Goal: Task Accomplishment & Management: Manage account settings

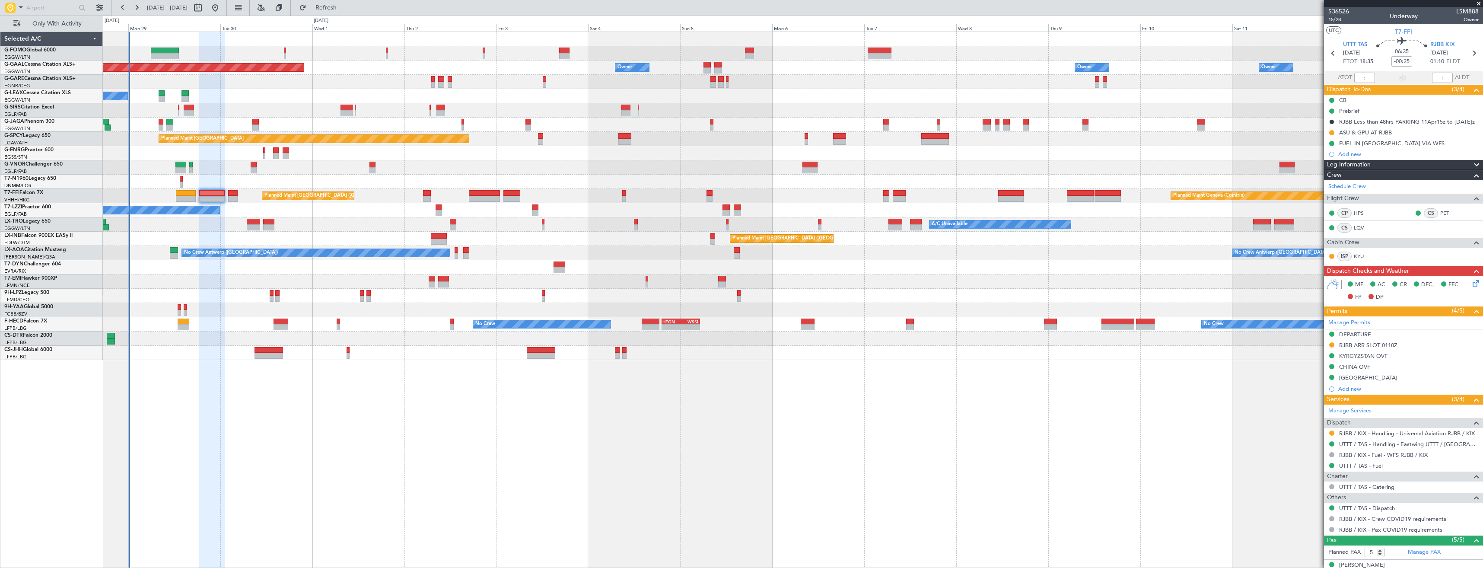
click at [660, 5] on span at bounding box center [1478, 4] width 9 height 8
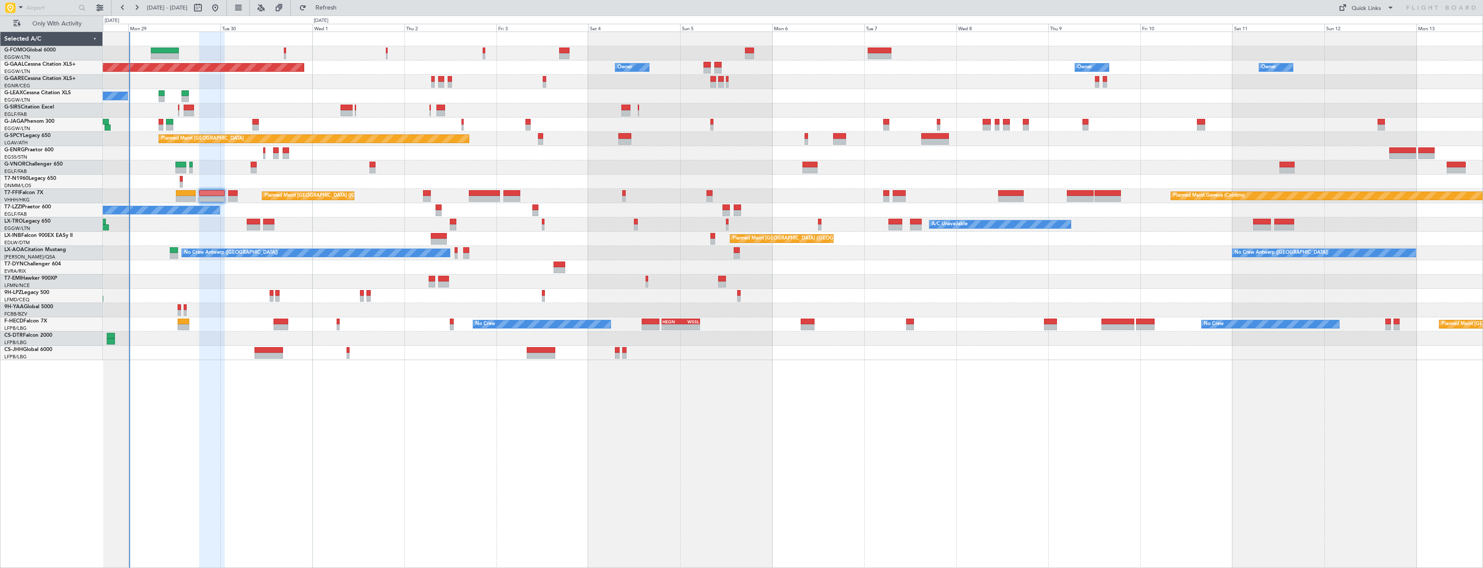
type input "0"
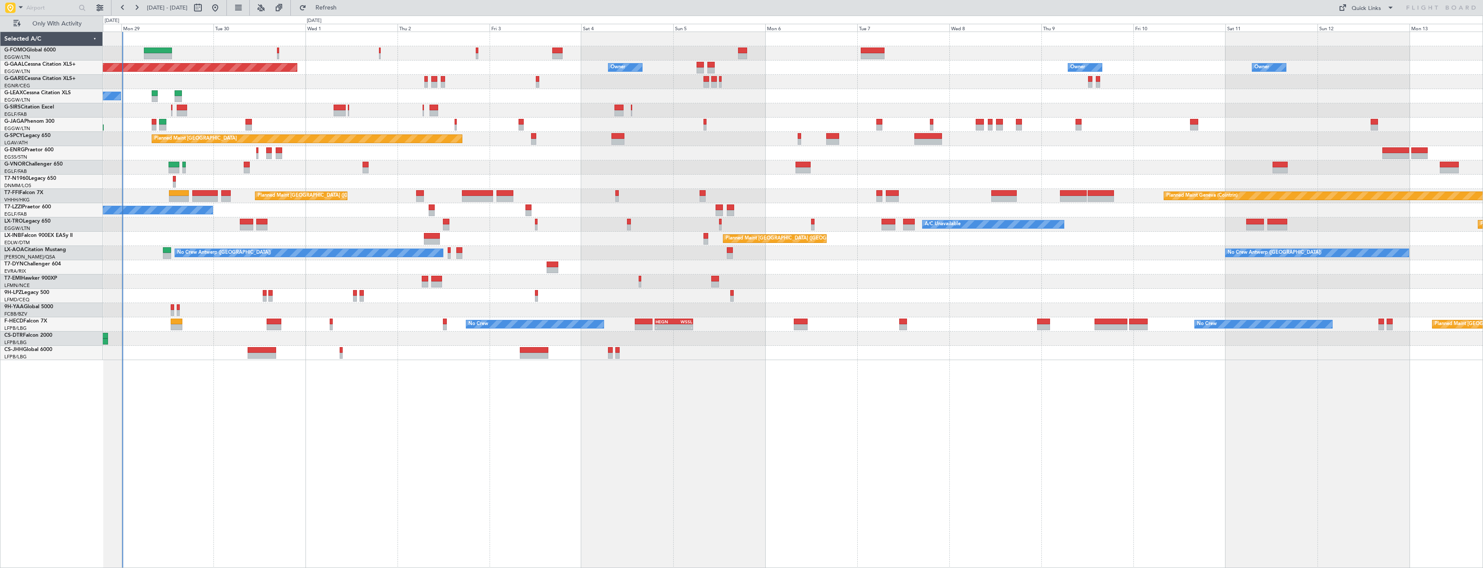
click at [439, 185] on div at bounding box center [793, 182] width 1380 height 14
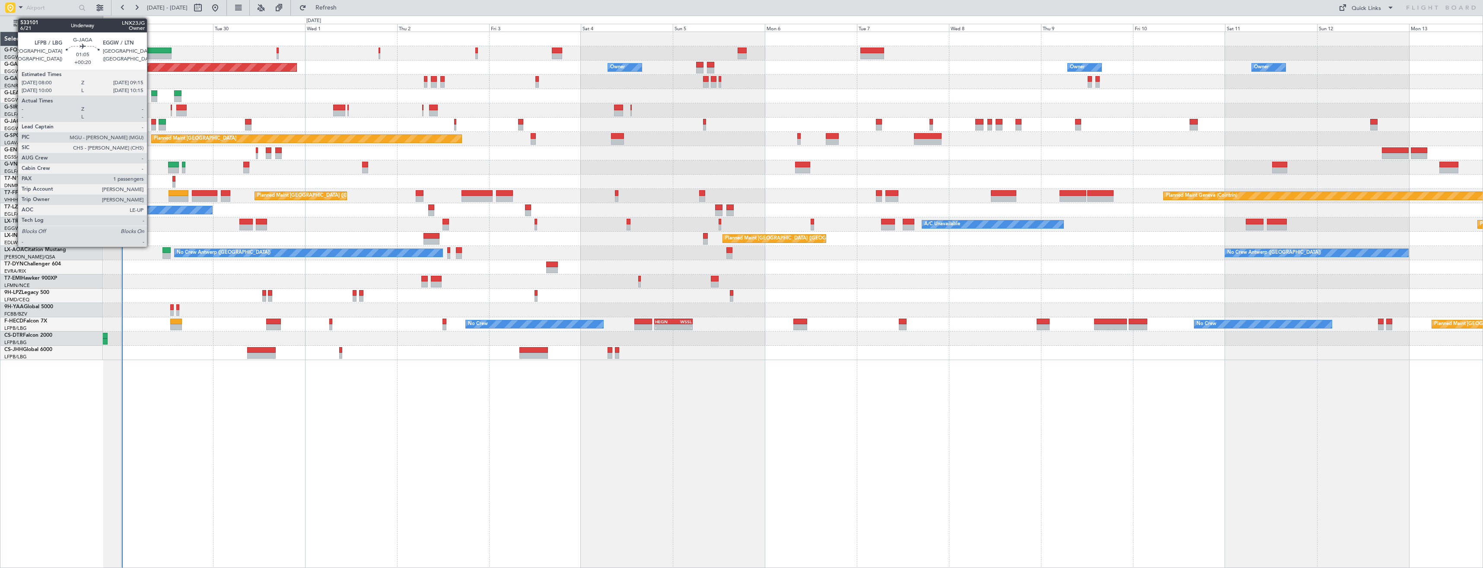
click at [151, 124] on div at bounding box center [153, 127] width 5 height 6
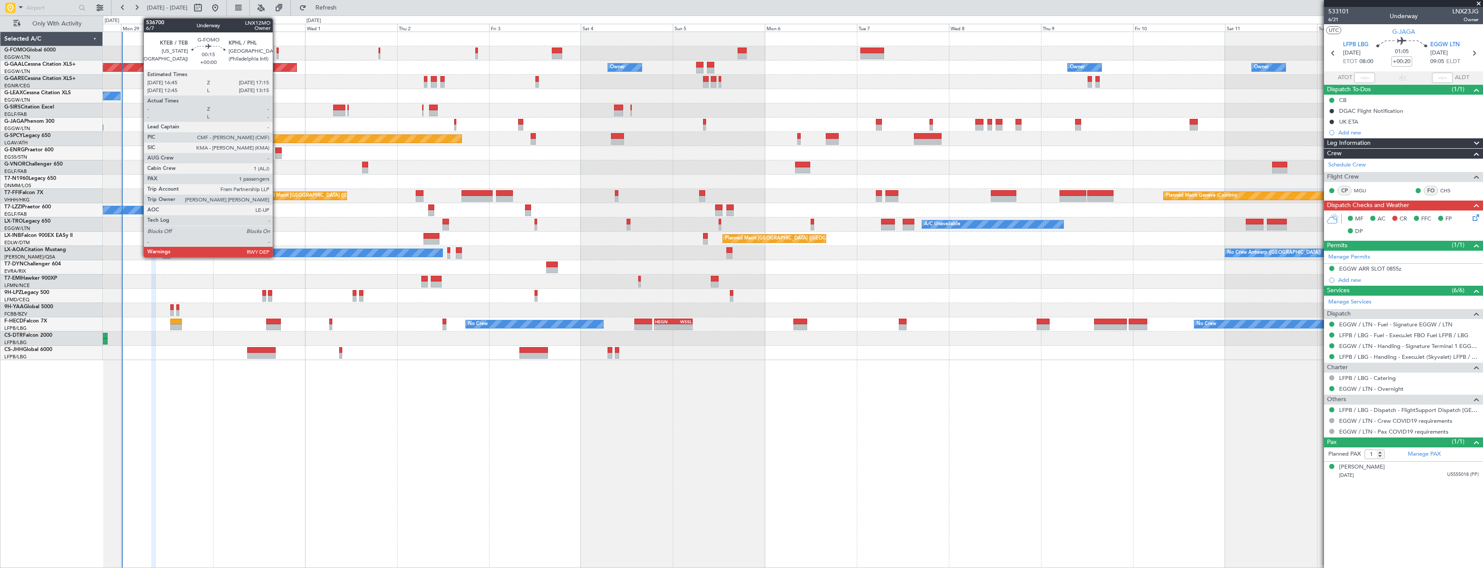
click at [277, 57] on div at bounding box center [278, 56] width 2 height 6
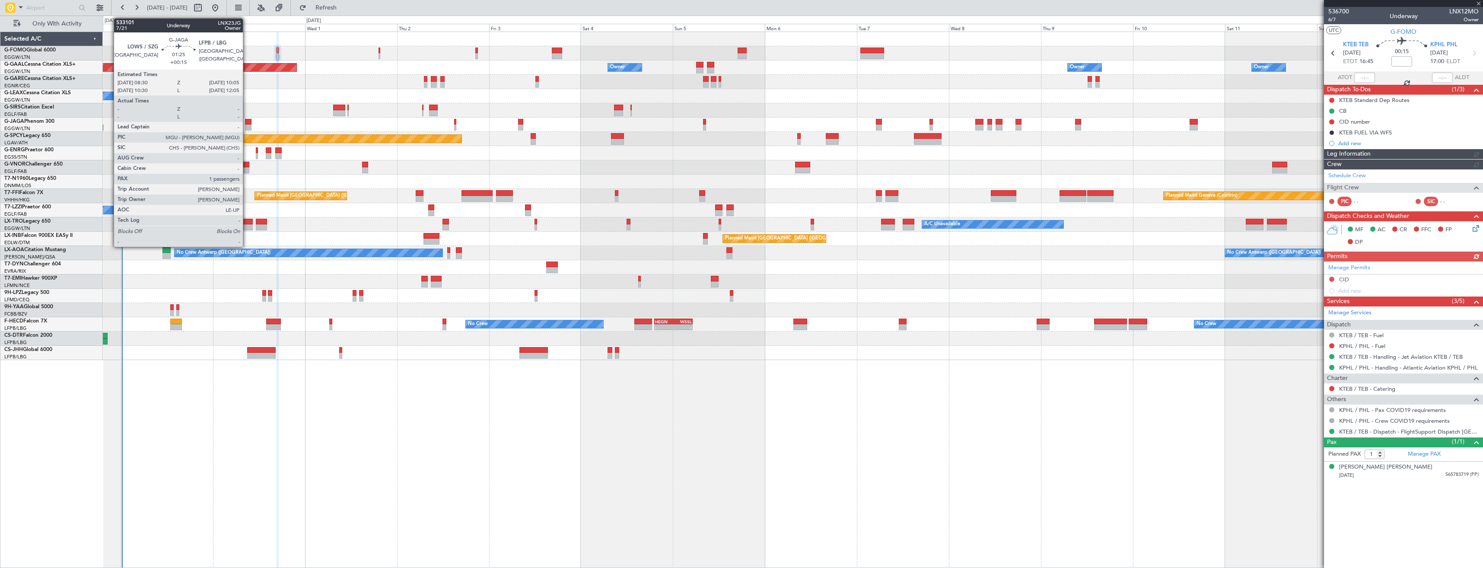
click at [247, 125] on div at bounding box center [248, 127] width 6 height 6
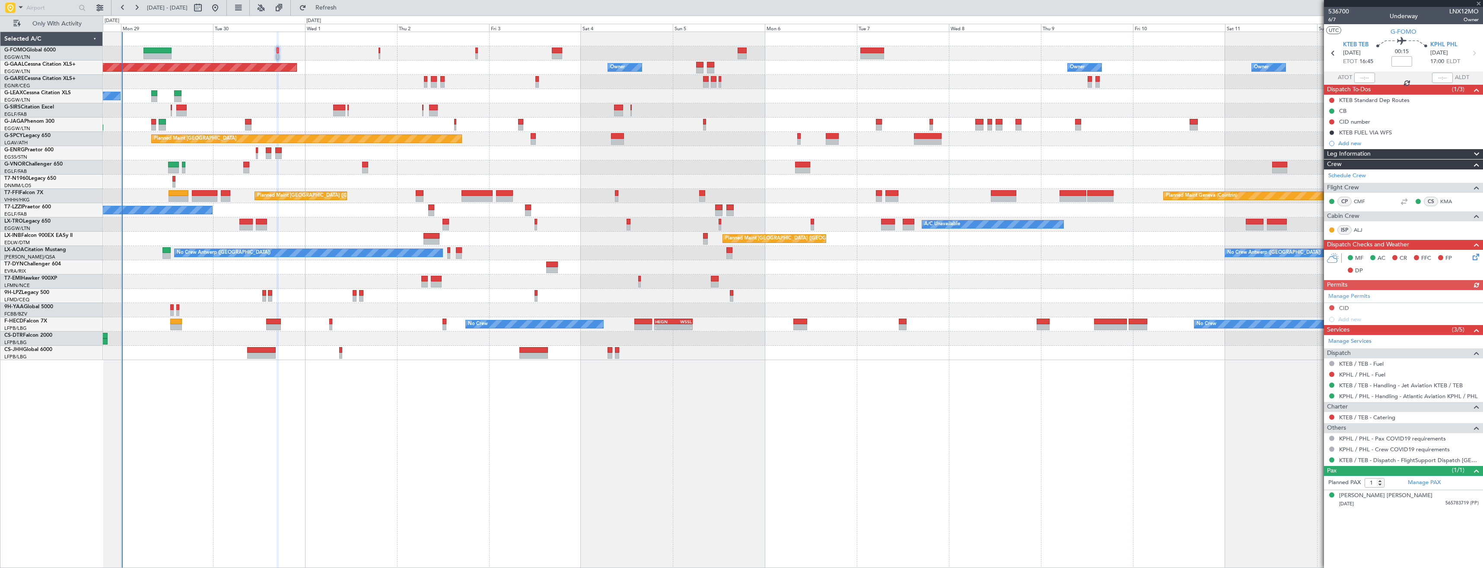
type input "+00:15"
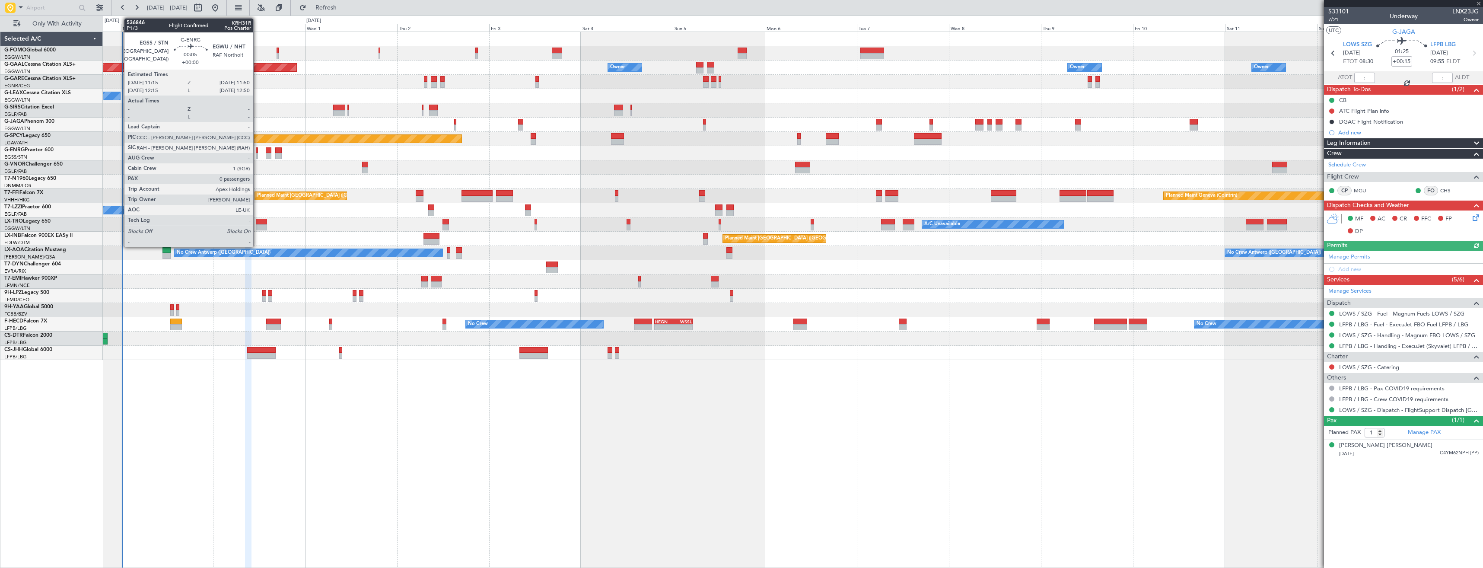
click at [257, 156] on div at bounding box center [257, 156] width 3 height 6
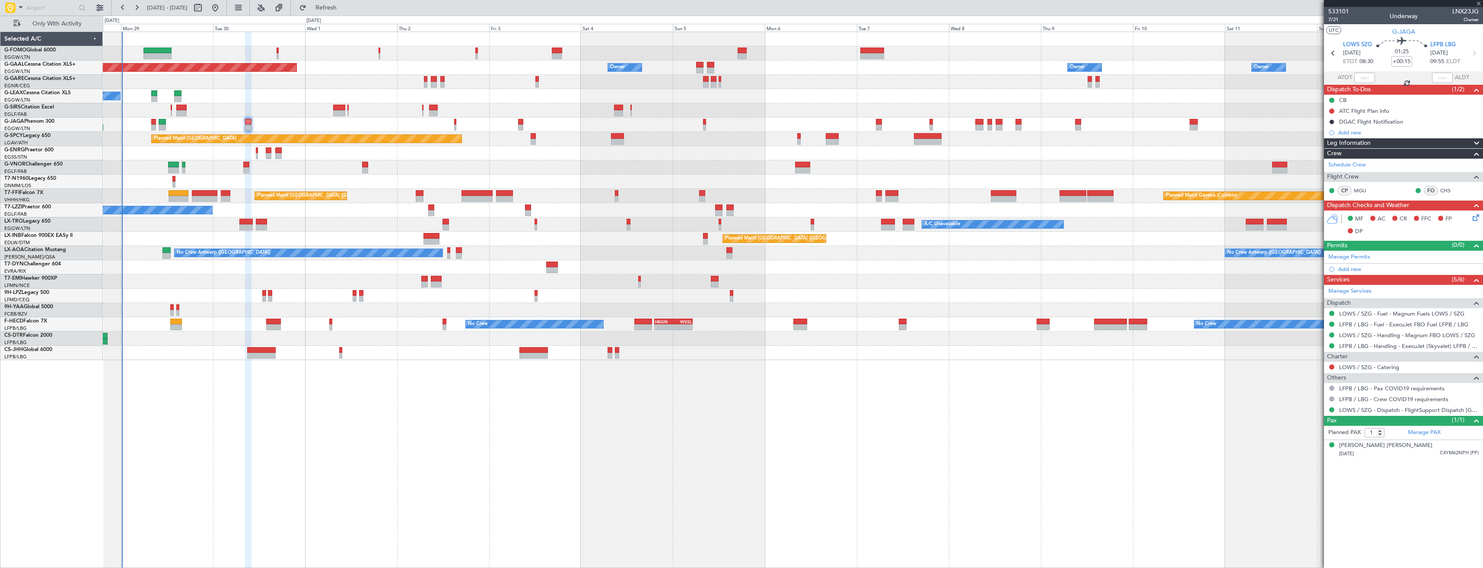
type input "0"
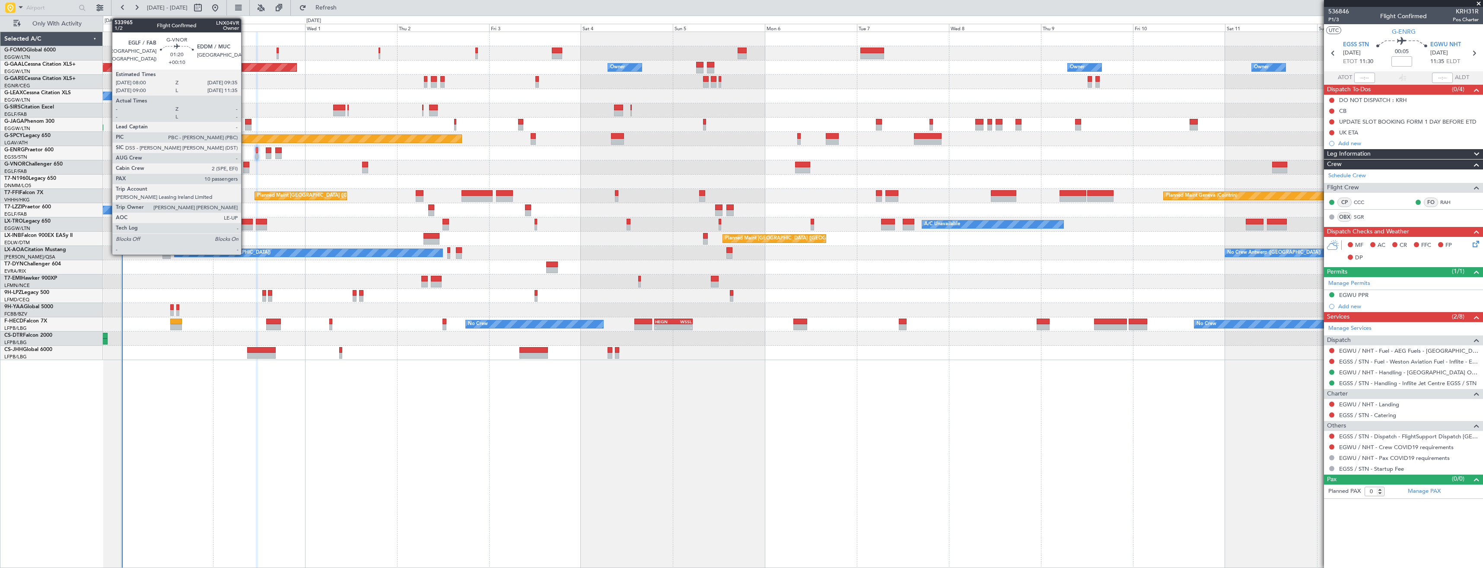
click at [245, 169] on div at bounding box center [246, 170] width 6 height 6
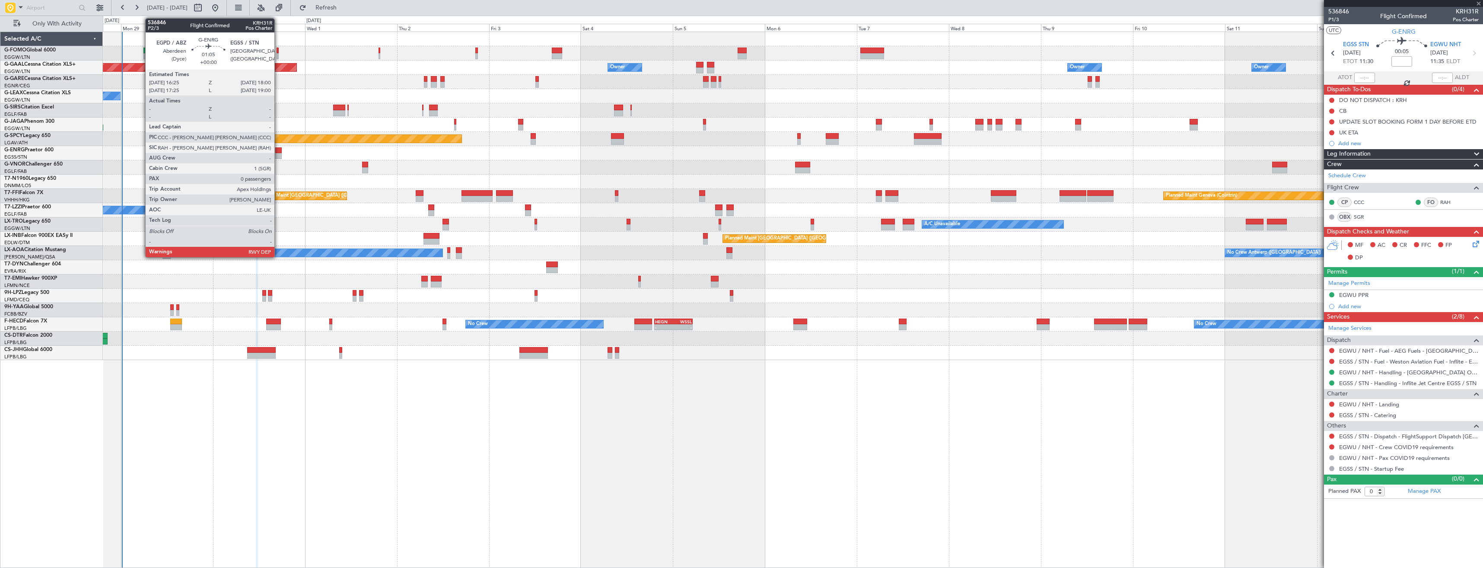
type input "+00:10"
type input "10"
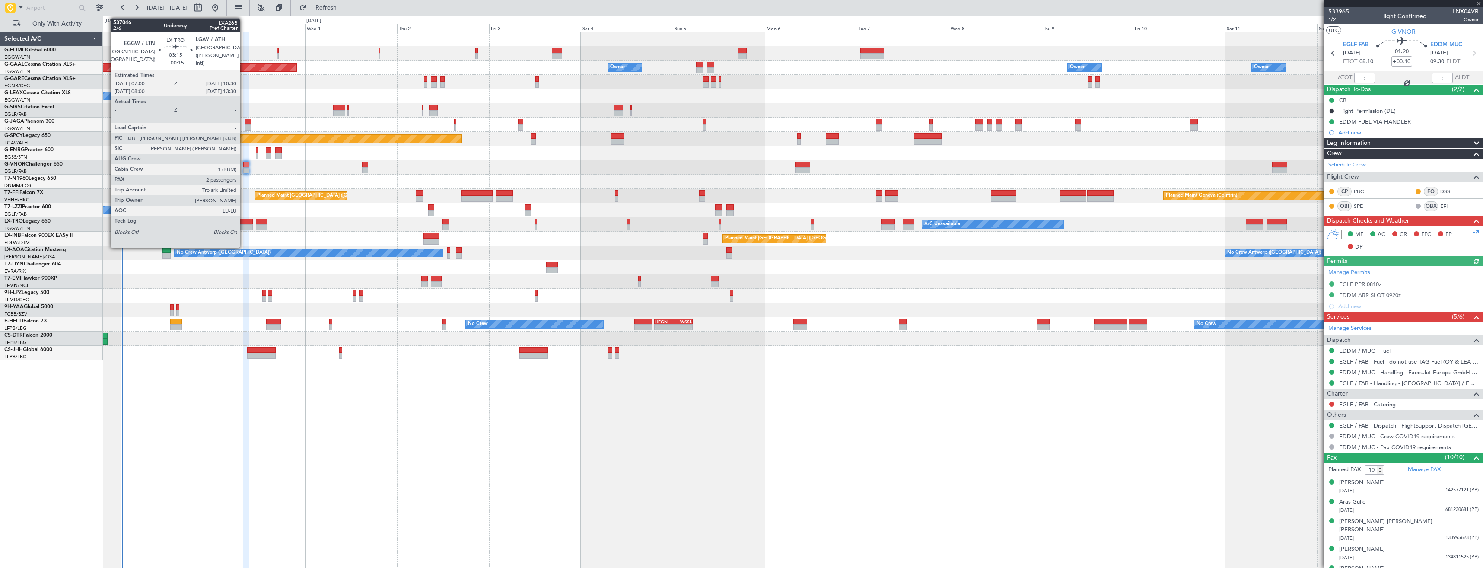
click at [244, 223] on div at bounding box center [246, 222] width 14 height 6
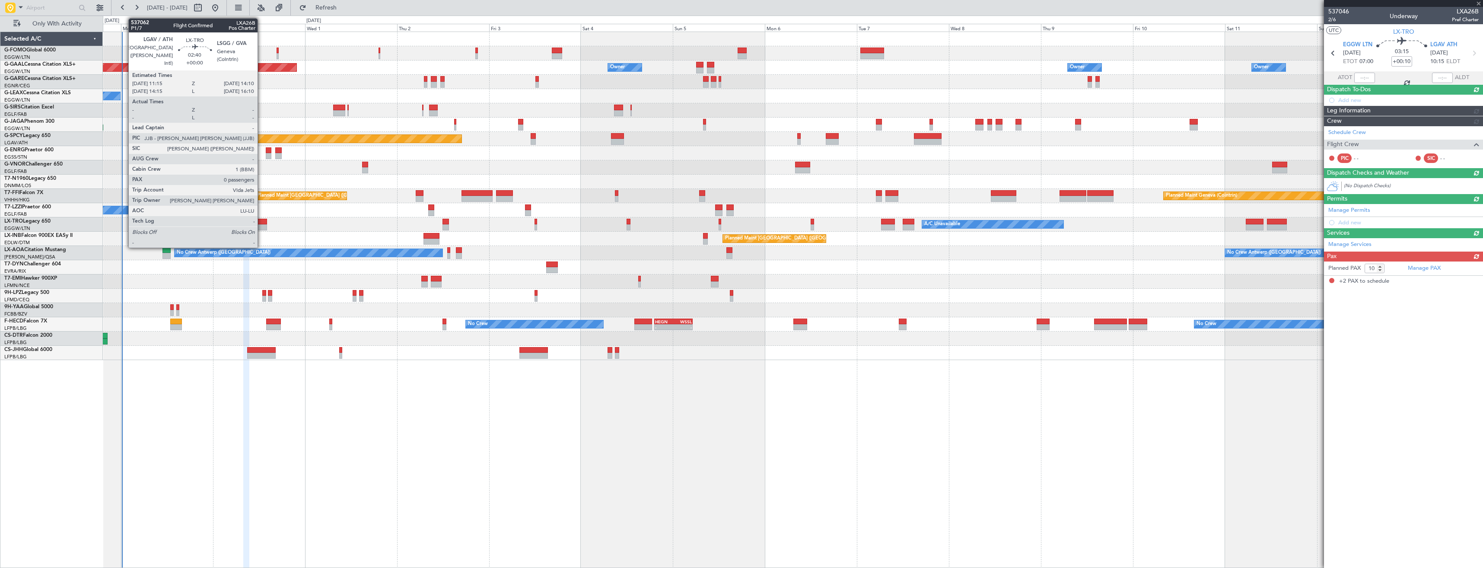
type input "+00:15"
type input "2"
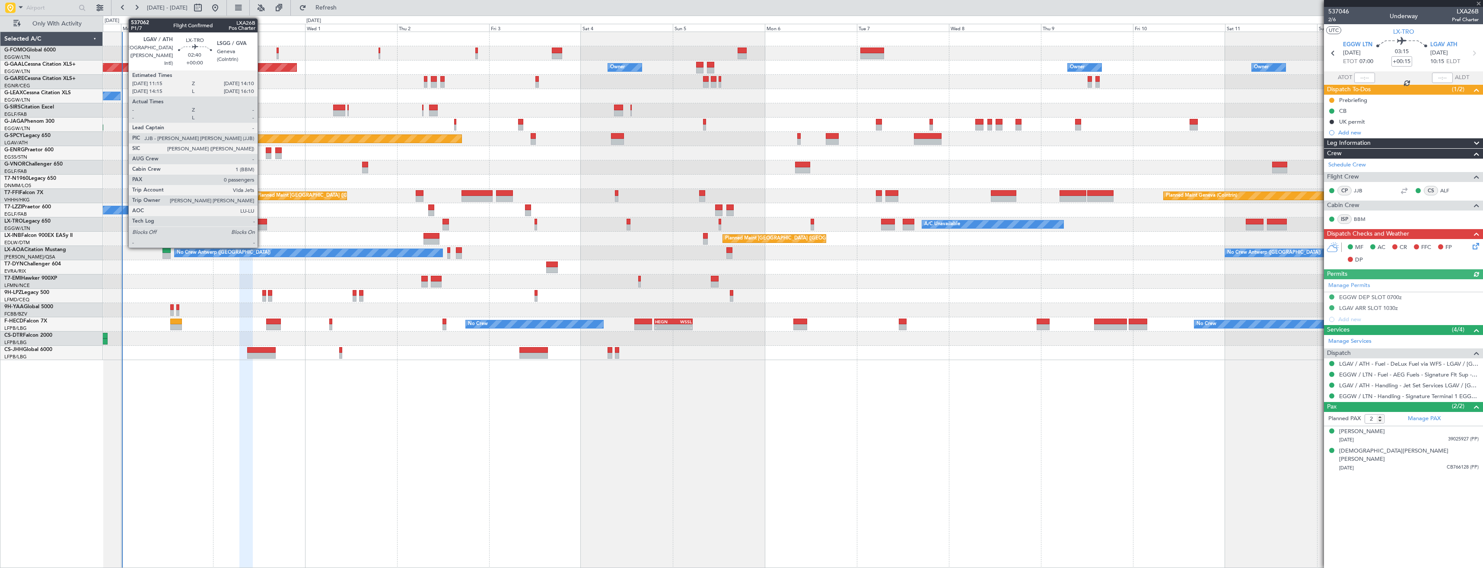
click at [261, 224] on div at bounding box center [261, 222] width 11 height 6
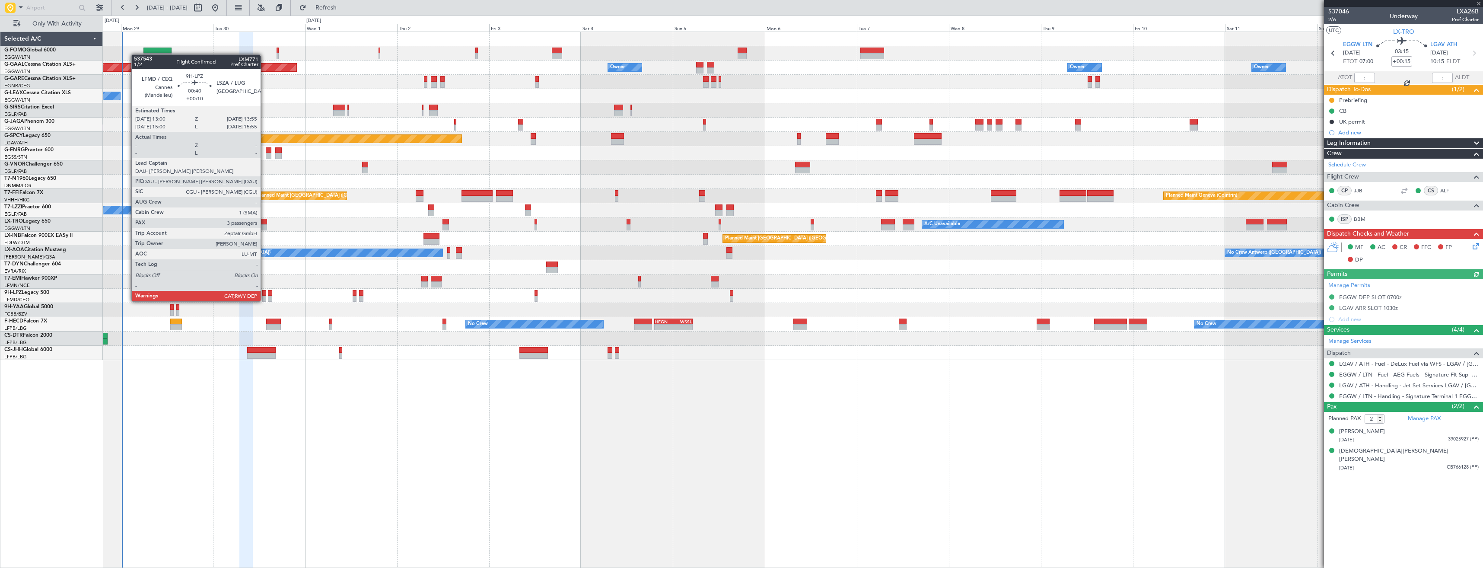
type input "0"
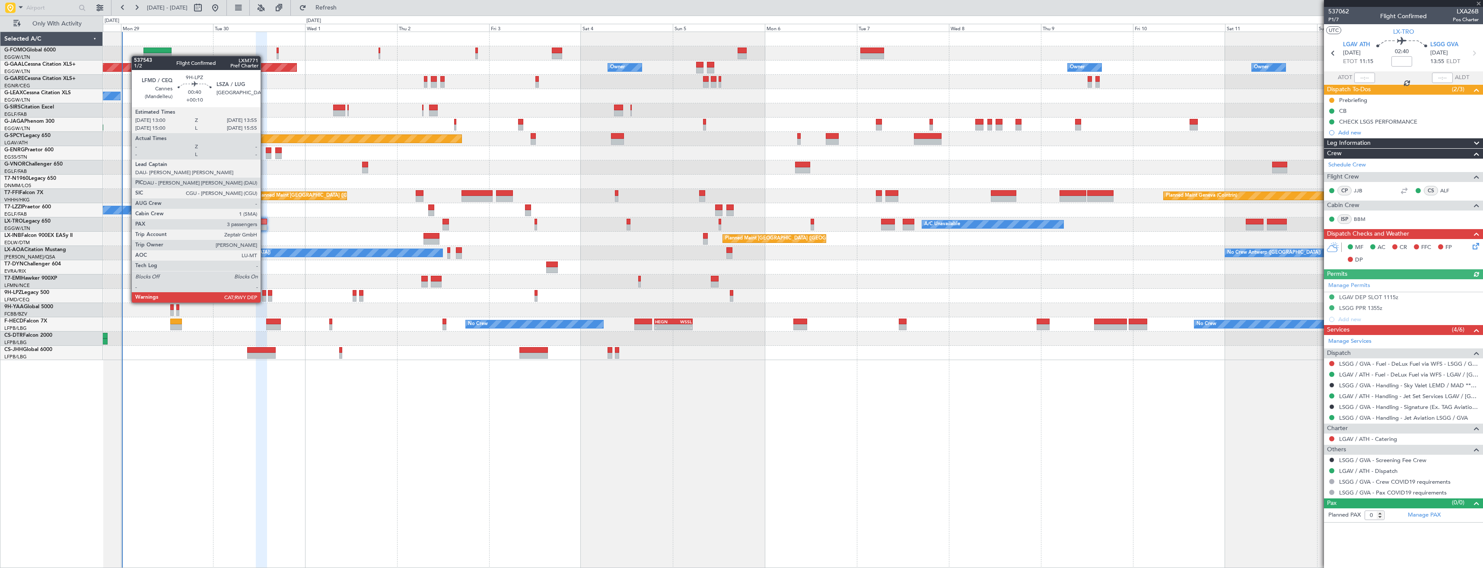
click at [264, 294] on div at bounding box center [264, 293] width 4 height 6
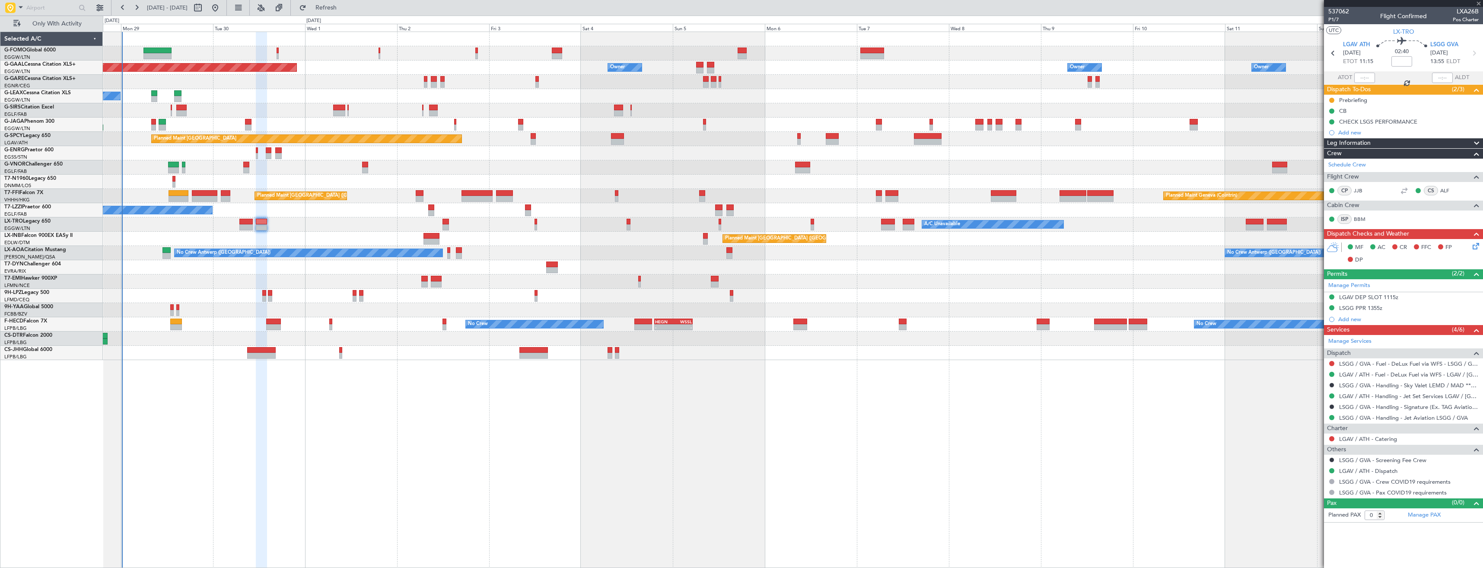
type input "+00:10"
type input "3"
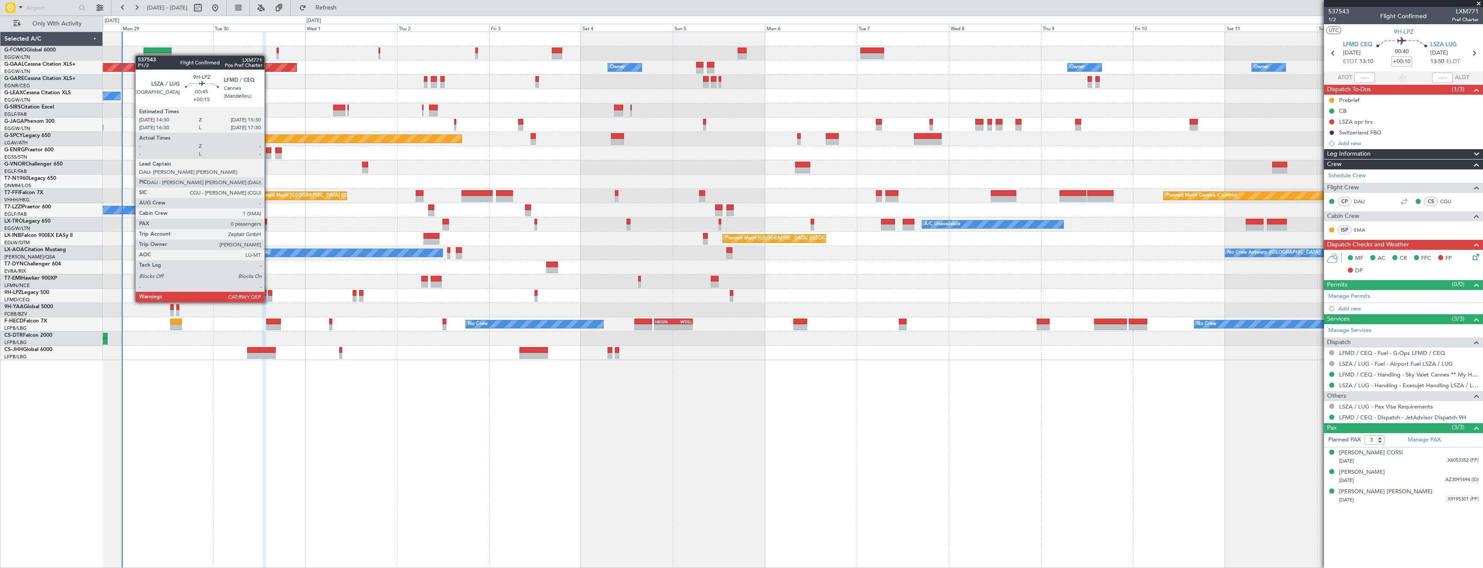
click at [268, 293] on div at bounding box center [270, 293] width 4 height 6
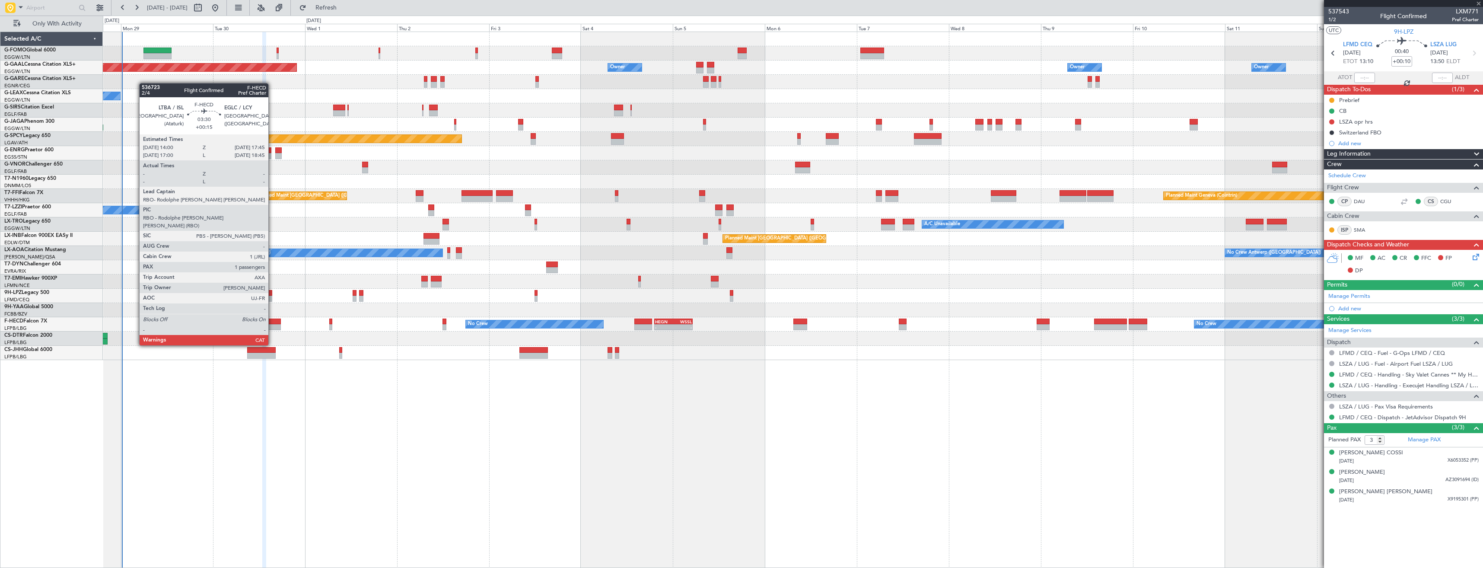
type input "+00:15"
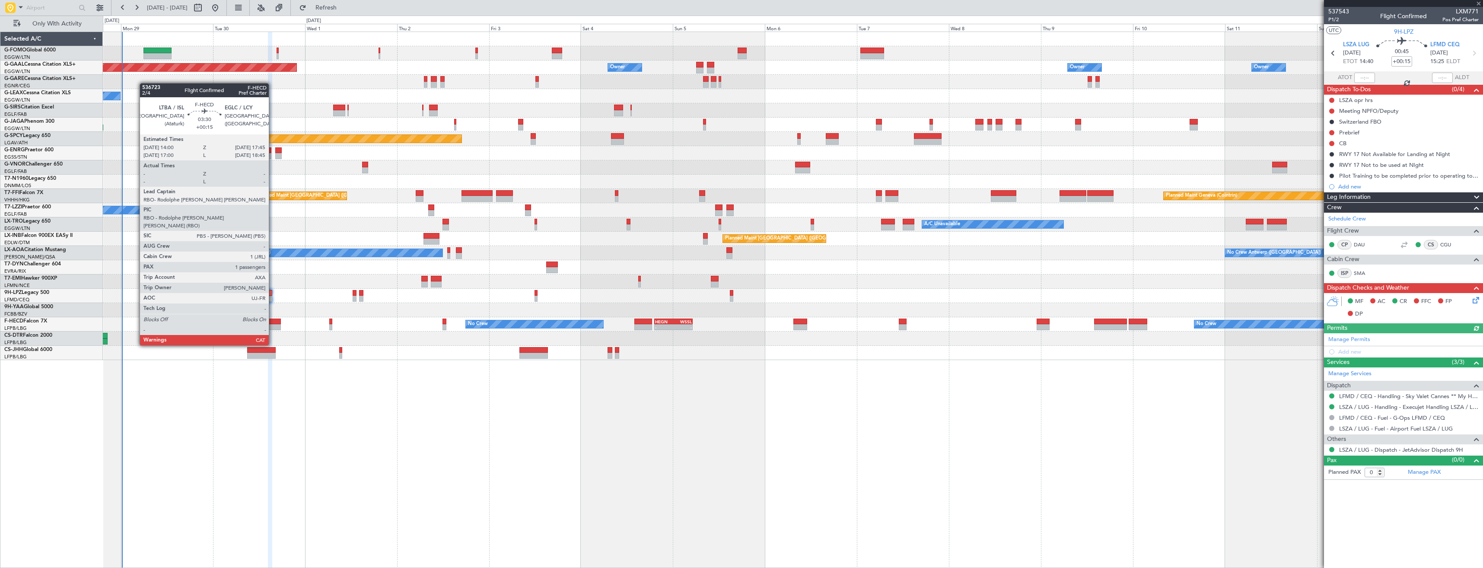
click at [273, 318] on div at bounding box center [273, 321] width 15 height 6
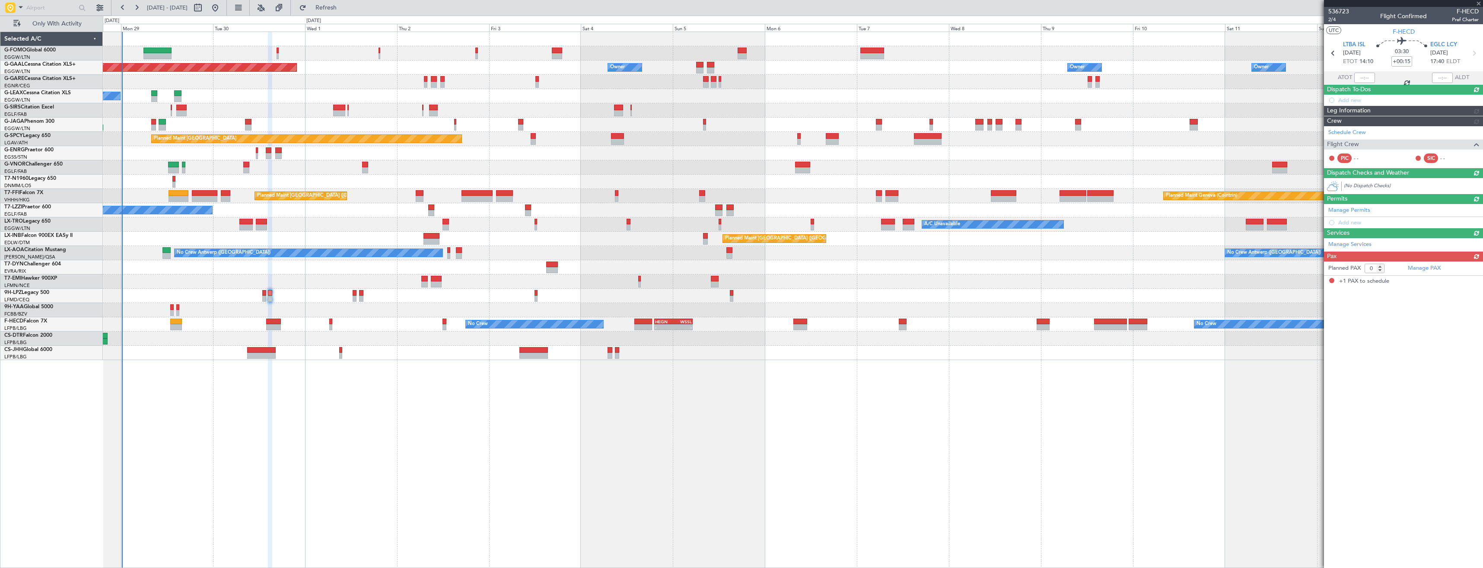
type input "1"
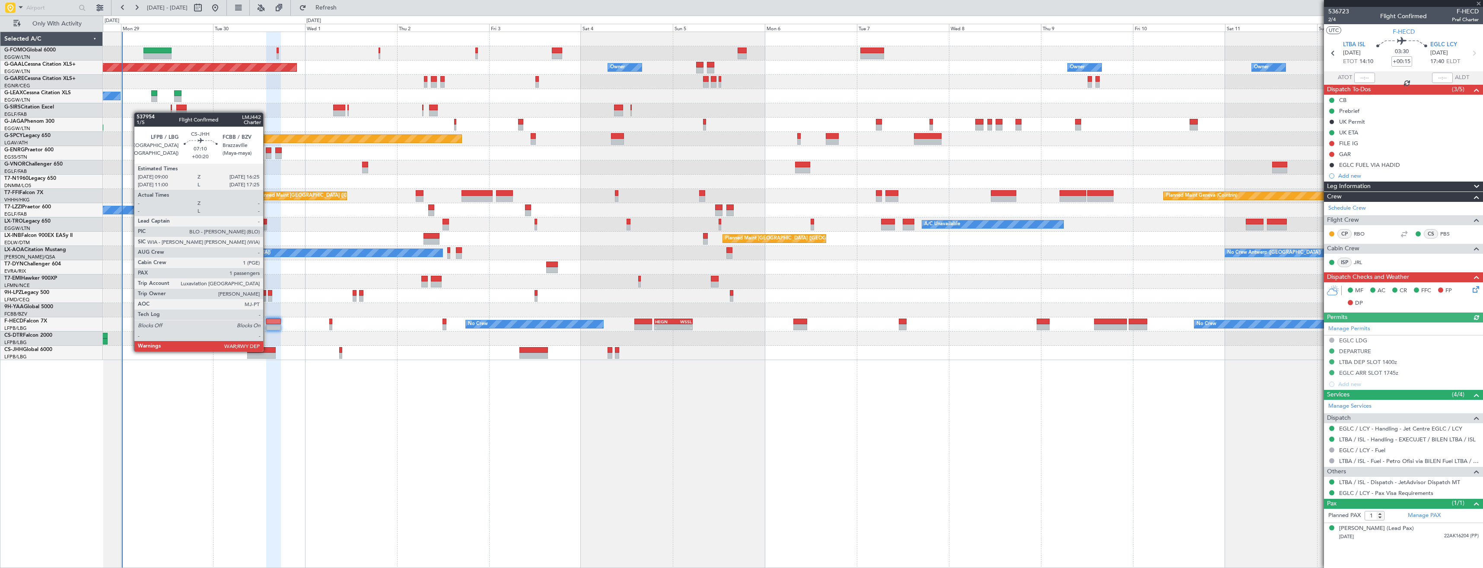
click at [267, 318] on div at bounding box center [261, 350] width 29 height 6
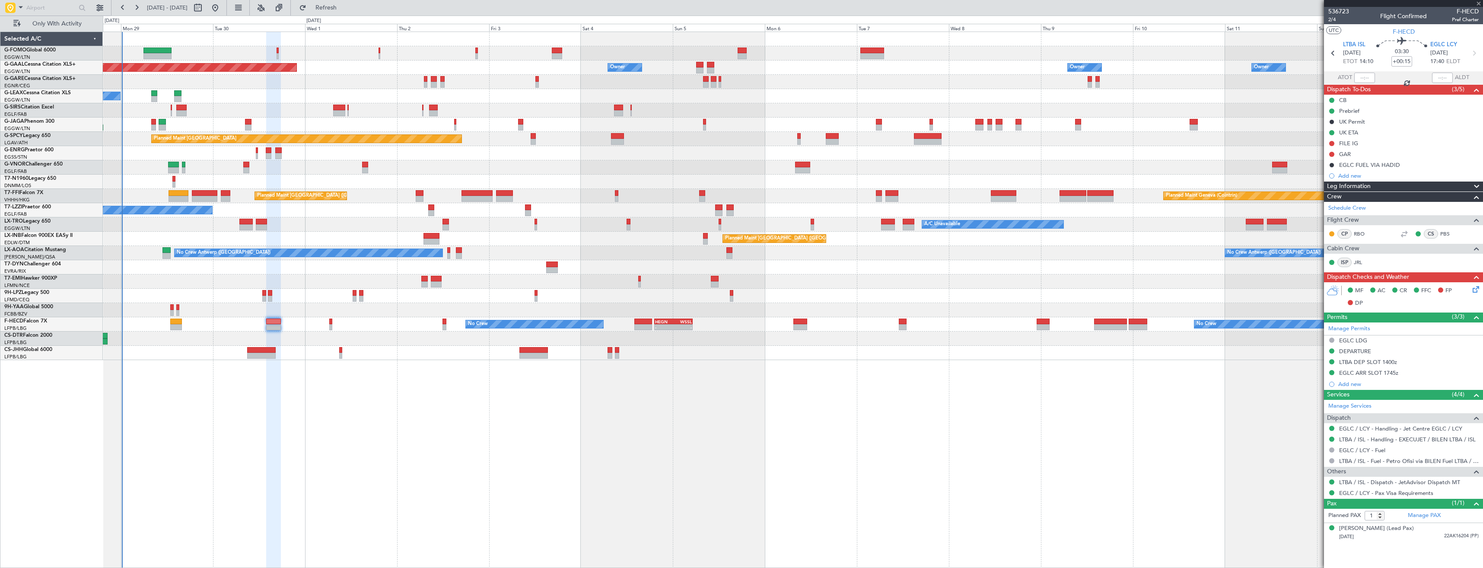
type input "+00:20"
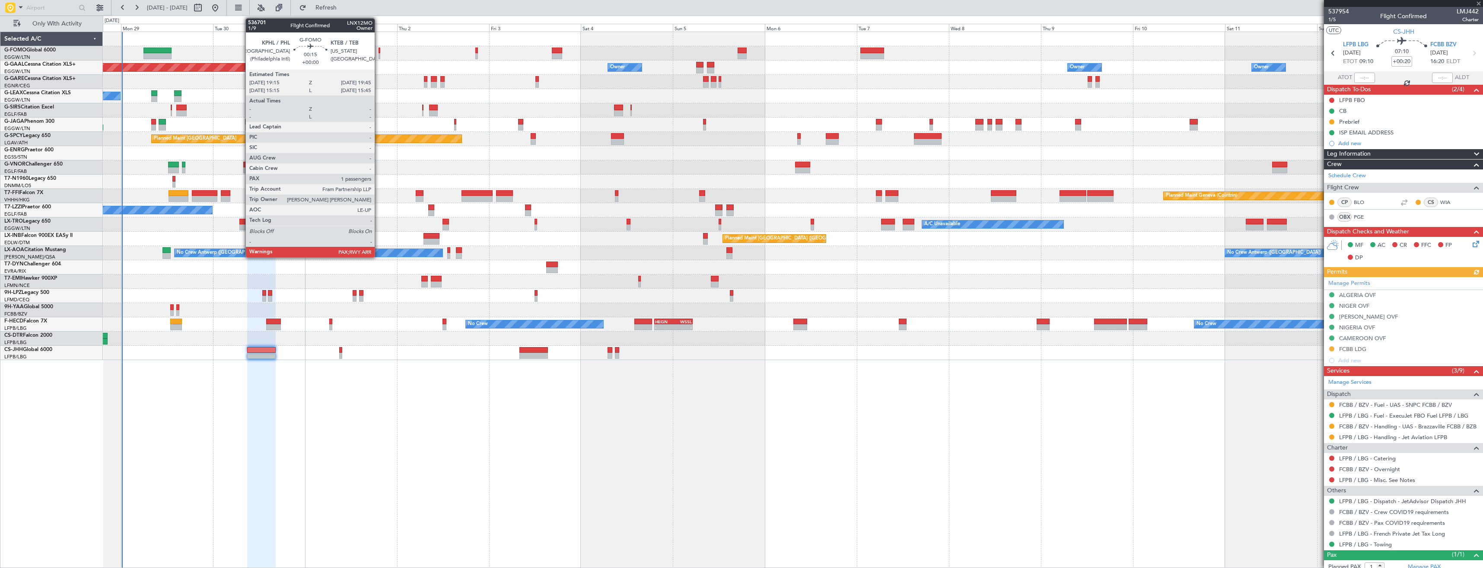
click at [379, 53] on div at bounding box center [380, 51] width 2 height 6
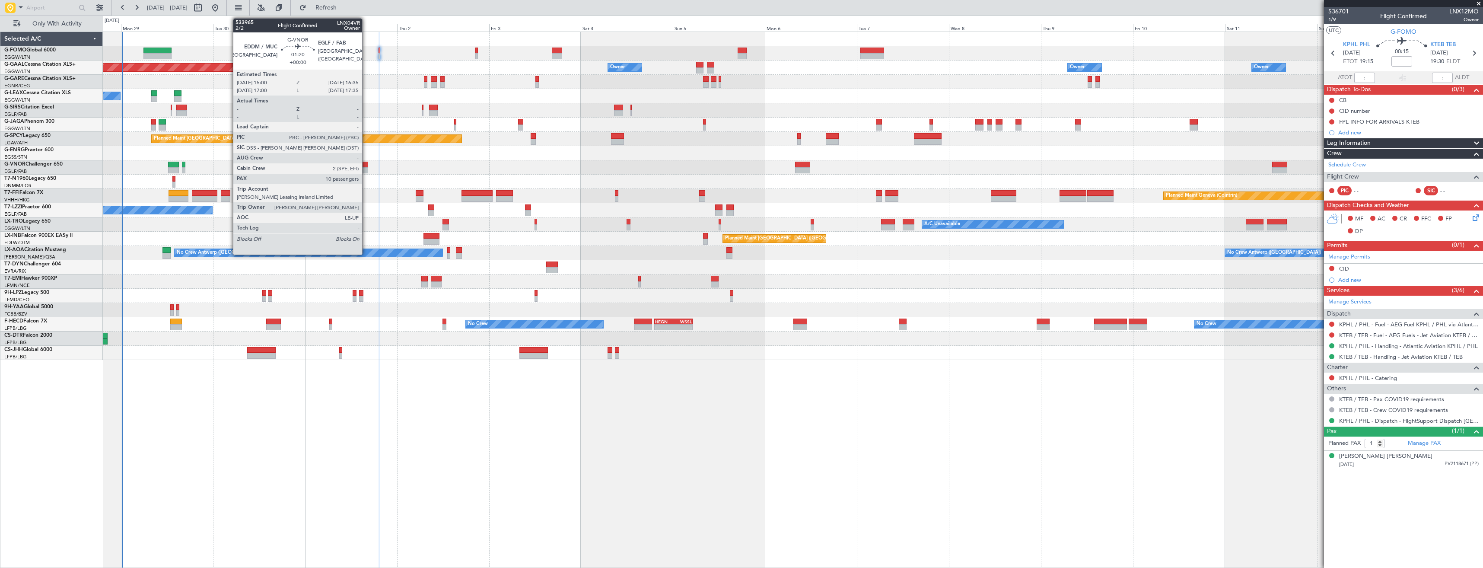
click at [366, 166] on div at bounding box center [365, 165] width 6 height 6
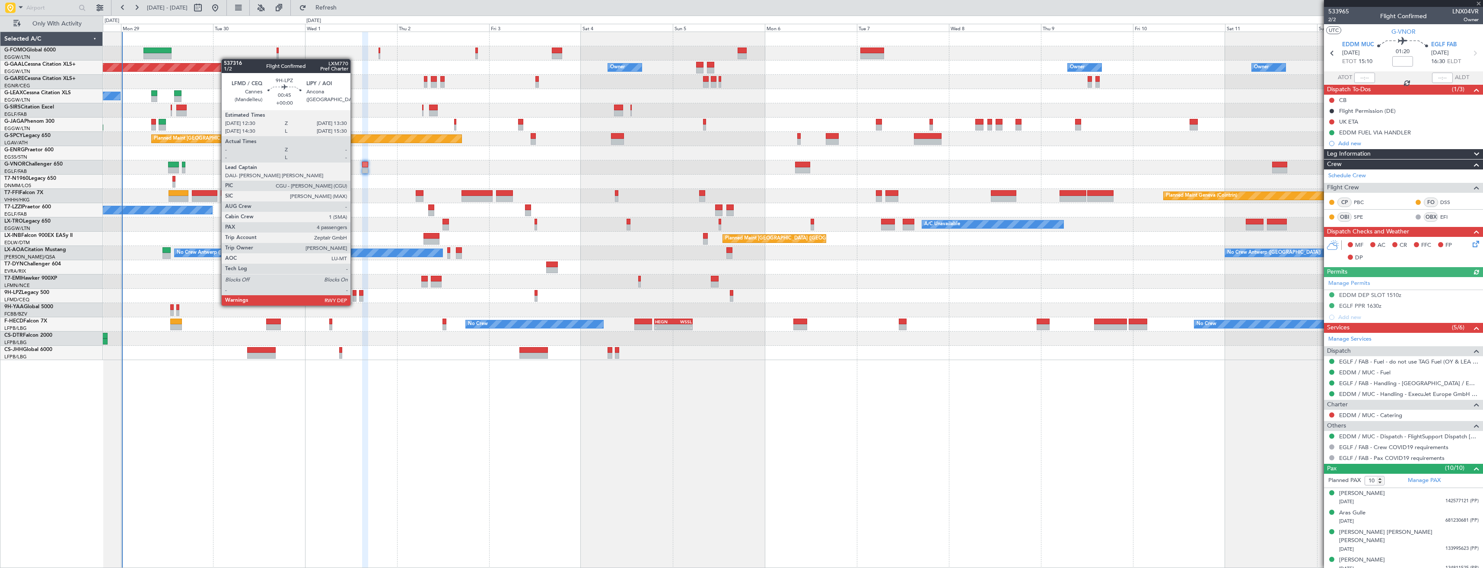
click at [354, 297] on div at bounding box center [355, 299] width 4 height 6
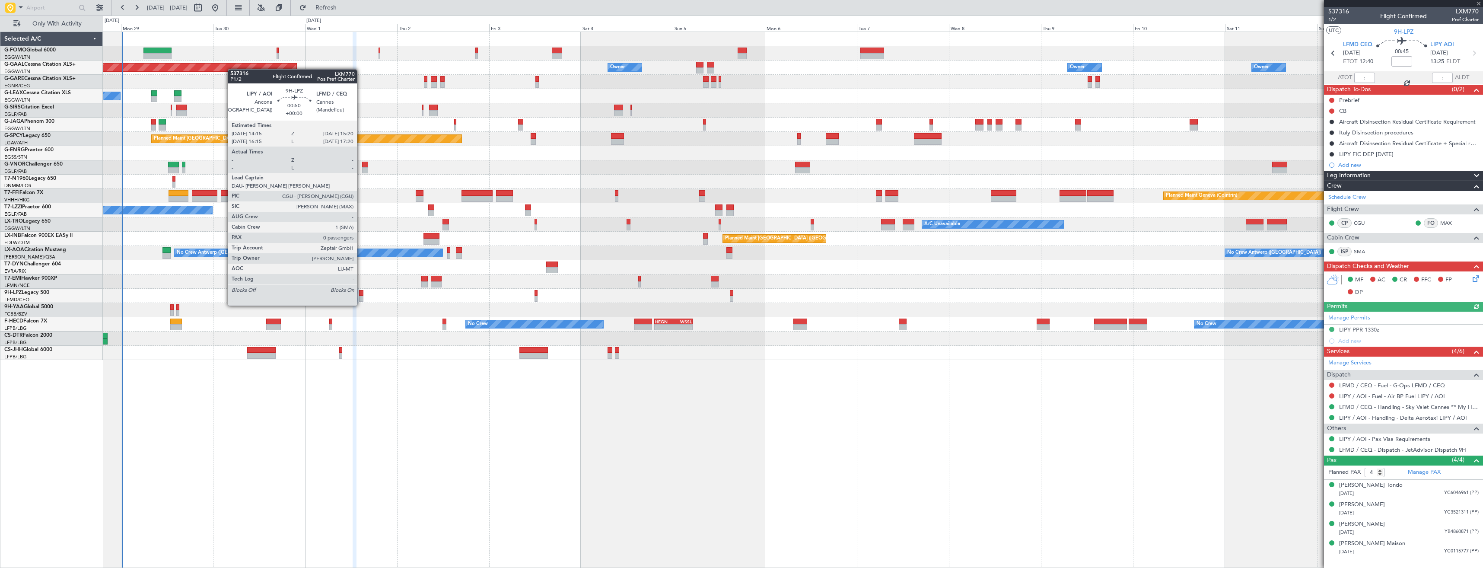
click at [361, 297] on div at bounding box center [361, 299] width 4 height 6
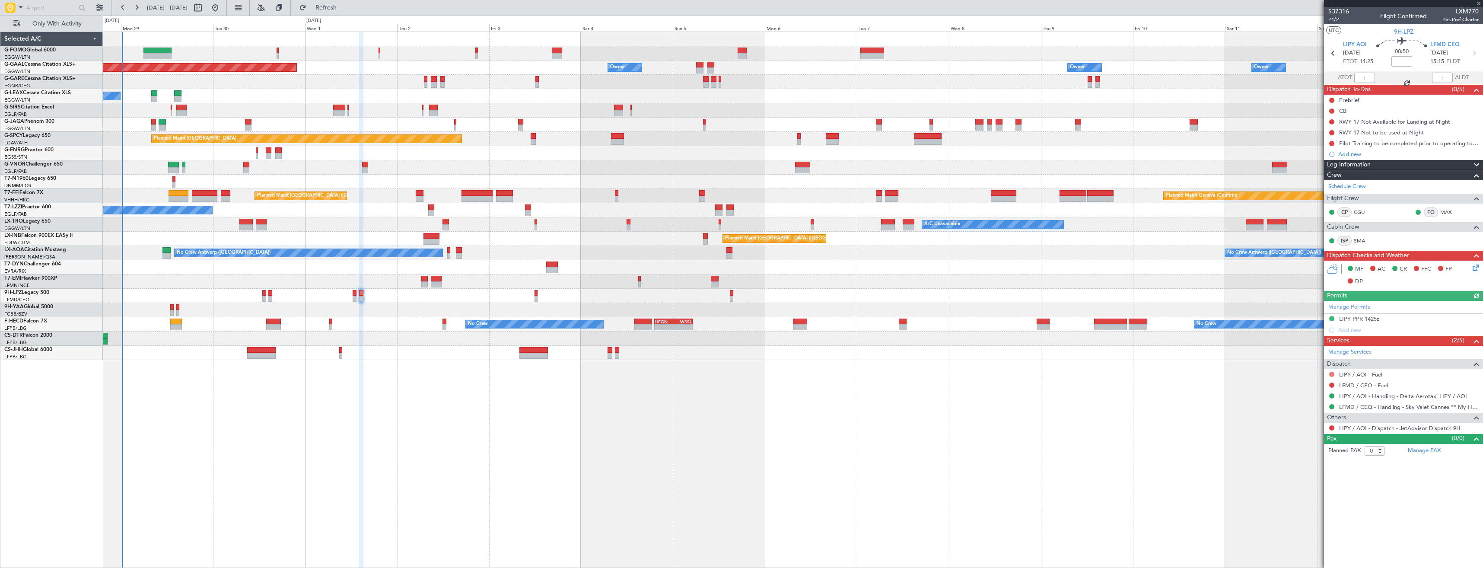
click at [660, 318] on button at bounding box center [1331, 374] width 5 height 5
click at [660, 318] on span "Not Required" at bounding box center [1311, 386] width 35 height 9
click at [660, 318] on button at bounding box center [1331, 384] width 5 height 5
click at [660, 318] on div "Not Requested" at bounding box center [1332, 398] width 37 height 11
click at [660, 318] on div at bounding box center [1331, 385] width 7 height 7
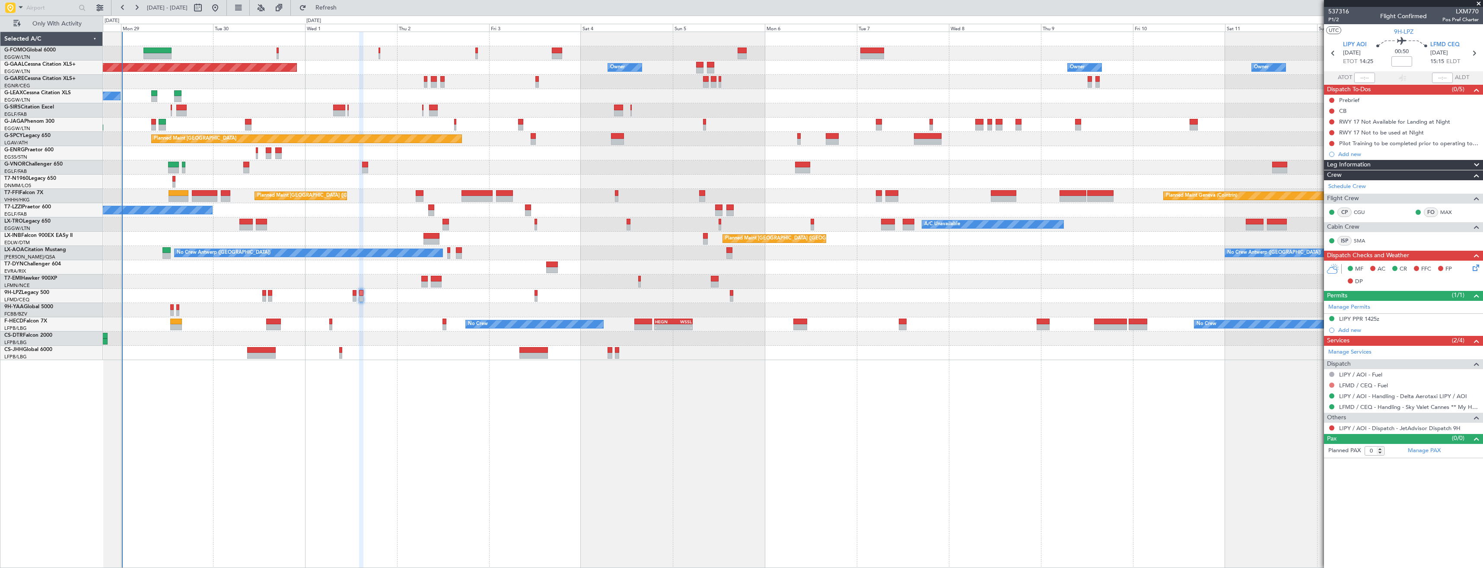
click at [660, 318] on button at bounding box center [1331, 384] width 5 height 5
click at [660, 318] on span "Not Required" at bounding box center [1311, 397] width 35 height 9
click at [660, 51] on icon at bounding box center [1332, 53] width 11 height 11
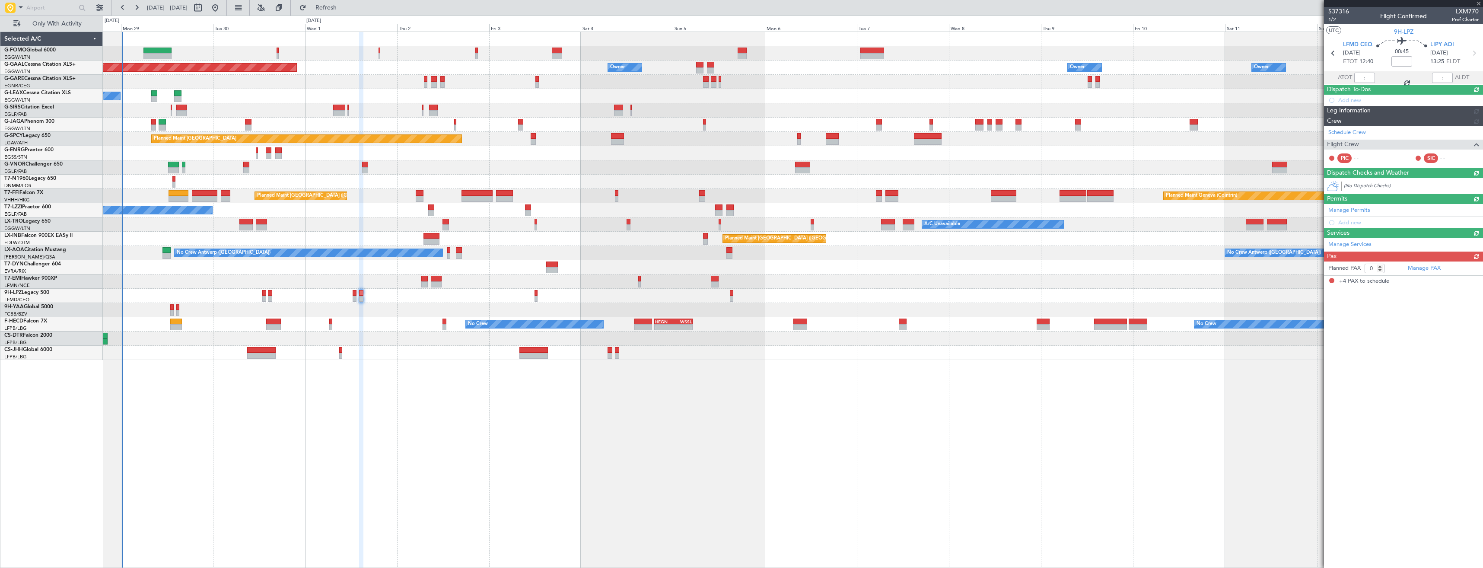
type input "4"
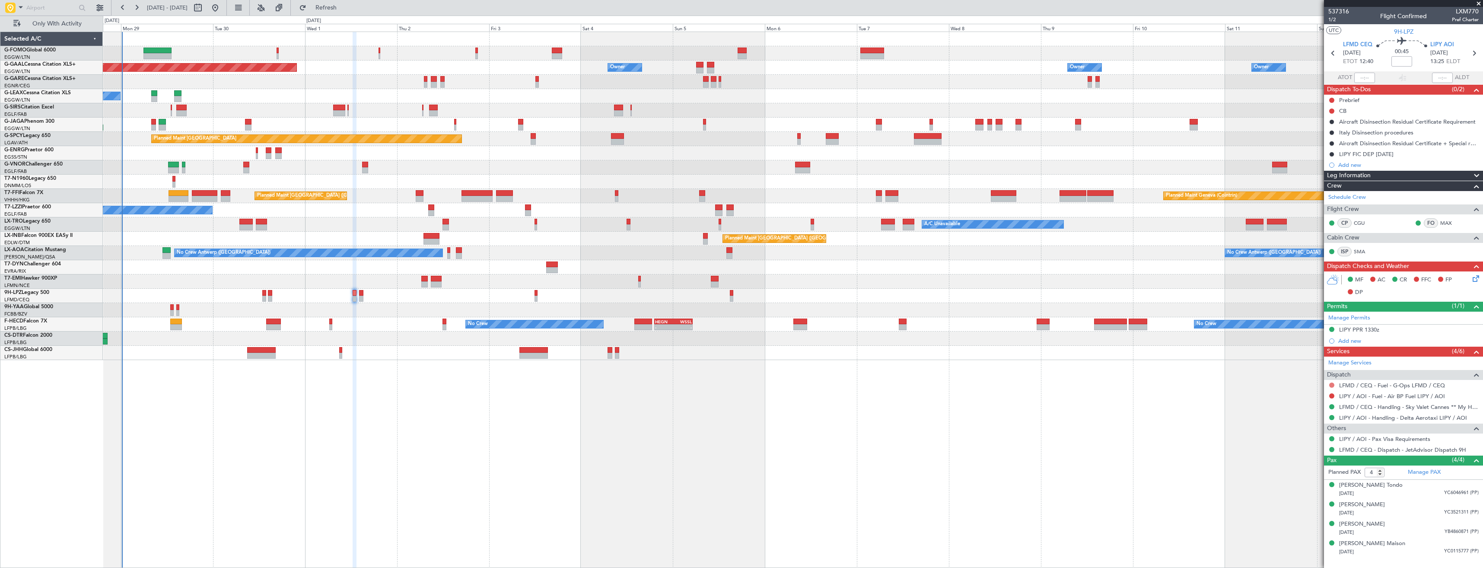
click at [660, 318] on button at bounding box center [1331, 384] width 5 height 5
click at [660, 318] on li "Not Required" at bounding box center [1332, 397] width 100 height 13
click at [660, 318] on button at bounding box center [1331, 395] width 5 height 5
click at [660, 318] on span "Not Required" at bounding box center [1311, 408] width 35 height 9
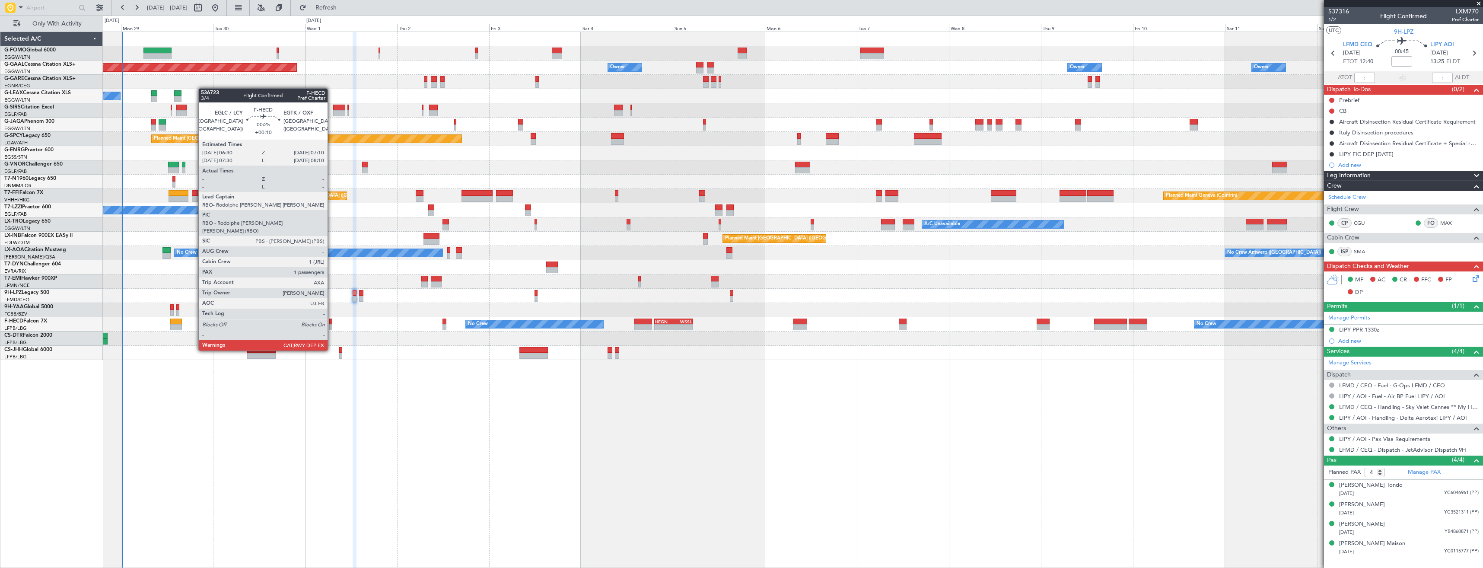
click at [331, 318] on div at bounding box center [330, 327] width 3 height 6
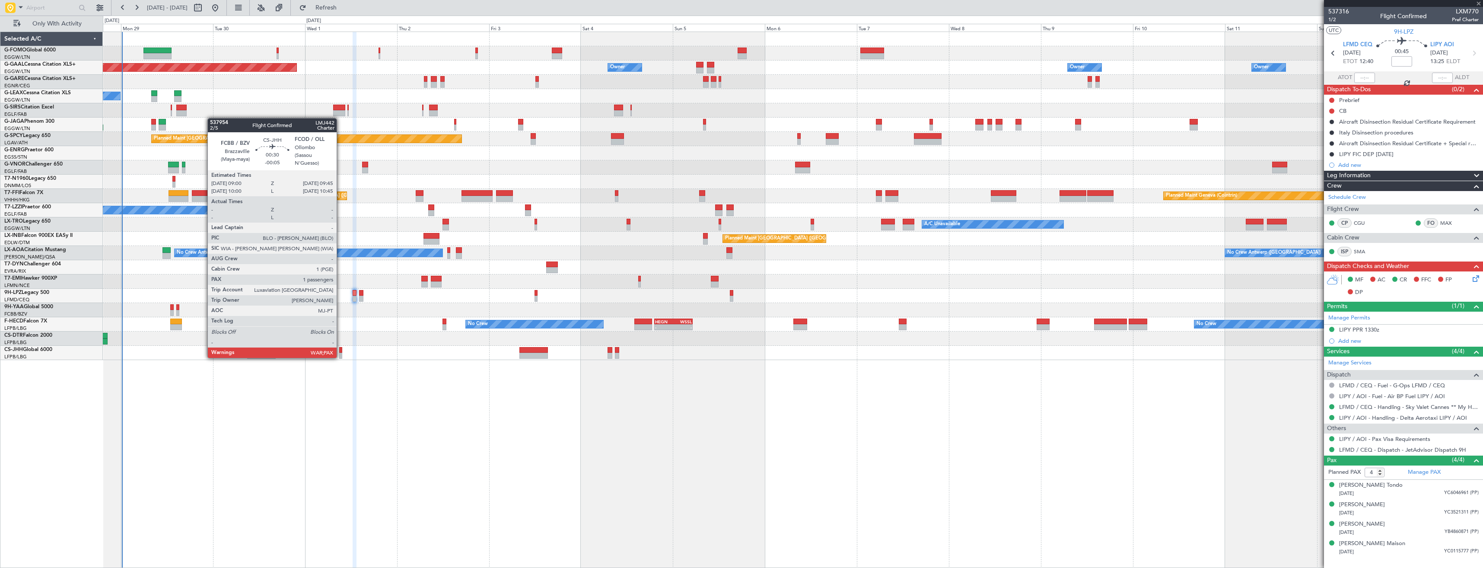
type input "+00:10"
type input "1"
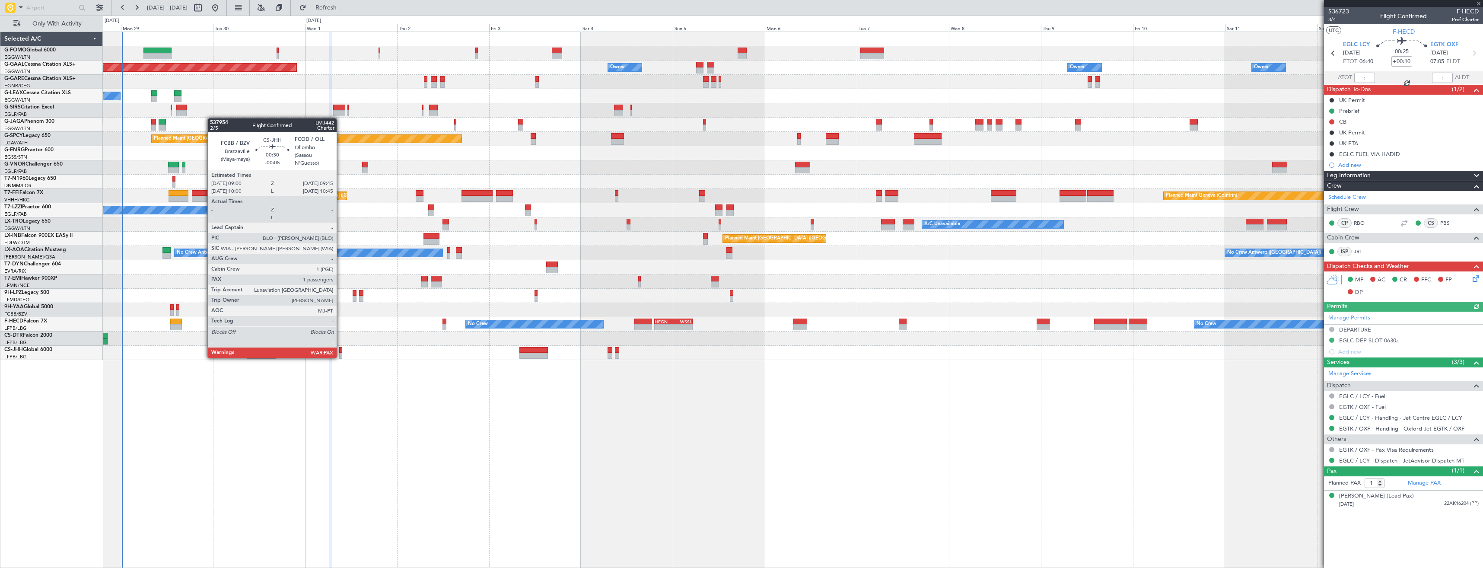
click at [341, 318] on div at bounding box center [340, 356] width 3 height 6
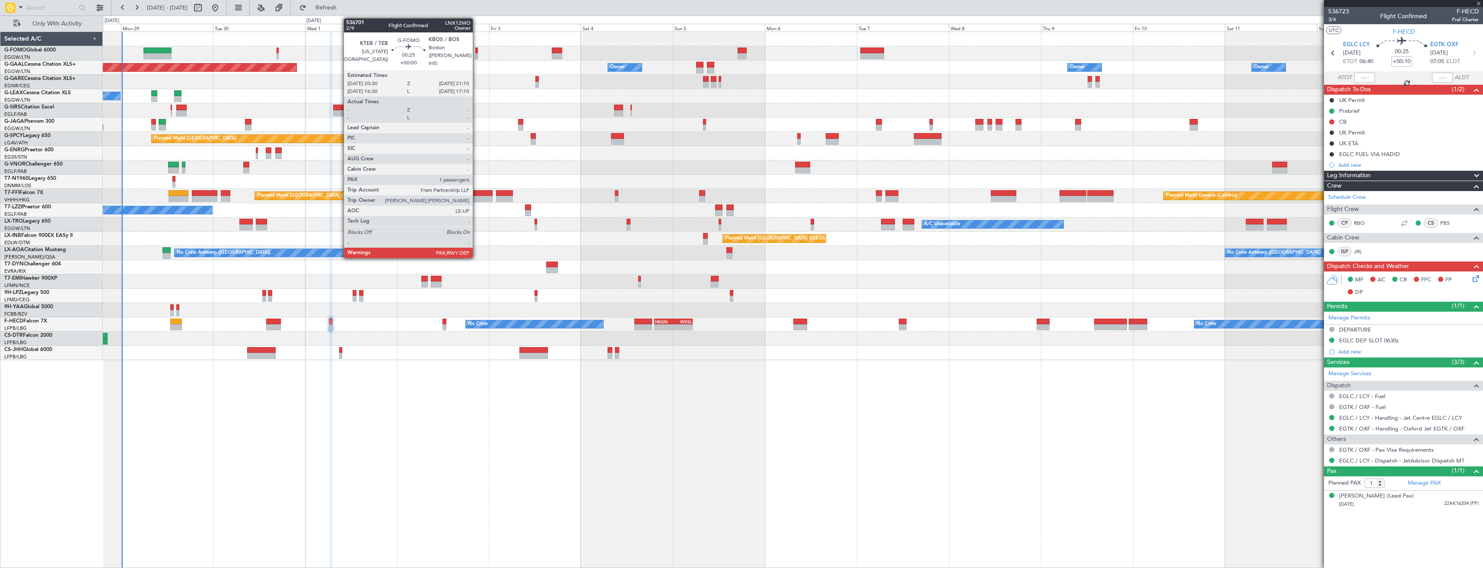
type input "-00:05"
type input "5"
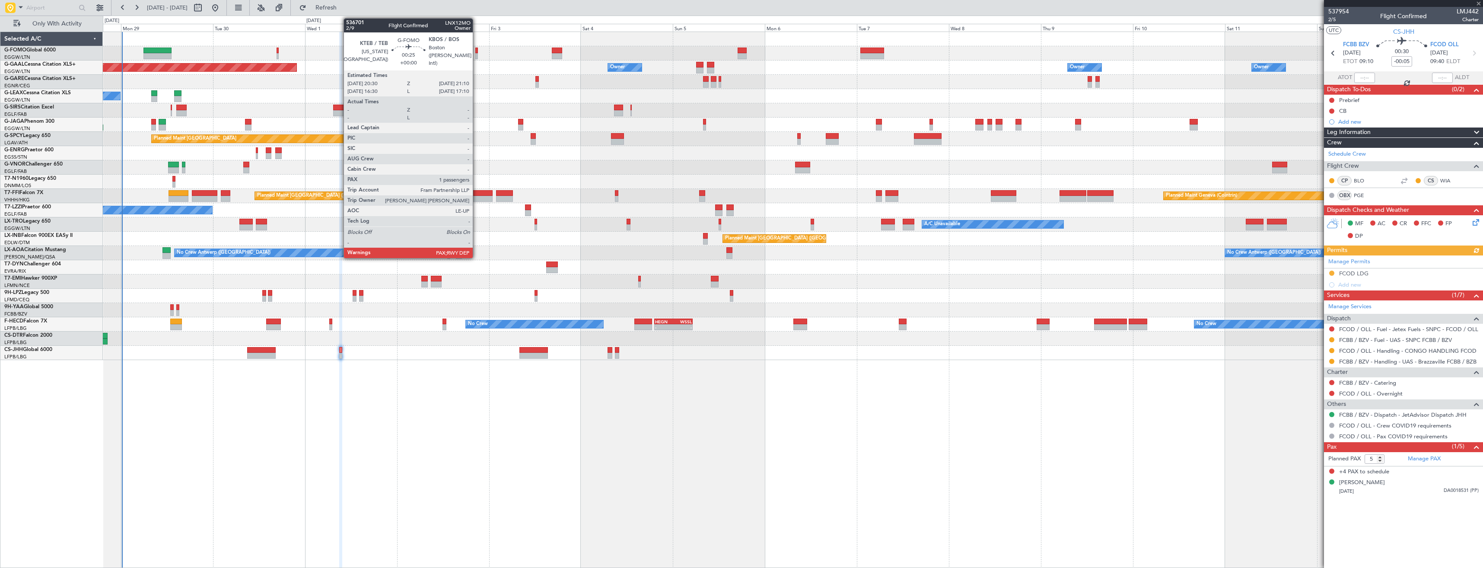
click at [477, 55] on div at bounding box center [476, 56] width 3 height 6
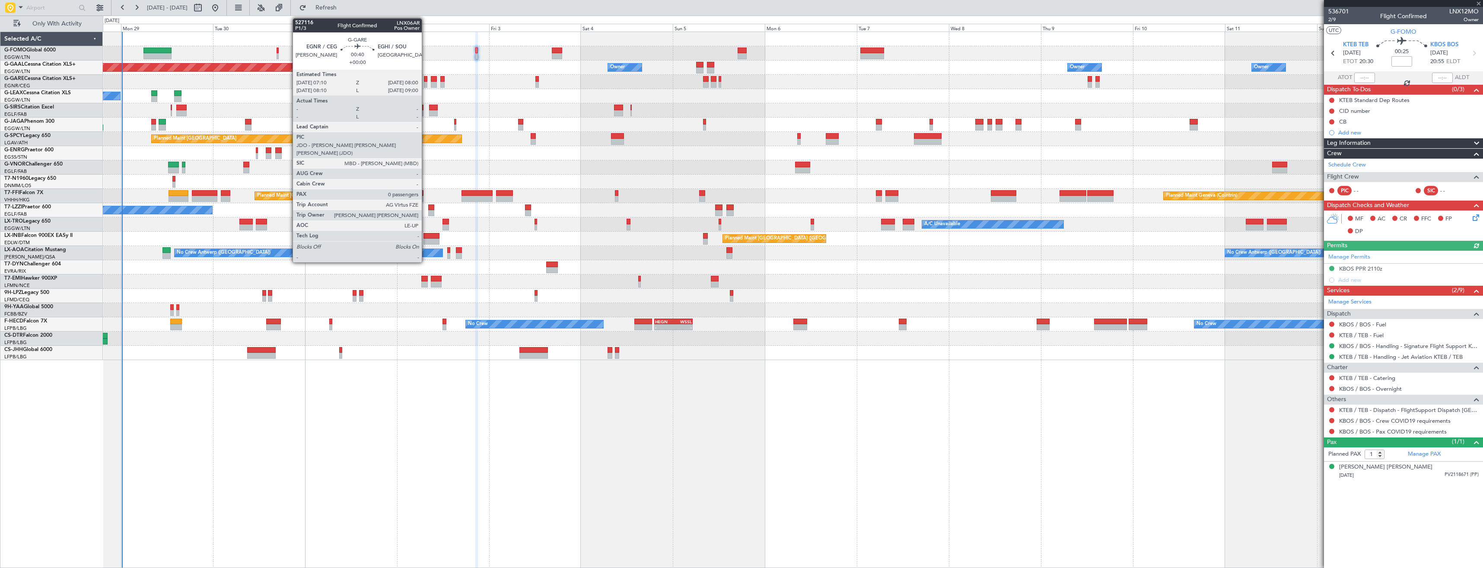
click at [426, 81] on div at bounding box center [425, 79] width 3 height 6
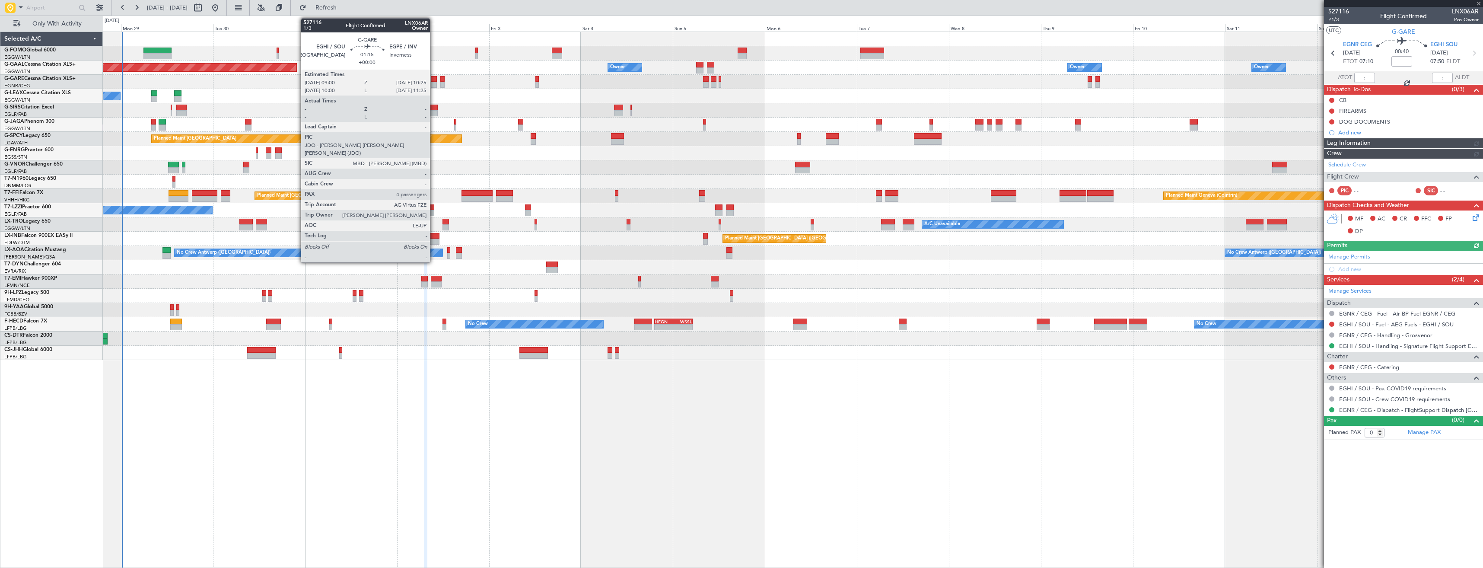
click at [434, 84] on div at bounding box center [434, 85] width 6 height 6
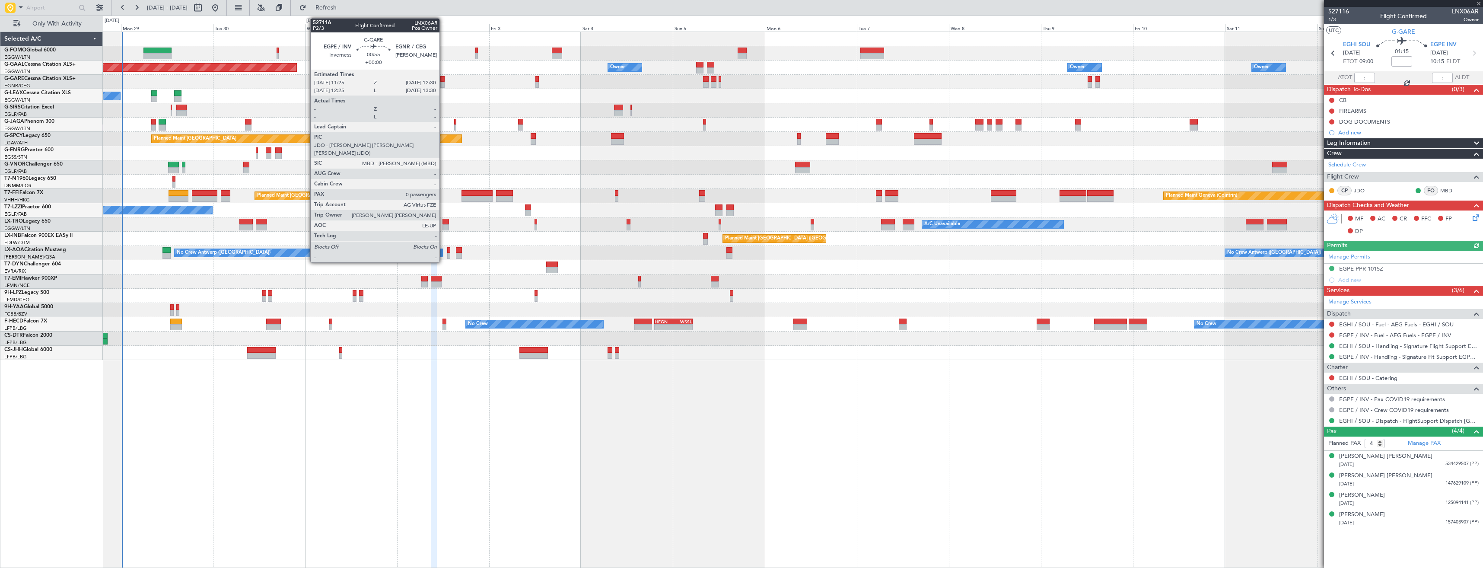
click at [443, 85] on div at bounding box center [442, 85] width 4 height 6
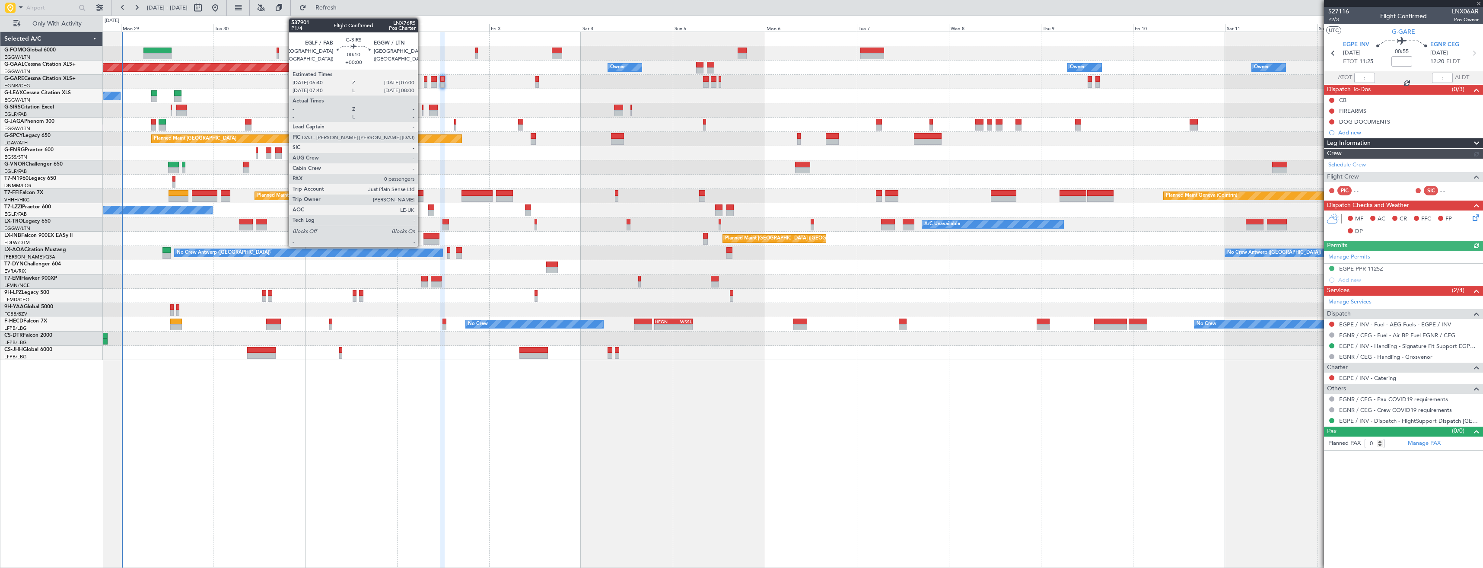
click at [422, 112] on div at bounding box center [422, 113] width 1 height 6
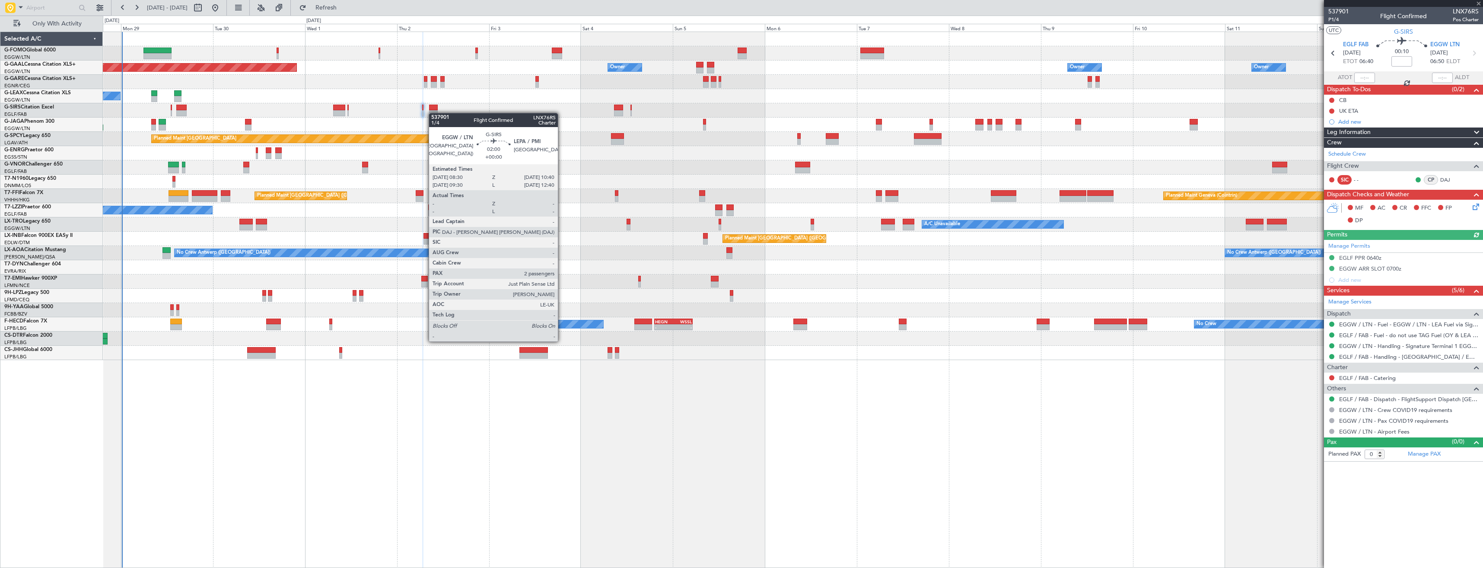
click at [433, 113] on div at bounding box center [433, 113] width 9 height 6
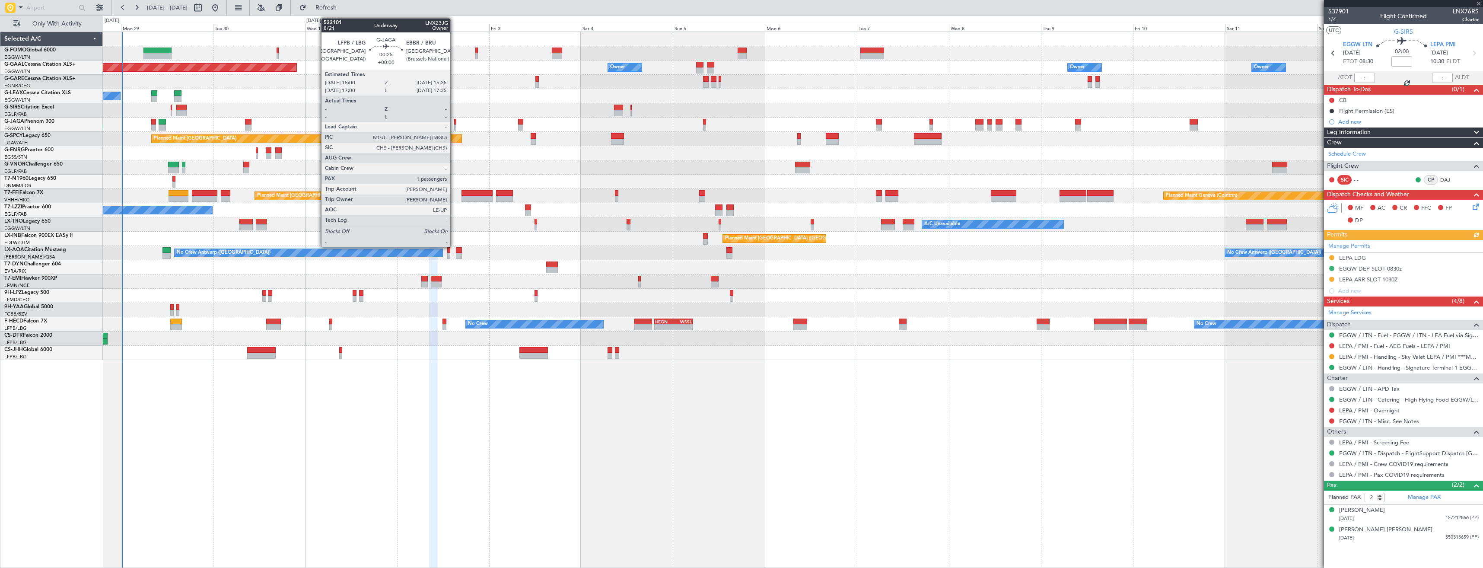
click at [454, 129] on div at bounding box center [455, 127] width 3 height 6
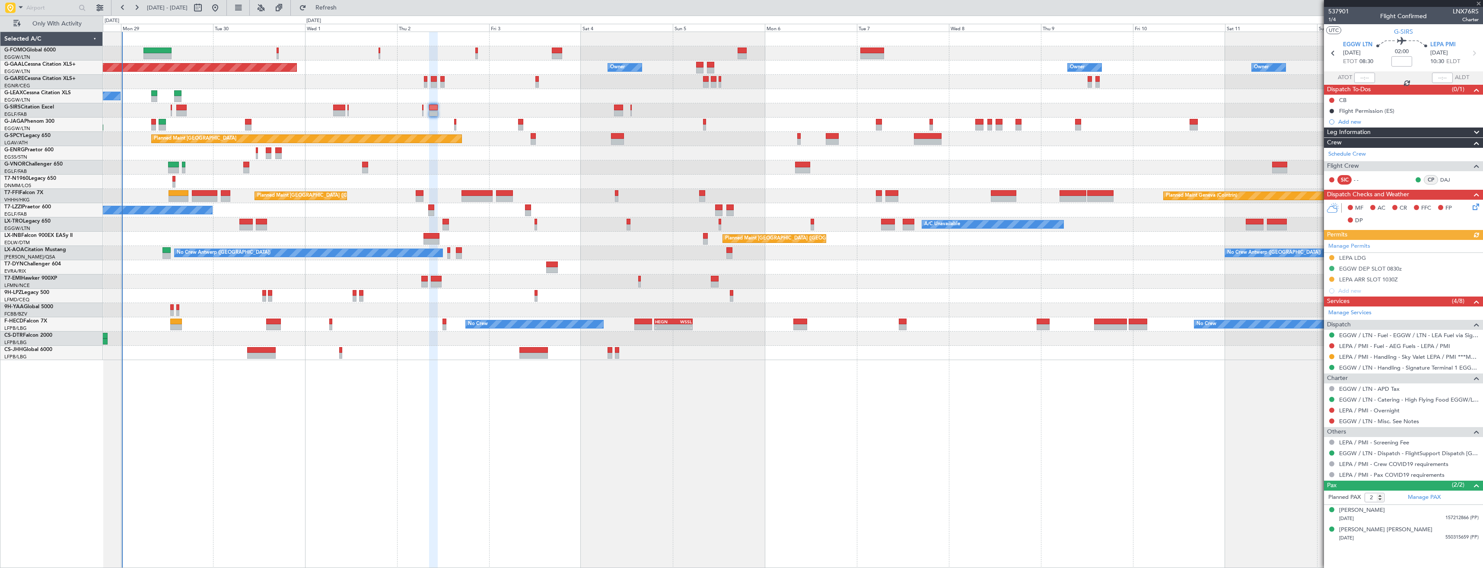
type input "1"
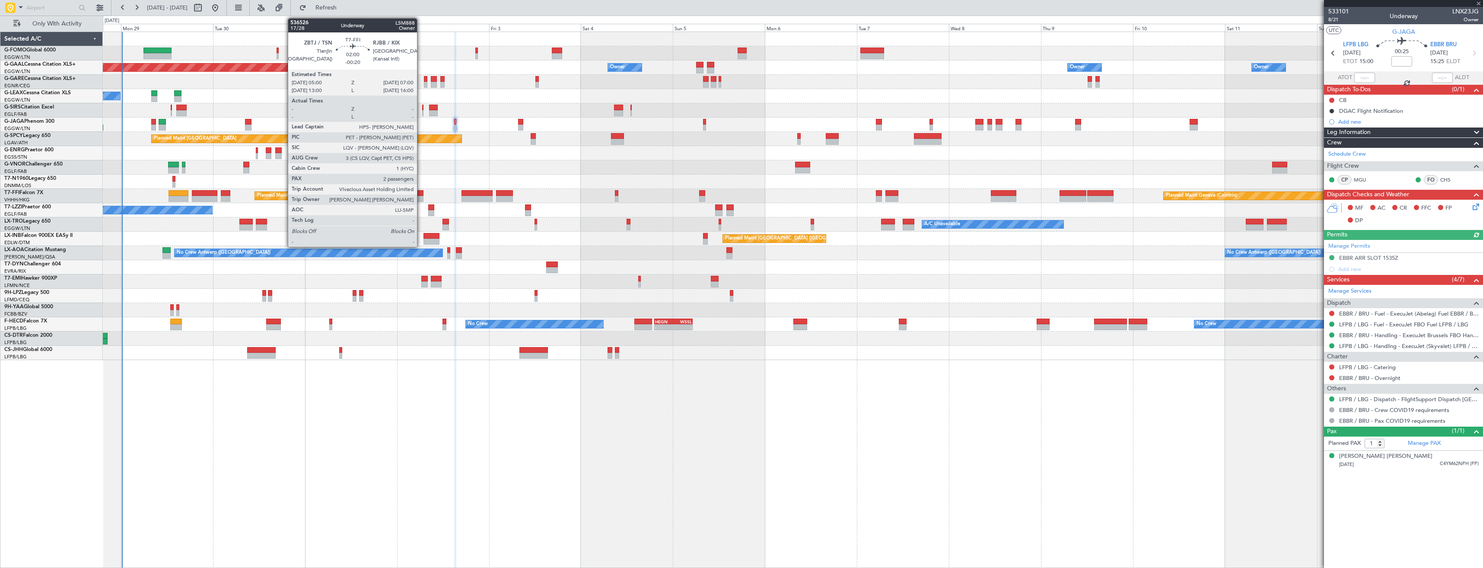
click at [421, 195] on div at bounding box center [420, 193] width 8 height 6
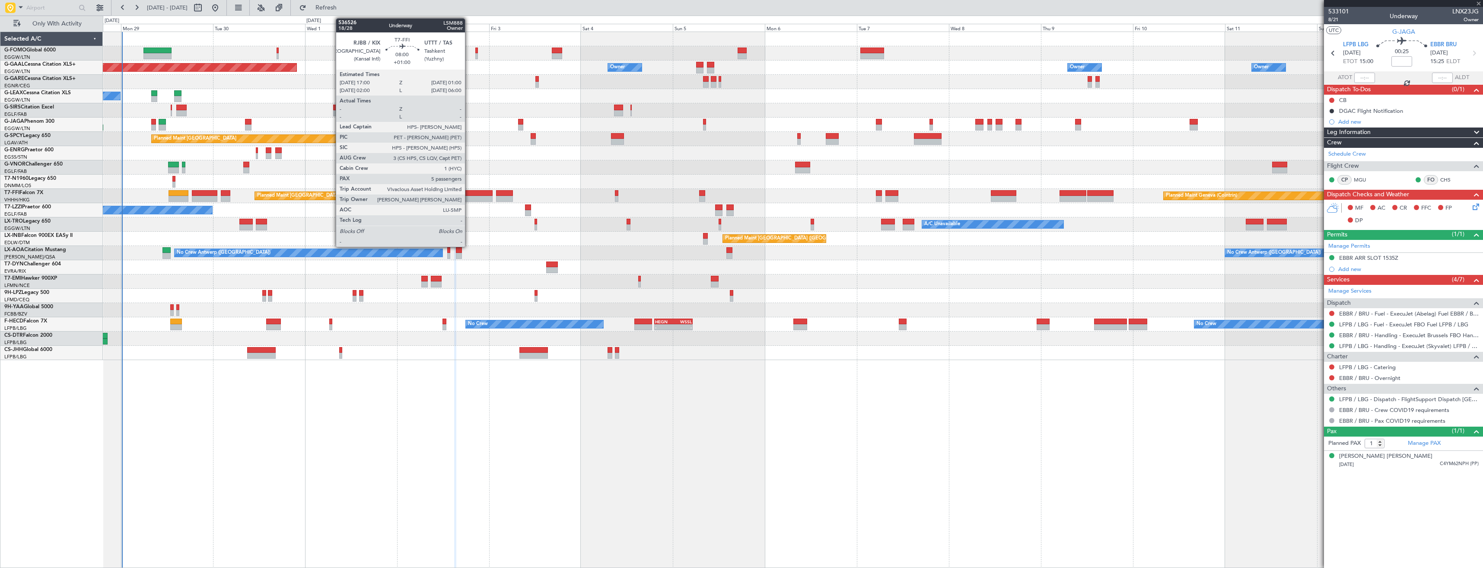
type input "-00:20"
type input "2"
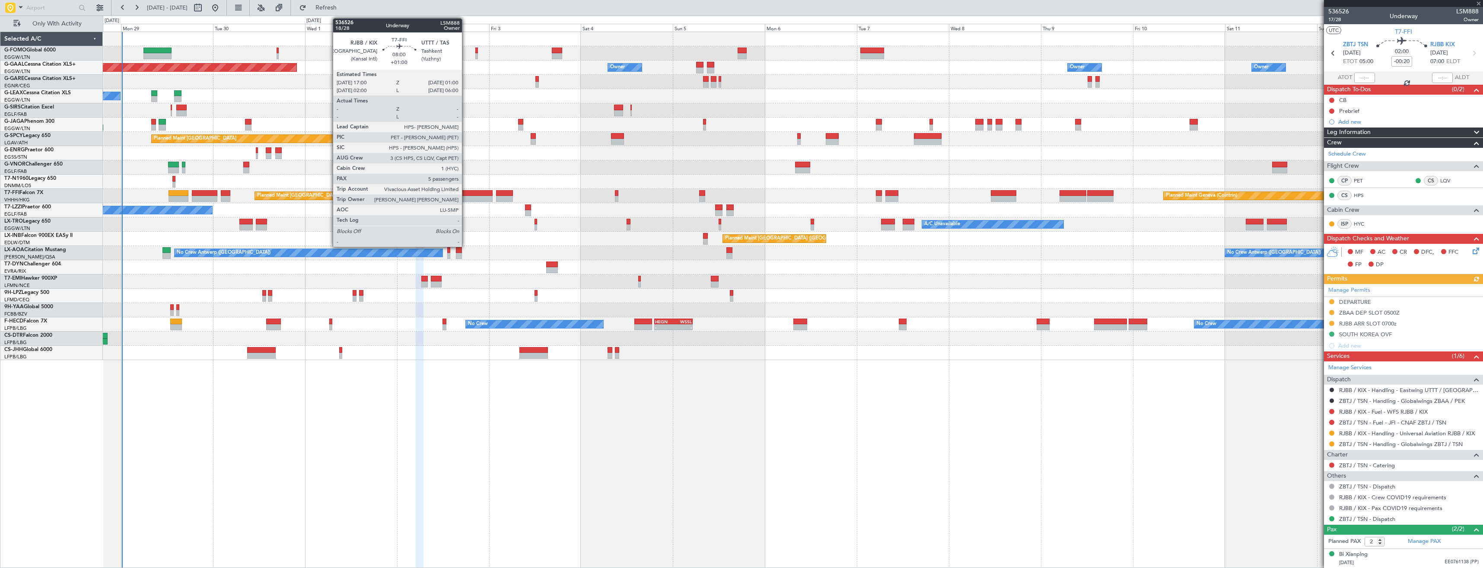
click at [466, 197] on div at bounding box center [477, 199] width 31 height 6
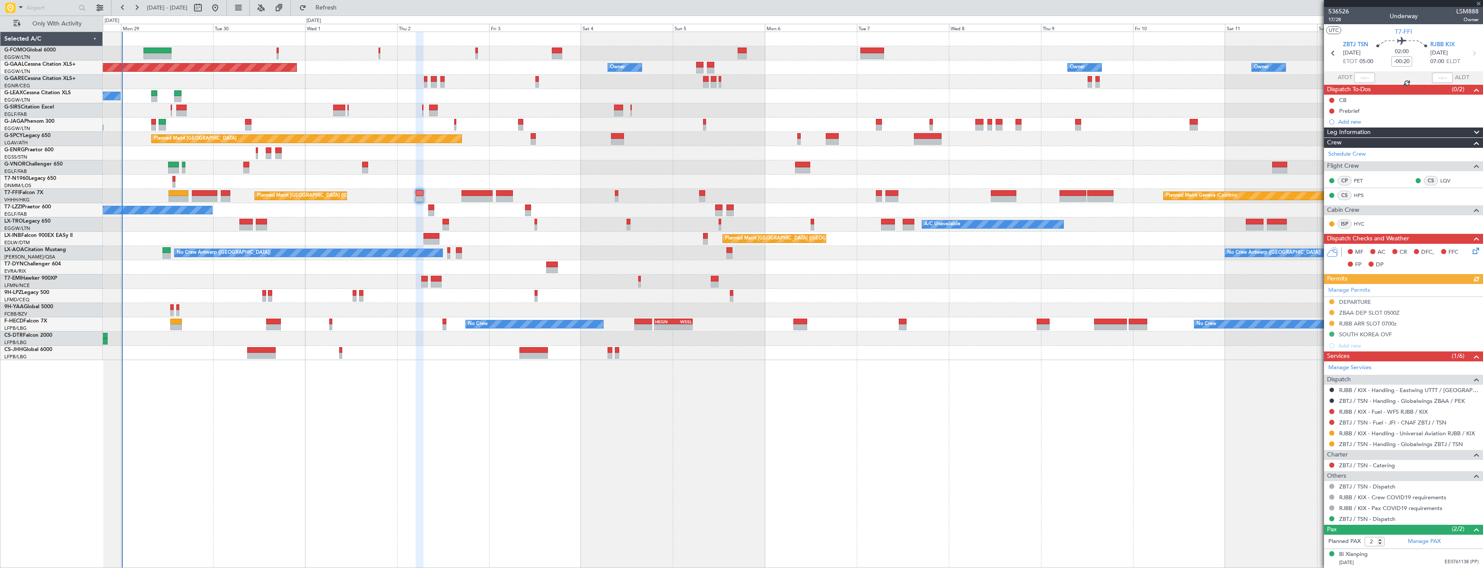
type input "+01:00"
type input "5"
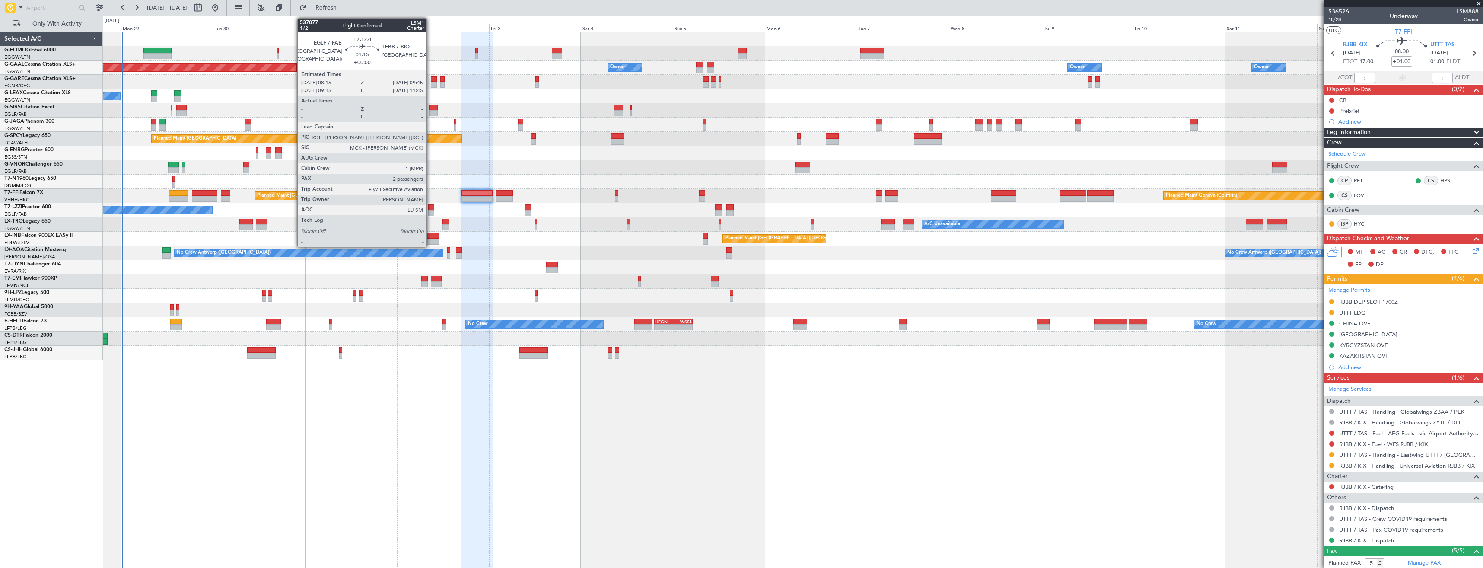
click at [430, 212] on div at bounding box center [431, 213] width 6 height 6
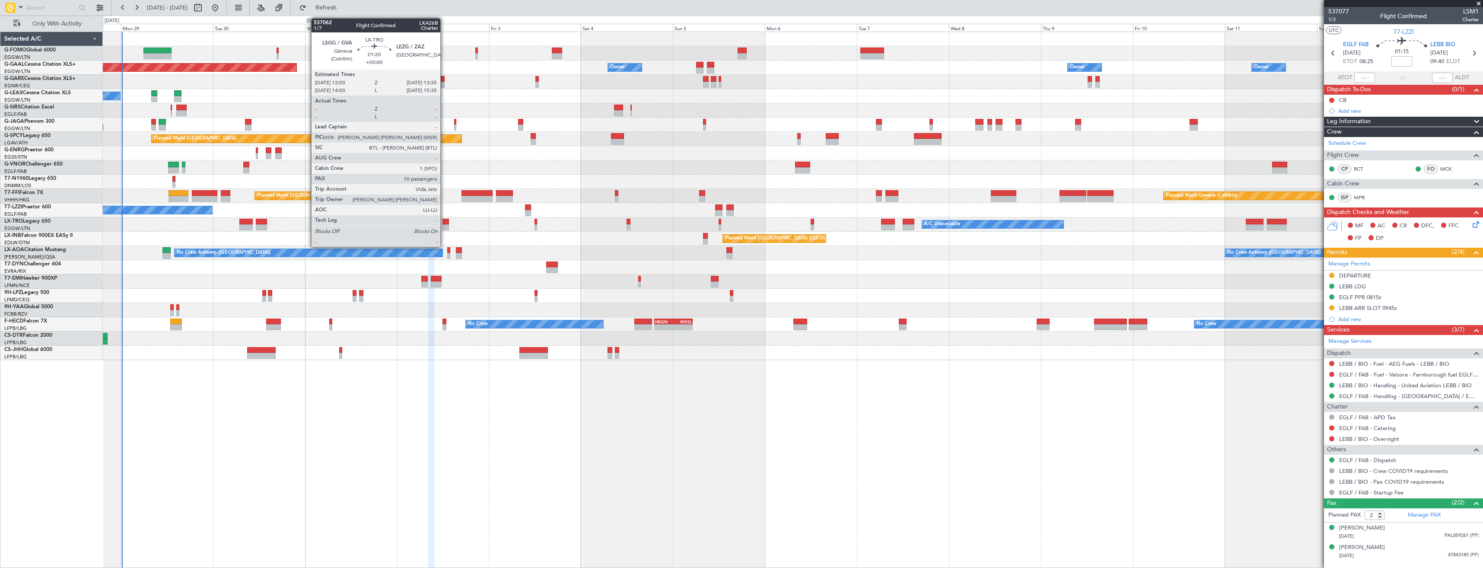
click at [444, 224] on div at bounding box center [445, 227] width 6 height 6
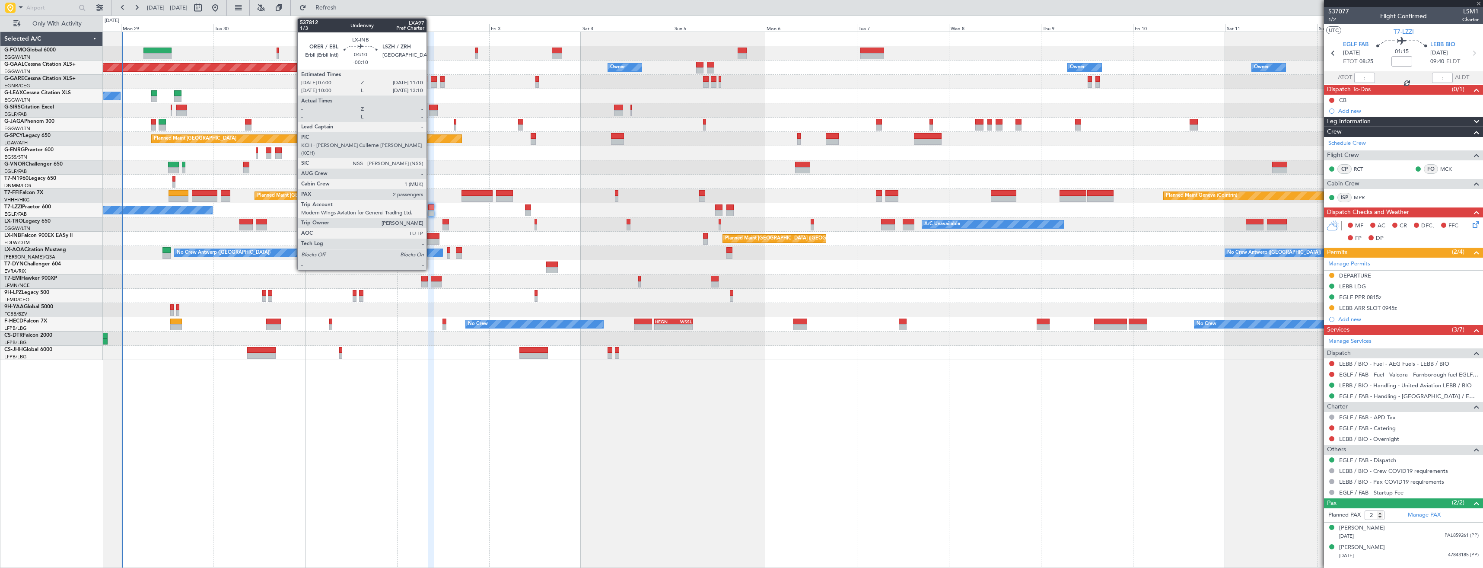
type input "10"
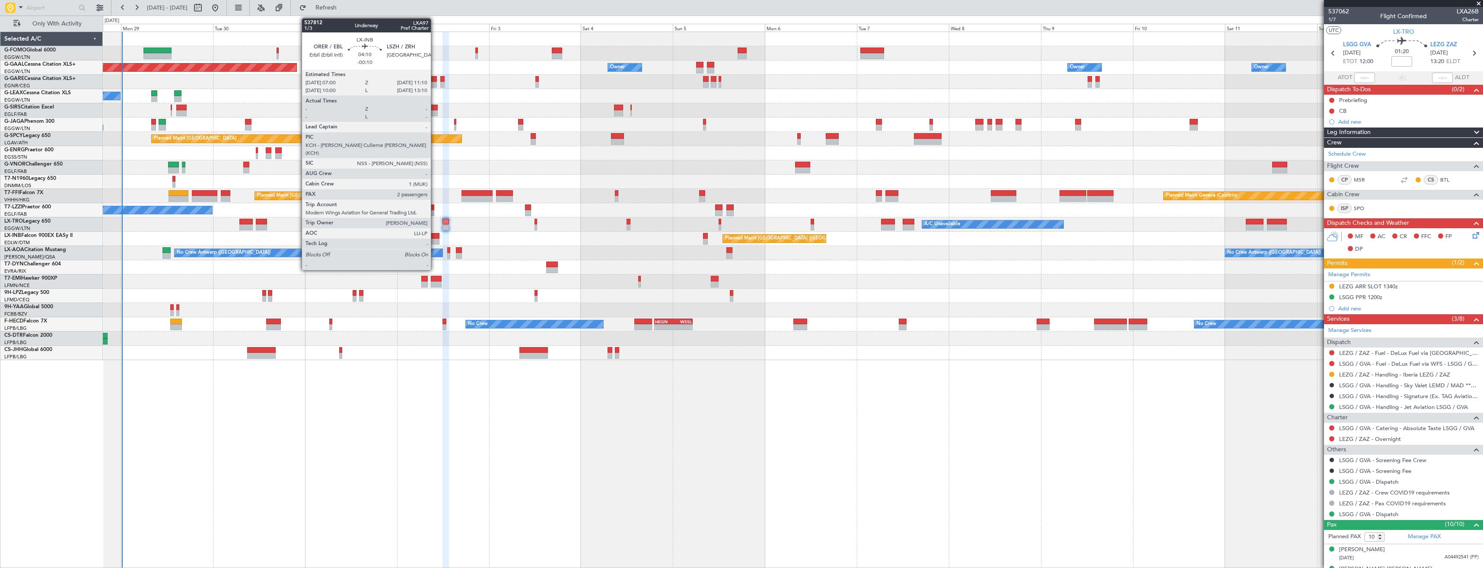
click at [435, 241] on div at bounding box center [431, 242] width 16 height 6
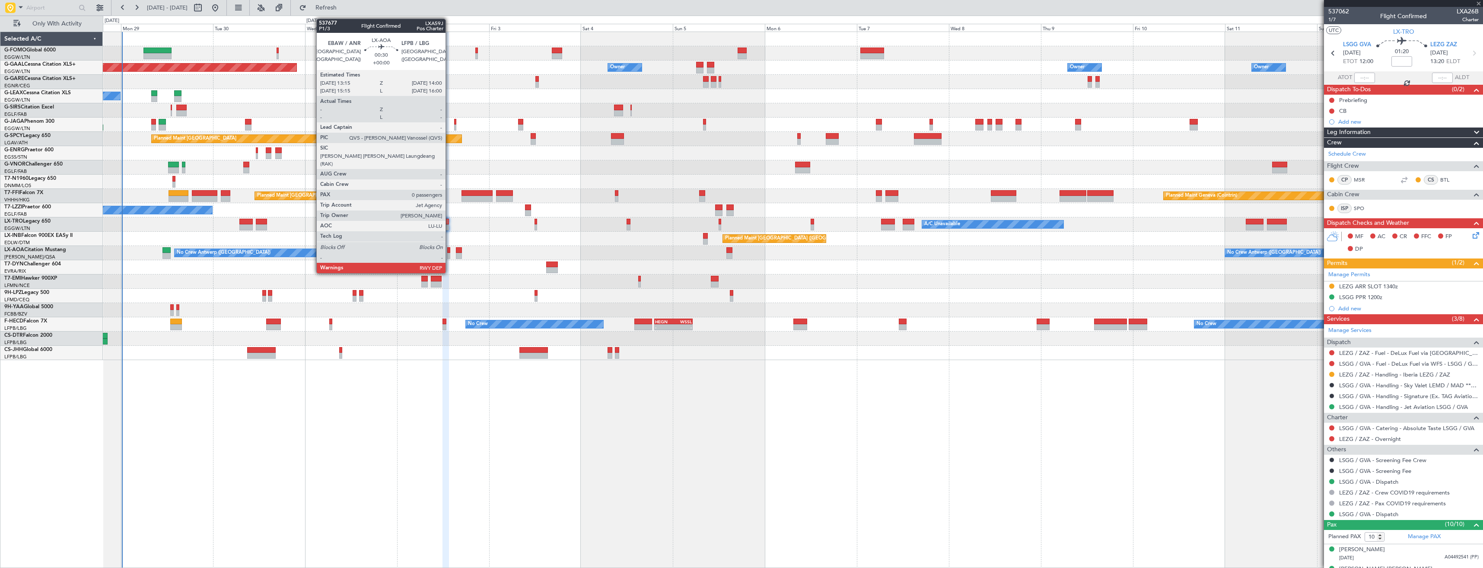
type input "-00:10"
type input "2"
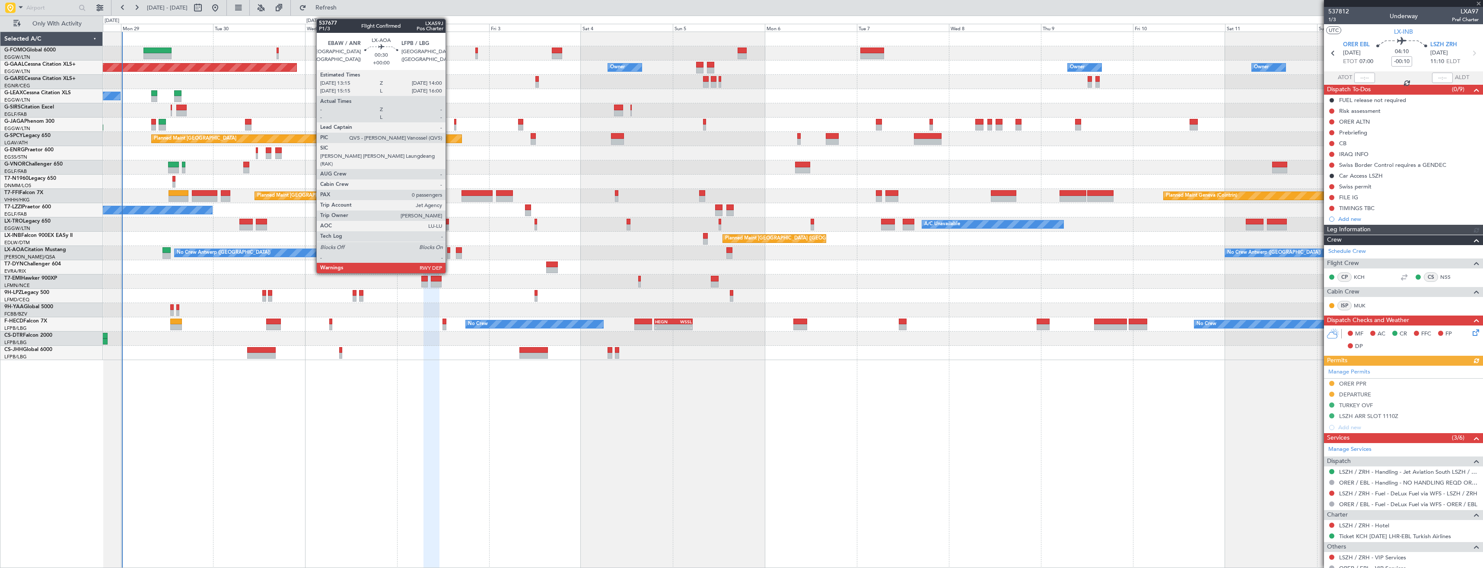
click at [449, 257] on div at bounding box center [448, 256] width 3 height 6
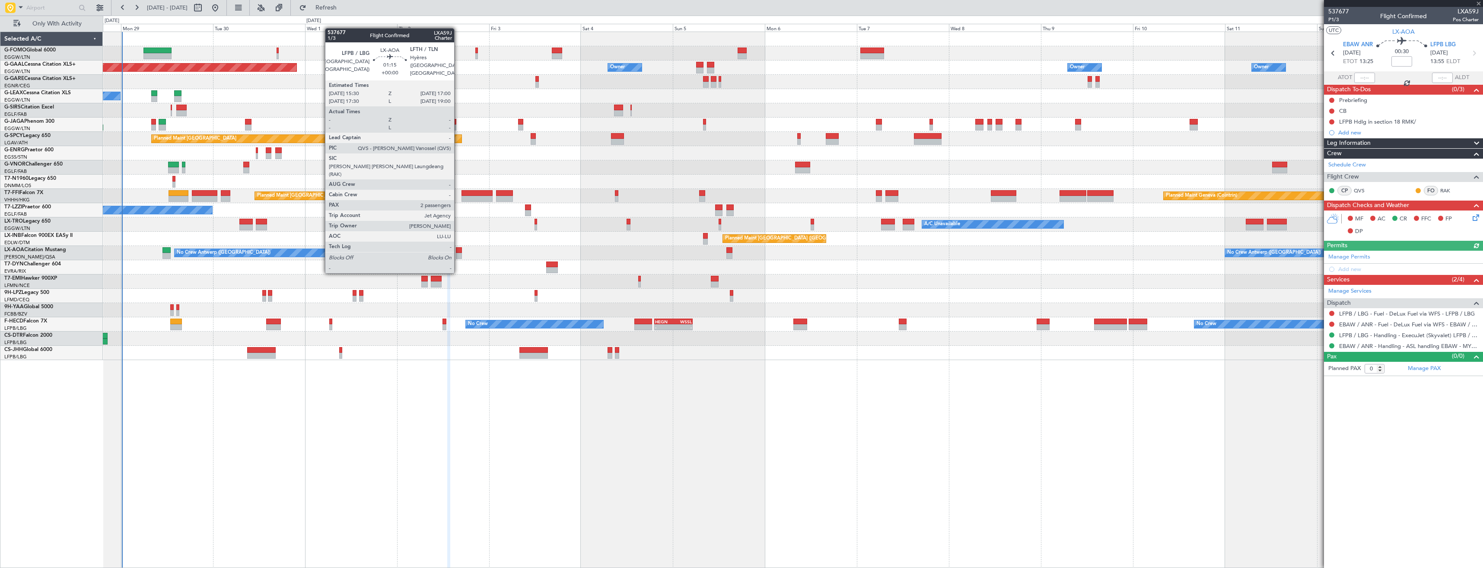
click at [458, 256] on div at bounding box center [459, 256] width 6 height 6
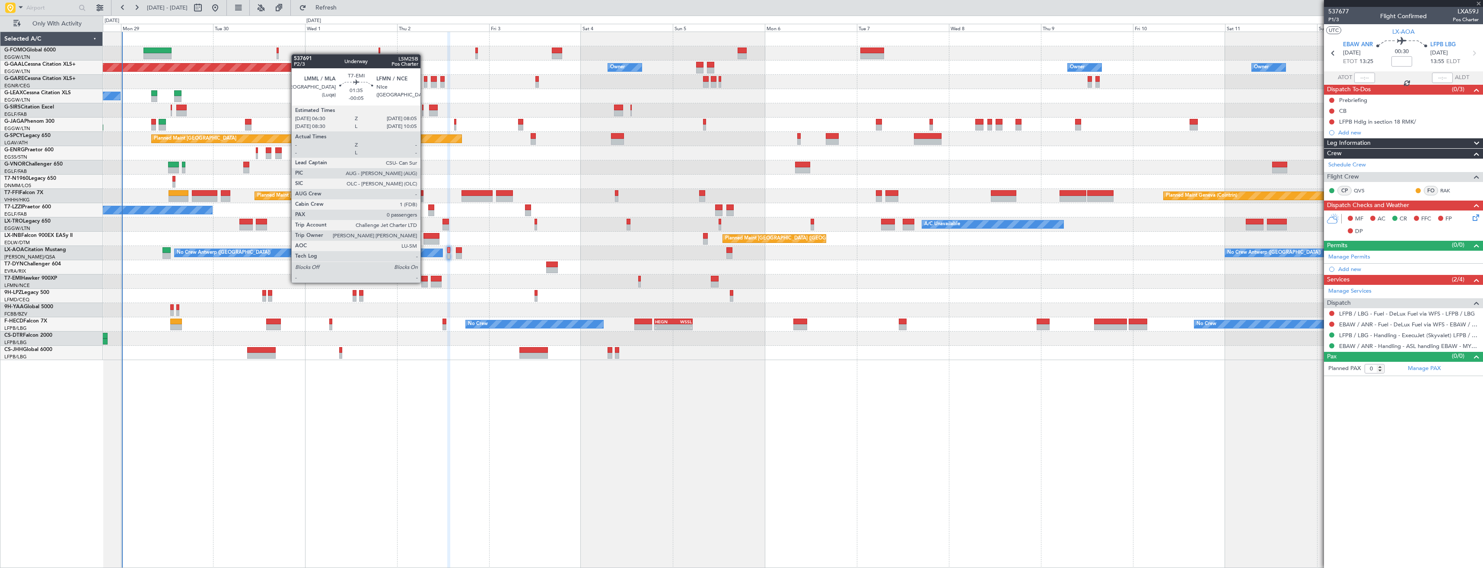
type input "2"
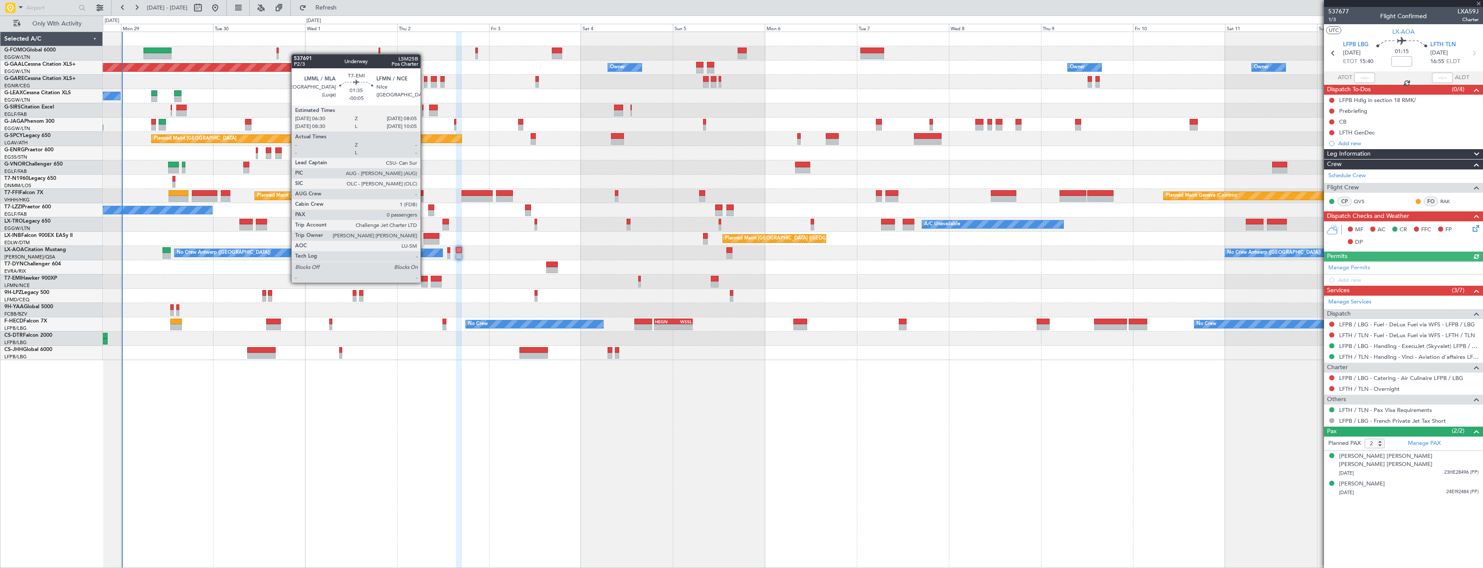
click at [424, 282] on div at bounding box center [424, 284] width 6 height 6
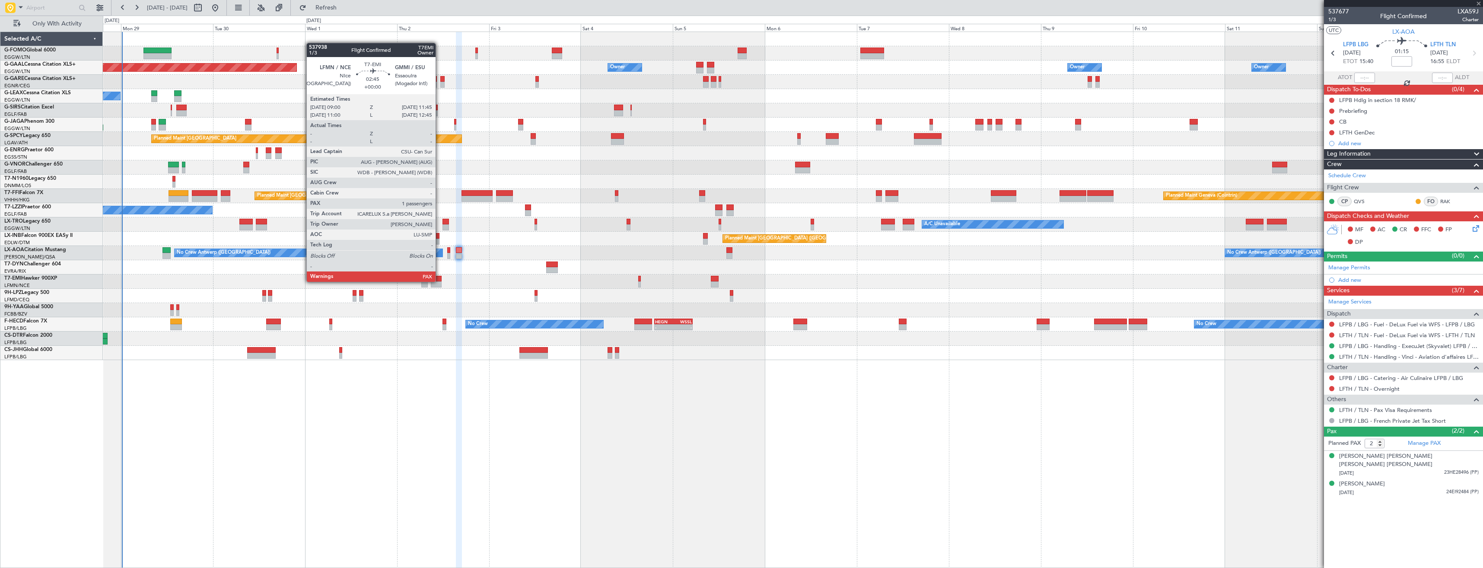
type input "-00:05"
type input "0"
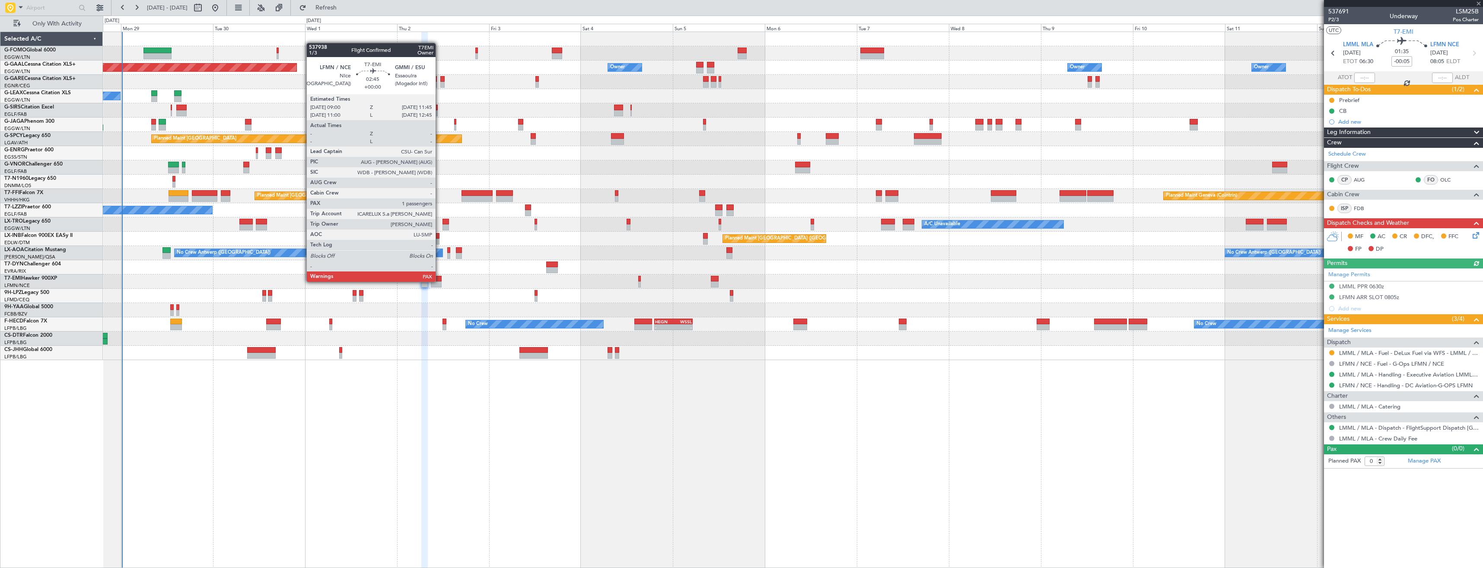
click at [439, 281] on div at bounding box center [436, 279] width 11 height 6
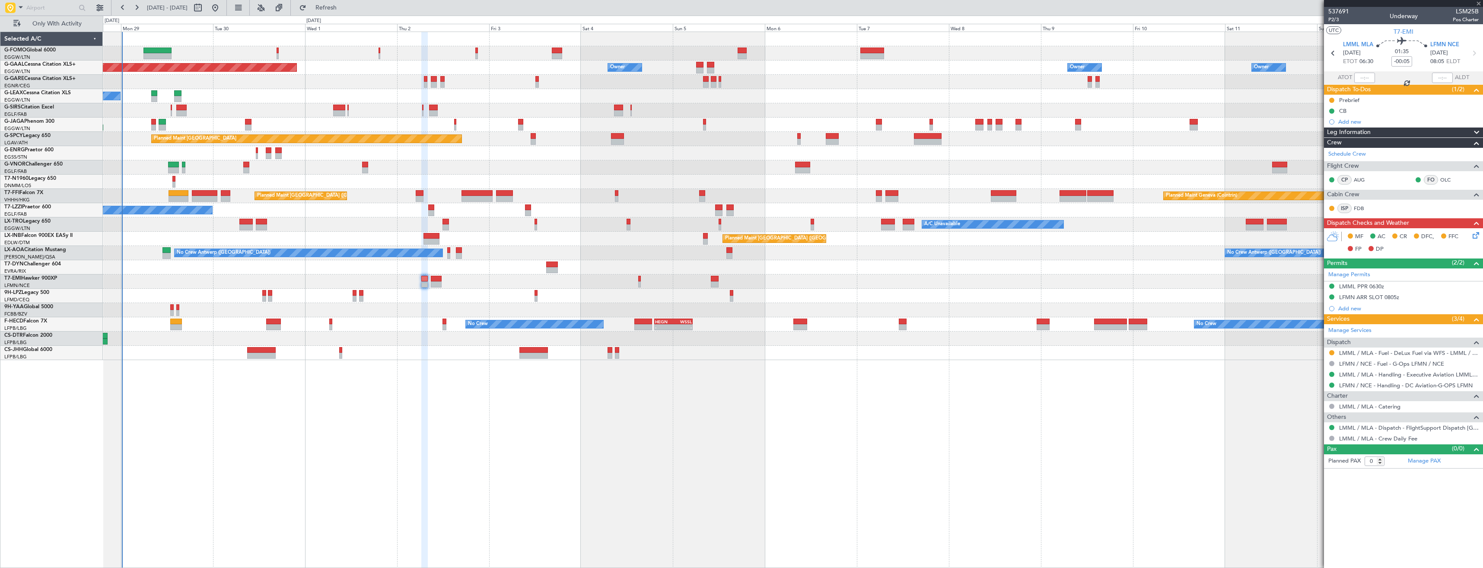
type input "1"
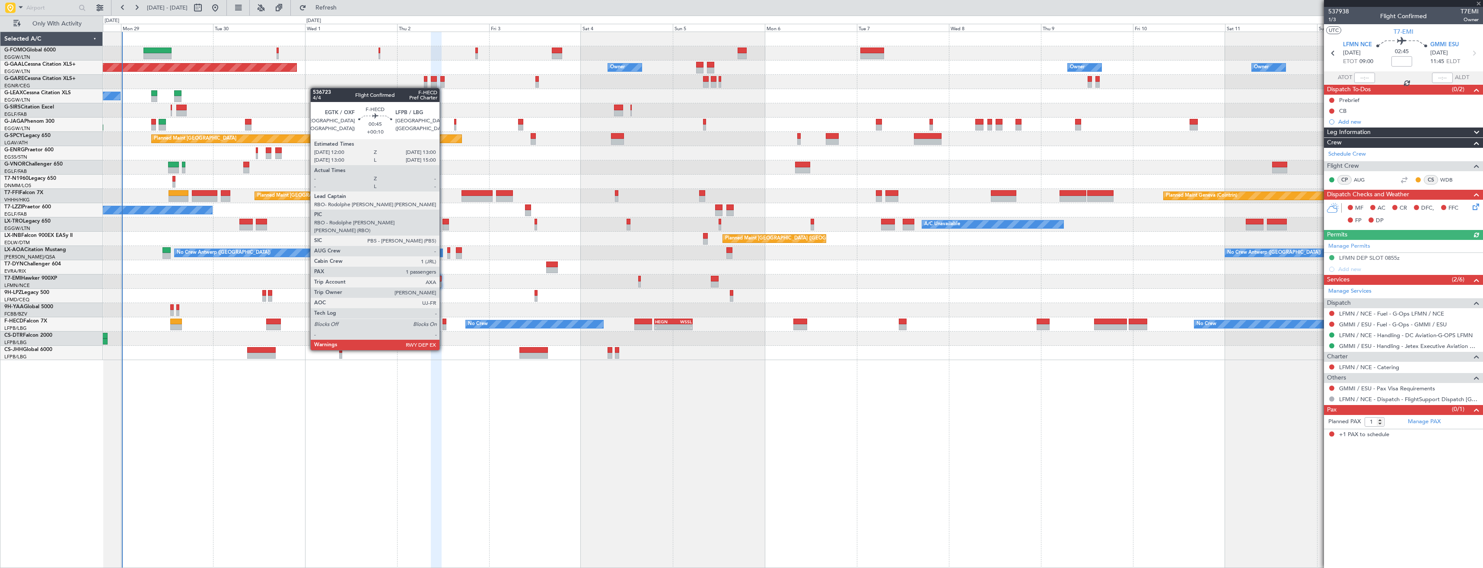
click at [443, 318] on div at bounding box center [444, 327] width 4 height 6
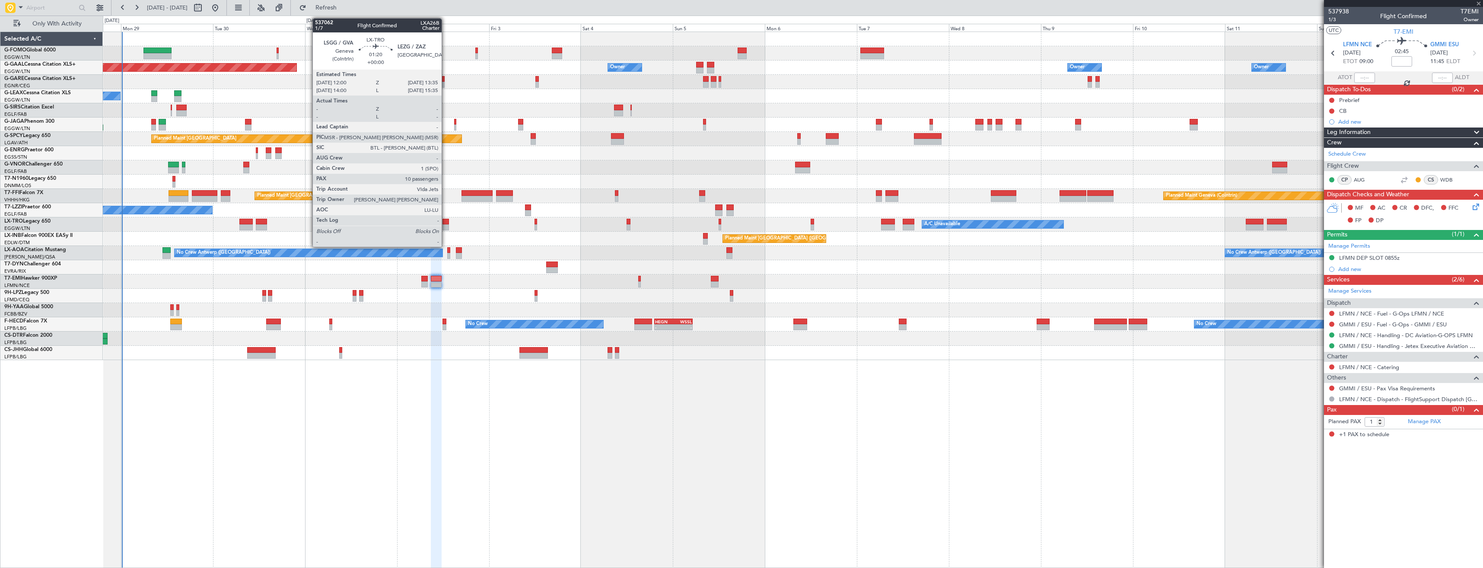
type input "+00:10"
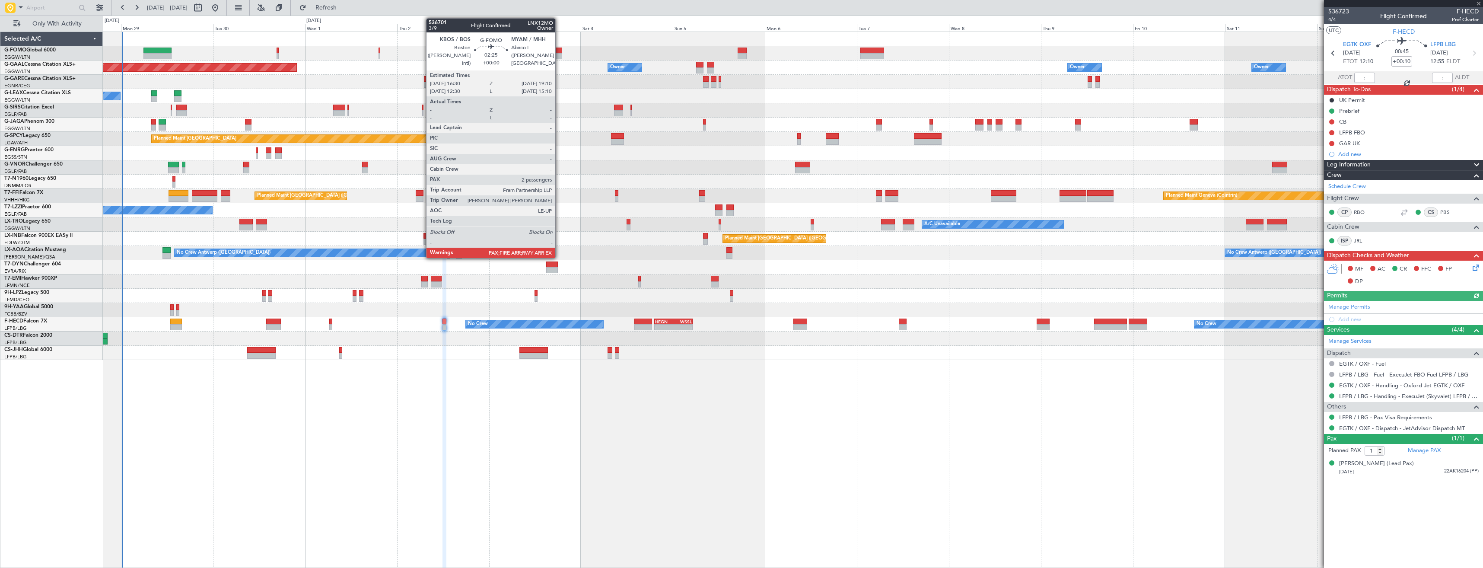
click at [559, 56] on div at bounding box center [557, 56] width 10 height 6
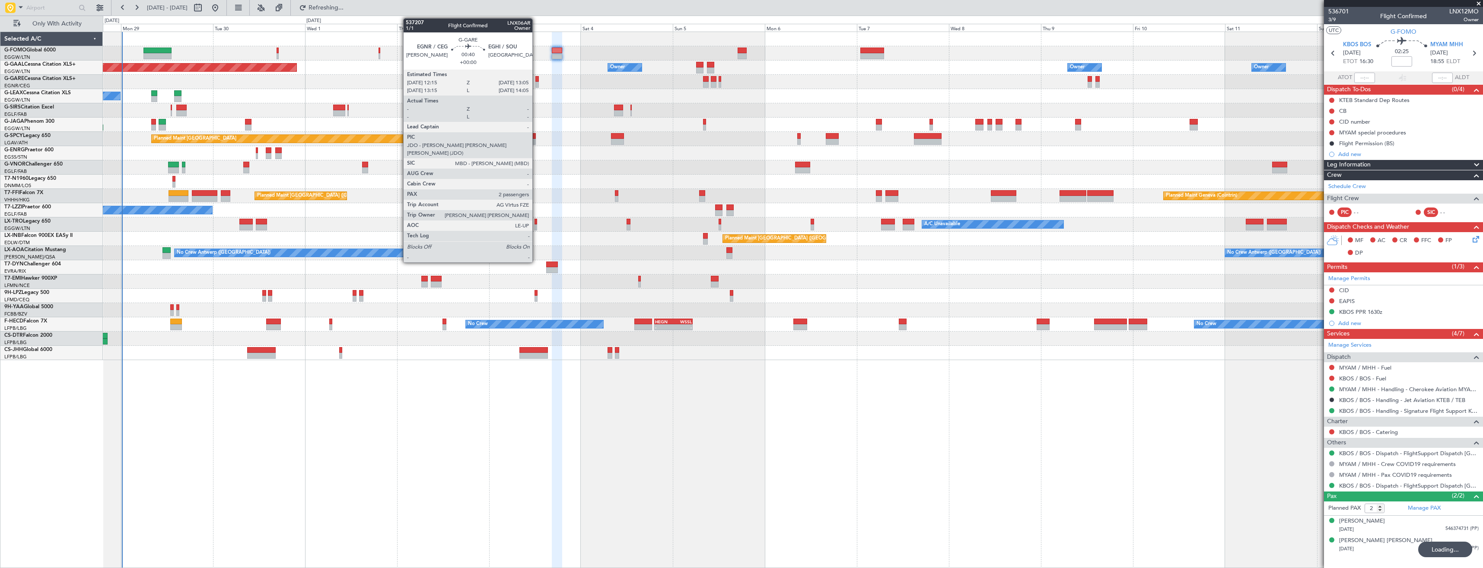
click at [536, 82] on div at bounding box center [536, 85] width 3 height 6
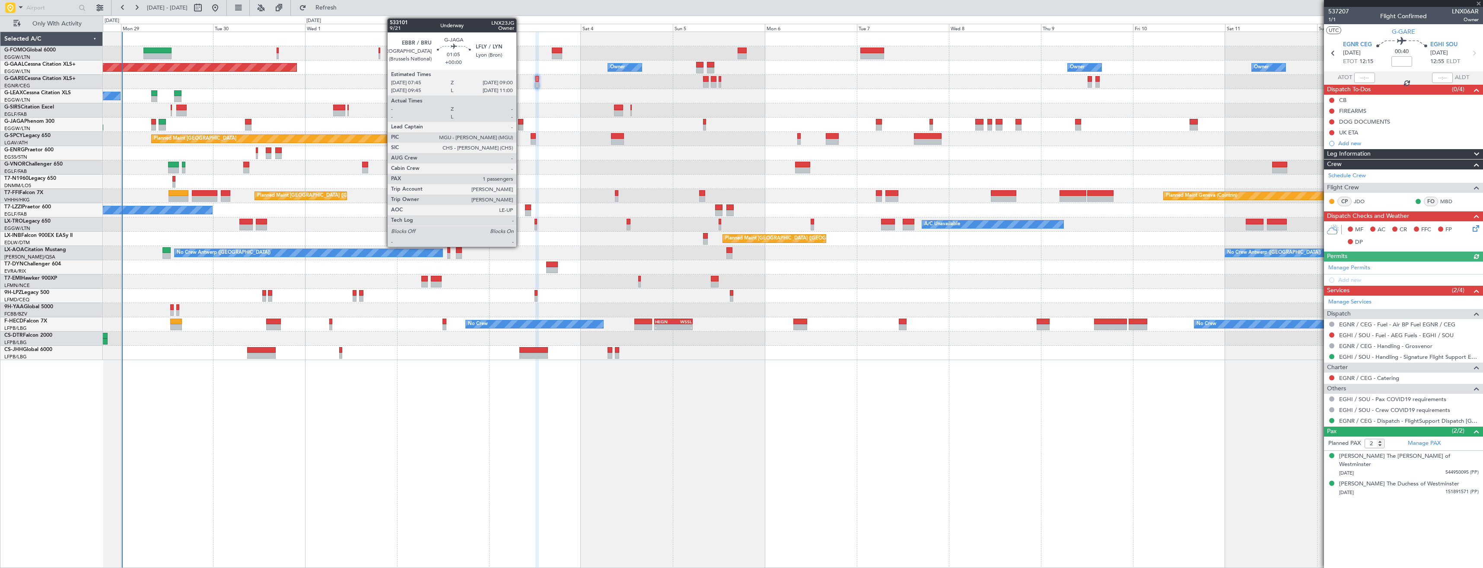
click at [520, 126] on div at bounding box center [520, 127] width 5 height 6
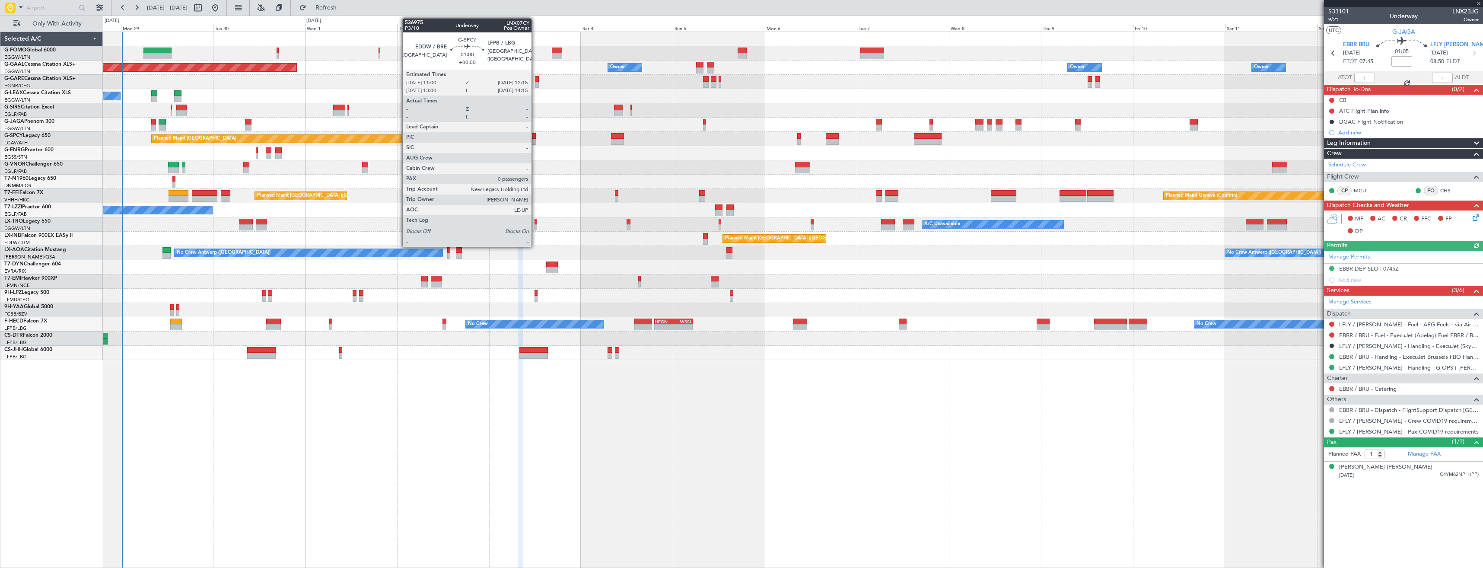
click at [535, 136] on div at bounding box center [533, 136] width 5 height 6
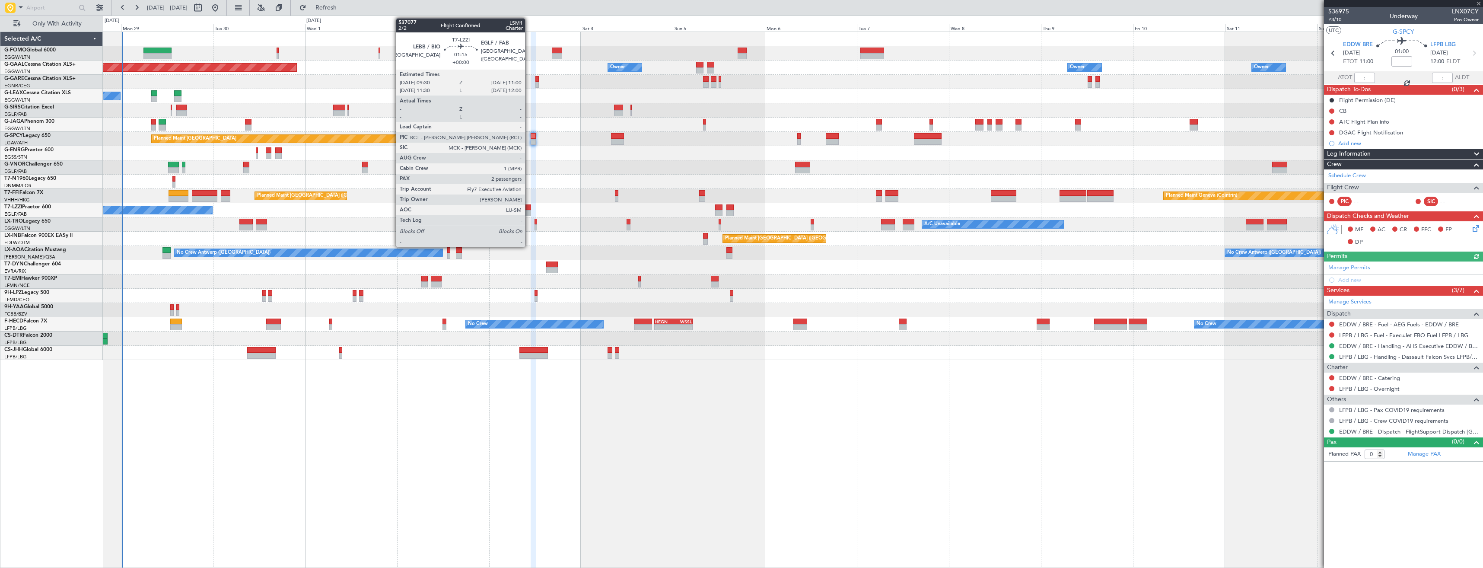
click at [529, 210] on div at bounding box center [528, 213] width 6 height 6
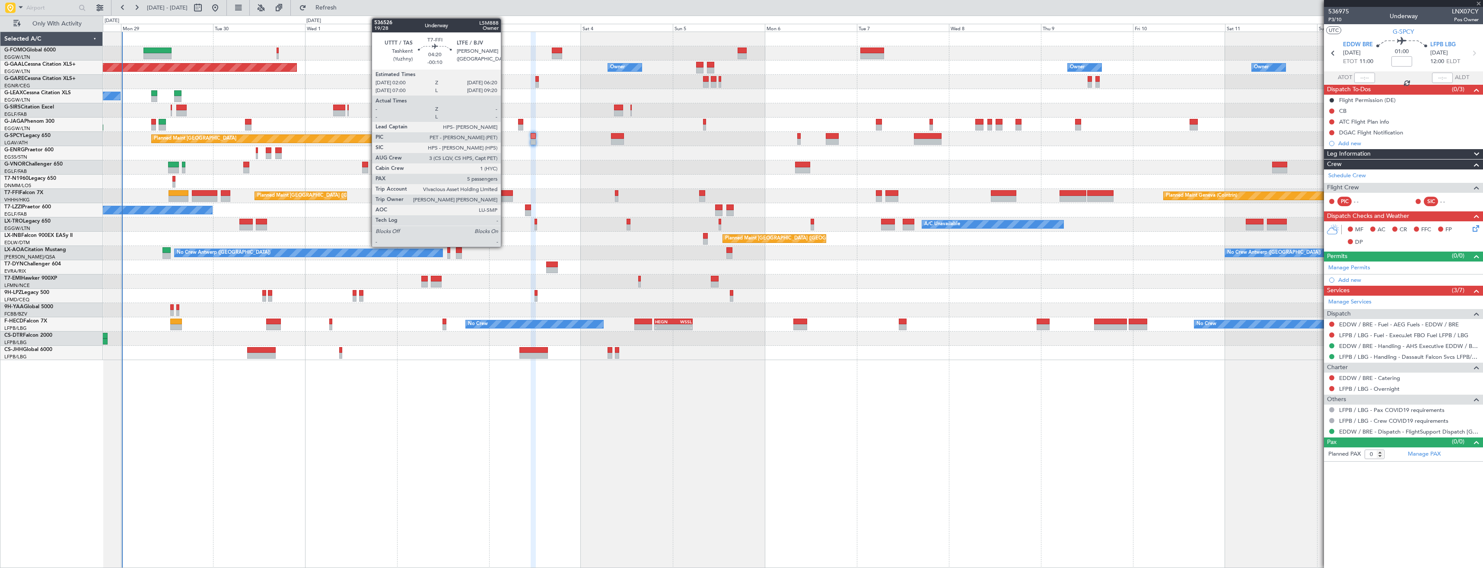
type input "2"
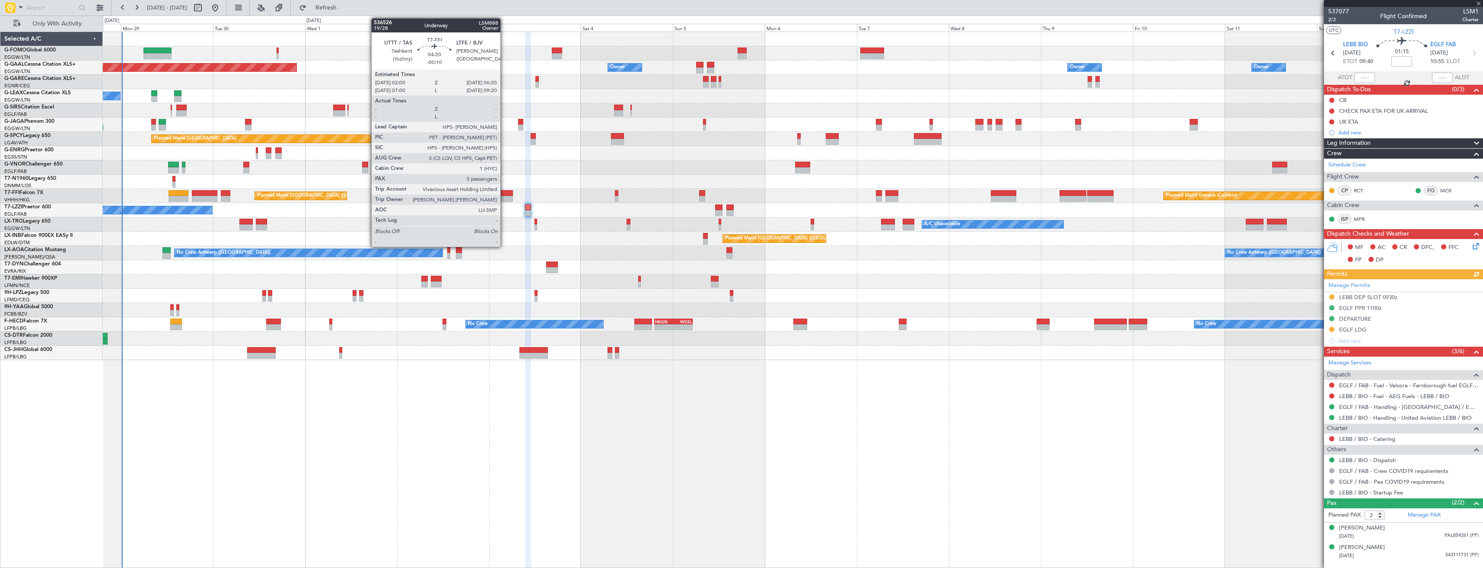
click at [504, 199] on div at bounding box center [504, 199] width 17 height 6
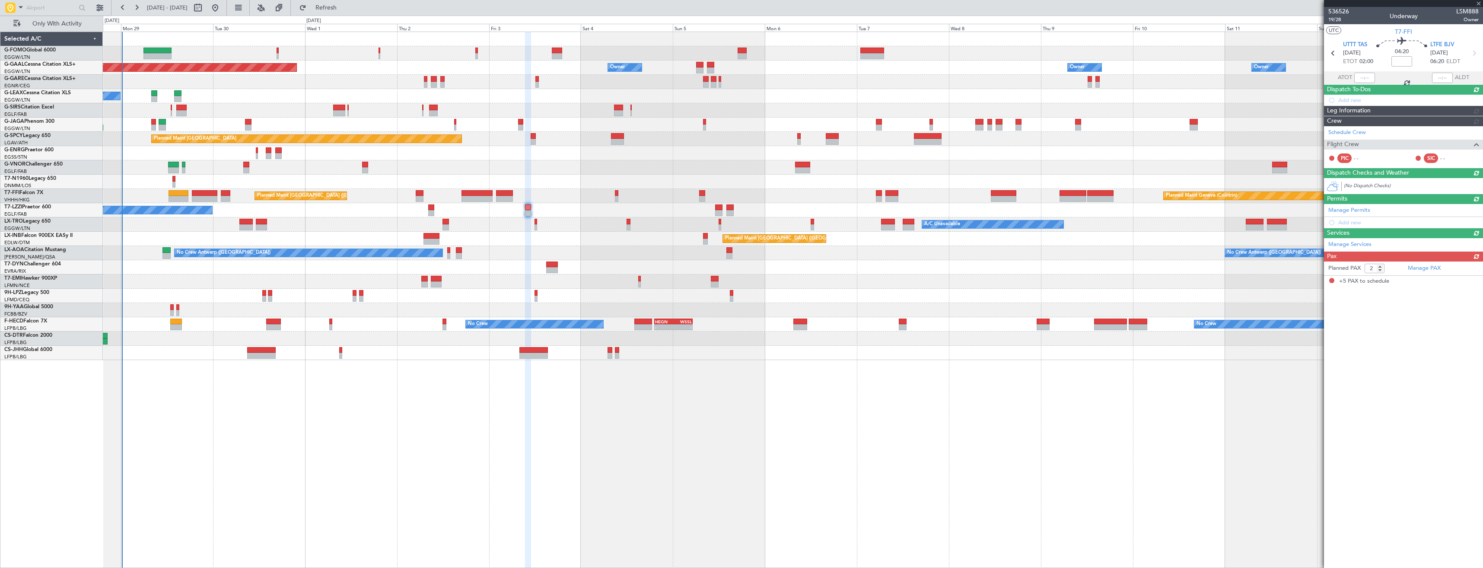
type input "-00:10"
type input "5"
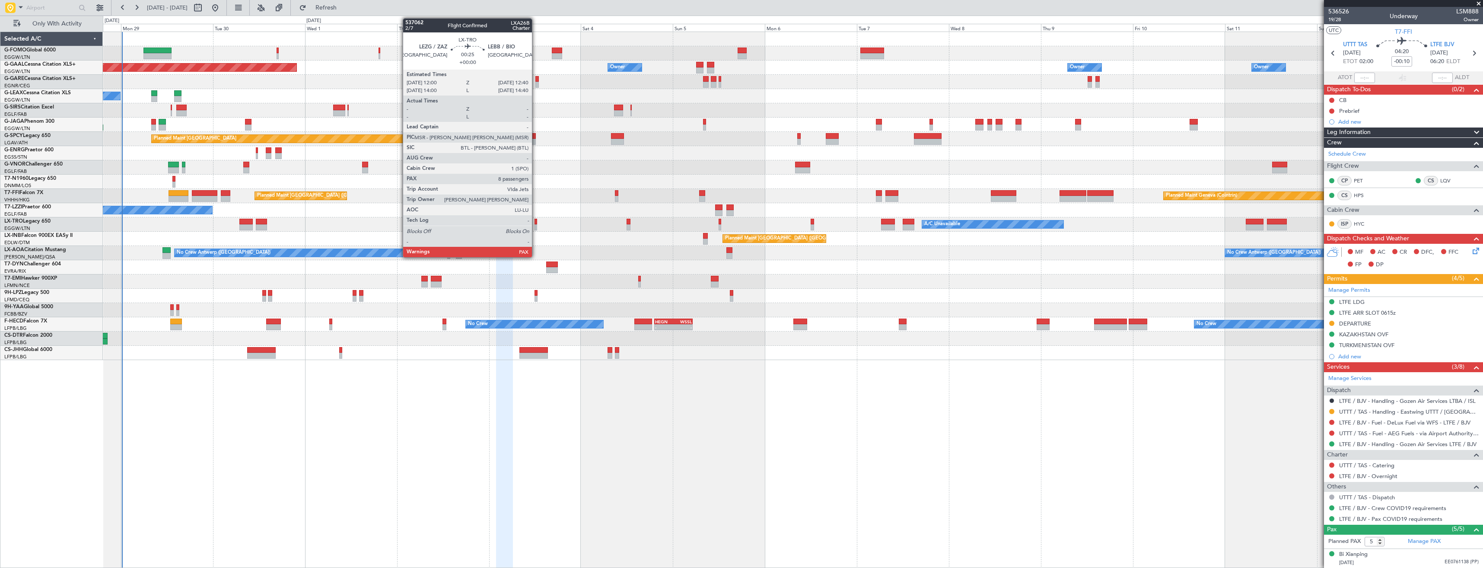
click at [536, 223] on div at bounding box center [536, 222] width 3 height 6
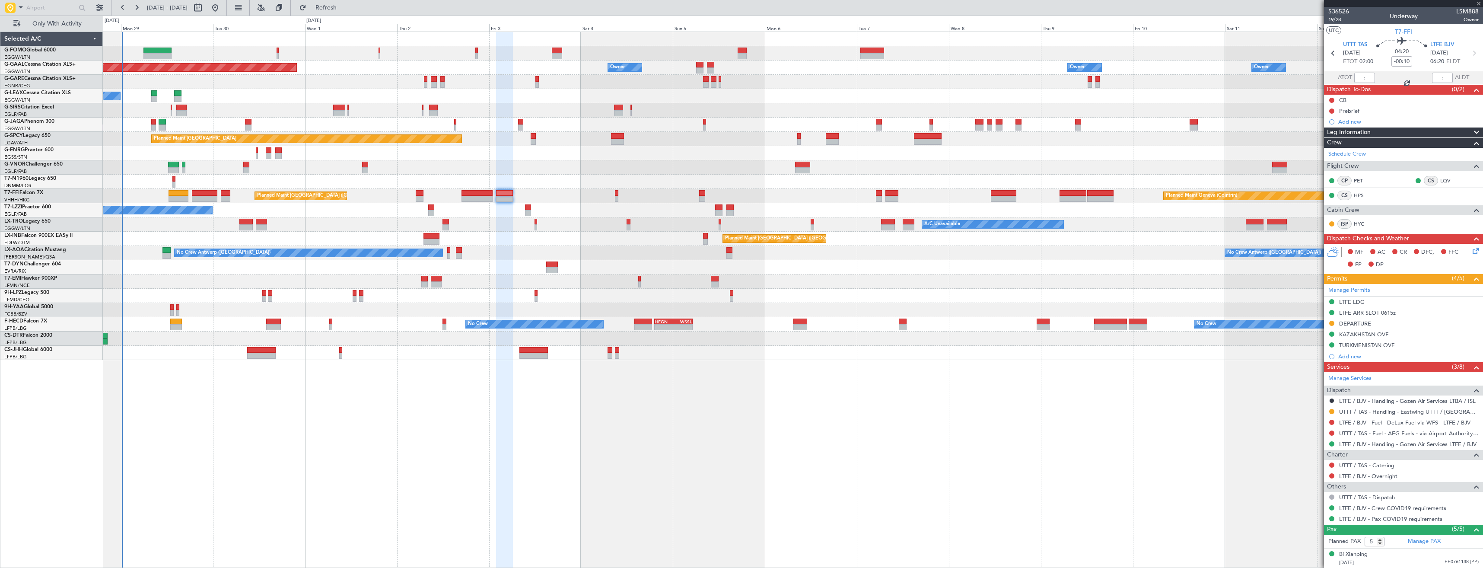
type input "8"
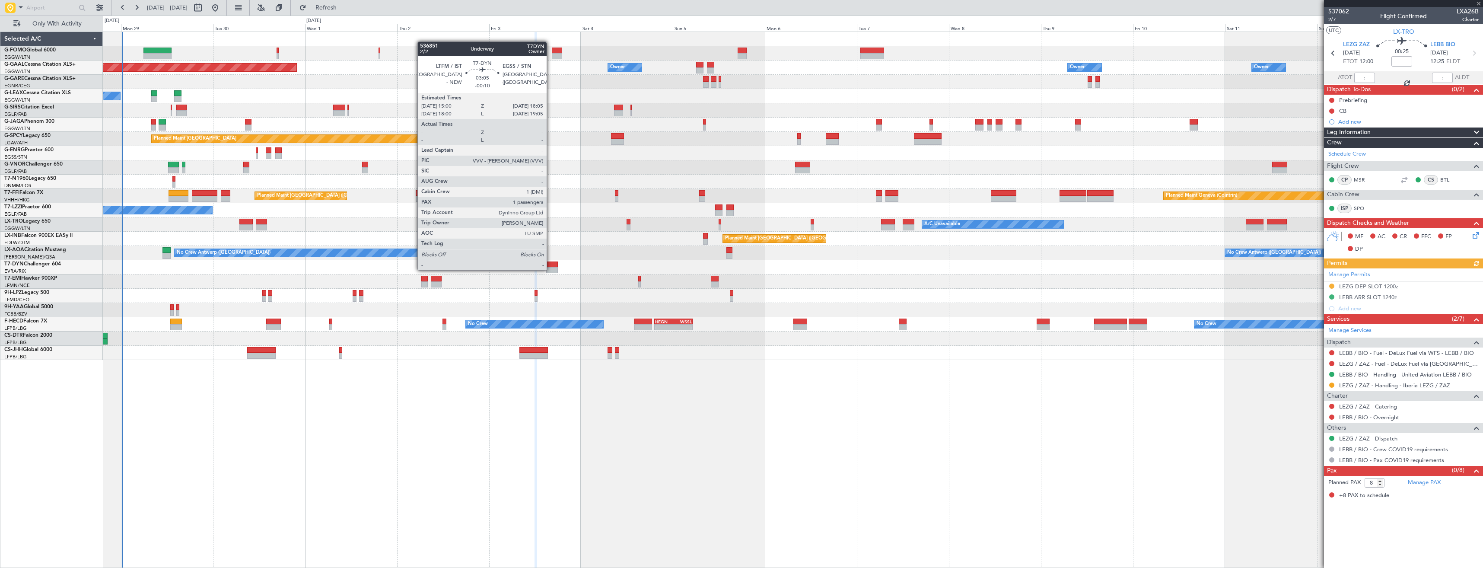
click at [551, 269] on div at bounding box center [552, 270] width 12 height 6
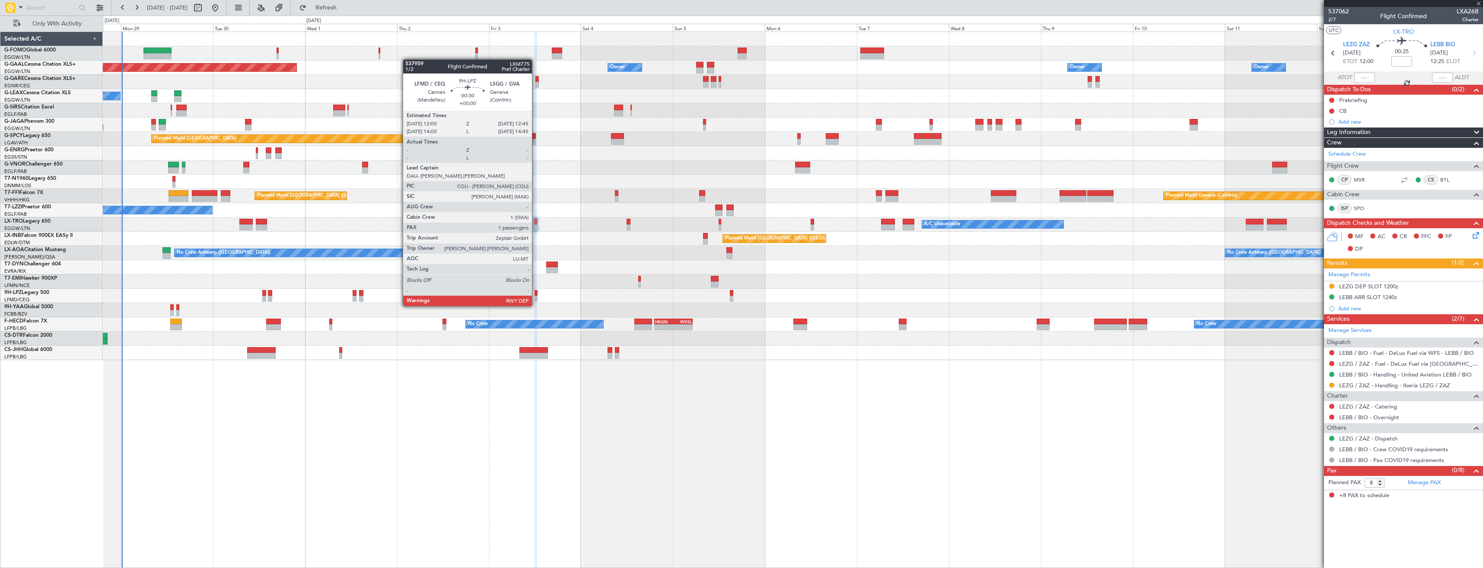
type input "-00:10"
type input "1"
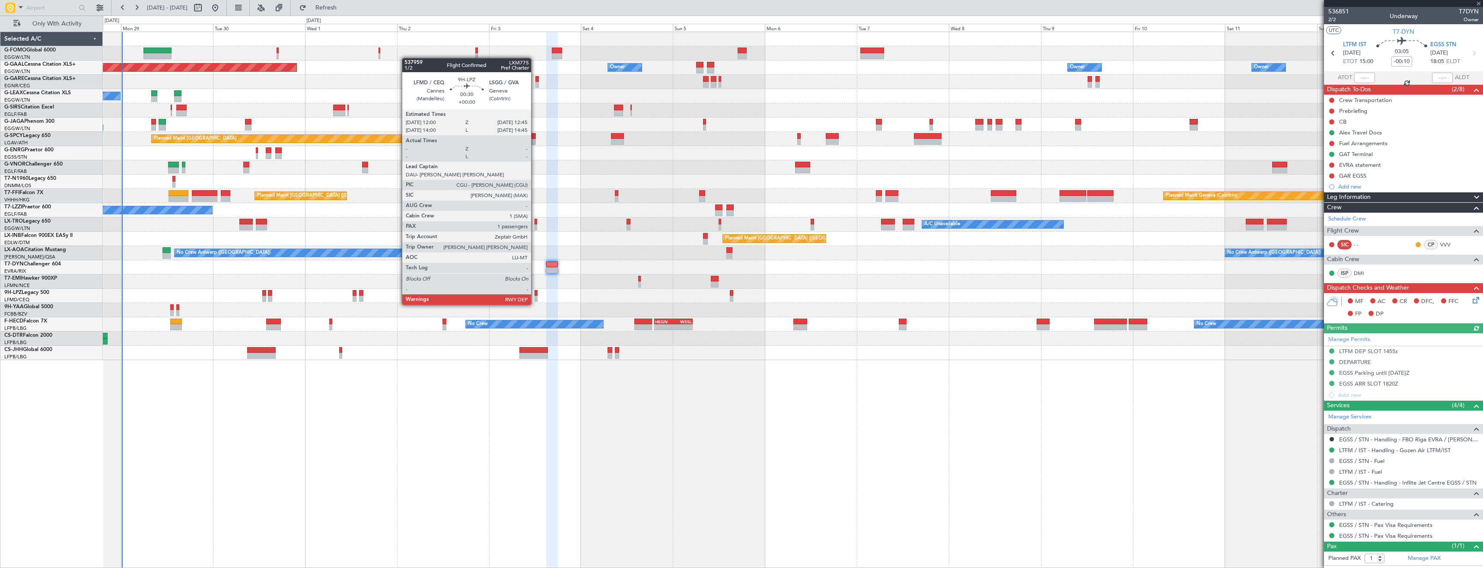
click at [535, 296] on div at bounding box center [536, 299] width 3 height 6
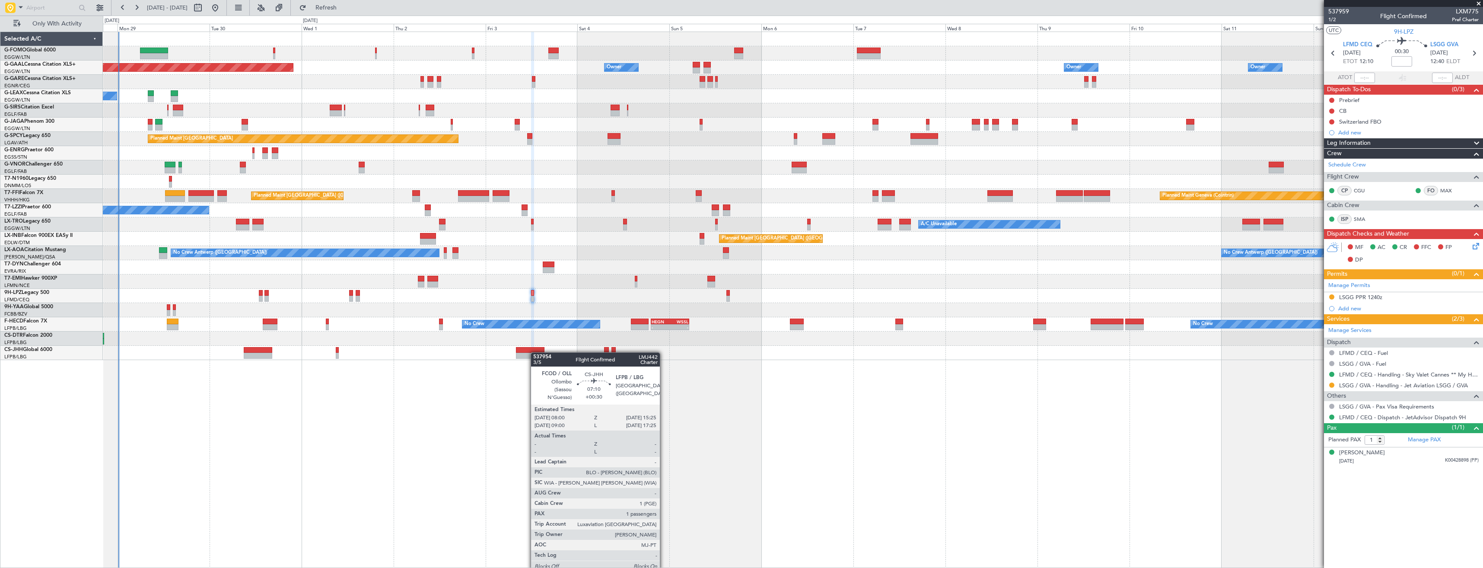
click at [532, 318] on div "Planned Maint [GEOGRAPHIC_DATA] ([GEOGRAPHIC_DATA])" at bounding box center [793, 353] width 1380 height 14
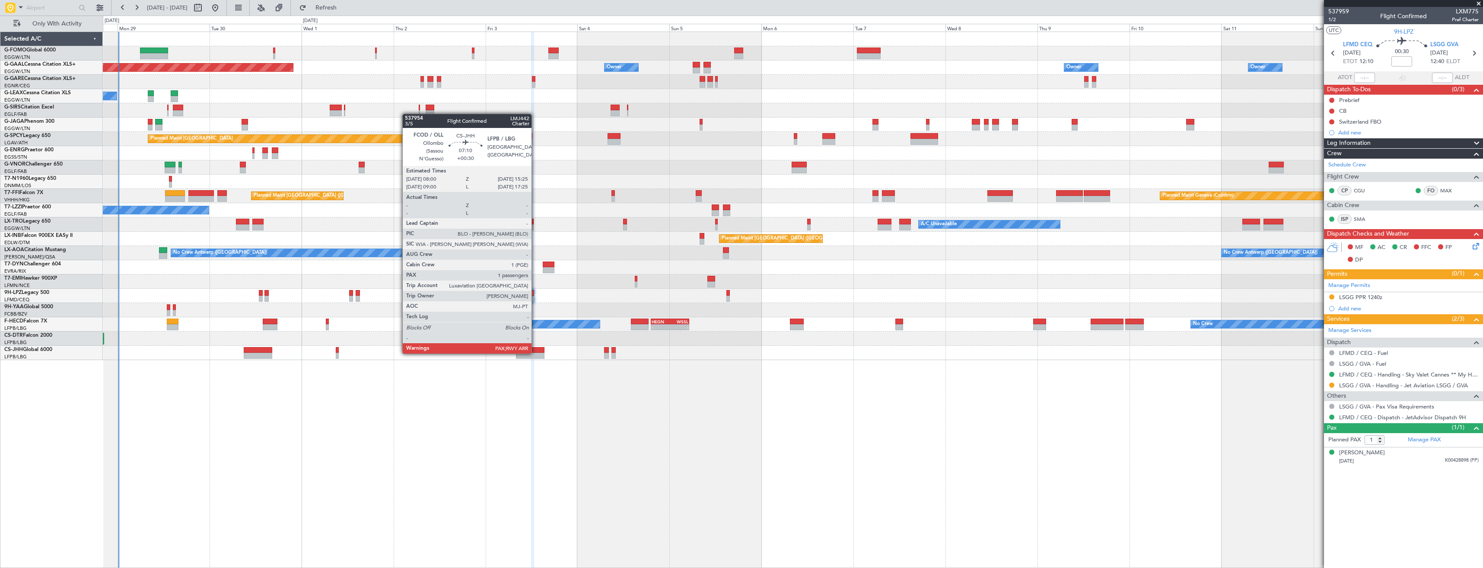
click at [535, 318] on div at bounding box center [530, 356] width 29 height 6
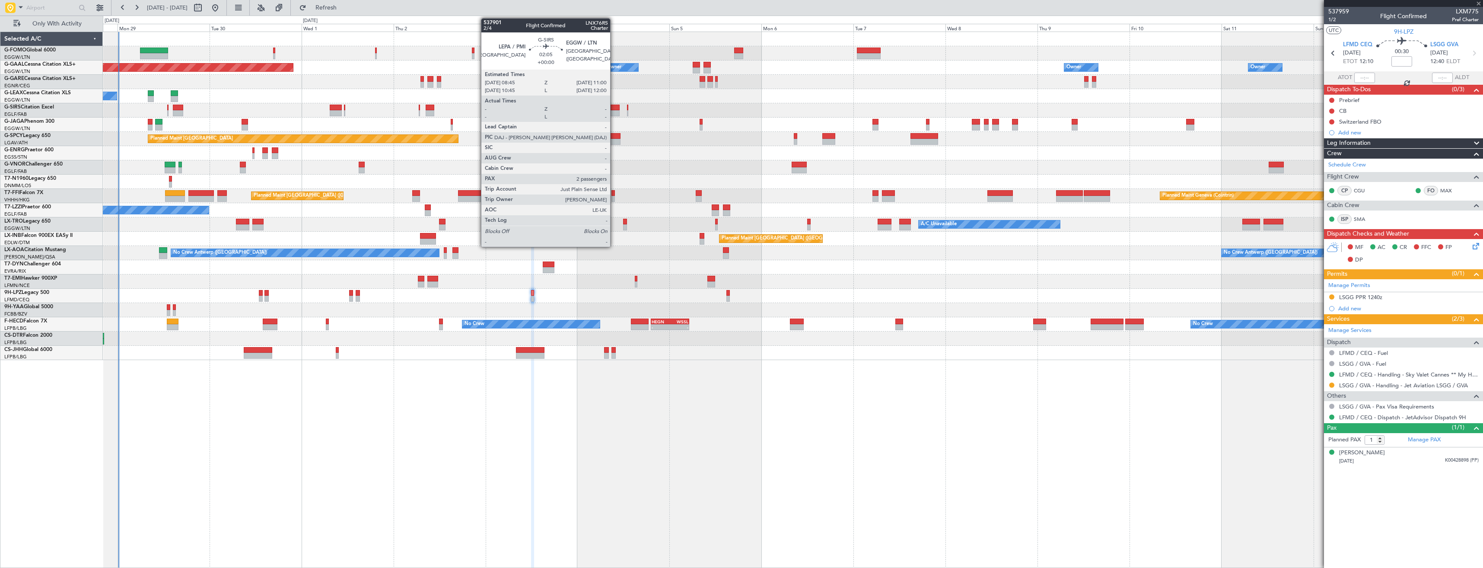
type input "+00:30"
type input "5"
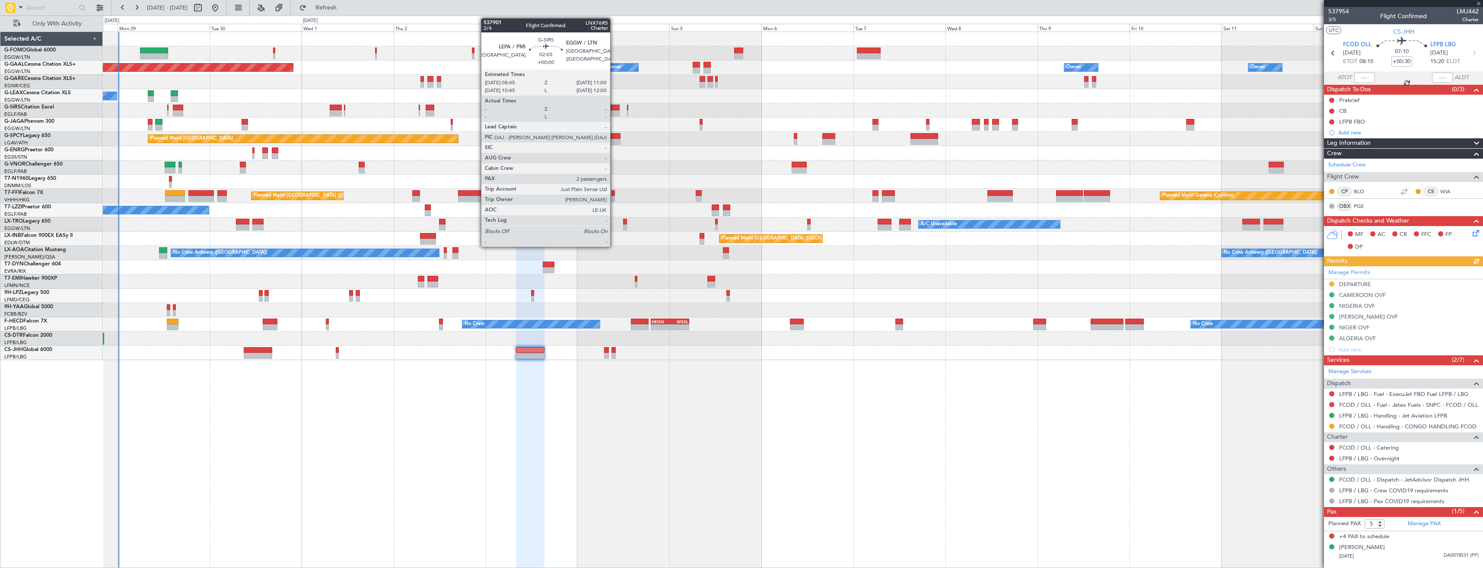
click at [614, 111] on div at bounding box center [615, 113] width 9 height 6
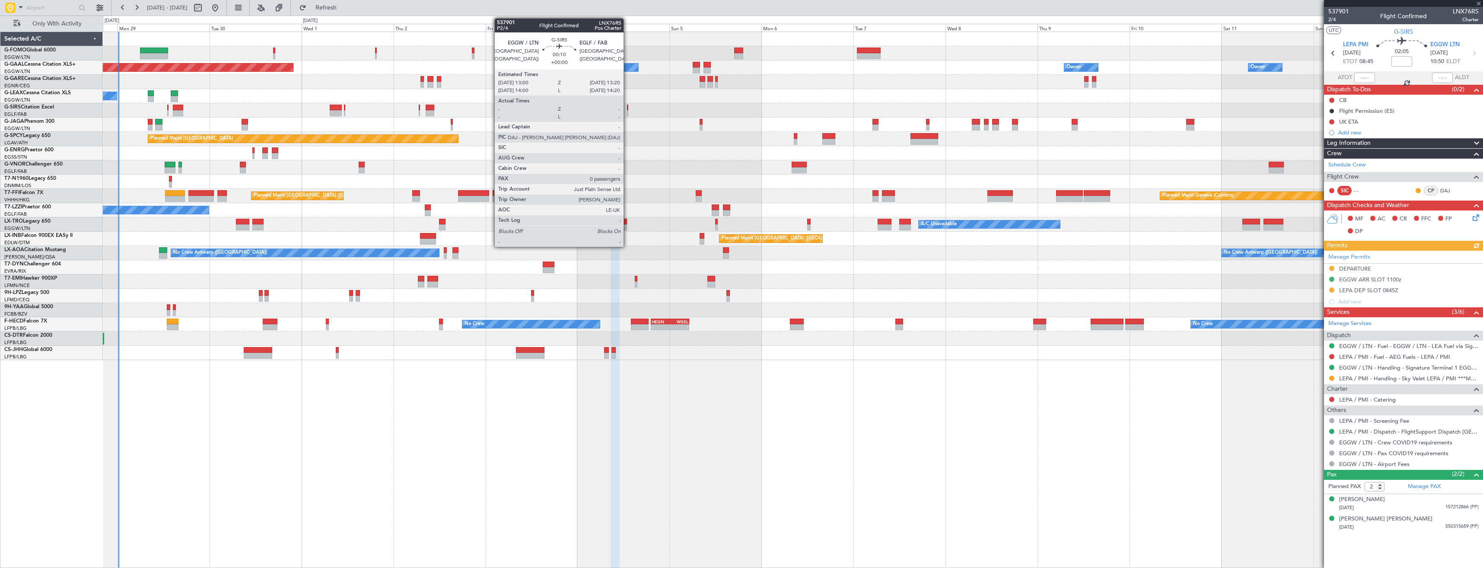
click at [627, 113] on div at bounding box center [627, 113] width 1 height 6
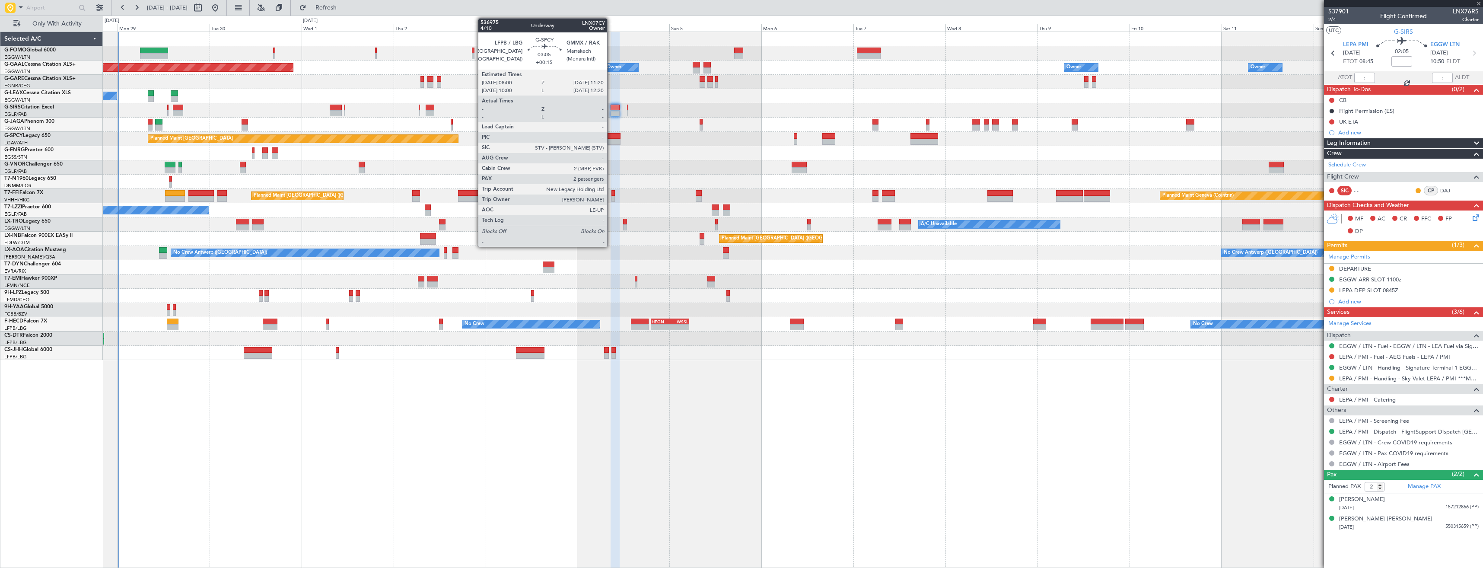
type input "0"
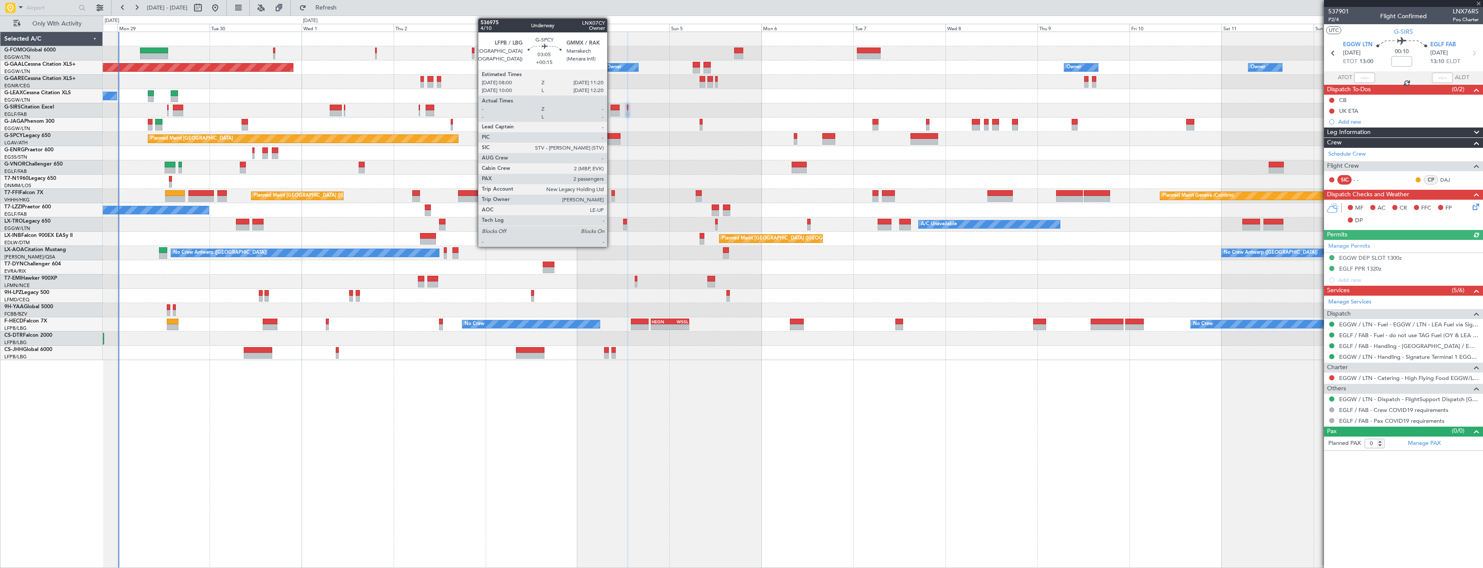
click at [611, 136] on div at bounding box center [614, 136] width 13 height 6
type input "+00:15"
type input "2"
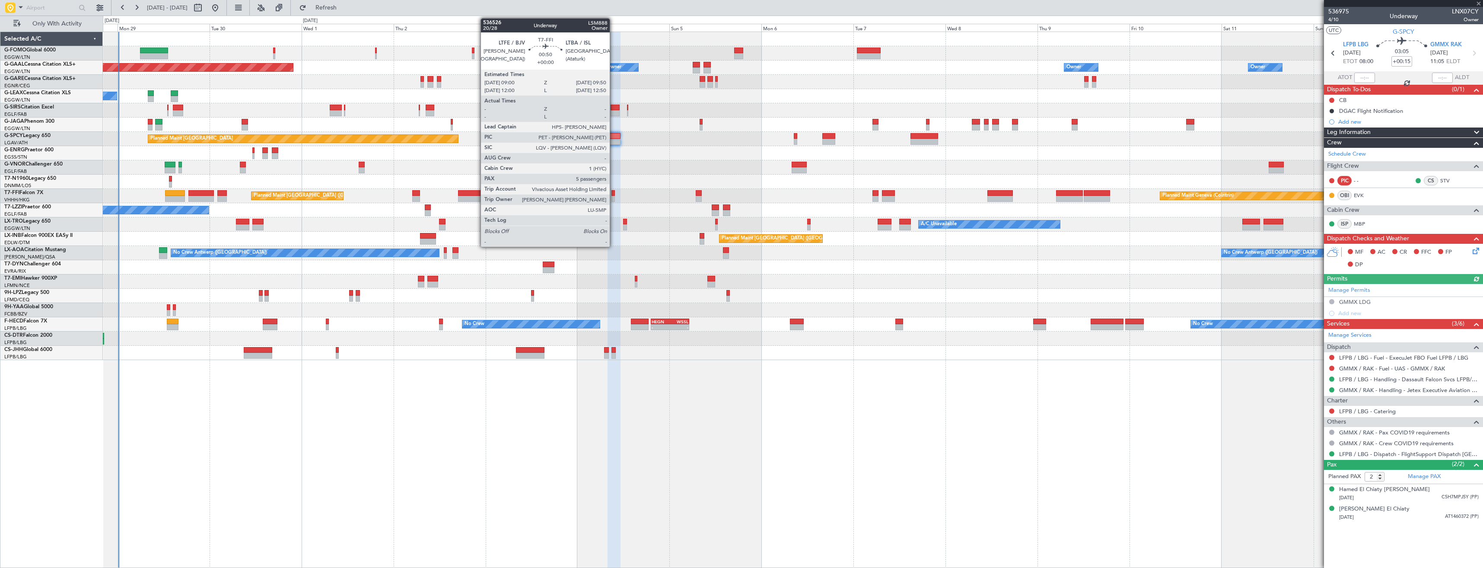
click at [614, 197] on div at bounding box center [612, 199] width 3 height 6
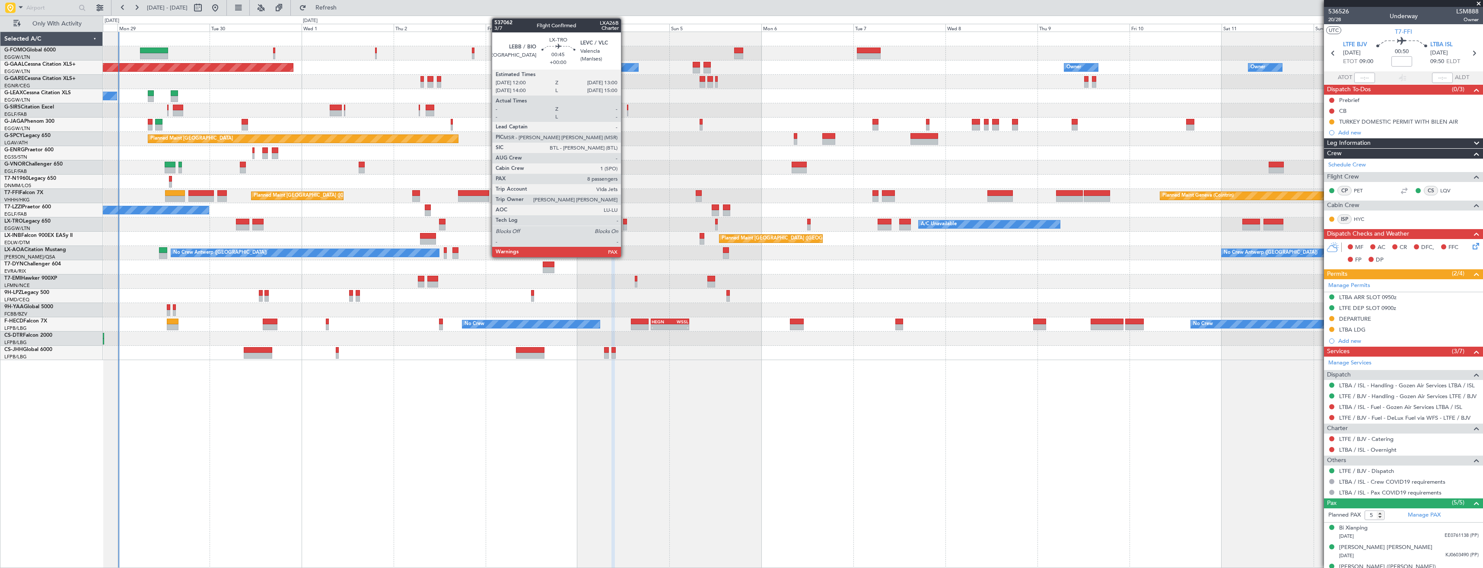
click at [625, 226] on div at bounding box center [625, 227] width 4 height 6
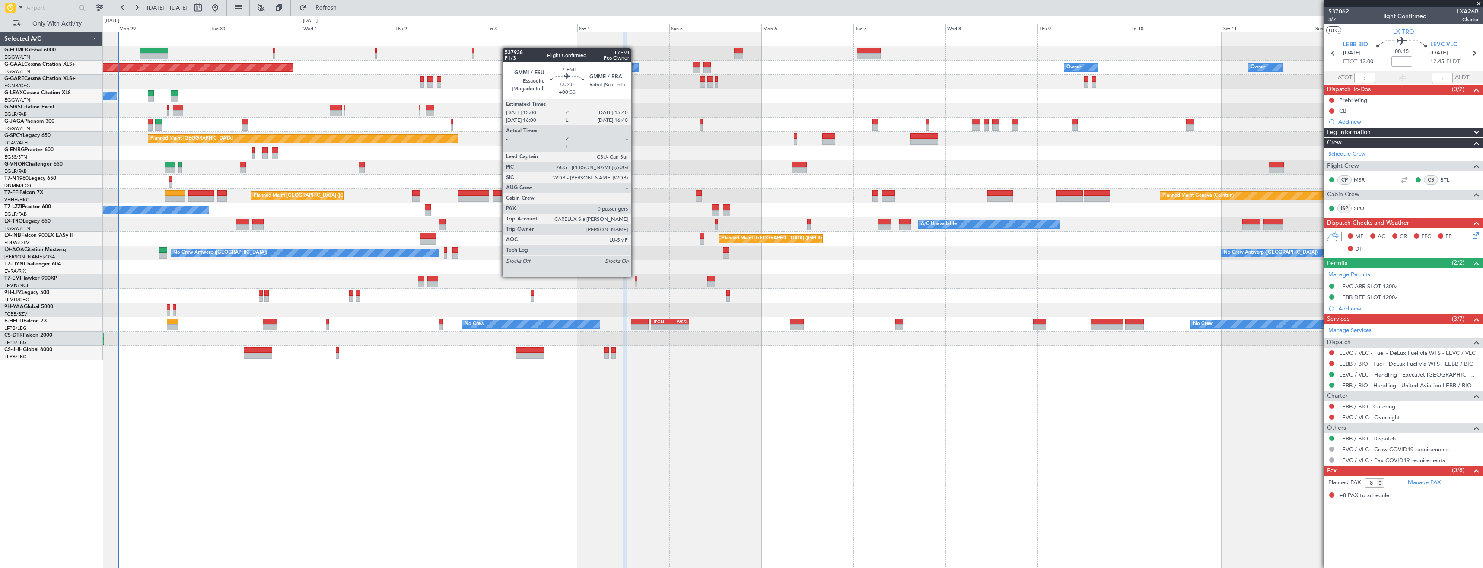
click at [635, 276] on div at bounding box center [636, 279] width 3 height 6
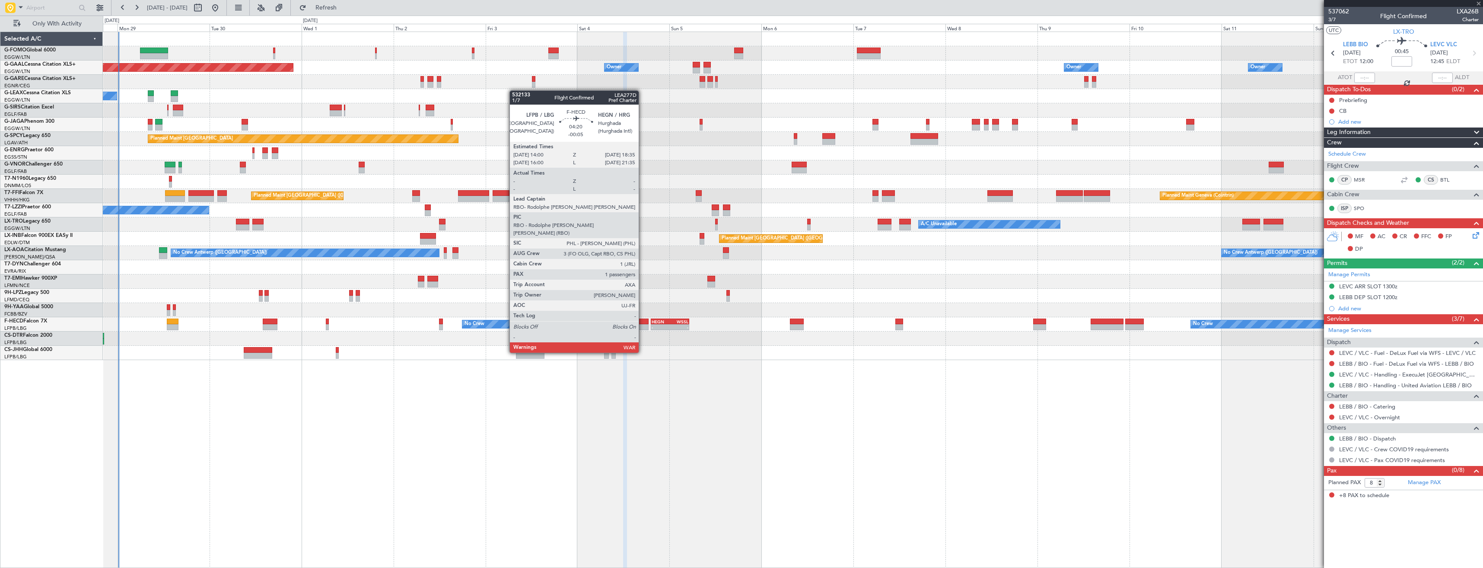
type input "0"
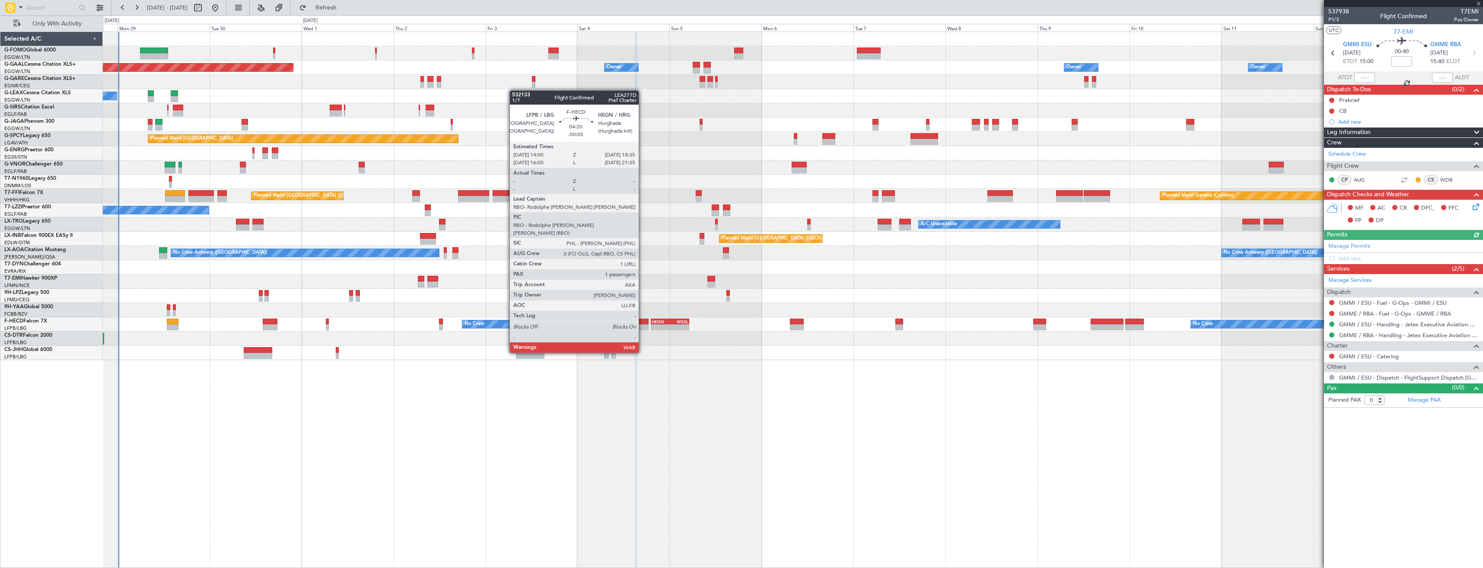
click at [643, 318] on div at bounding box center [640, 327] width 18 height 6
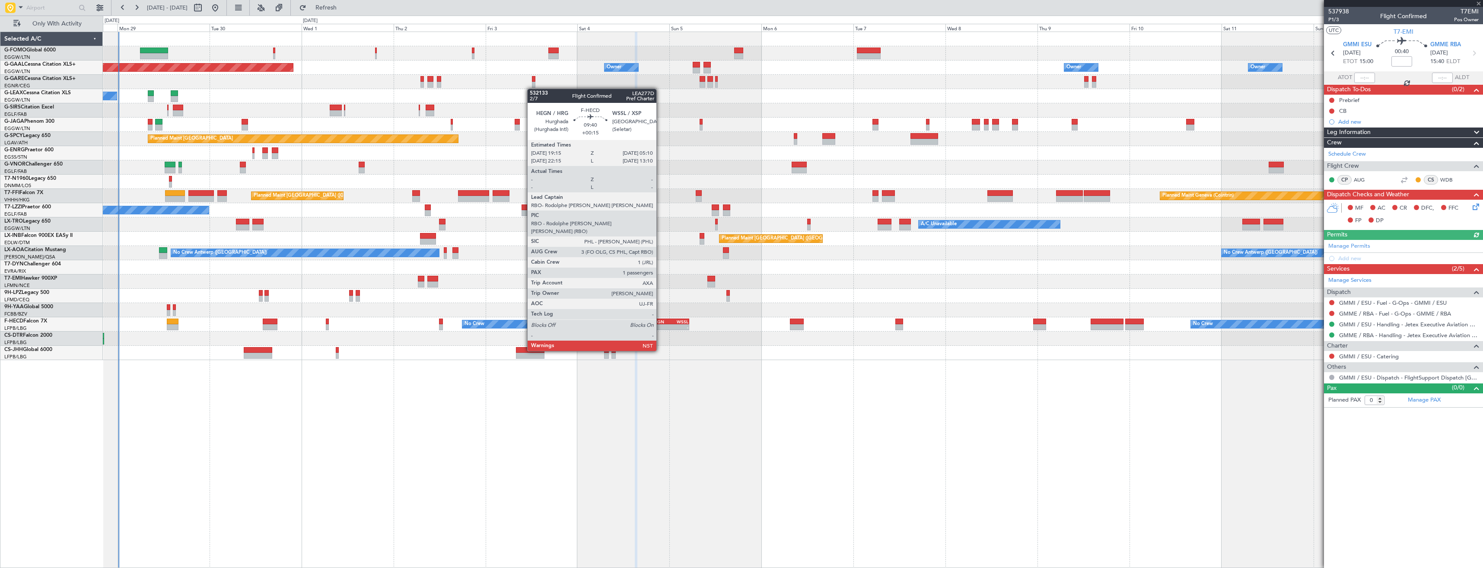
type input "-00:05"
type input "1"
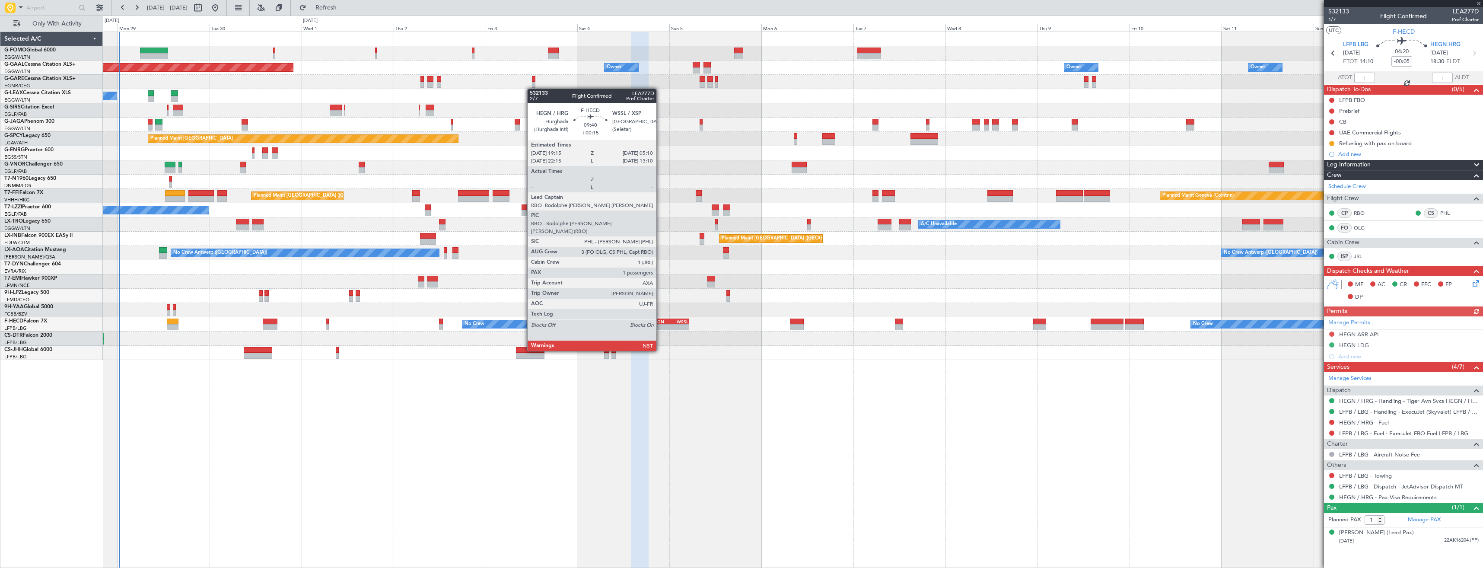
click at [660, 318] on div "-" at bounding box center [661, 327] width 18 height 5
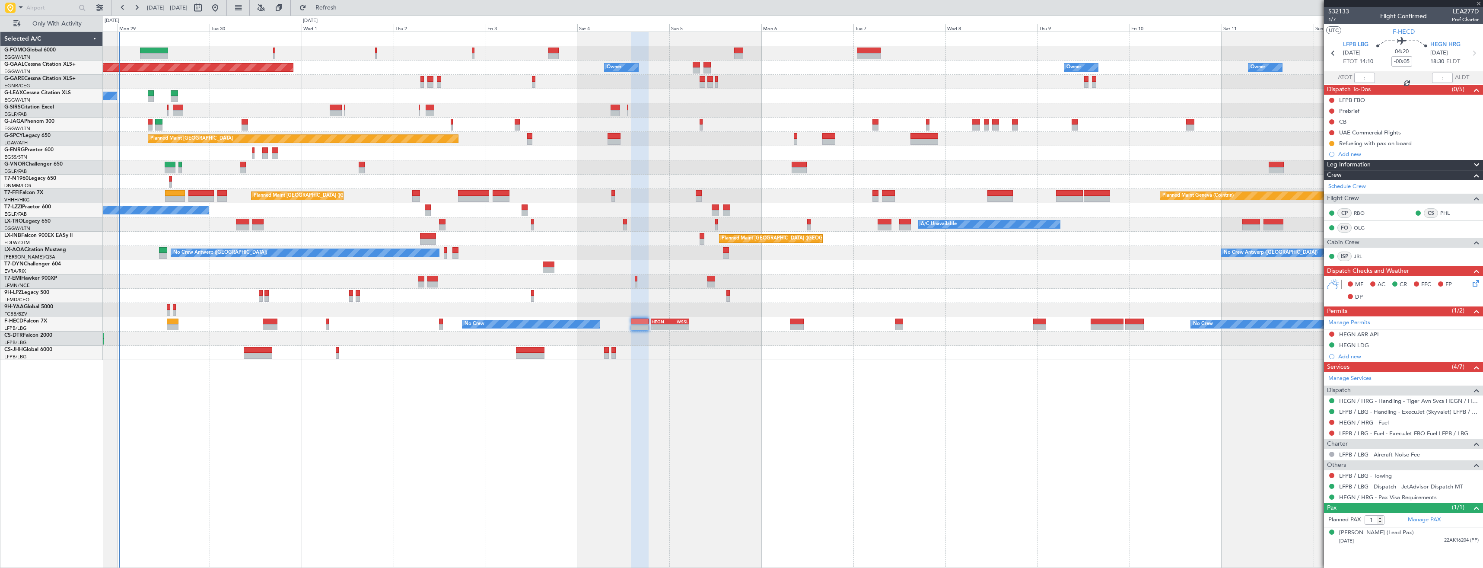
type input "+00:15"
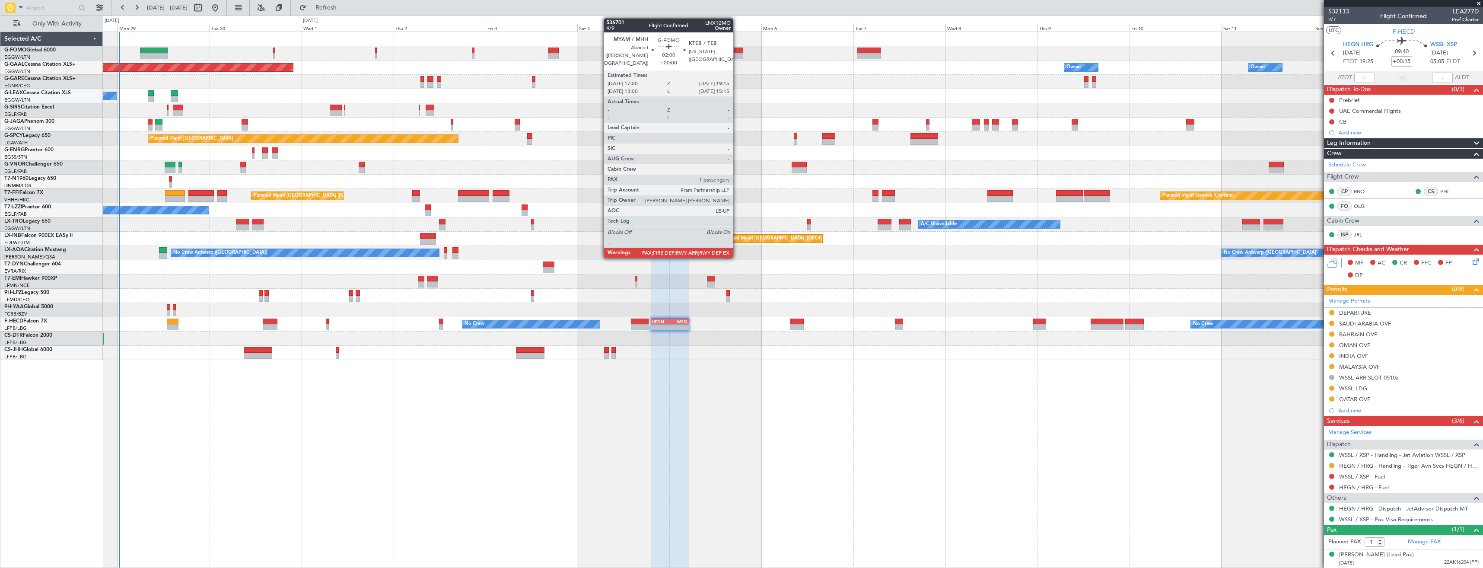
click at [660, 57] on div at bounding box center [738, 56] width 9 height 6
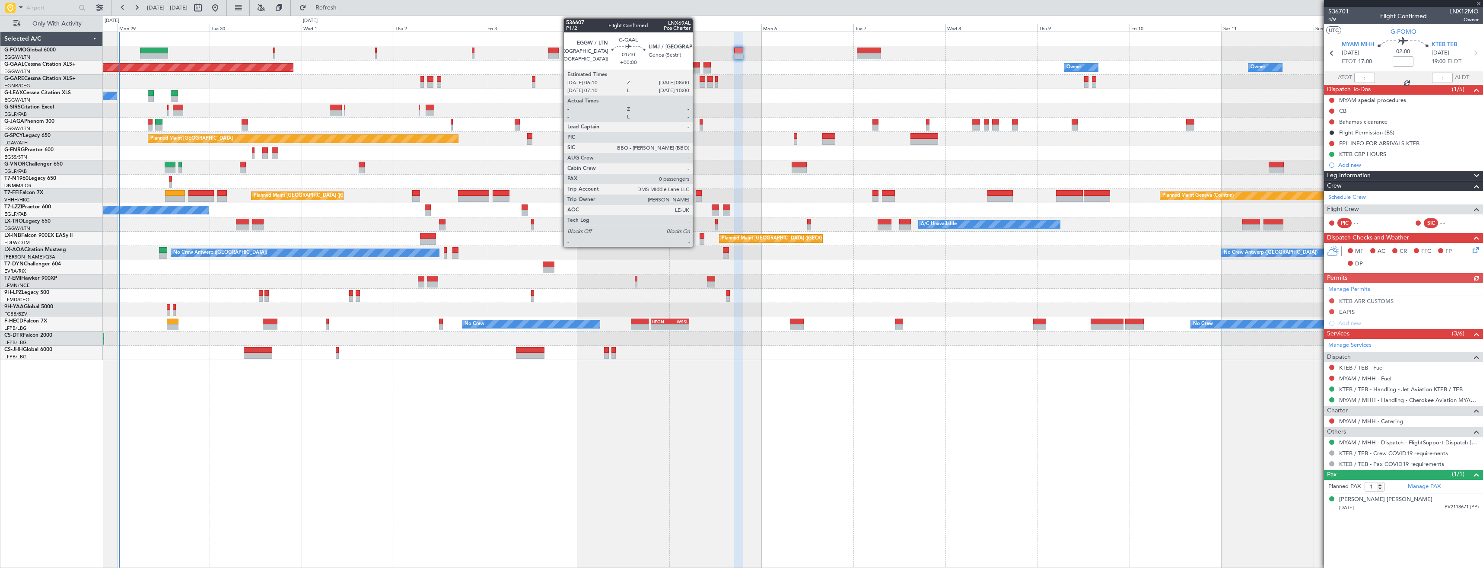
click at [660, 69] on div at bounding box center [696, 70] width 7 height 6
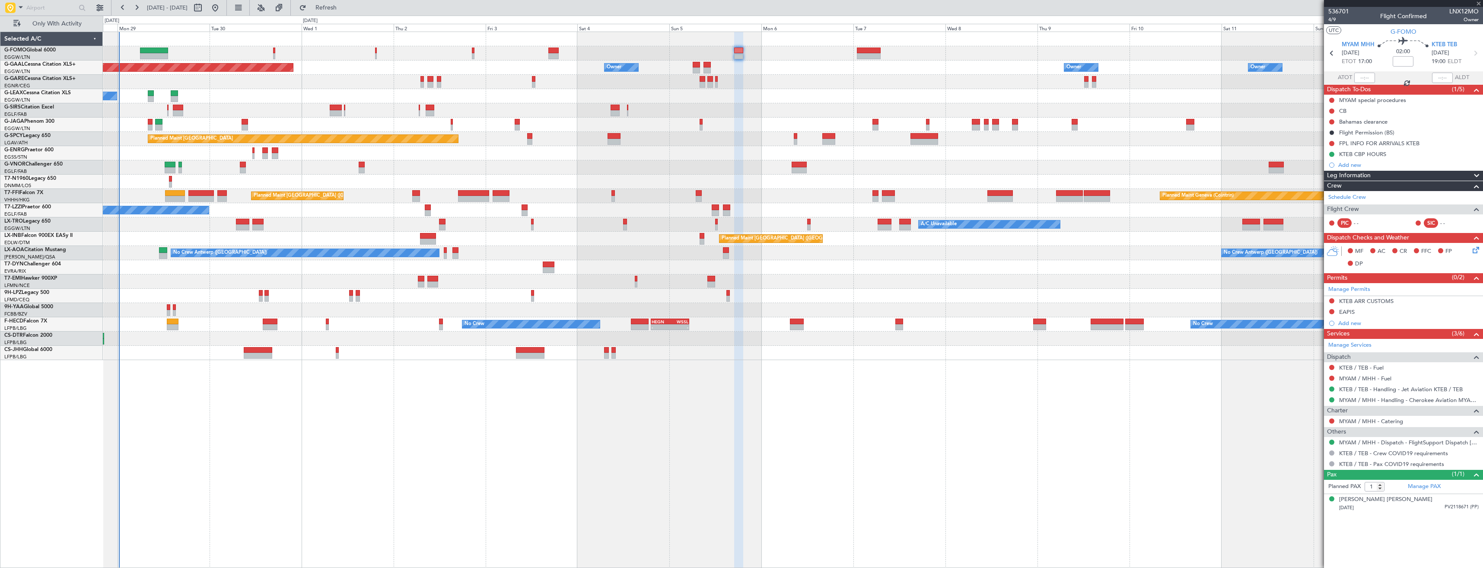
type input "0"
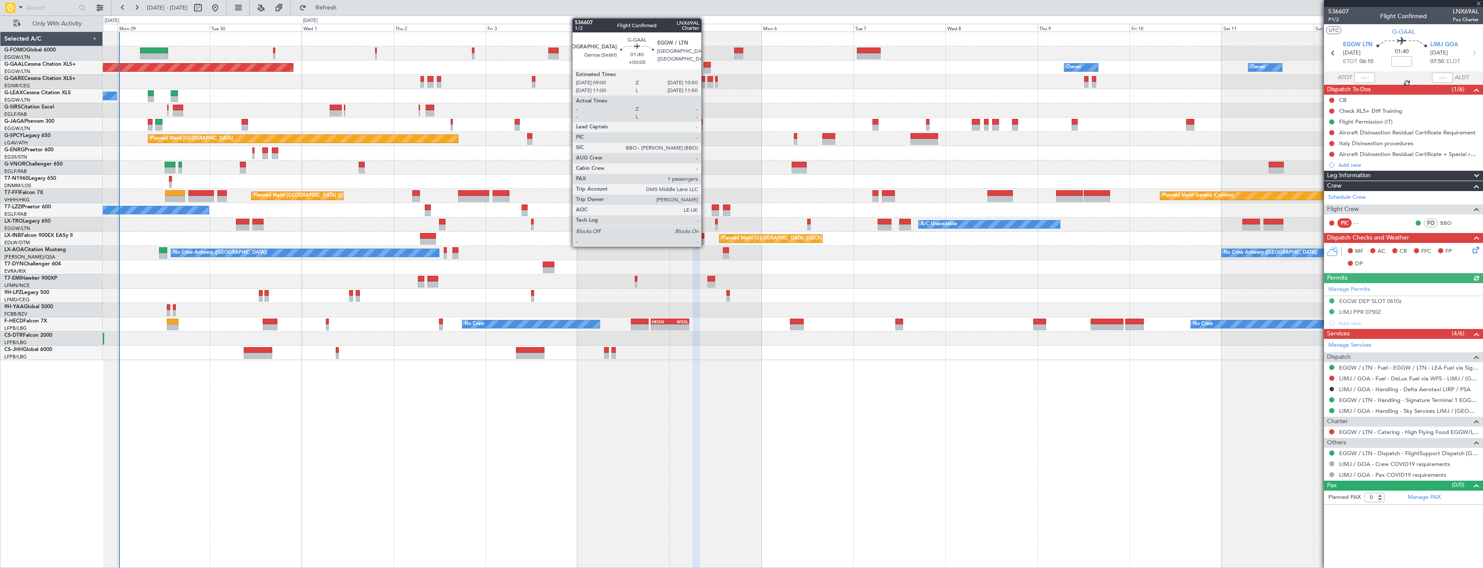
click at [660, 70] on div at bounding box center [706, 70] width 7 height 6
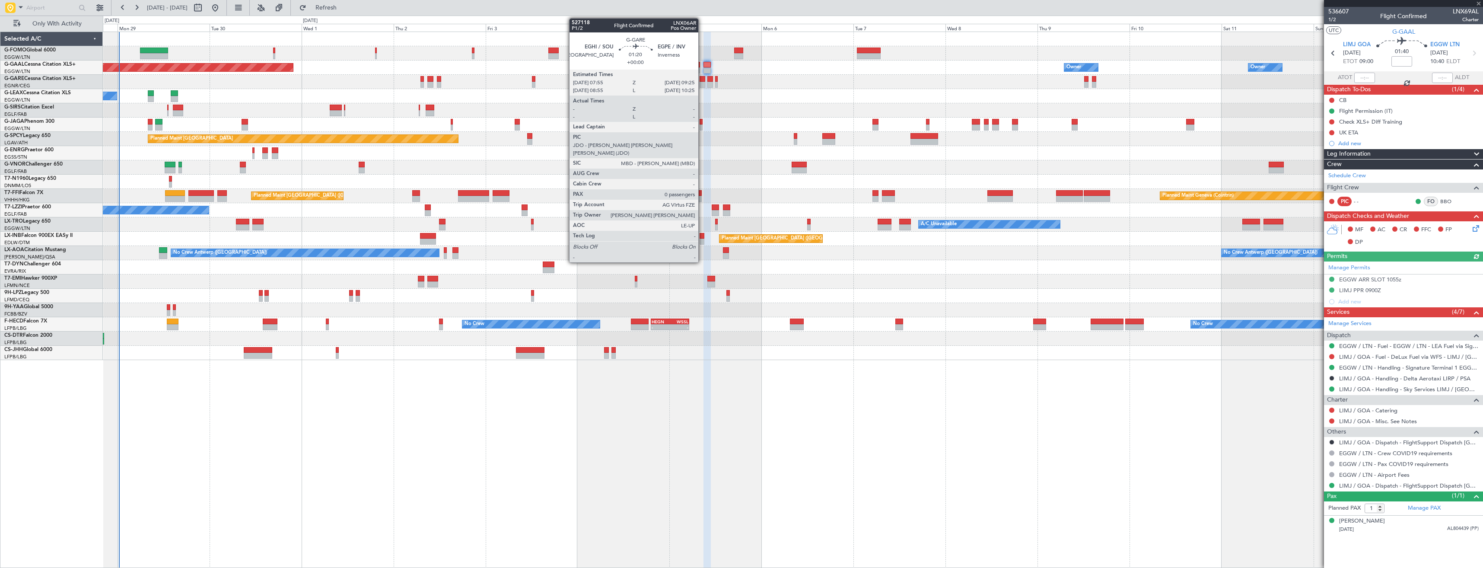
click at [702, 83] on div at bounding box center [703, 85] width 6 height 6
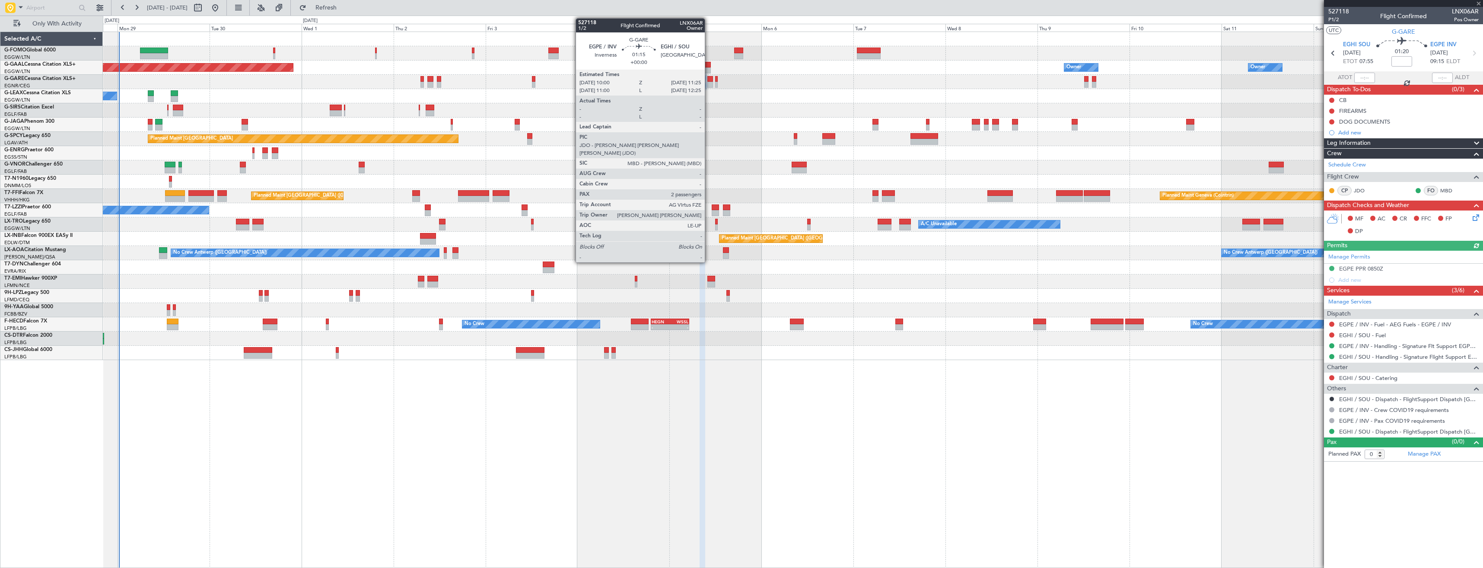
click at [709, 83] on div at bounding box center [710, 85] width 6 height 6
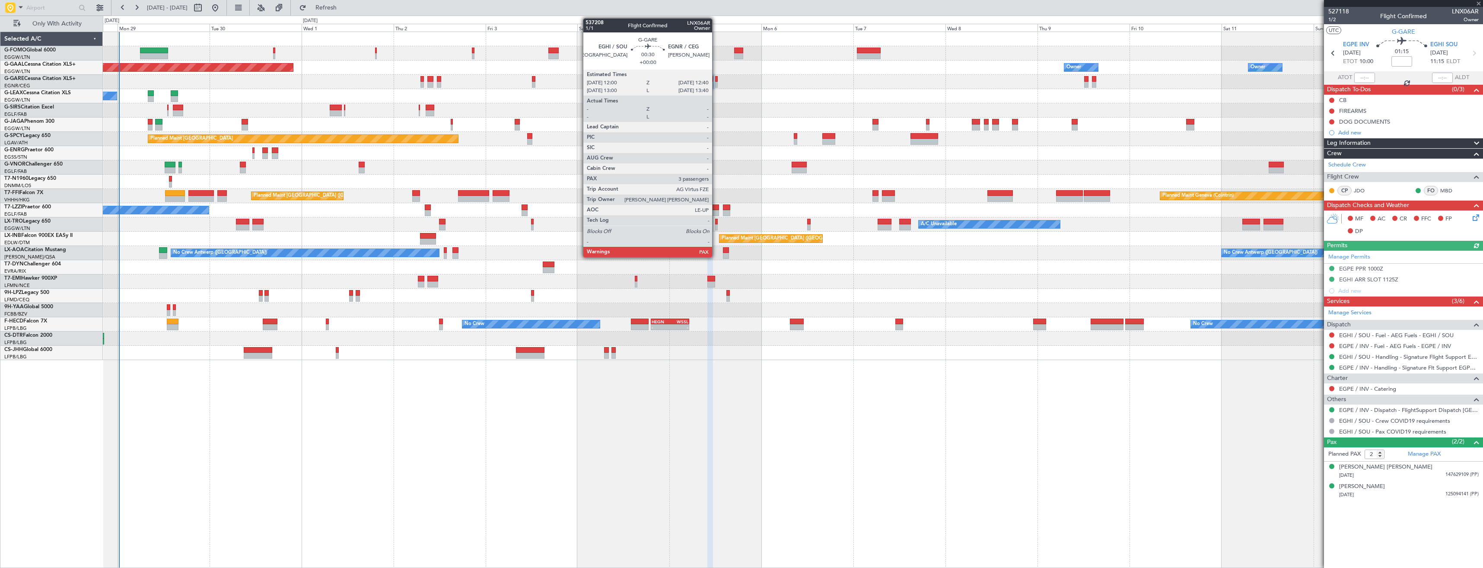
click at [716, 83] on div at bounding box center [716, 85] width 3 height 6
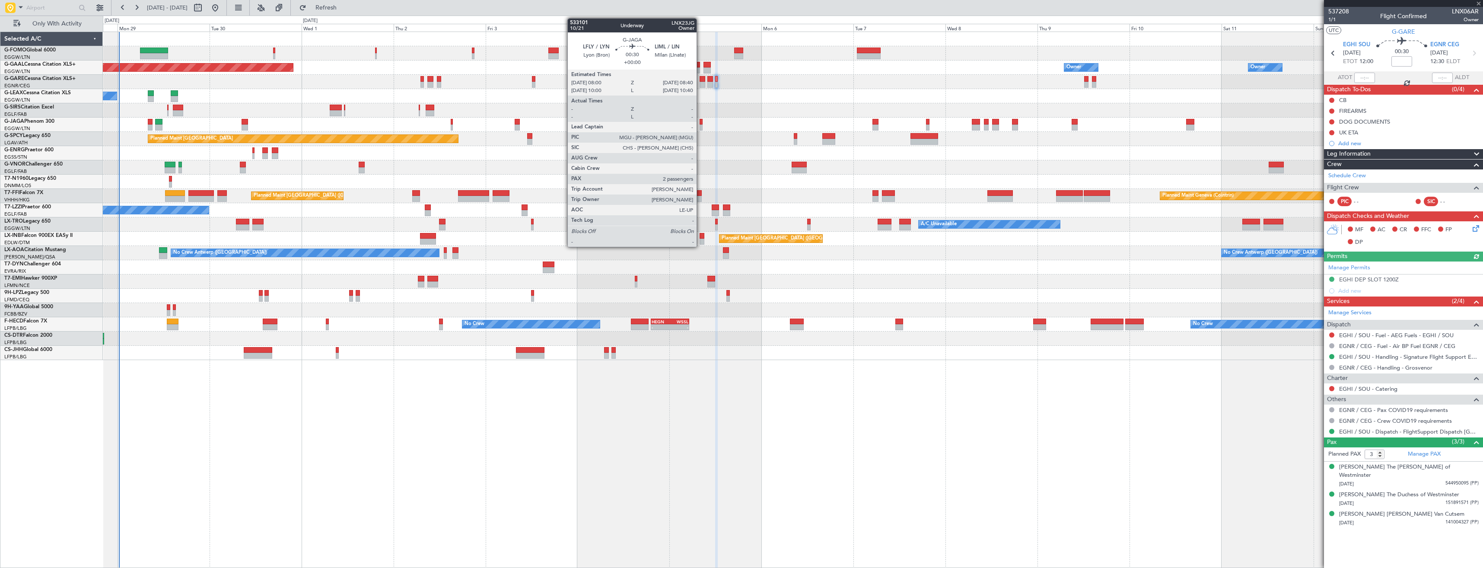
click at [700, 121] on div at bounding box center [701, 122] width 3 height 6
type input "2"
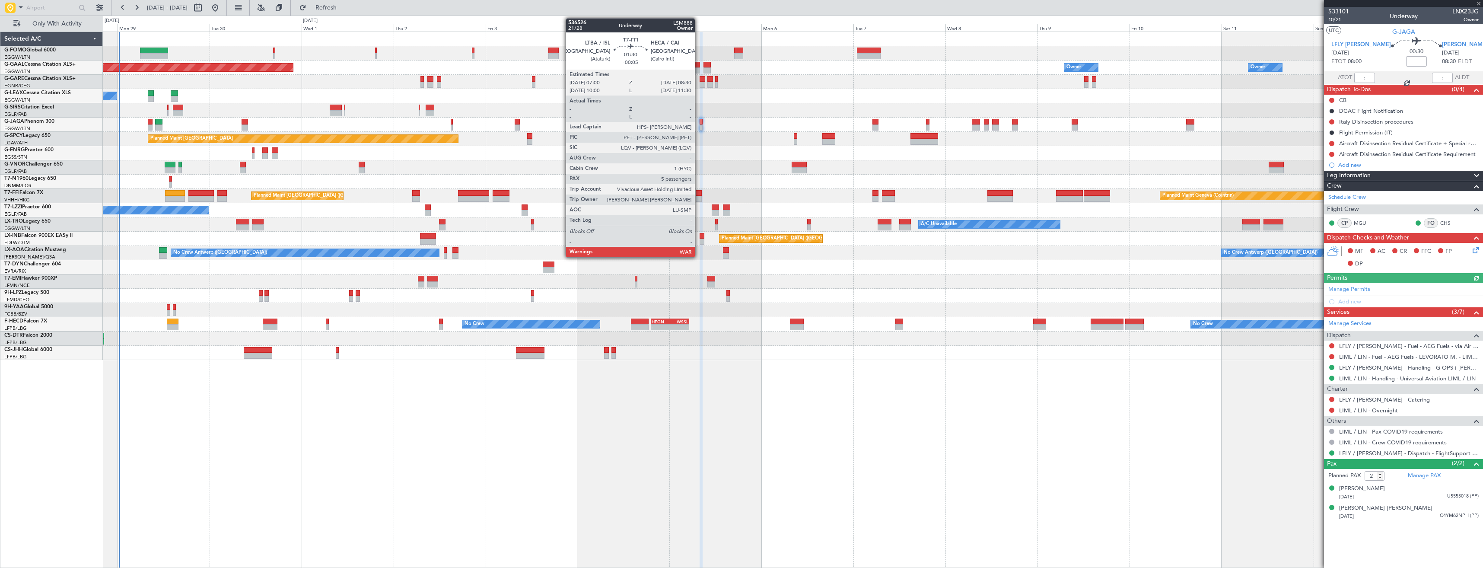
click at [699, 195] on div at bounding box center [699, 193] width 6 height 6
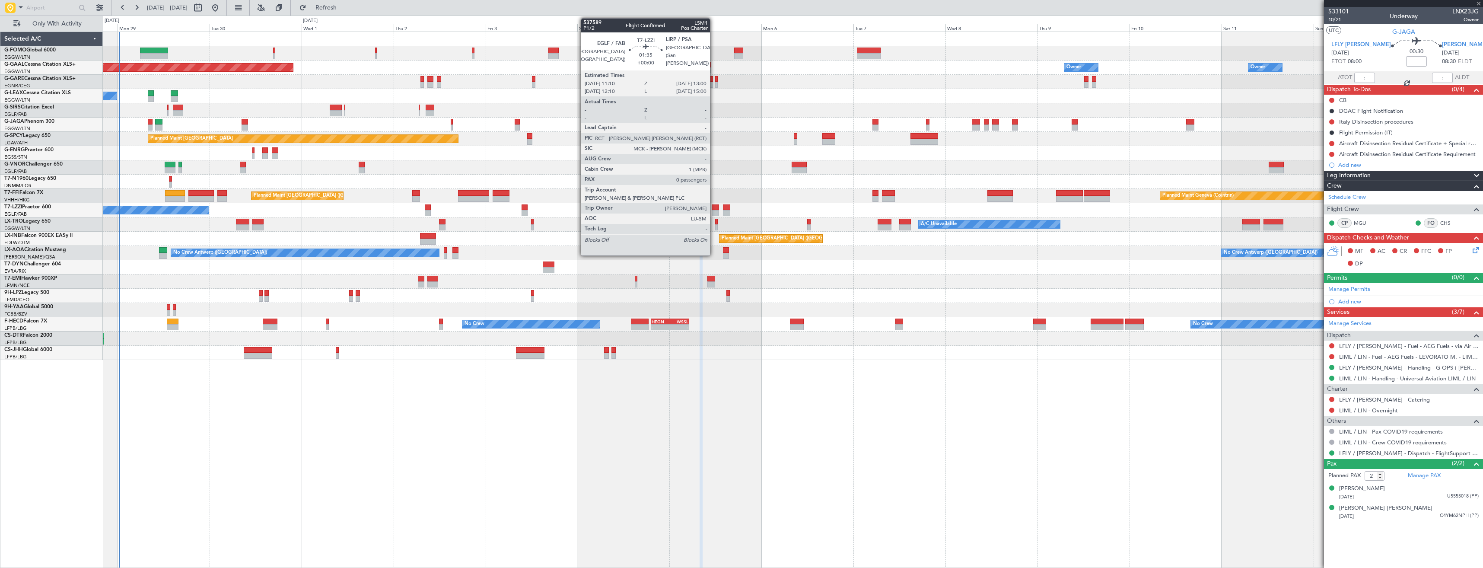
type input "-00:05"
type input "5"
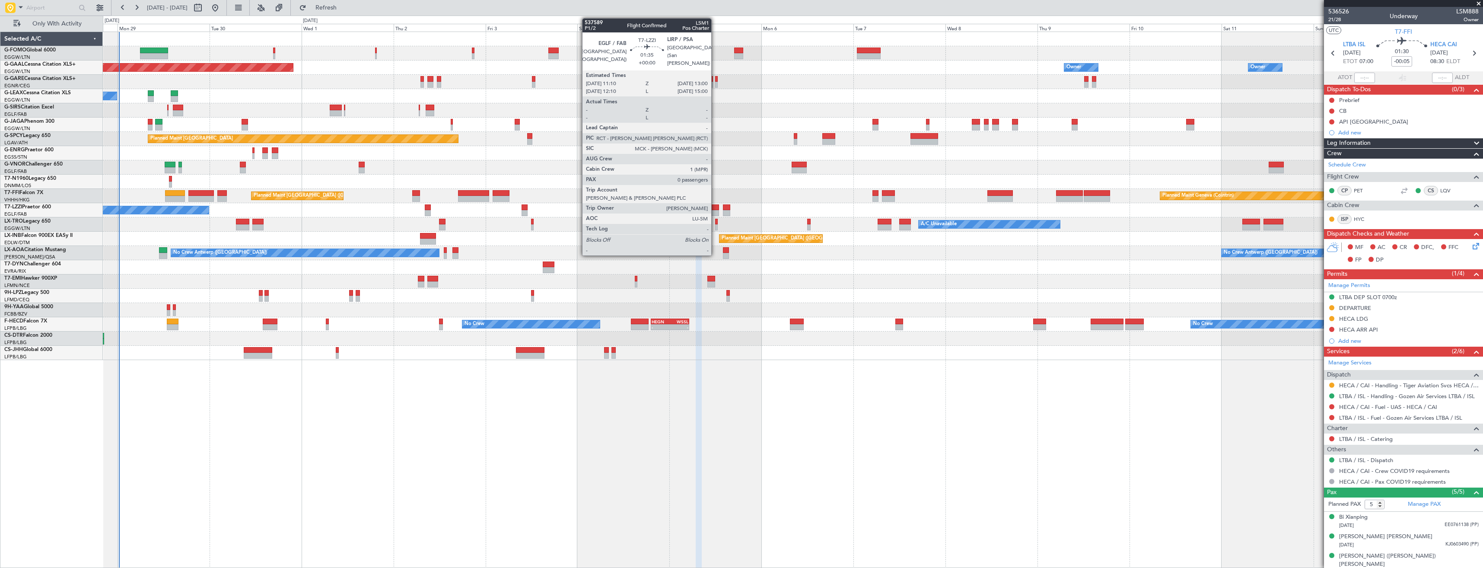
click at [715, 206] on div at bounding box center [715, 207] width 7 height 6
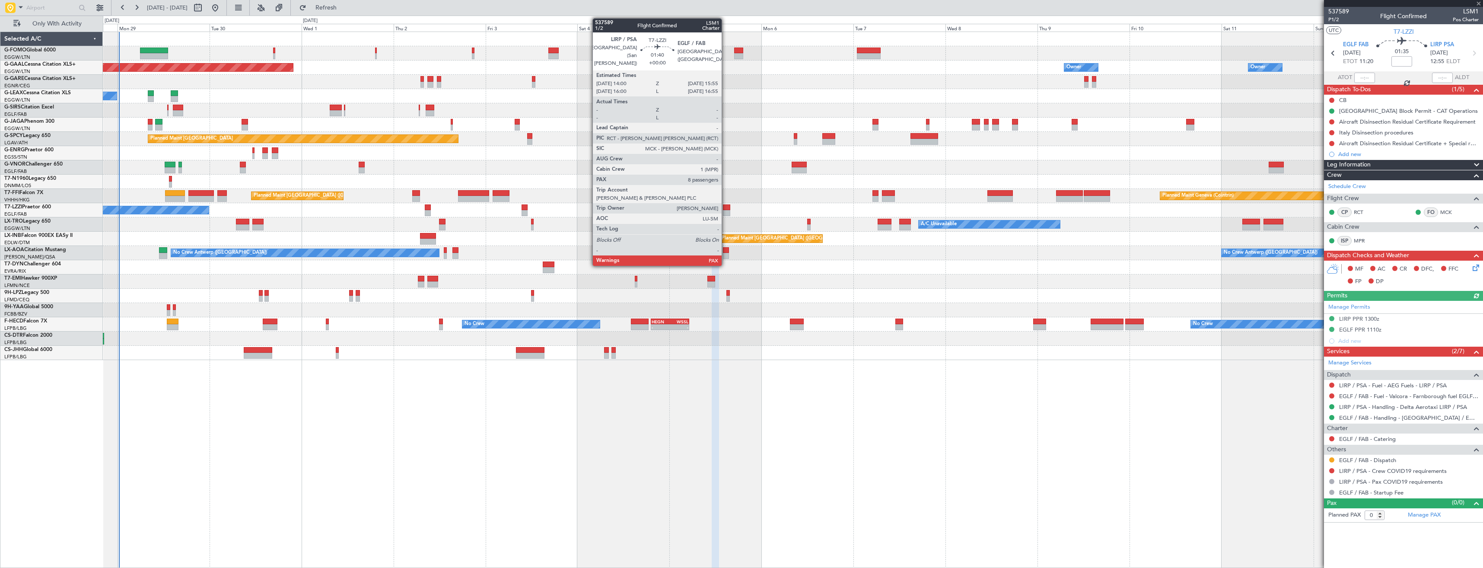
click at [726, 211] on div at bounding box center [727, 213] width 8 height 6
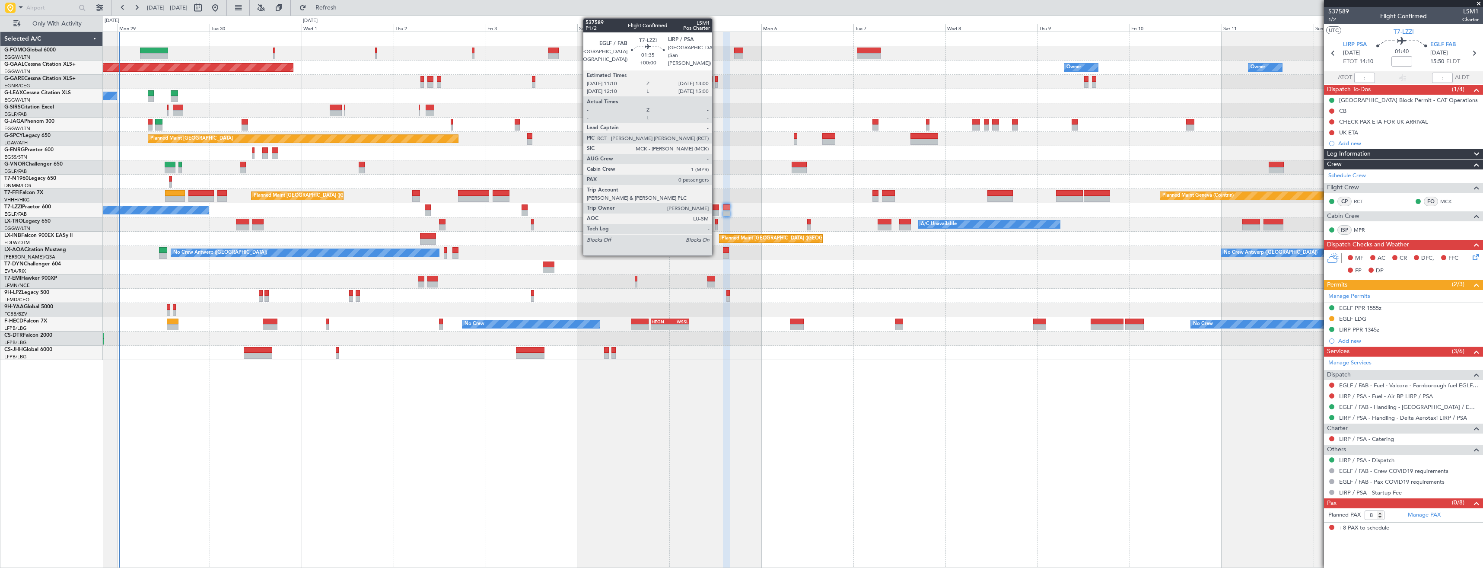
click at [716, 212] on div at bounding box center [715, 213] width 7 height 6
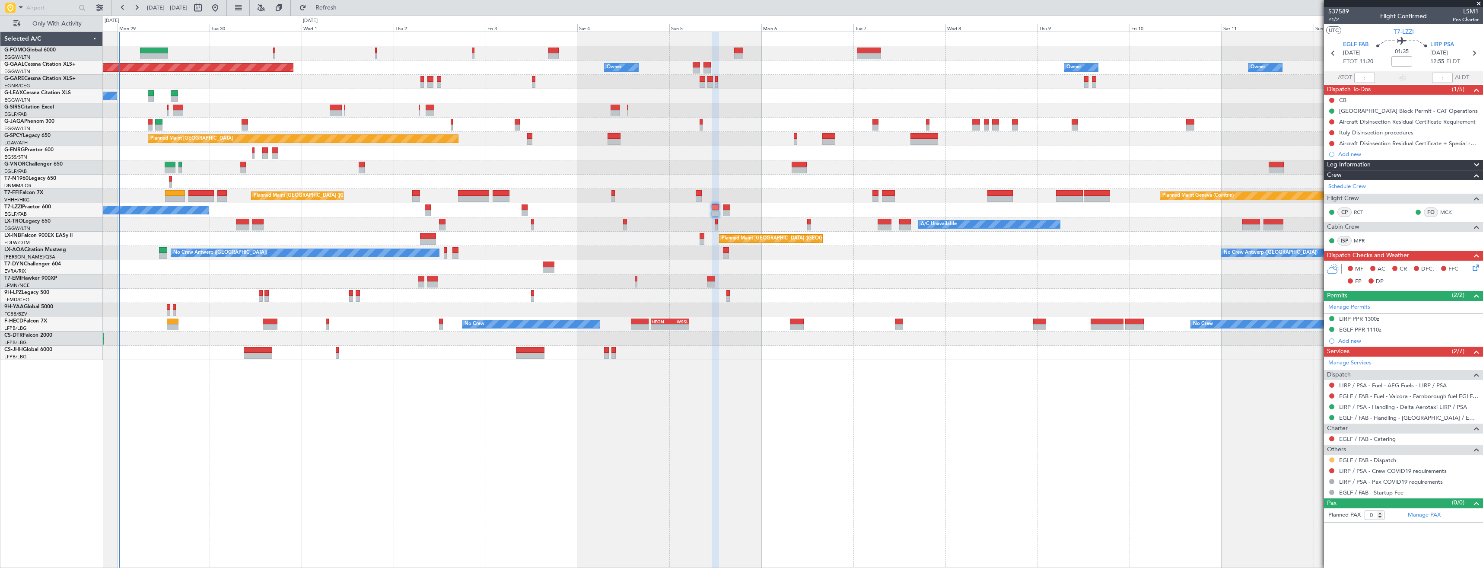
click at [1332, 458] on button at bounding box center [1331, 459] width 5 height 5
click at [1312, 441] on li "Confirmed" at bounding box center [1332, 446] width 100 height 13
click at [1330, 471] on button at bounding box center [1331, 470] width 5 height 5
click at [1301, 364] on span "Not Required" at bounding box center [1311, 367] width 35 height 9
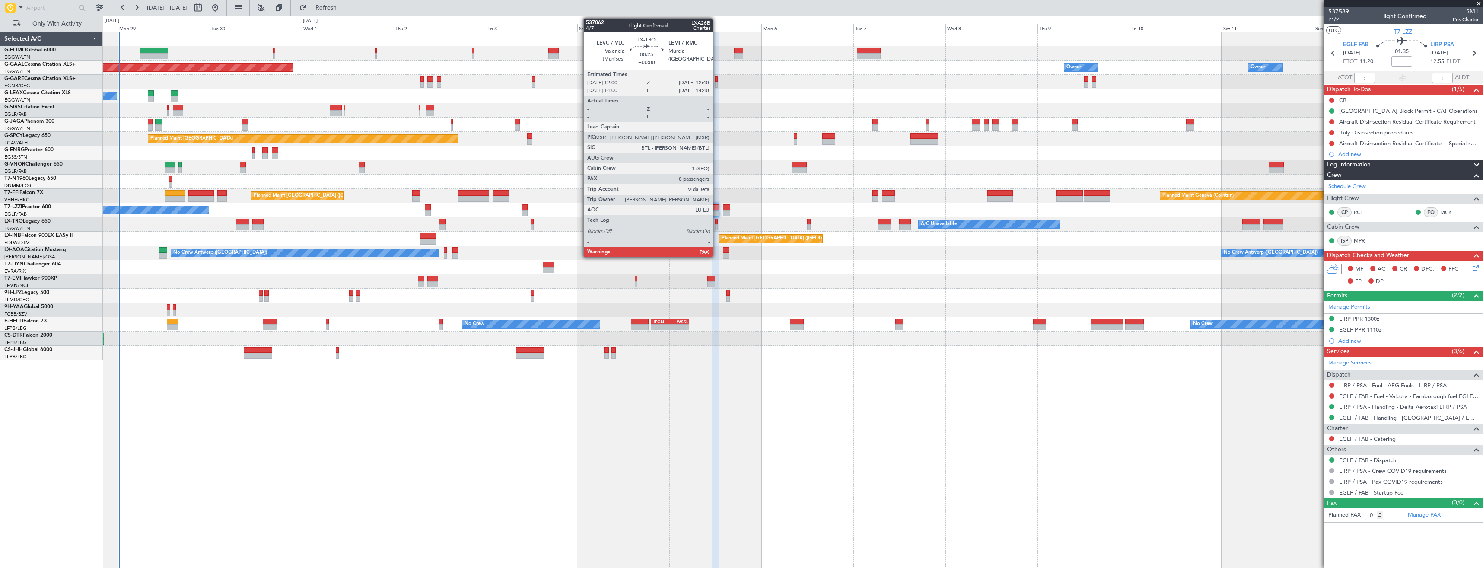
click at [716, 228] on div at bounding box center [716, 227] width 3 height 6
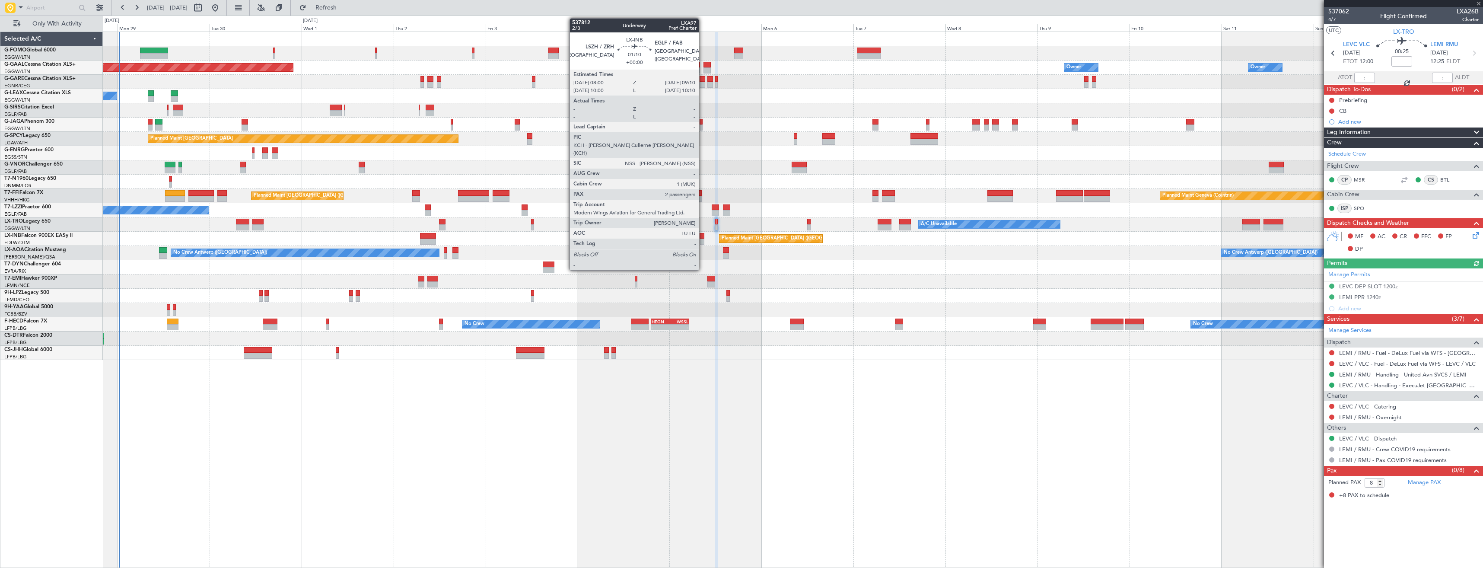
click at [703, 237] on div at bounding box center [702, 236] width 5 height 6
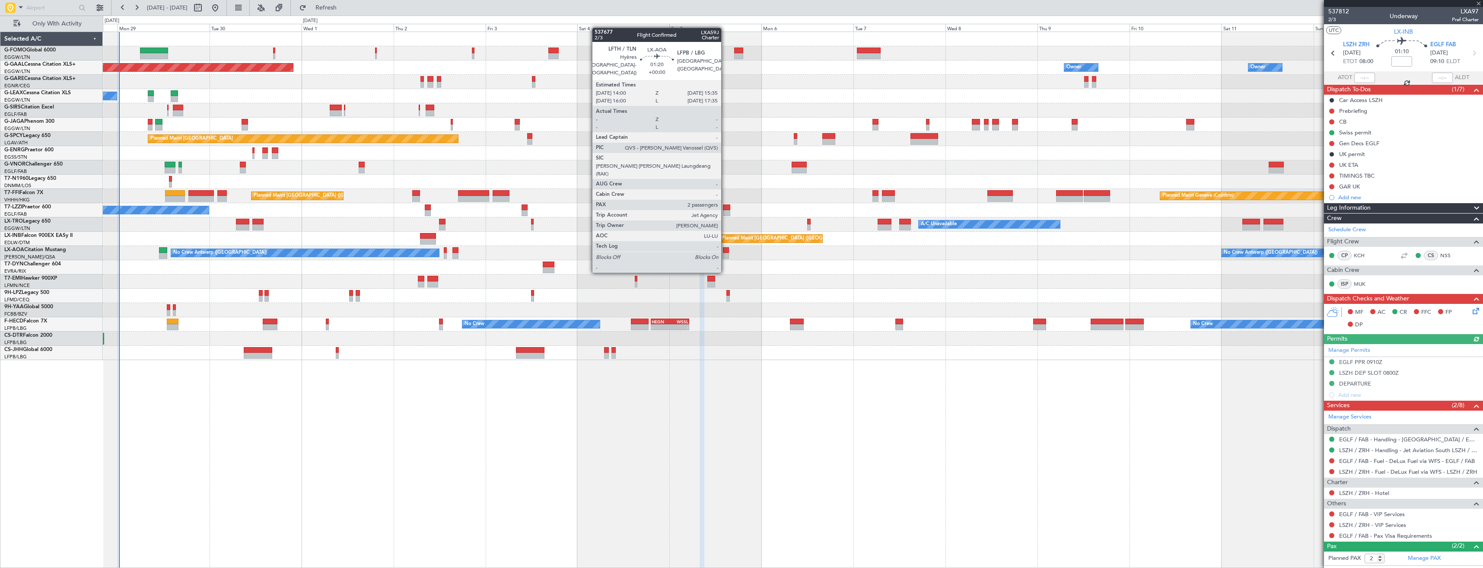
click at [725, 255] on div at bounding box center [726, 256] width 6 height 6
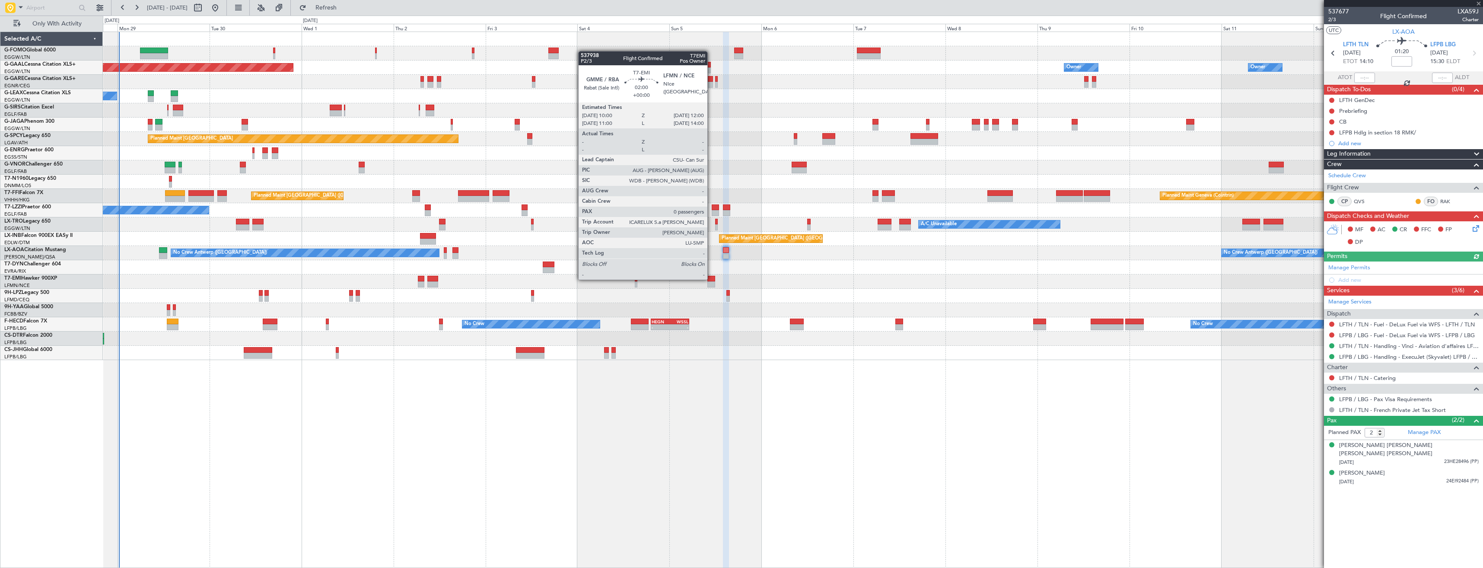
click at [711, 279] on div at bounding box center [711, 279] width 8 height 6
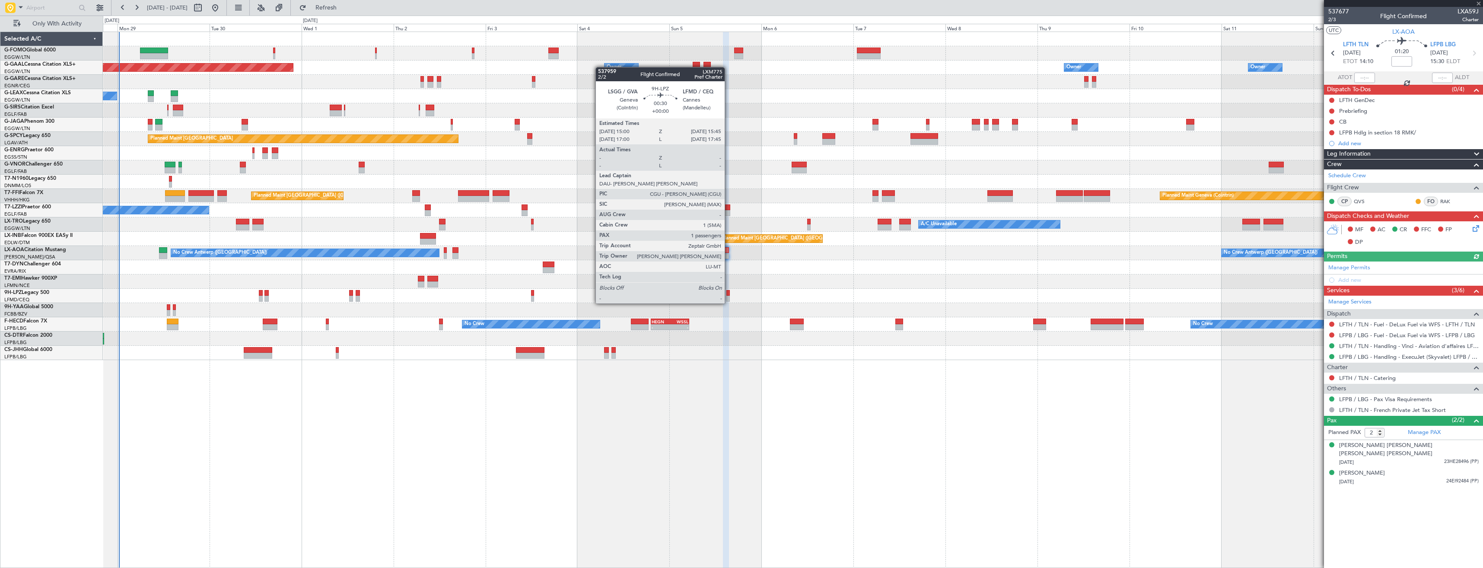
type input "0"
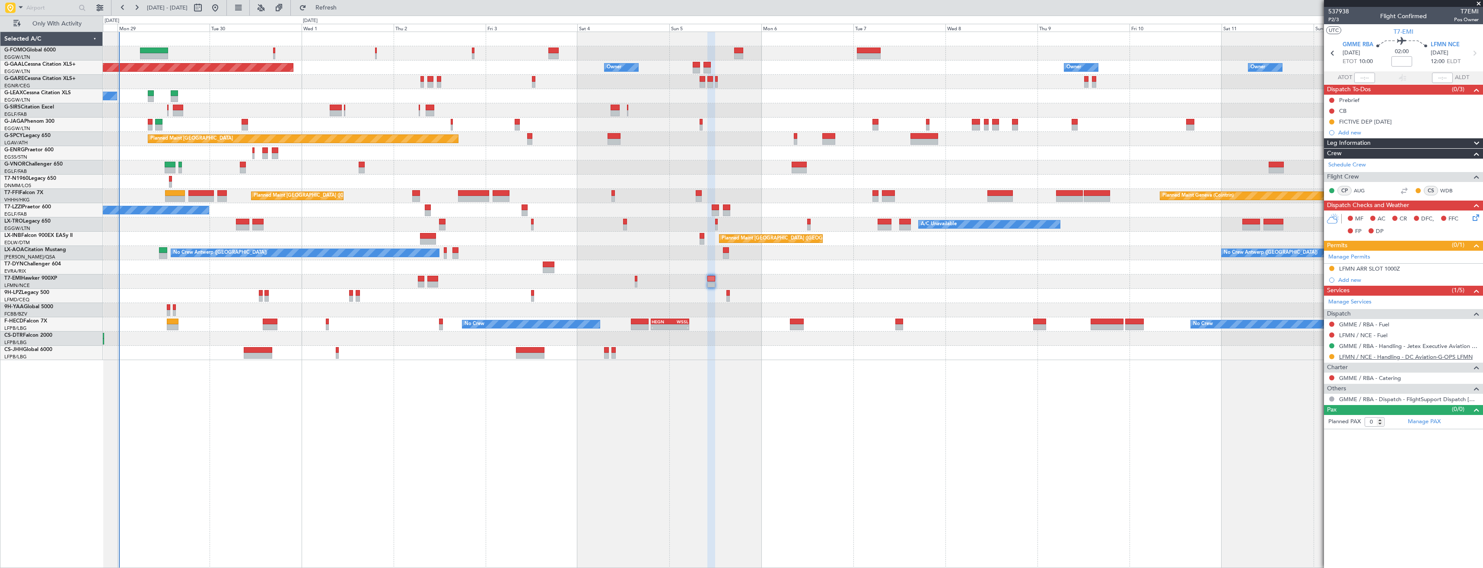
click at [1339, 359] on link "LFMN / NCE - Handling - DC Aviation-G-OPS LFMN" at bounding box center [1406, 356] width 134 height 7
click at [403, 128] on div "Planned Maint Dusseldorf Owner Owner Owner Owner Owner No Crew A/C Unavailable …" at bounding box center [793, 196] width 1380 height 328
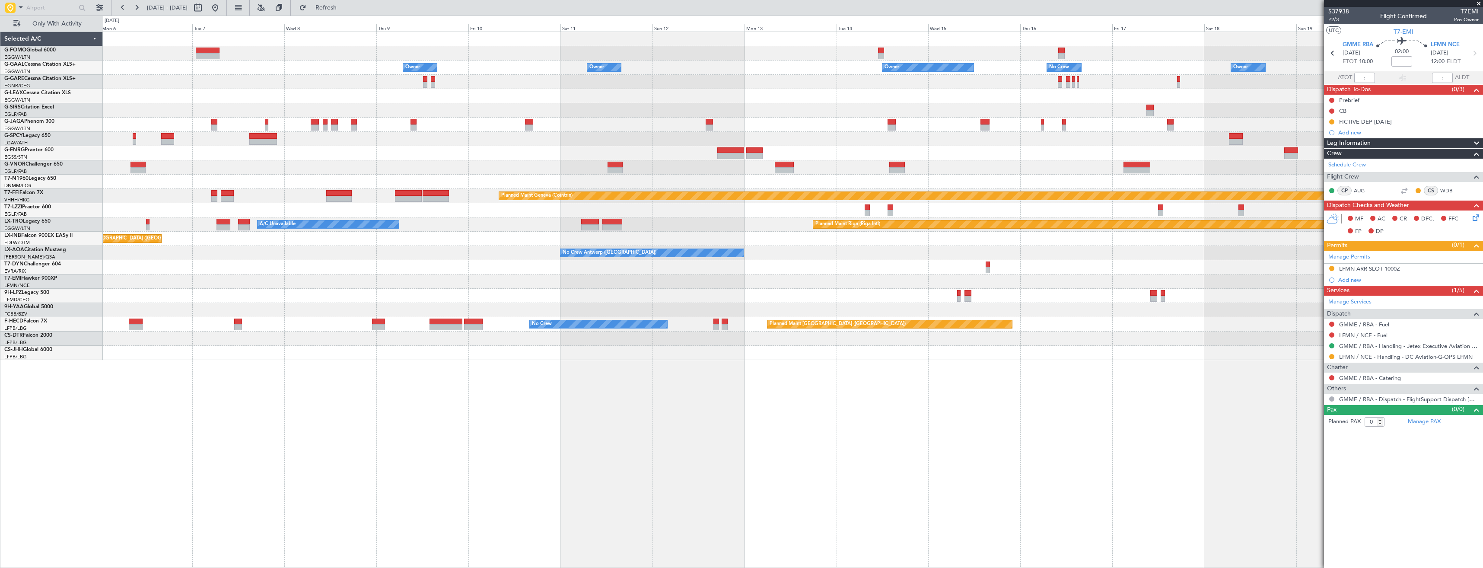
click at [435, 149] on div "Owner Owner Owner Owner No Crew Owner Owner Planned Maint Oxford (Kidlington) P…" at bounding box center [793, 196] width 1380 height 328
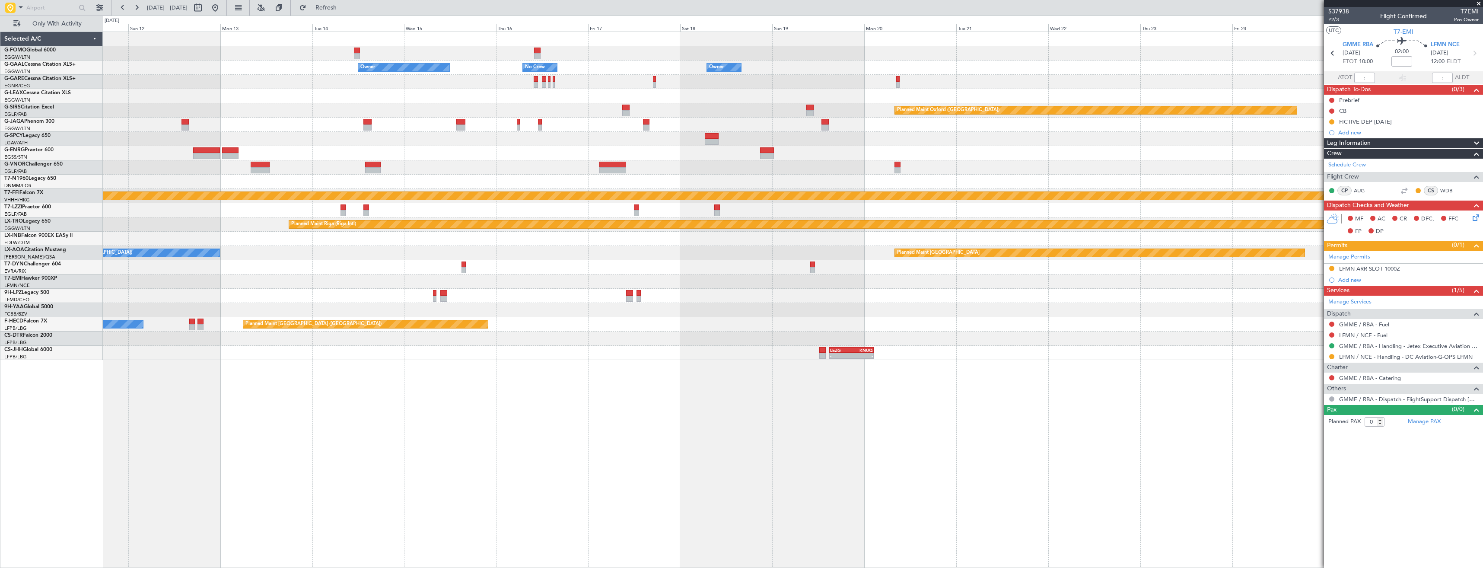
click at [383, 149] on div "Owner Owner No Crew Owner Owner Owner Planned Maint Oxford (Kidlington) Planned…" at bounding box center [793, 196] width 1380 height 328
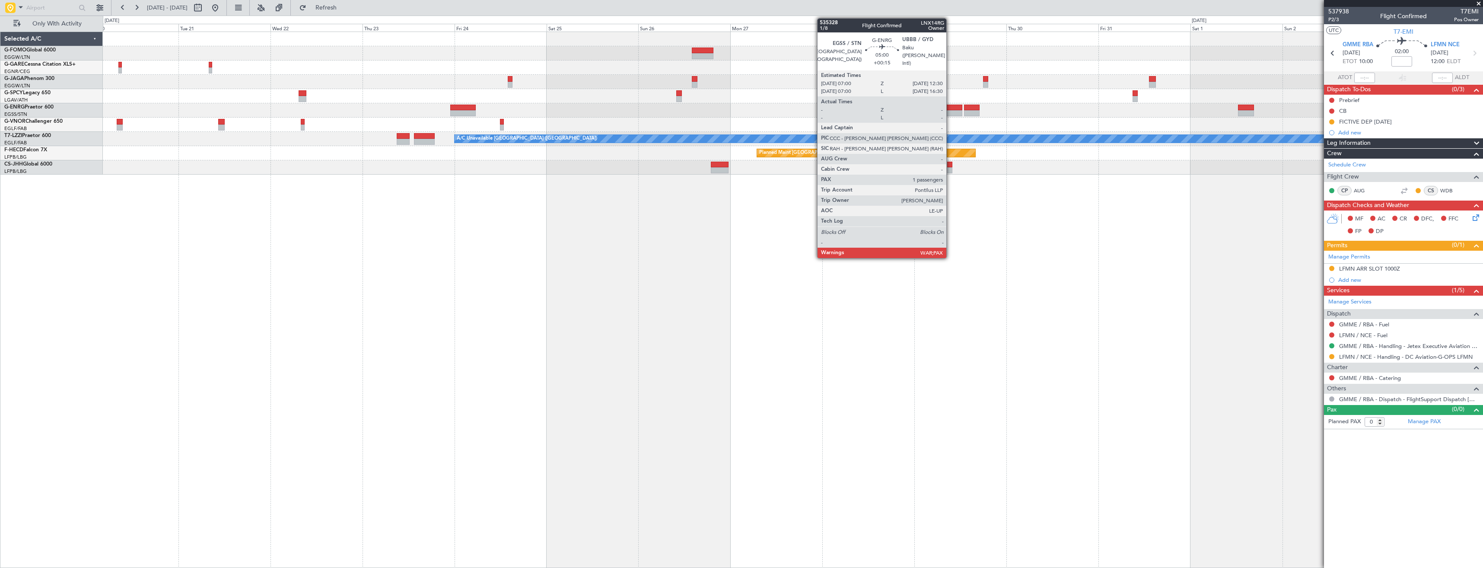
click at [950, 112] on div at bounding box center [951, 113] width 21 height 6
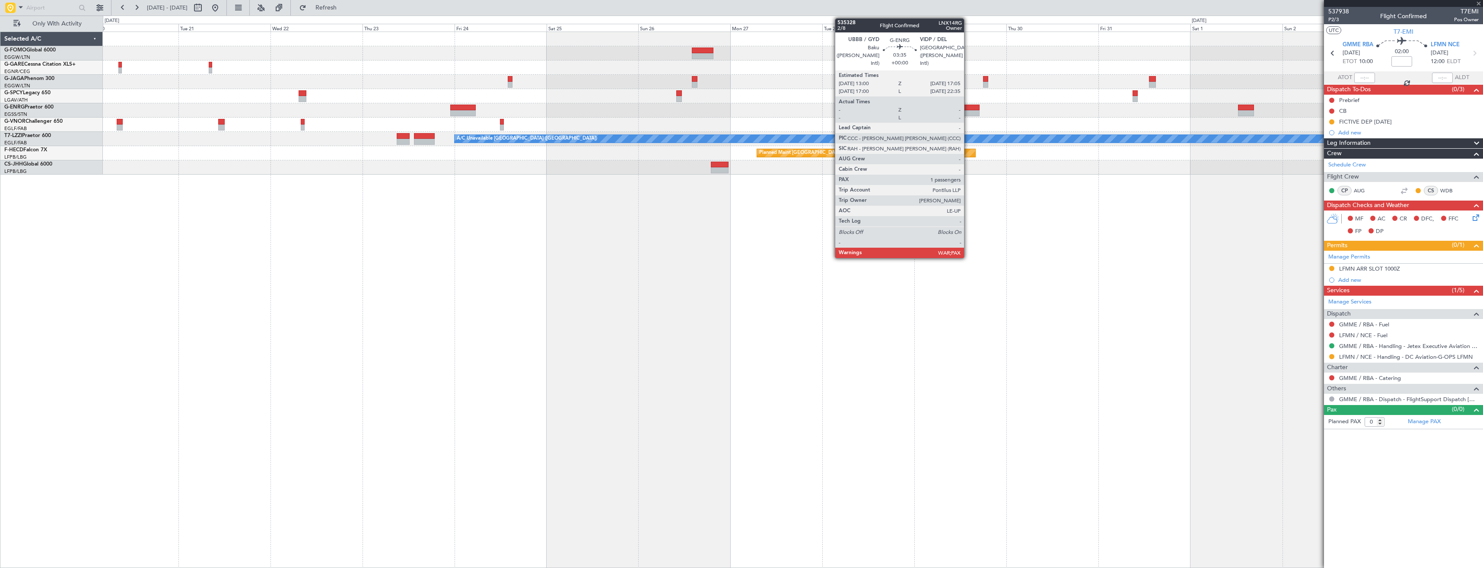
type input "+00:15"
type input "5"
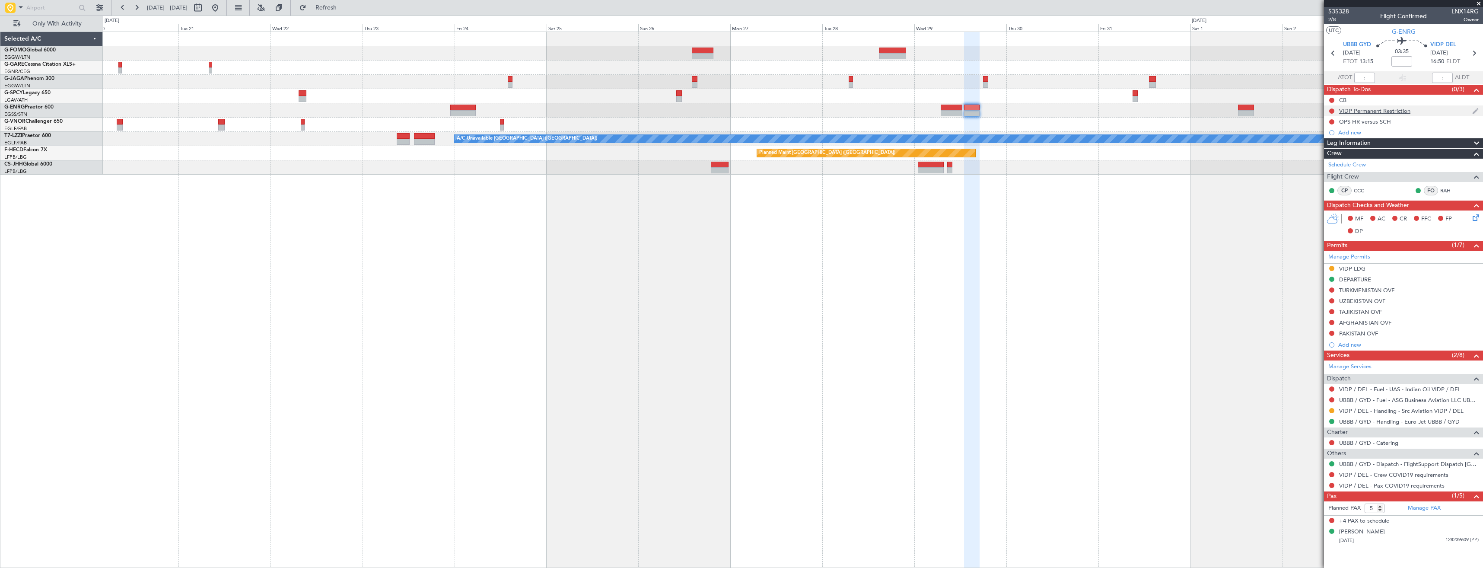
click at [1415, 114] on div "VIDP Permanent Restriction" at bounding box center [1403, 110] width 159 height 11
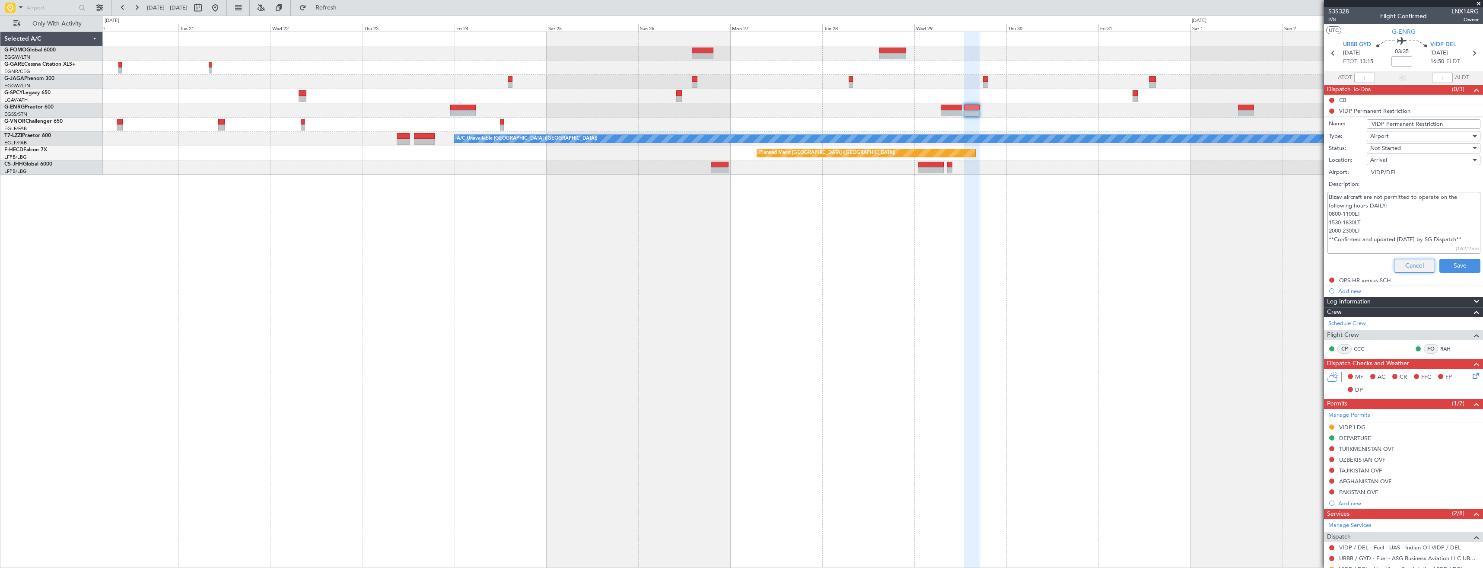
click at [1417, 264] on button "Cancel" at bounding box center [1414, 266] width 41 height 14
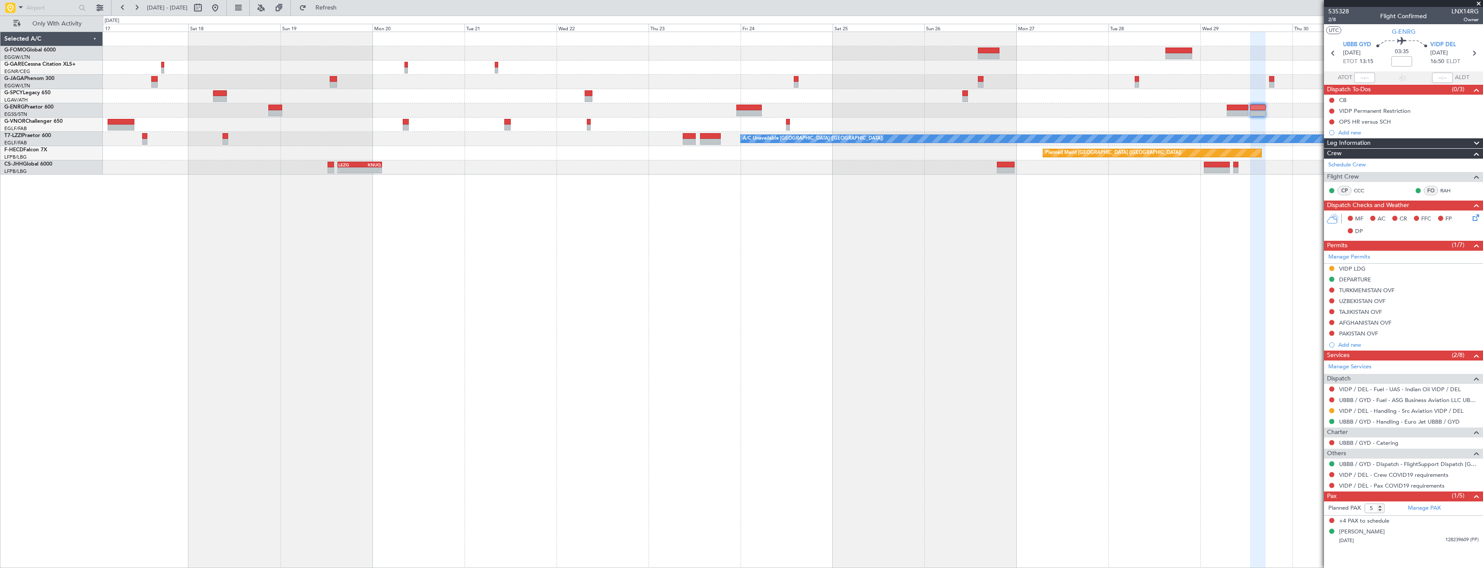
click at [1137, 242] on div "A/C Unavailable London (Luton) Planned Maint Paris (Le Bourget) Planned Maint P…" at bounding box center [793, 300] width 1380 height 536
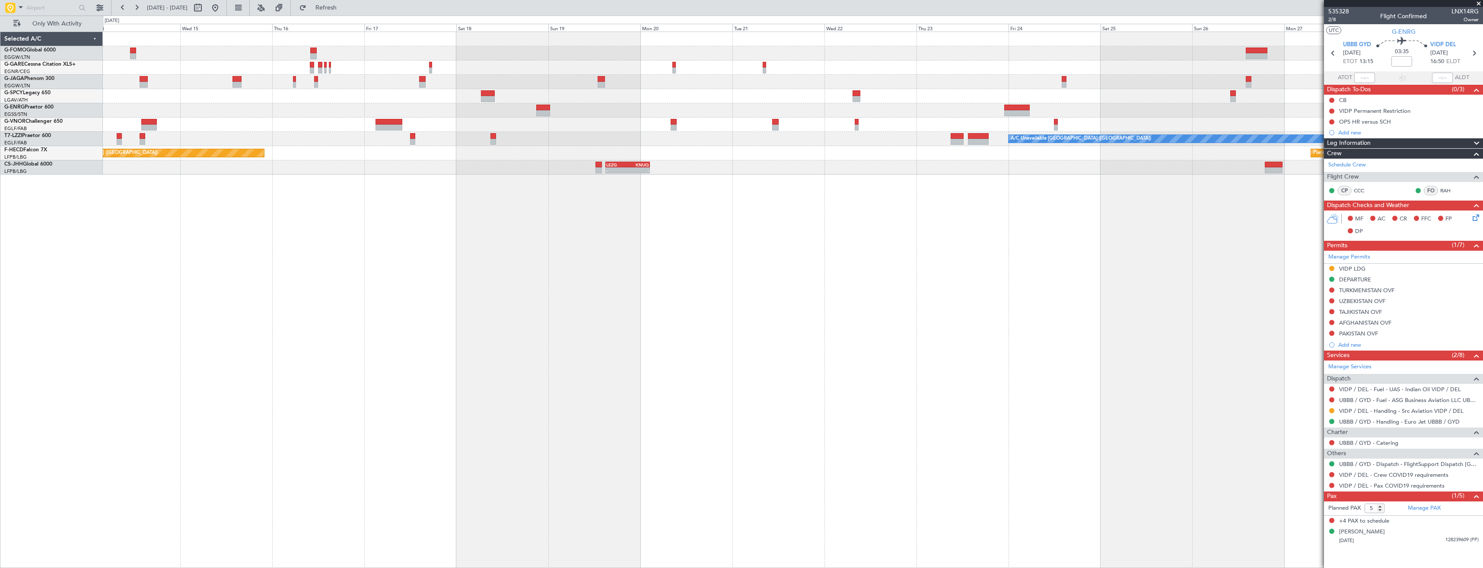
click at [1057, 223] on div "A/C Unavailable London (Luton) Planned Maint Paris (Le Bourget) Planned Maint P…" at bounding box center [793, 300] width 1380 height 536
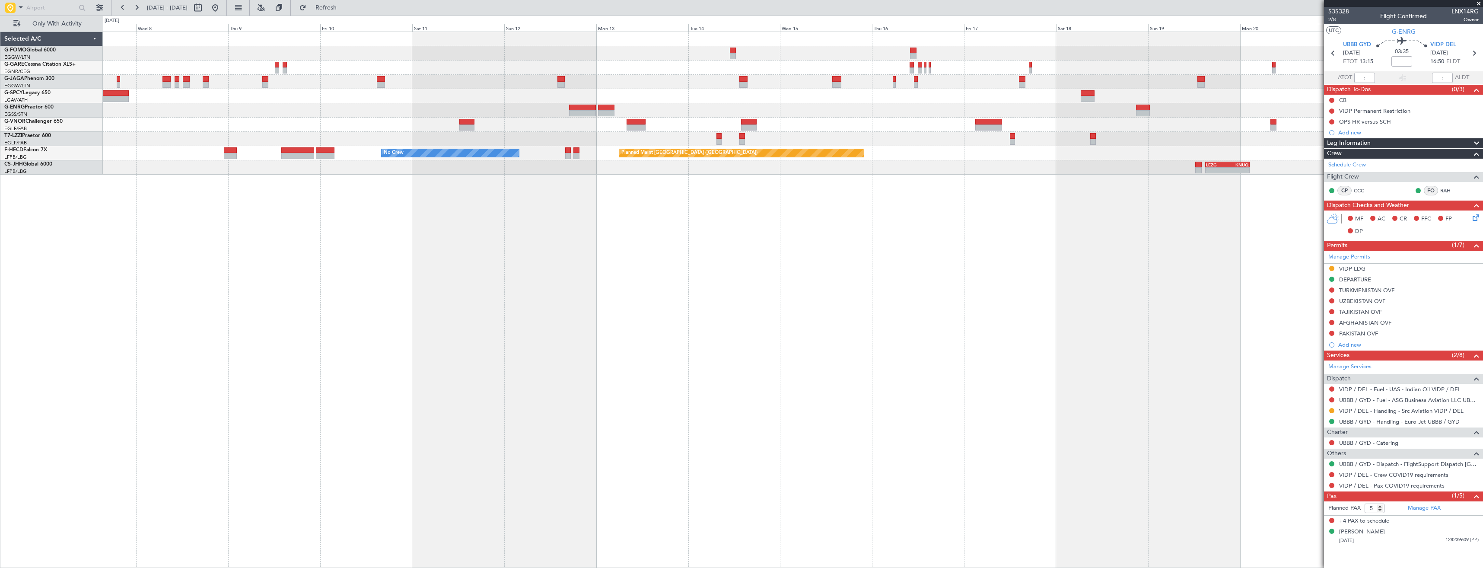
click at [972, 219] on div "A/C Unavailable London (Luton) Planned Maint Paris (Le Bourget) No Crew HEGN 19…" at bounding box center [793, 300] width 1380 height 536
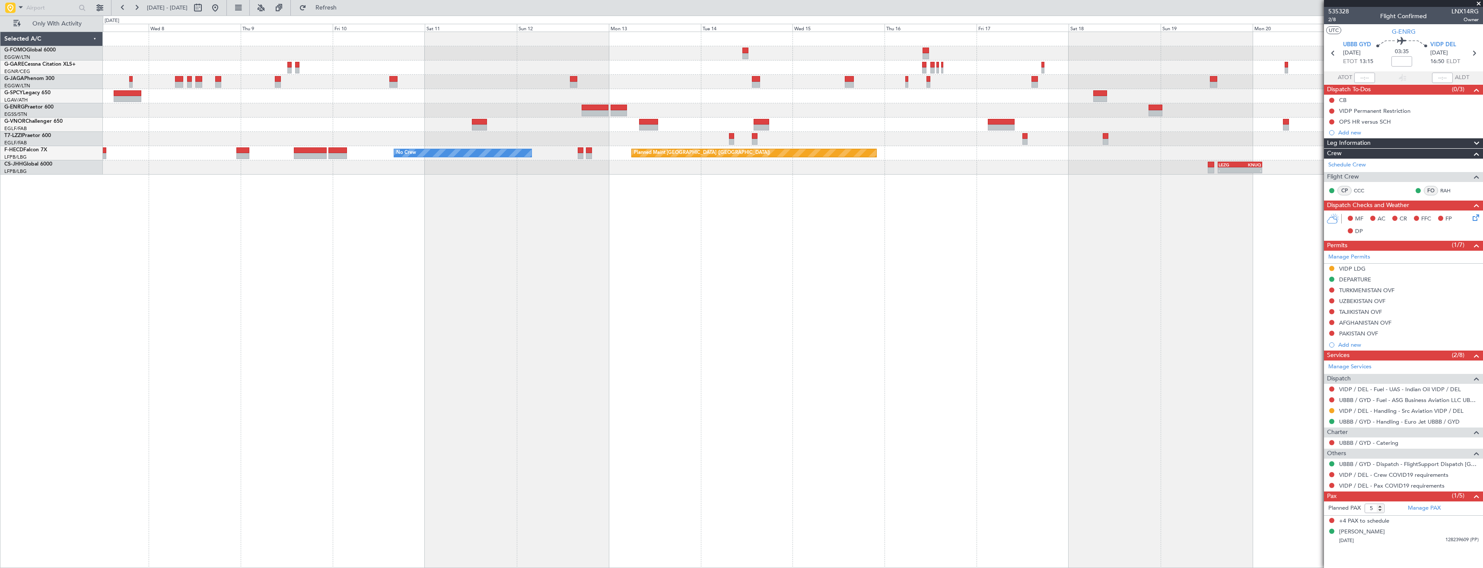
click at [837, 221] on div "A/C Unavailable London (Luton) Planned Maint Paris (Le Bourget) No Crew HEGN 19…" at bounding box center [793, 300] width 1380 height 536
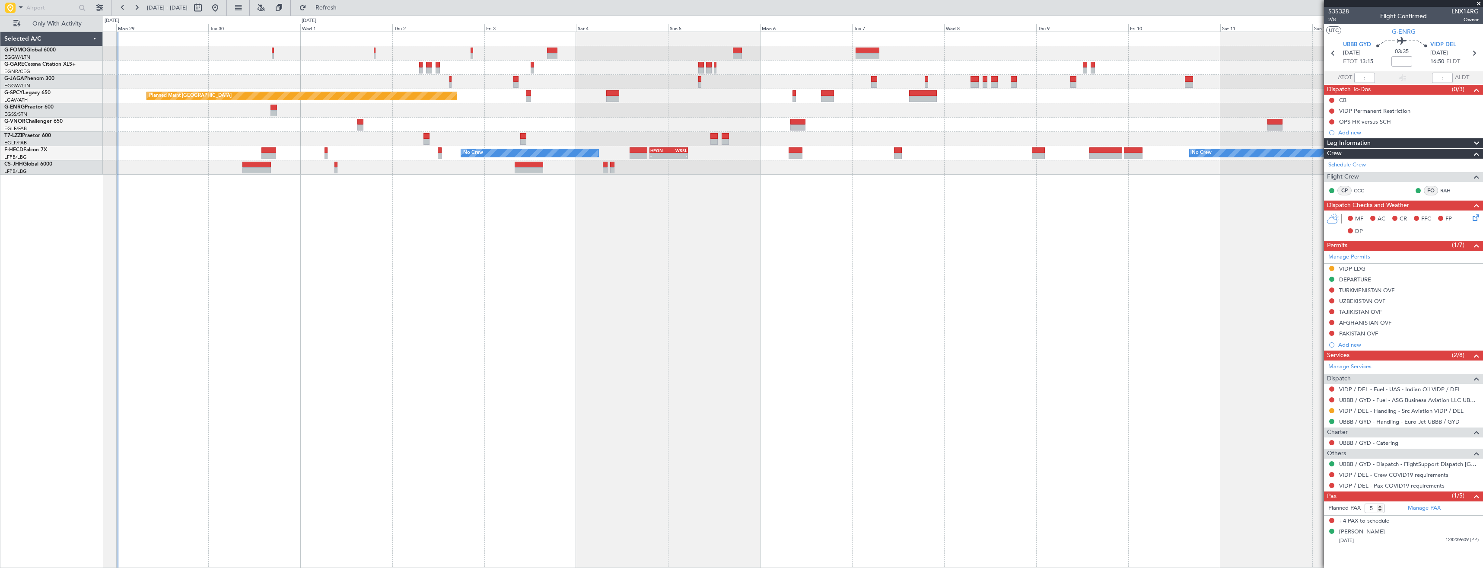
click at [760, 225] on div "Planned Maint Bremen Unplanned Maint London (Stansted) A/C Unavailable Planned …" at bounding box center [793, 300] width 1380 height 536
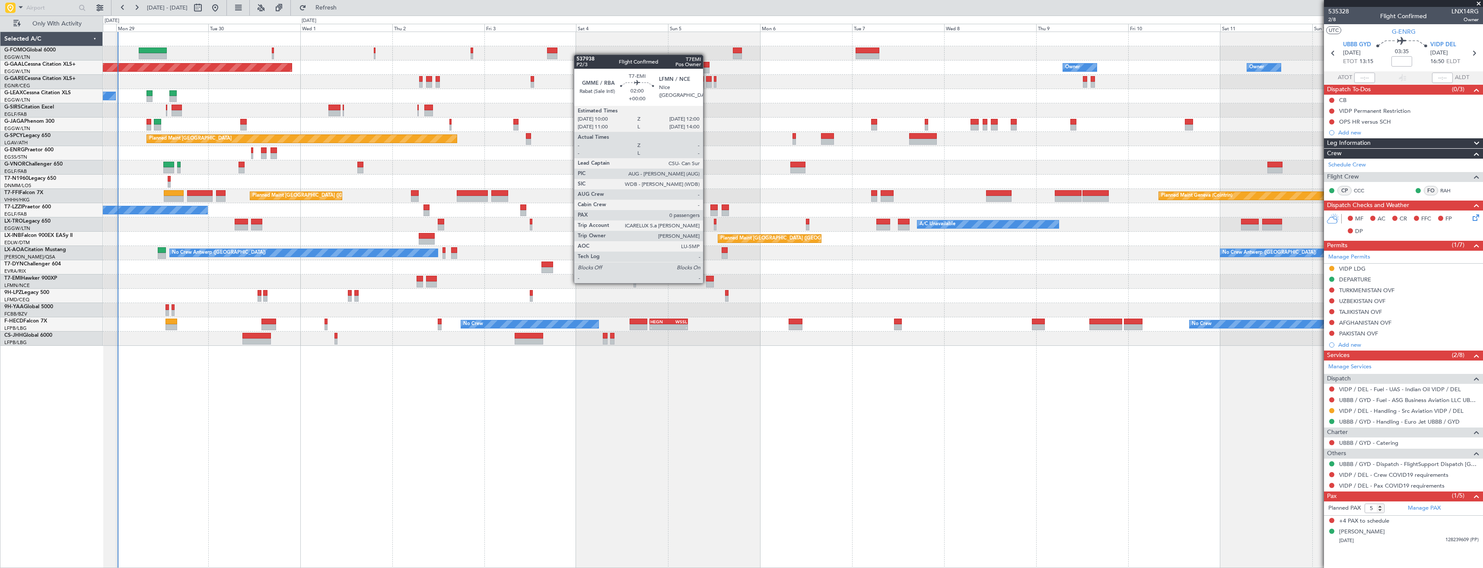
click at [707, 282] on div at bounding box center [710, 284] width 8 height 6
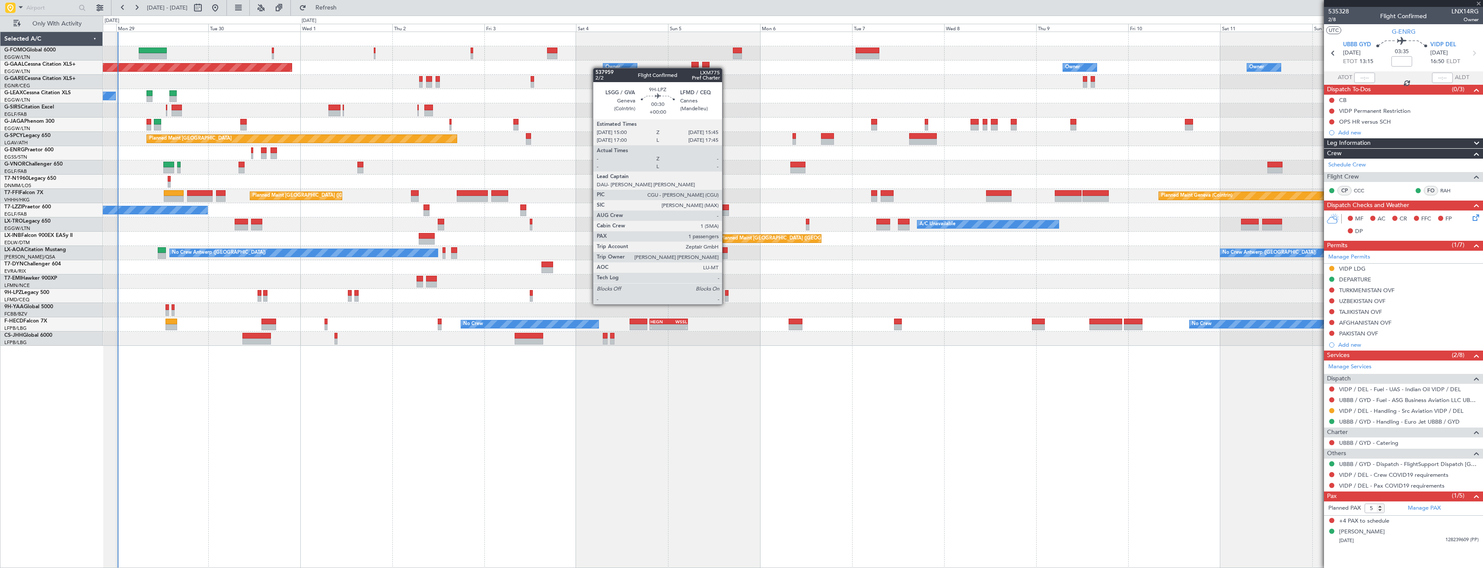
click at [726, 296] on div at bounding box center [726, 299] width 3 height 6
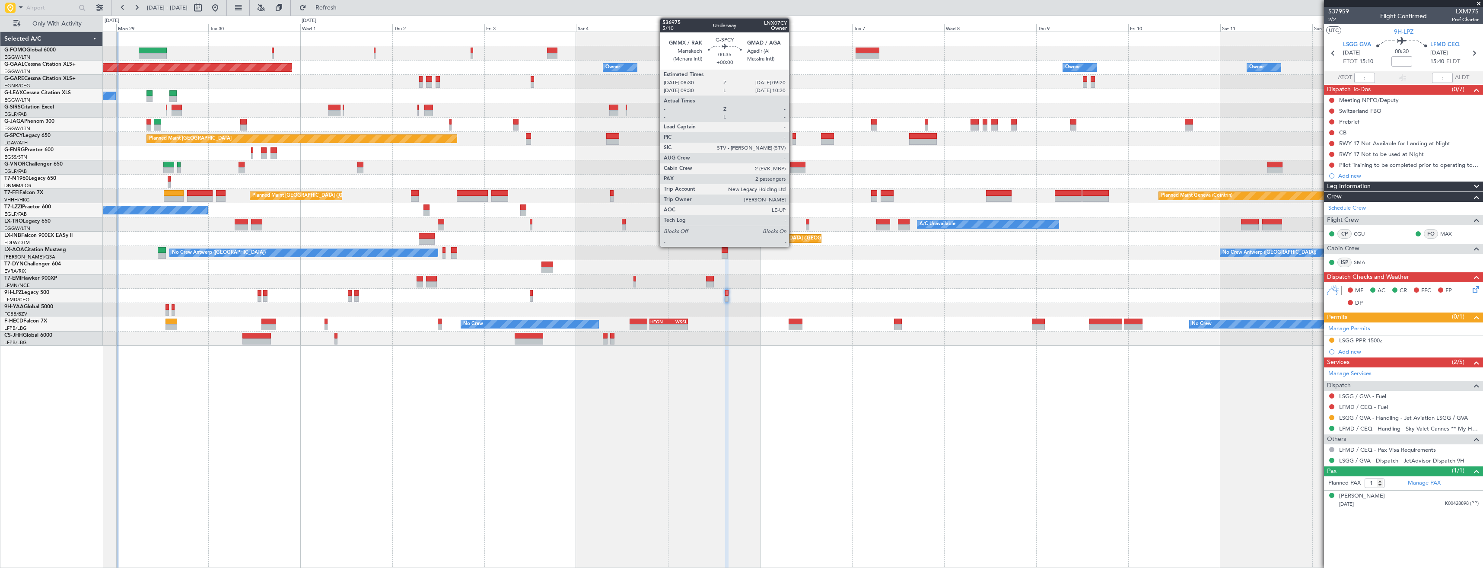
click at [793, 138] on div at bounding box center [794, 136] width 3 height 6
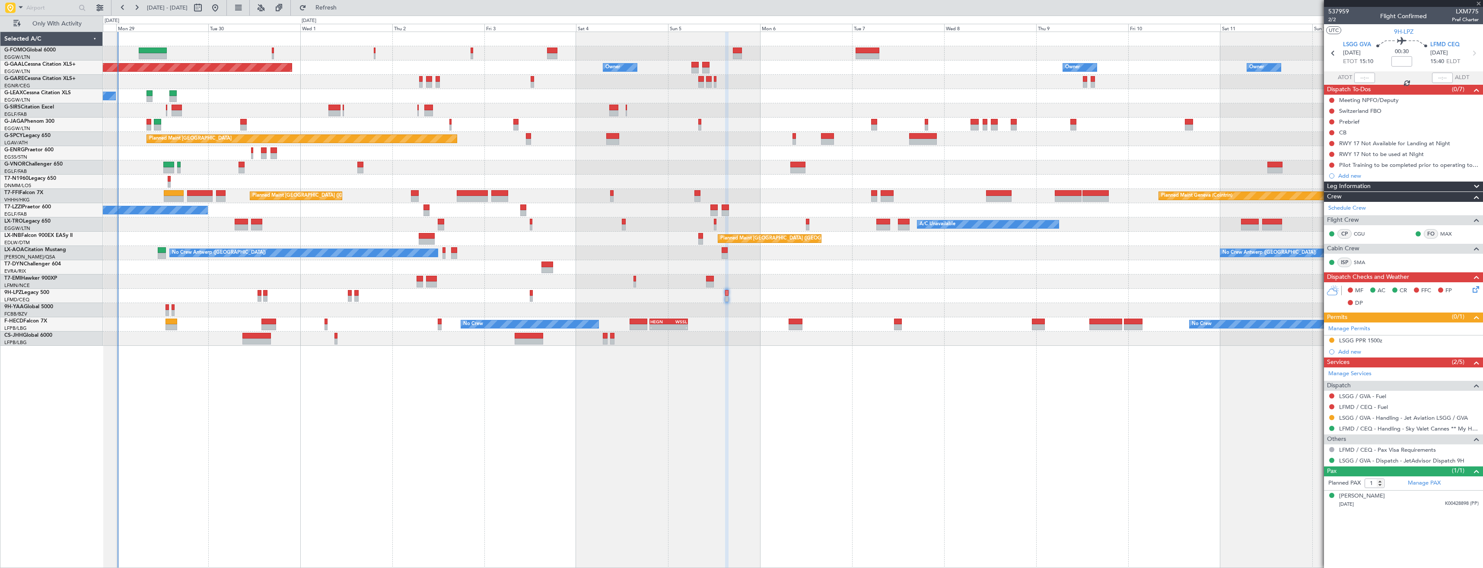
type input "2"
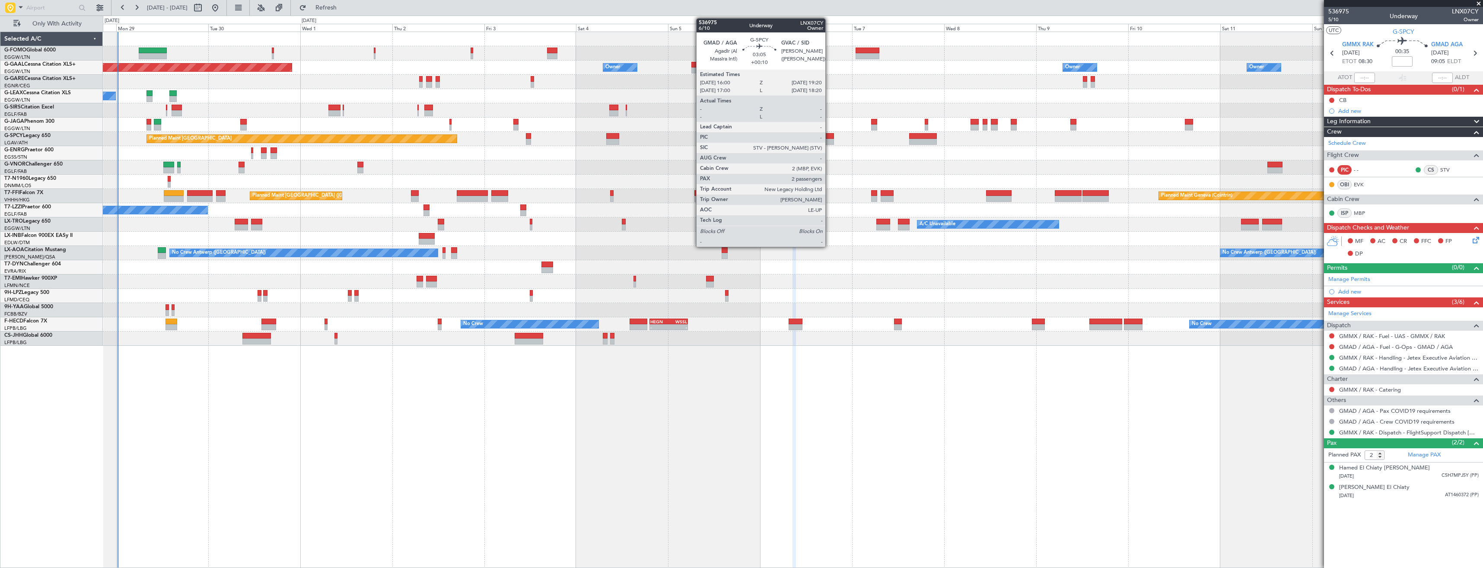
click at [829, 139] on div at bounding box center [827, 142] width 13 height 6
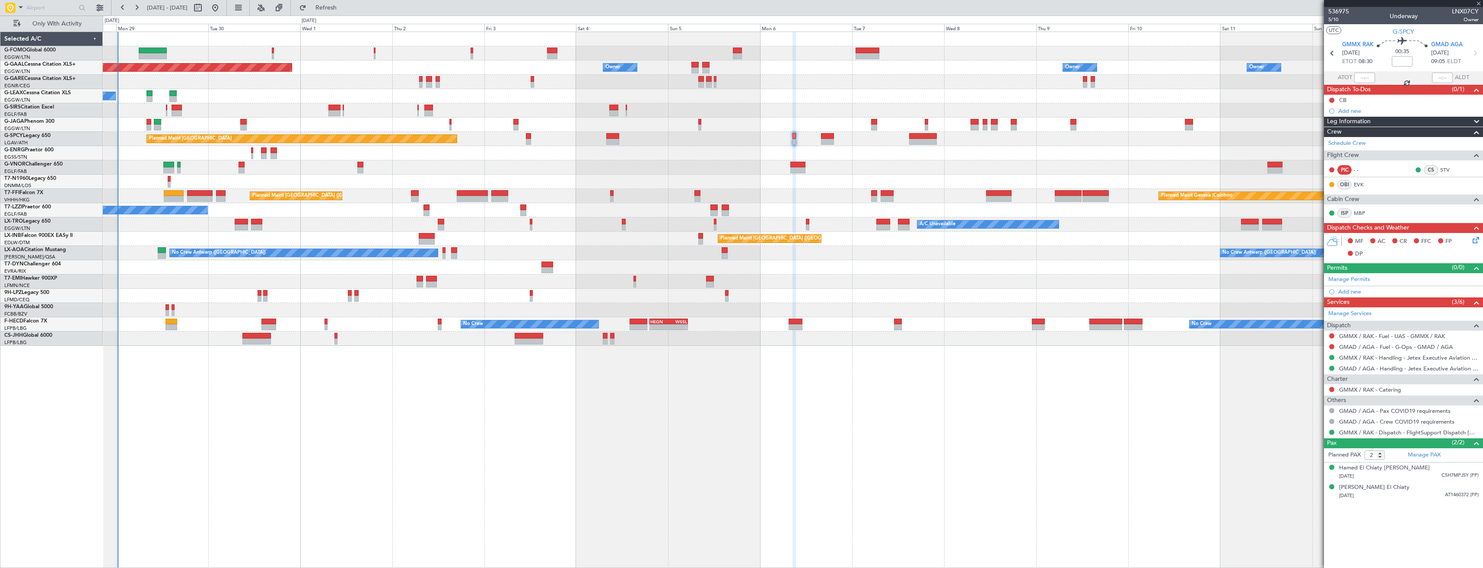
type input "+00:10"
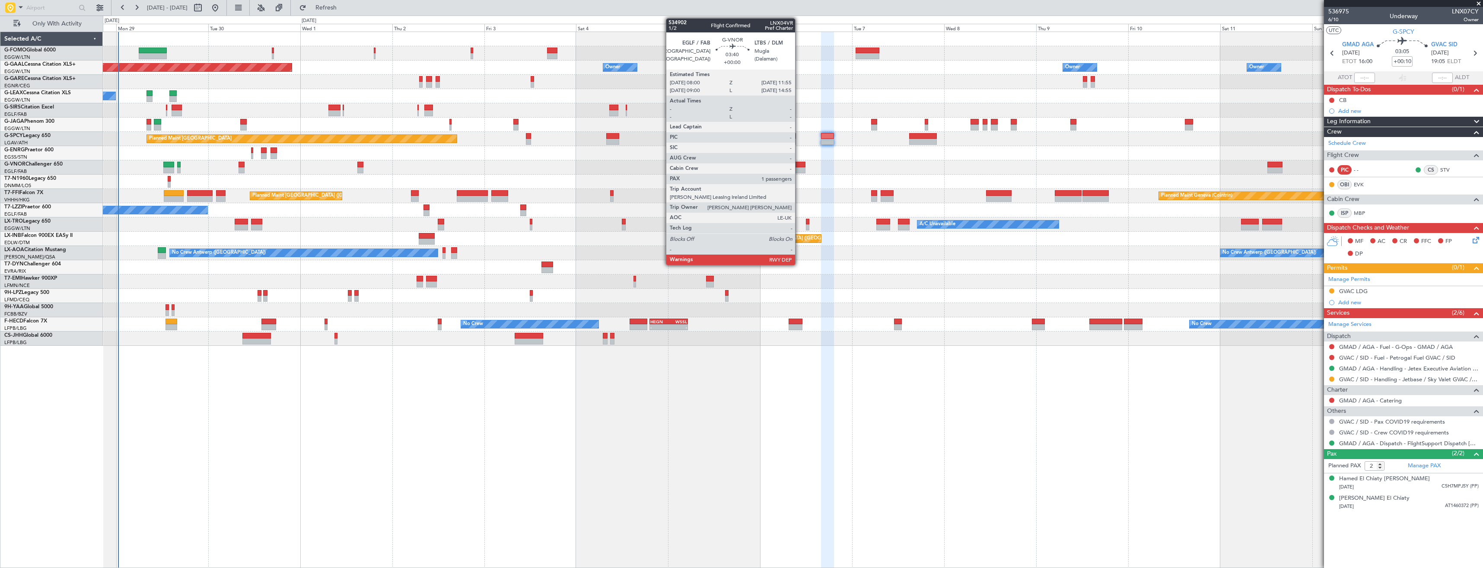
click at [799, 167] on div at bounding box center [797, 165] width 15 height 6
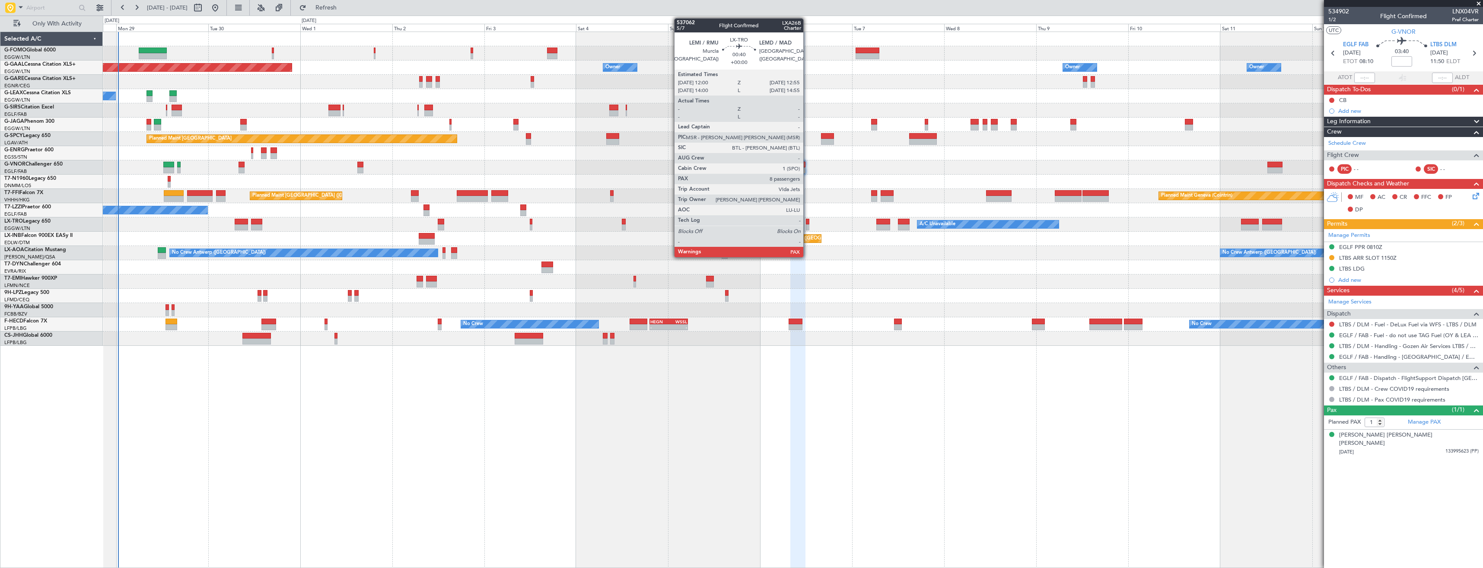
click at [807, 221] on div at bounding box center [808, 222] width 4 height 6
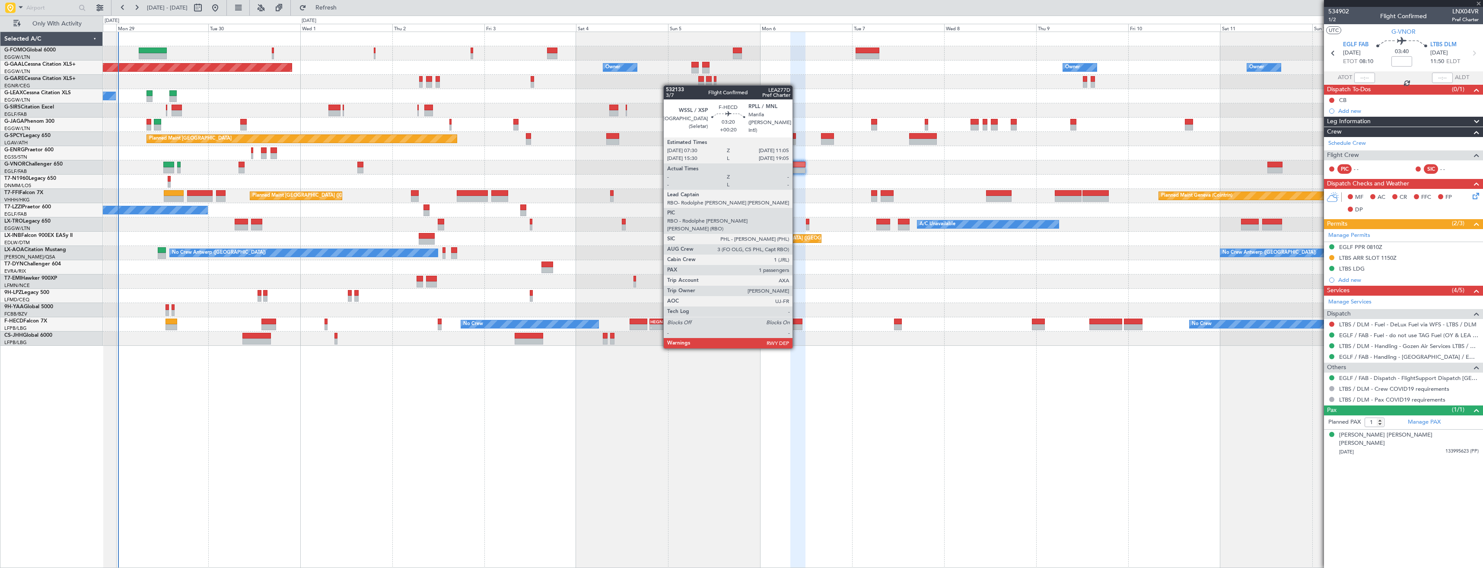
type input "8"
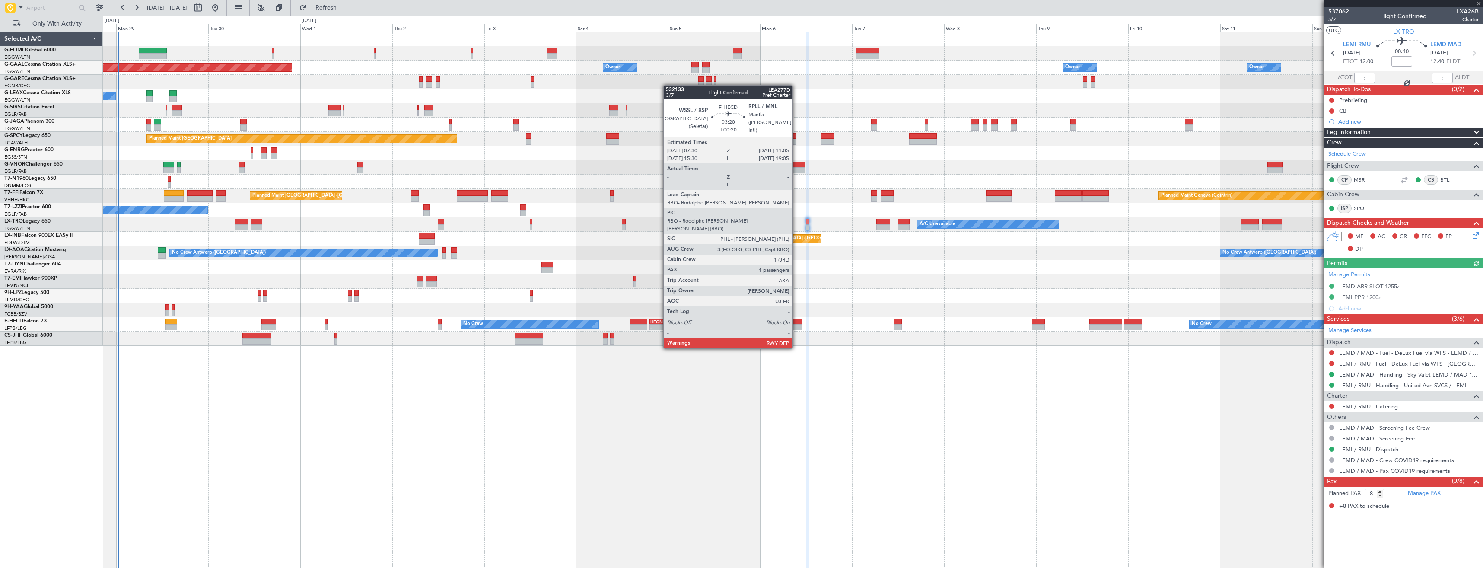
click at [796, 323] on div at bounding box center [796, 321] width 14 height 6
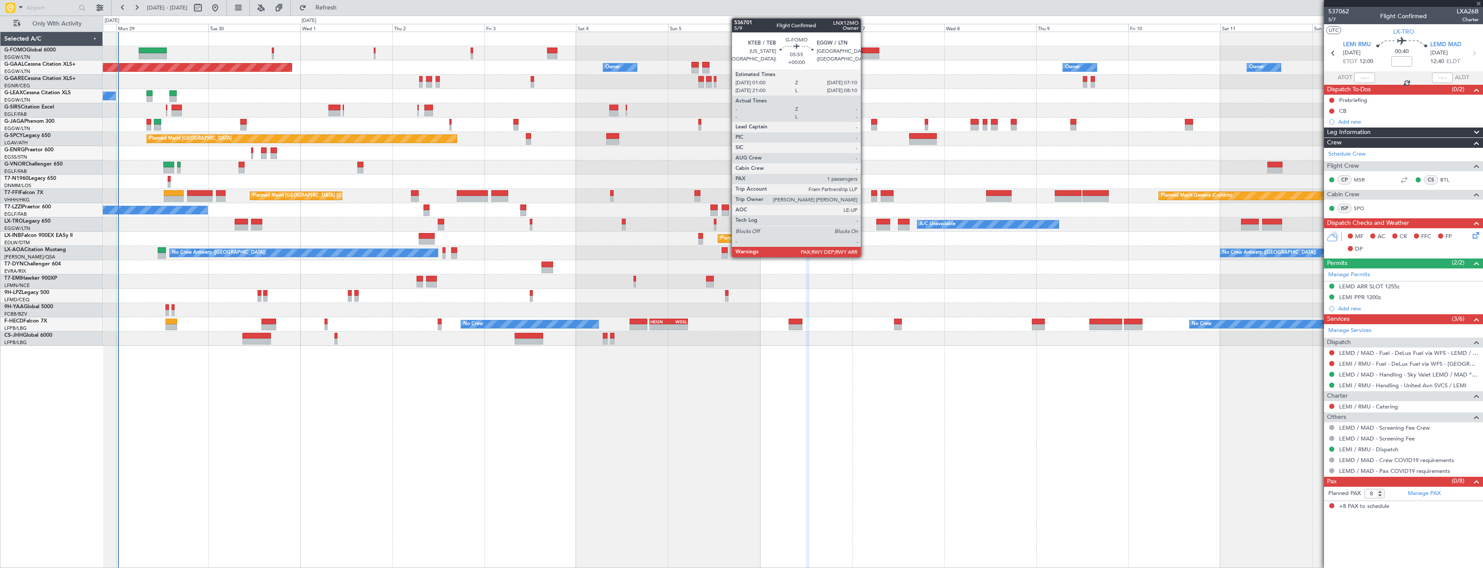
type input "+00:20"
type input "1"
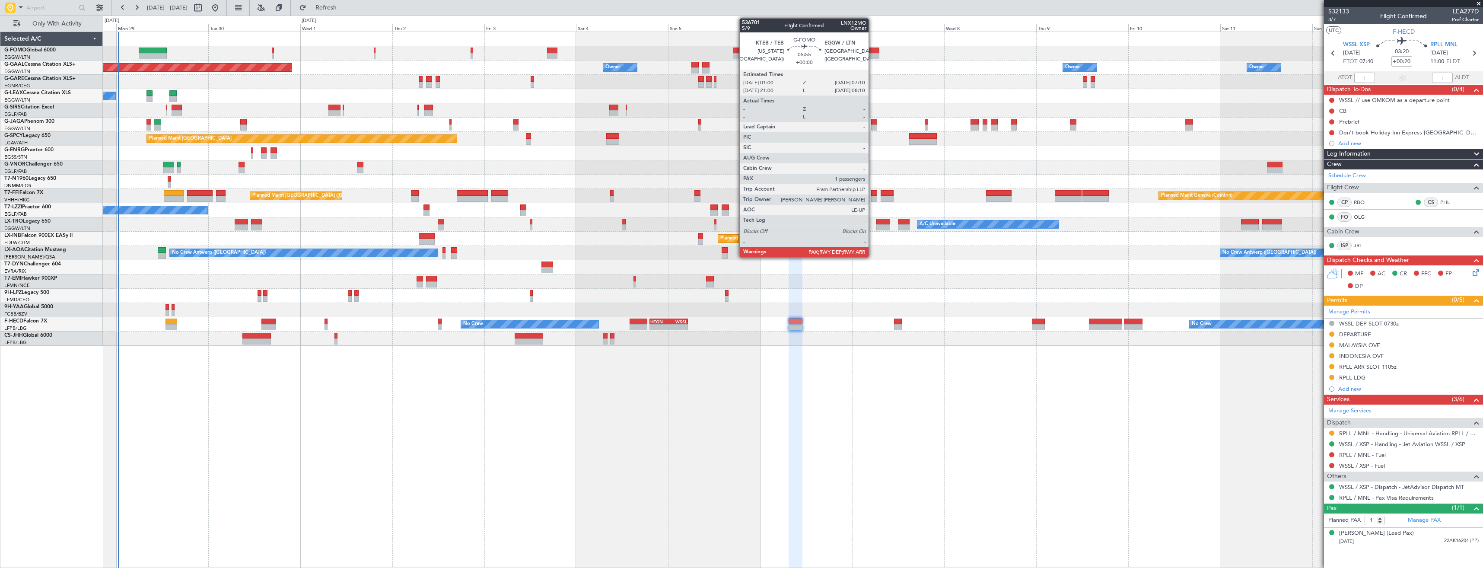
click at [872, 54] on div at bounding box center [868, 56] width 24 height 6
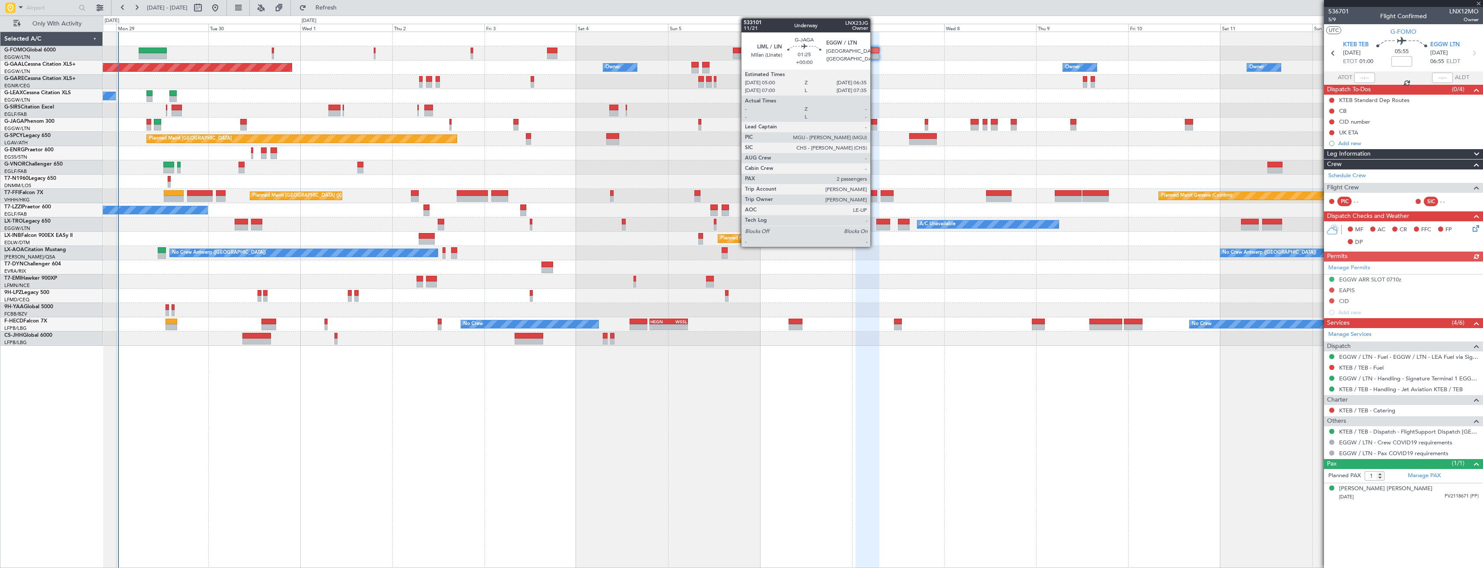
click at [874, 127] on div at bounding box center [874, 127] width 6 height 6
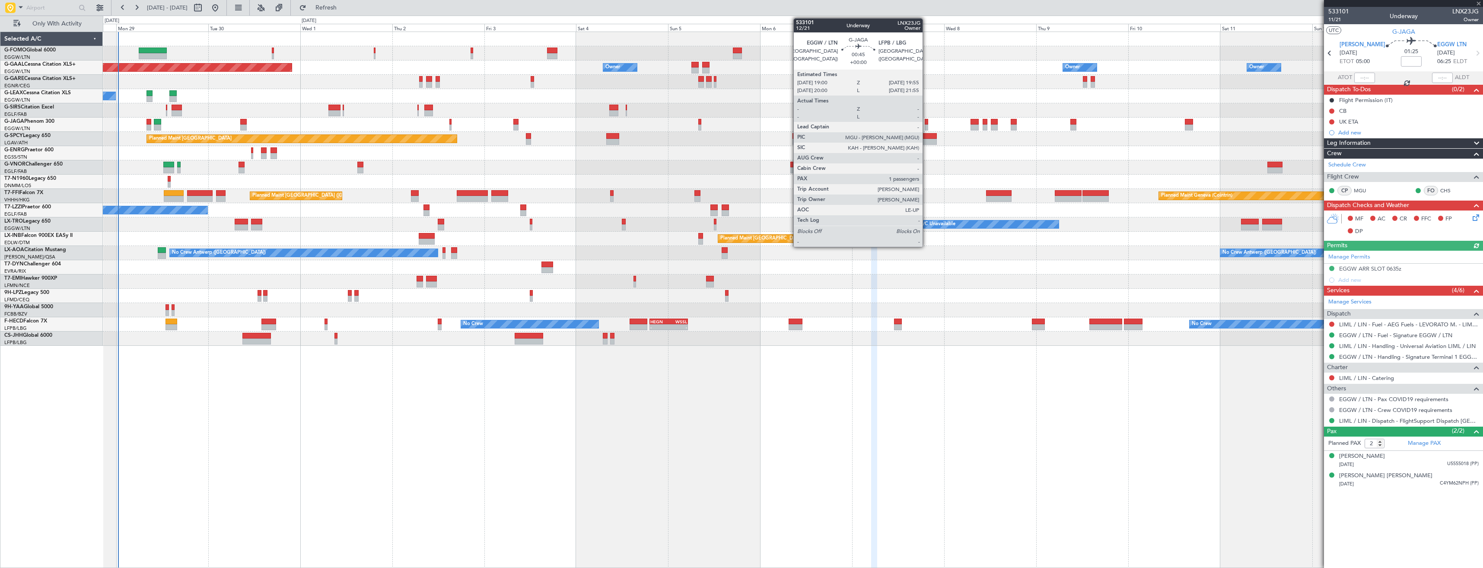
click at [926, 126] on div at bounding box center [927, 127] width 4 height 6
click at [926, 137] on div at bounding box center [922, 136] width 27 height 6
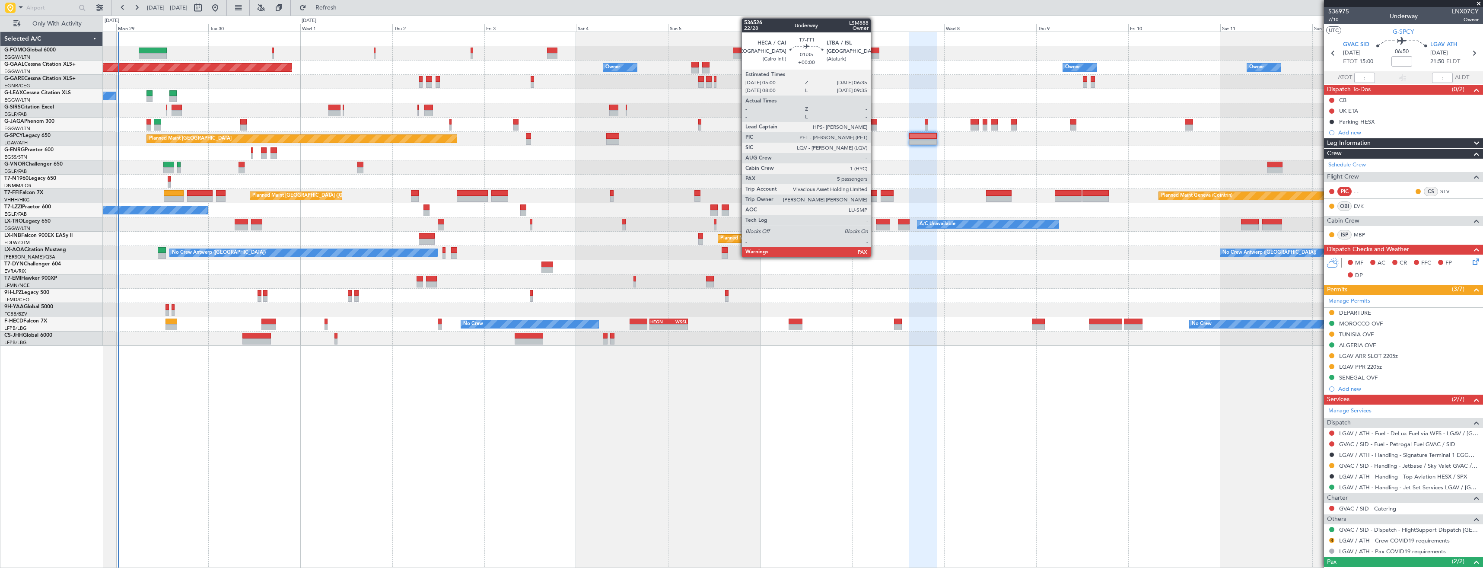
click at [875, 200] on div at bounding box center [874, 199] width 6 height 6
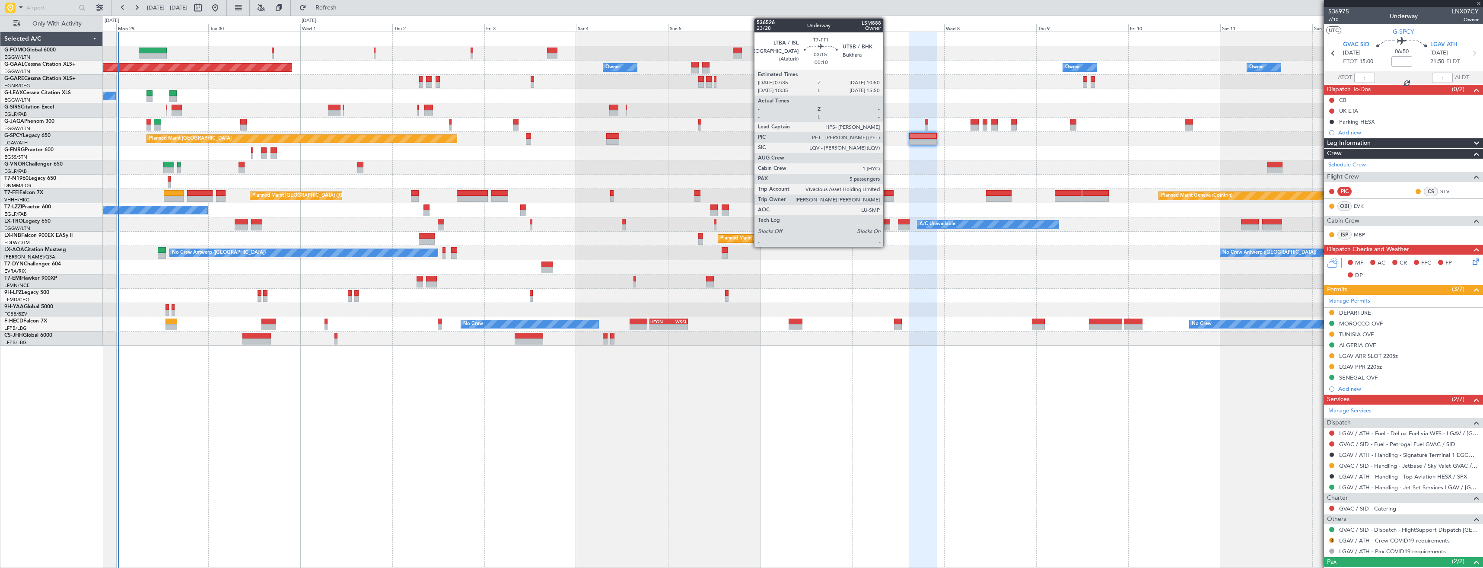
type input "5"
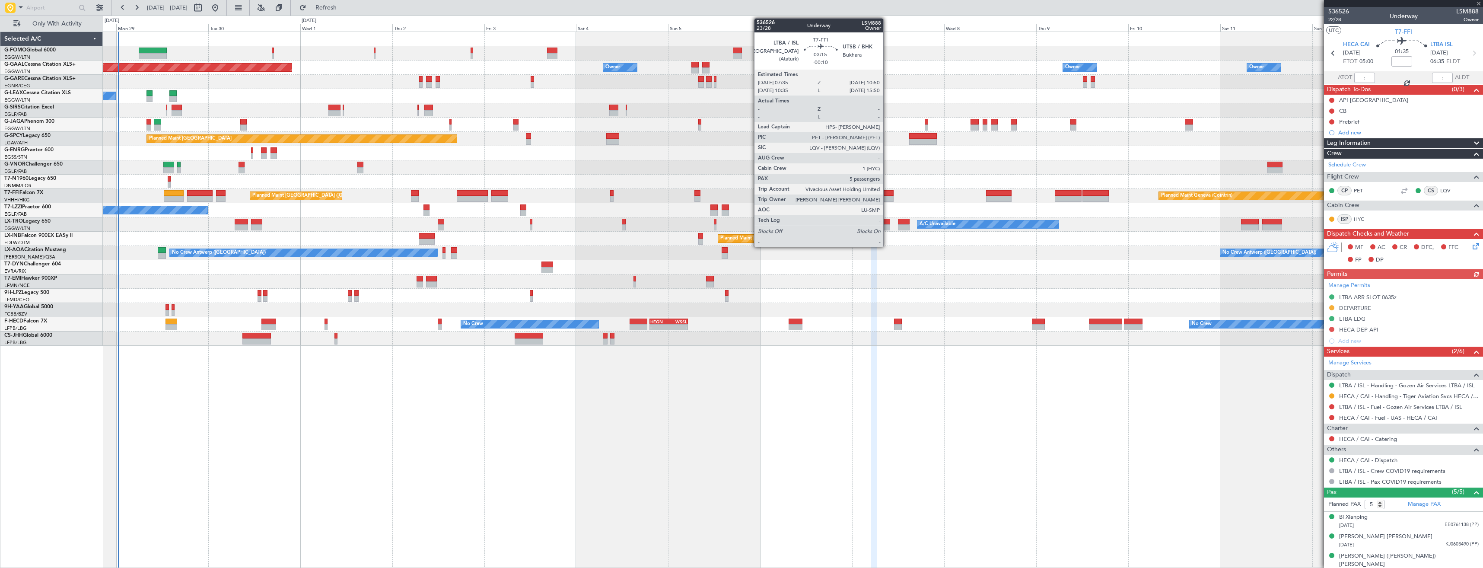
click at [887, 198] on div at bounding box center [887, 199] width 13 height 6
type input "-00:10"
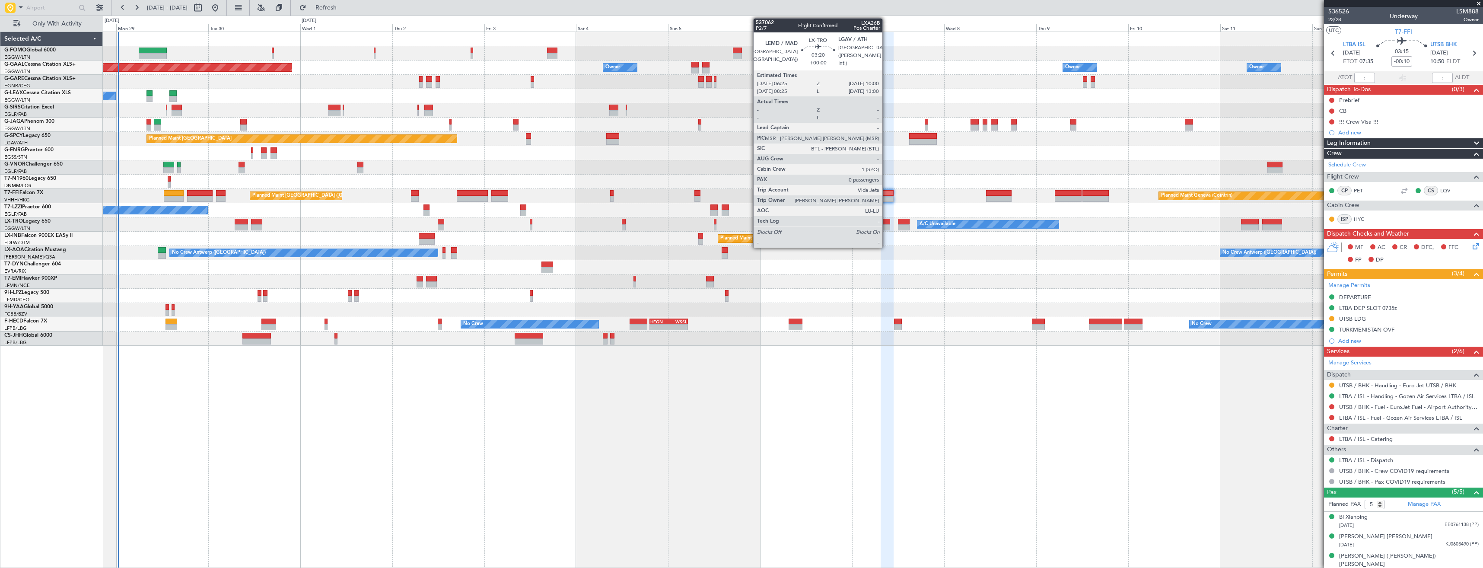
click at [886, 223] on div at bounding box center [883, 222] width 14 height 6
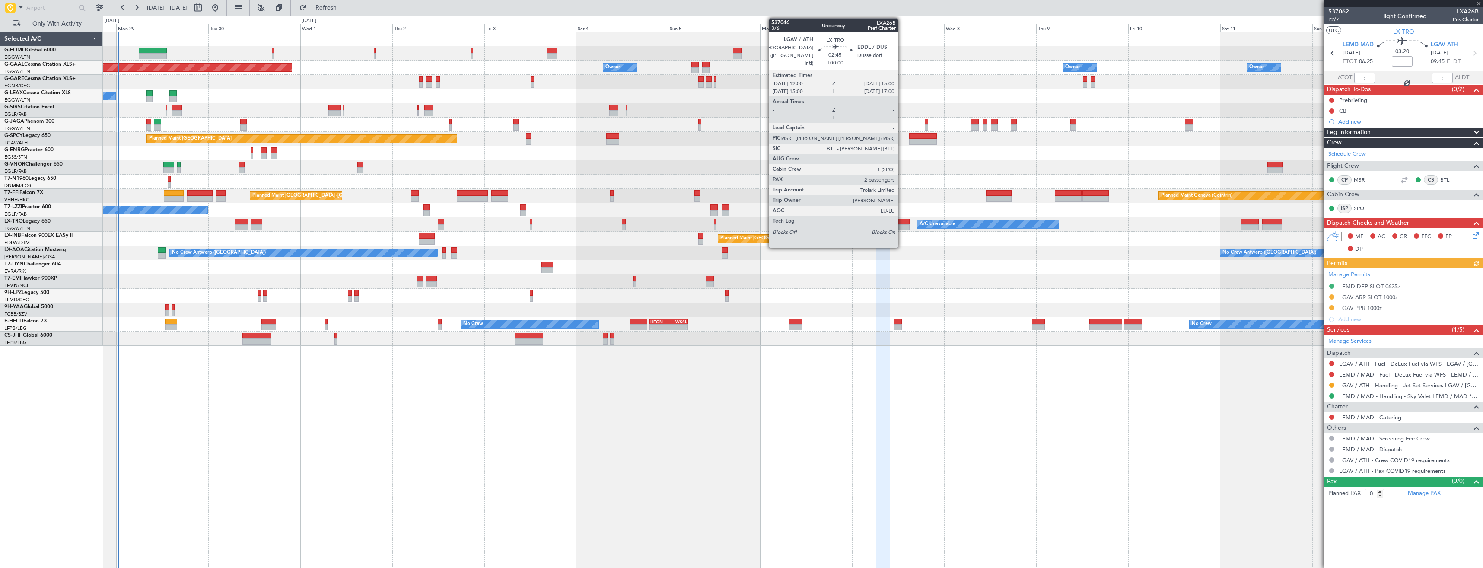
click at [902, 224] on div at bounding box center [904, 227] width 12 height 6
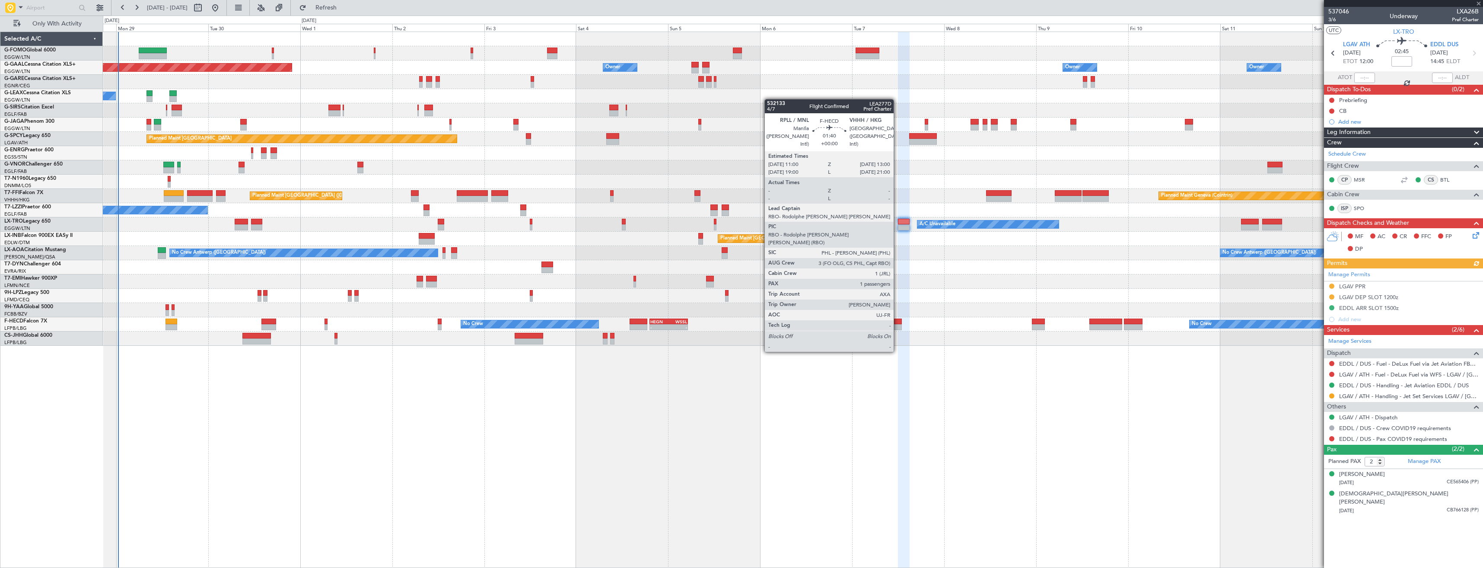
click at [898, 328] on div at bounding box center [898, 327] width 8 height 6
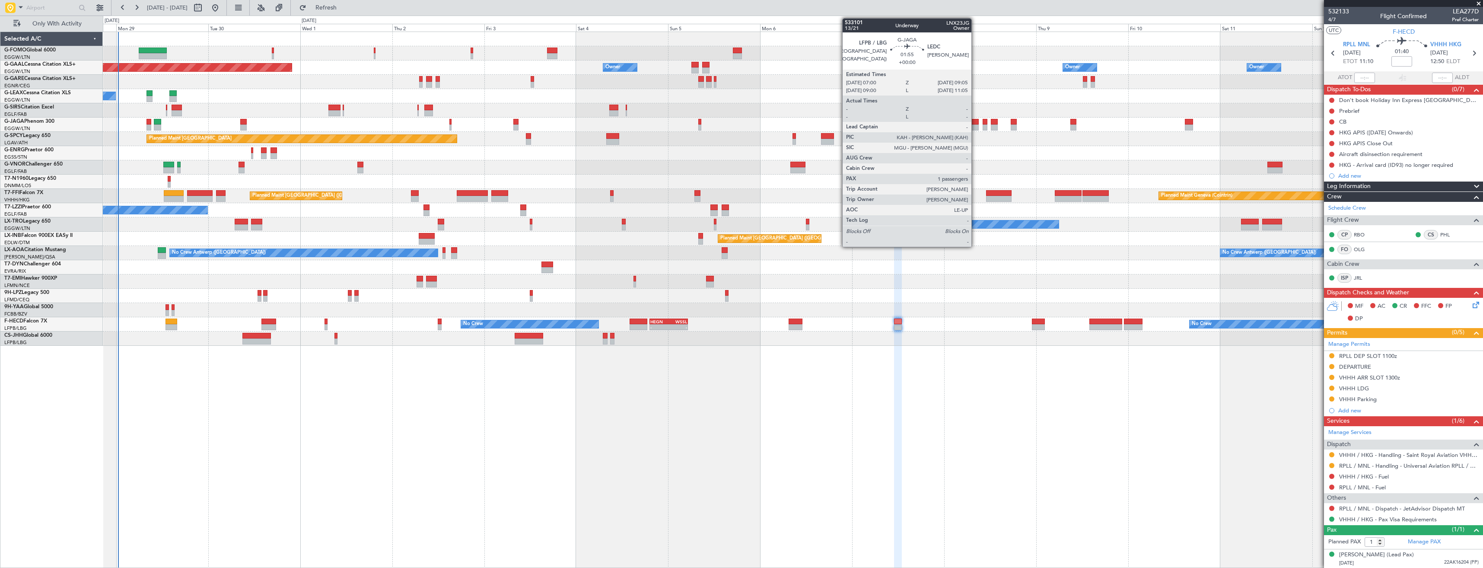
click at [975, 124] on div at bounding box center [975, 122] width 8 height 6
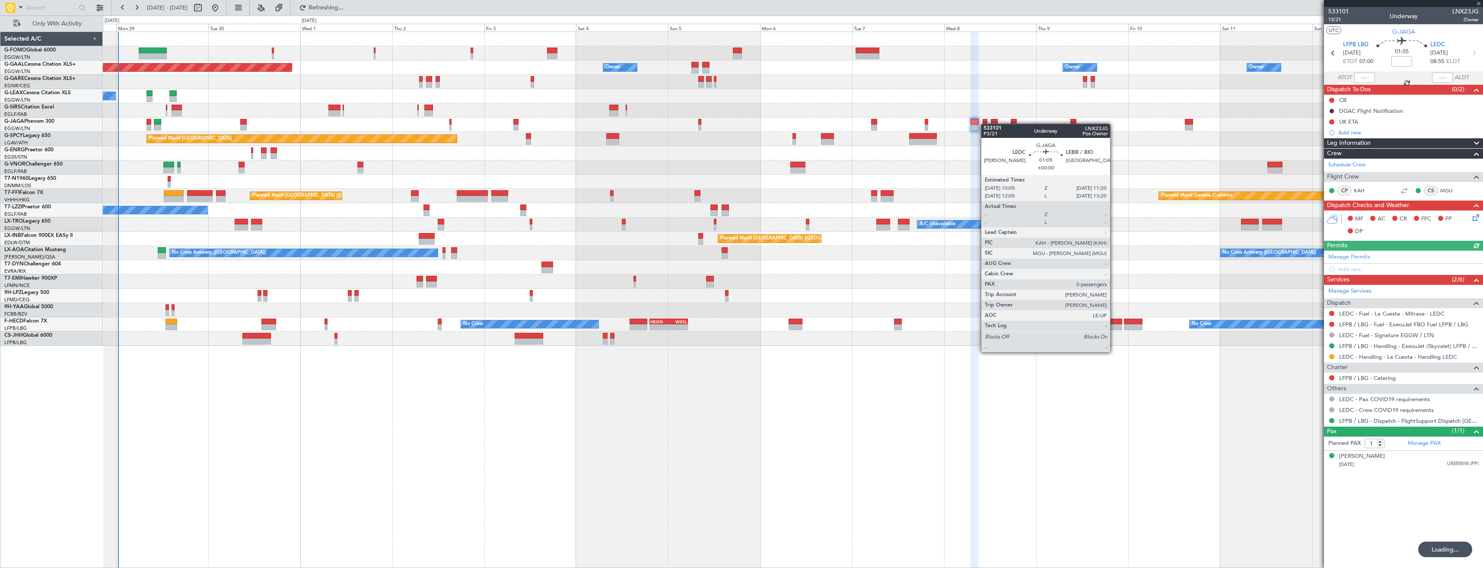
click at [985, 124] on div at bounding box center [985, 122] width 5 height 6
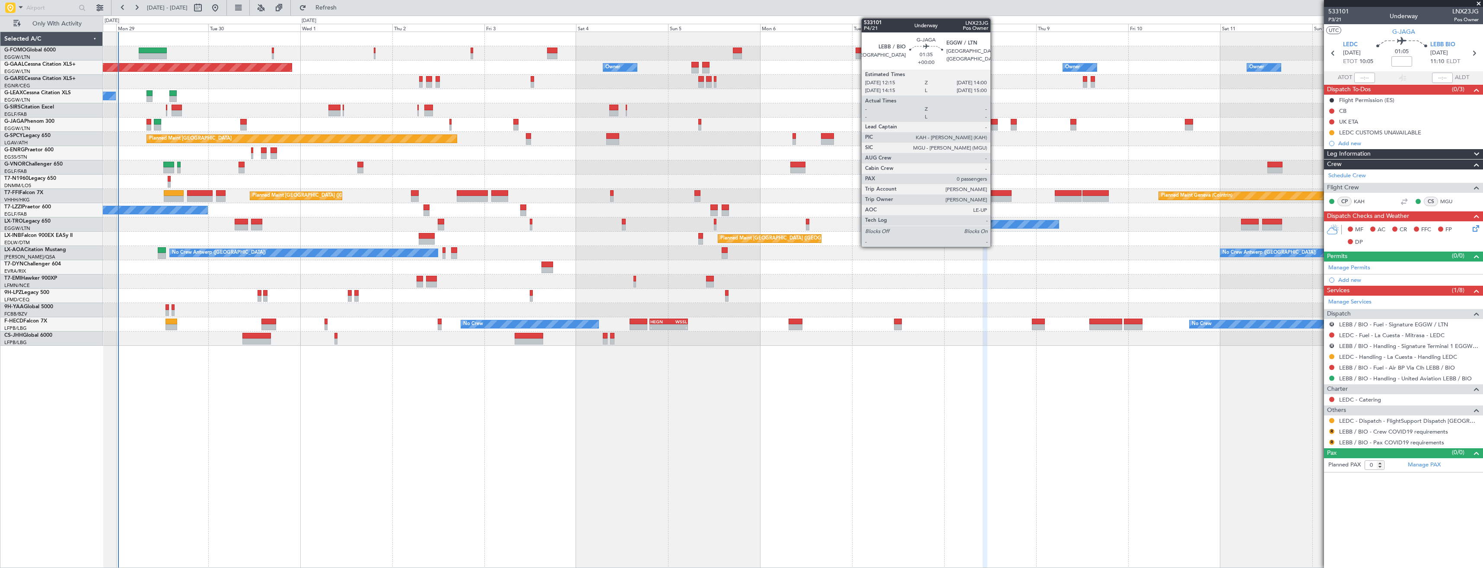
click at [994, 127] on div at bounding box center [994, 127] width 7 height 6
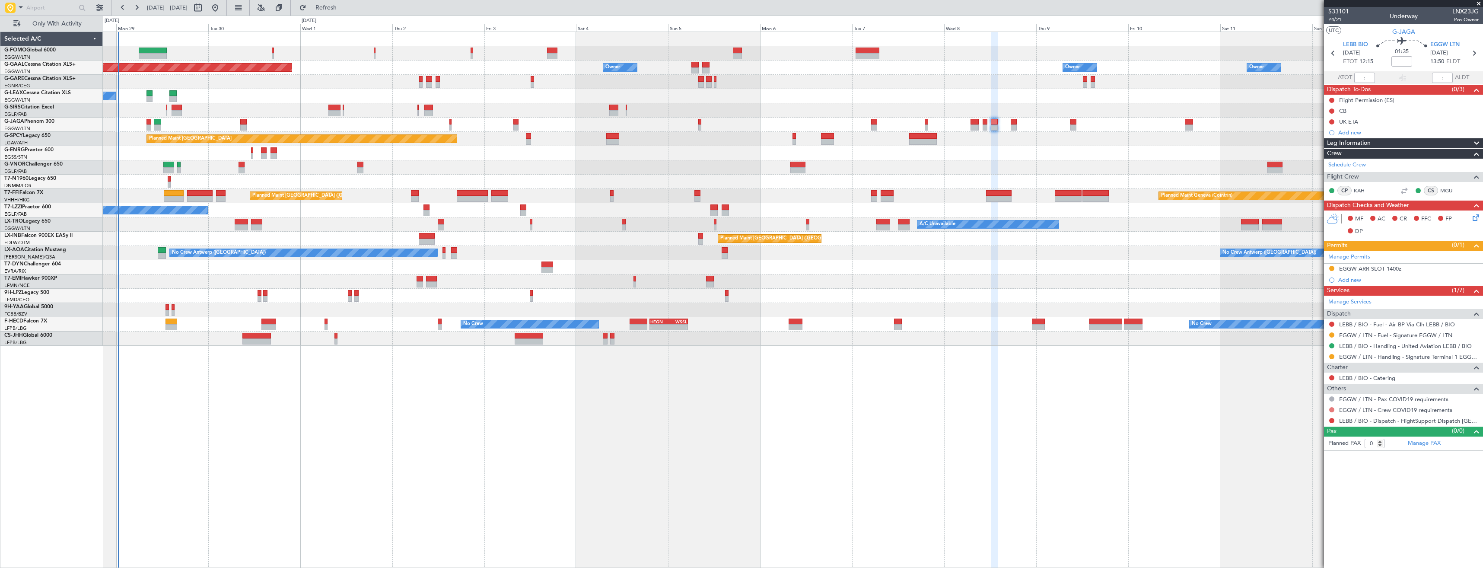
click at [1330, 411] on button at bounding box center [1331, 409] width 5 height 5
click at [1302, 422] on span "Not Required" at bounding box center [1311, 421] width 35 height 9
click at [1330, 419] on button at bounding box center [1331, 420] width 5 height 5
click at [1317, 521] on span "Confirmed" at bounding box center [1307, 523] width 27 height 9
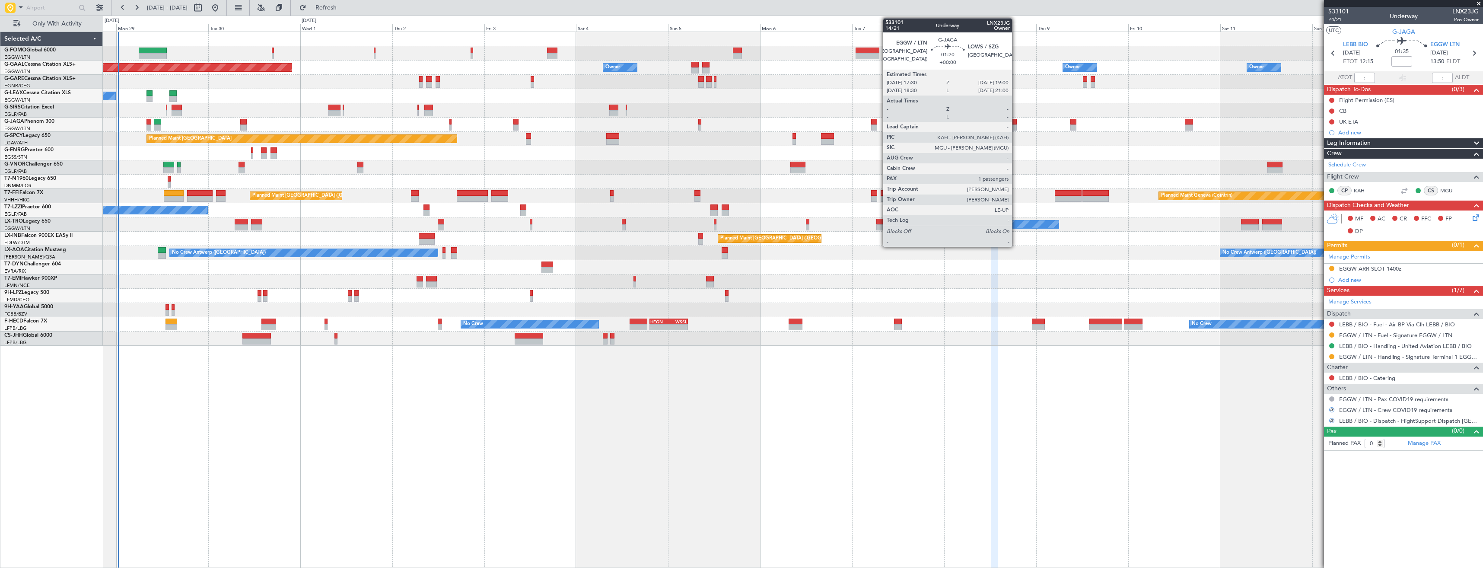
click at [1015, 129] on div at bounding box center [1014, 127] width 6 height 6
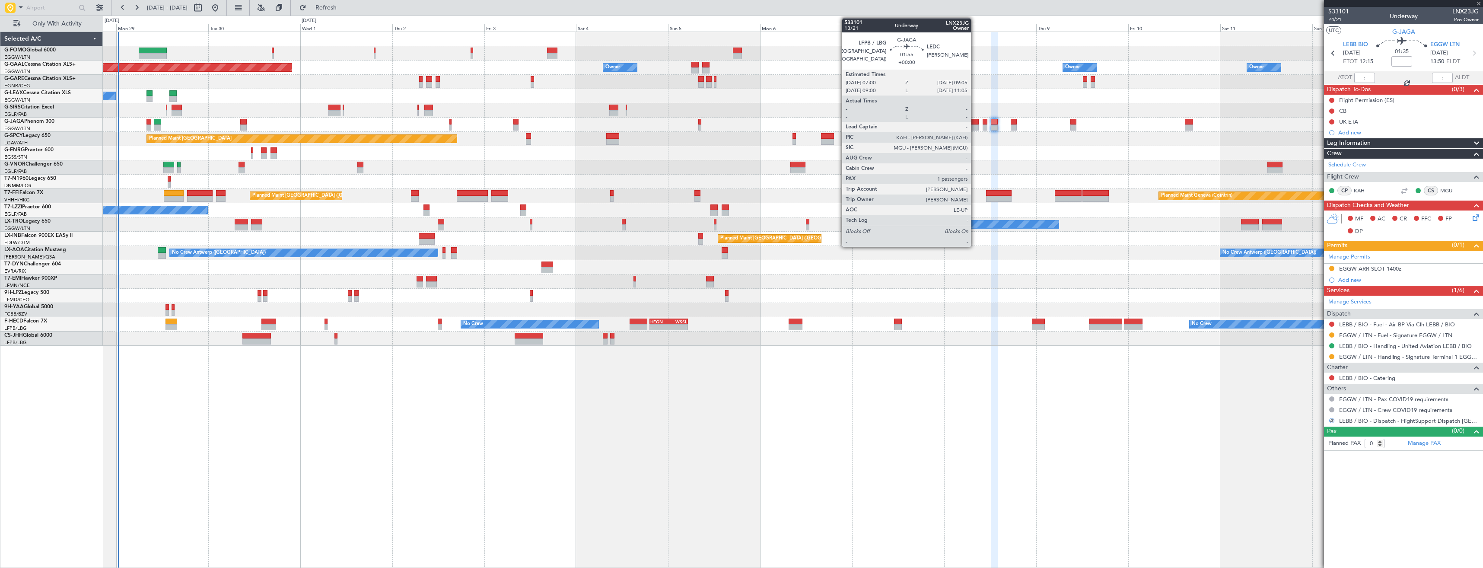
type input "1"
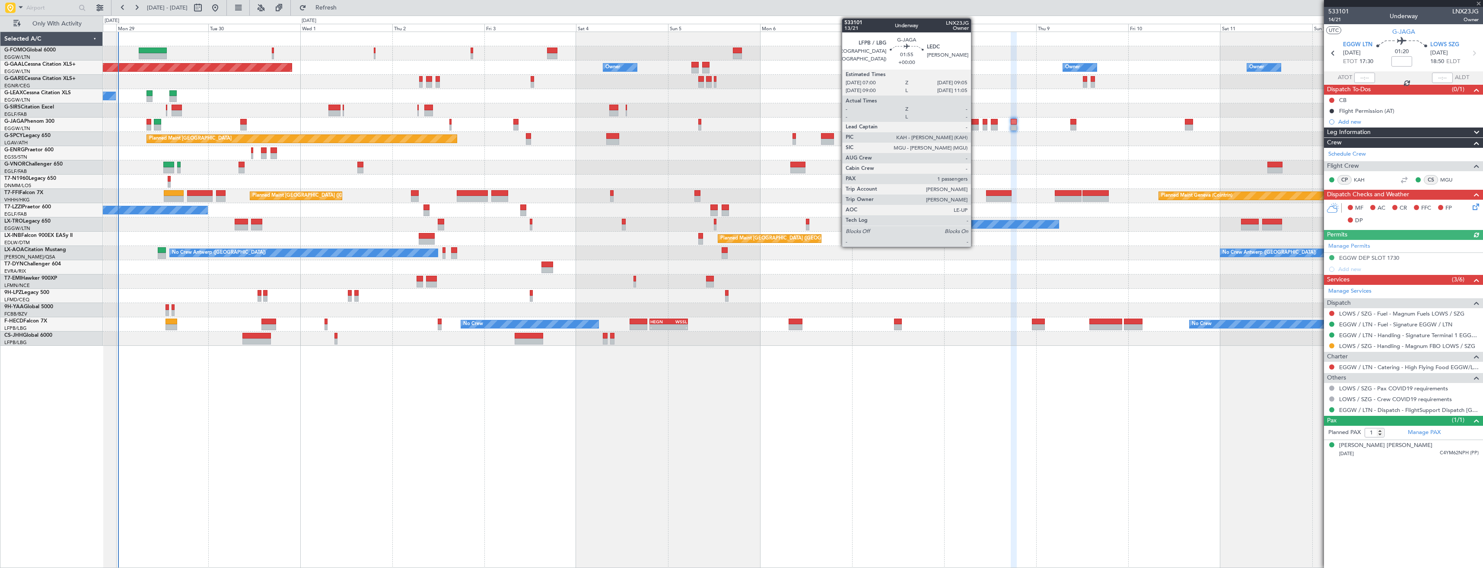
click at [975, 125] on div at bounding box center [975, 127] width 8 height 6
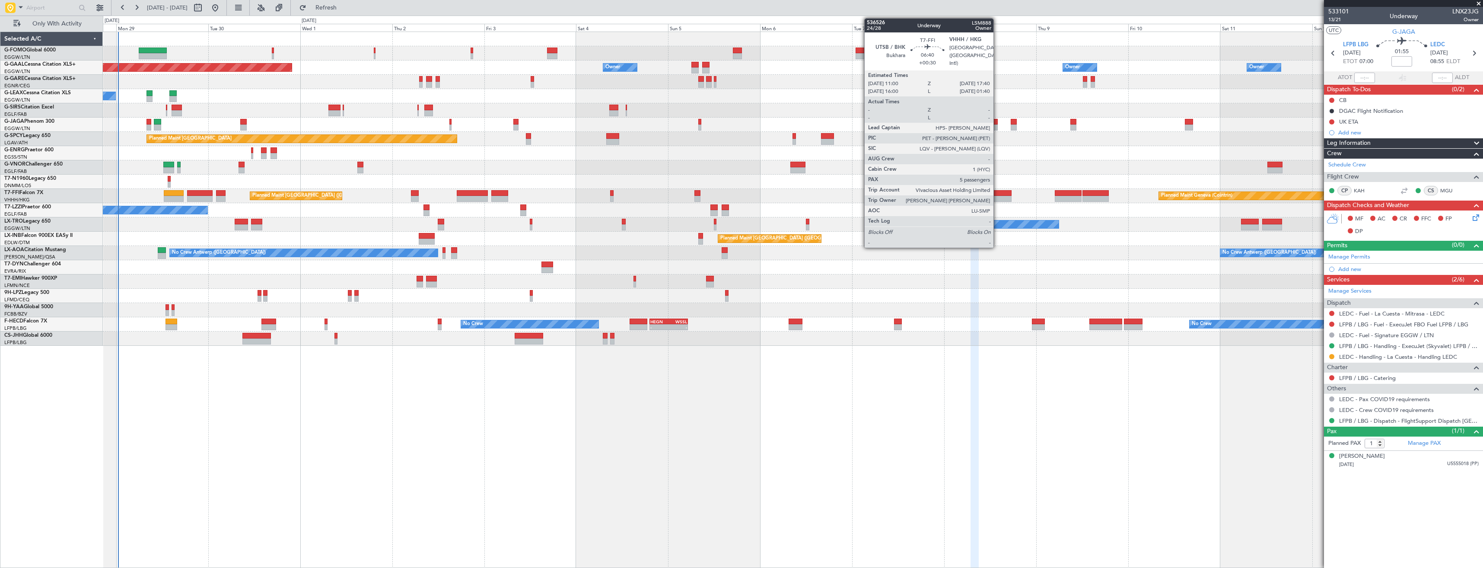
click at [997, 194] on div at bounding box center [999, 193] width 26 height 6
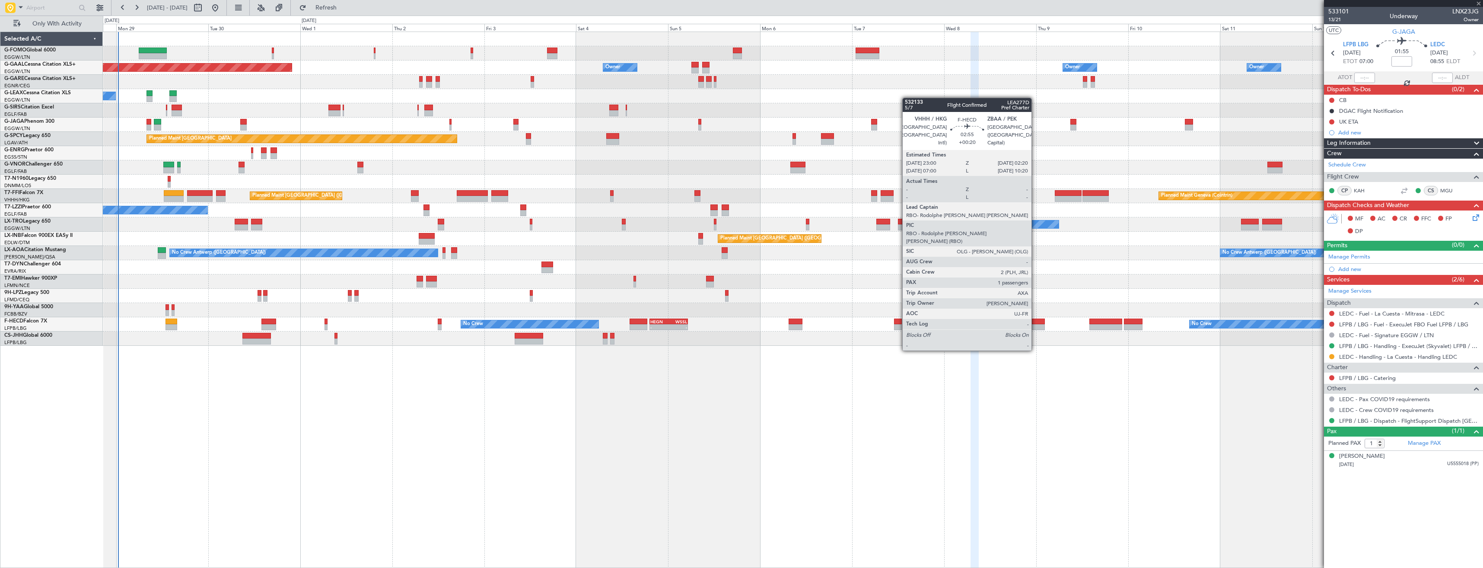
type input "+00:30"
type input "5"
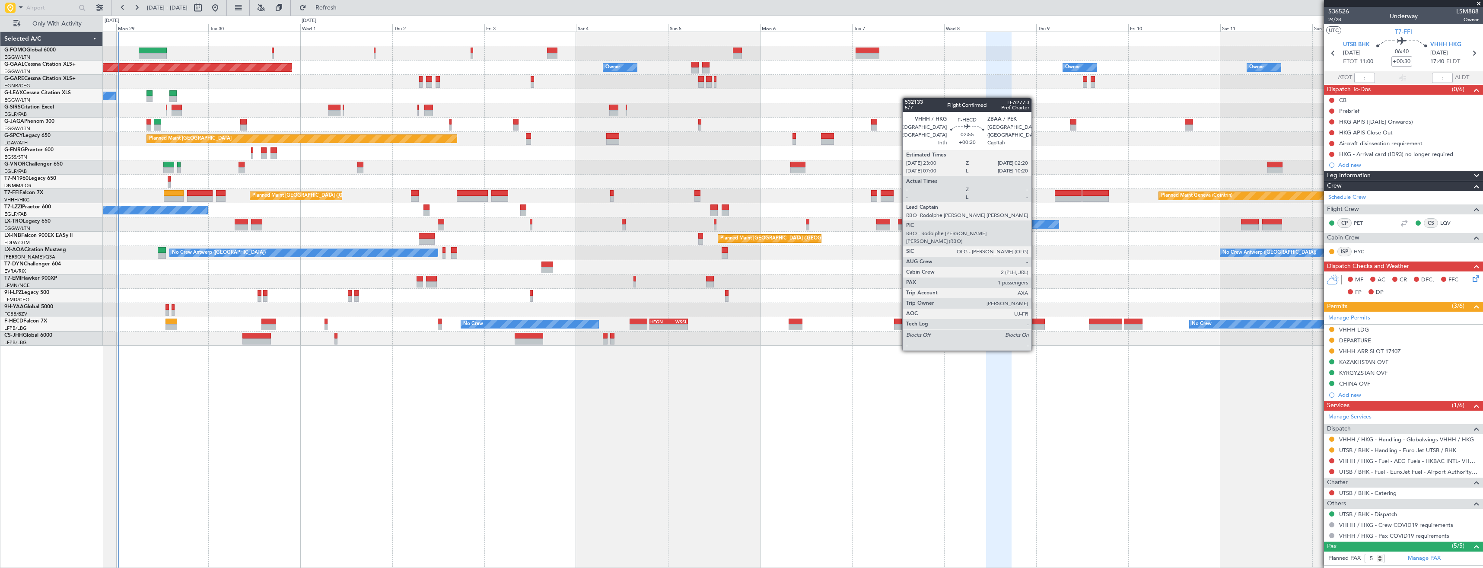
click at [1035, 326] on div at bounding box center [1038, 327] width 13 height 6
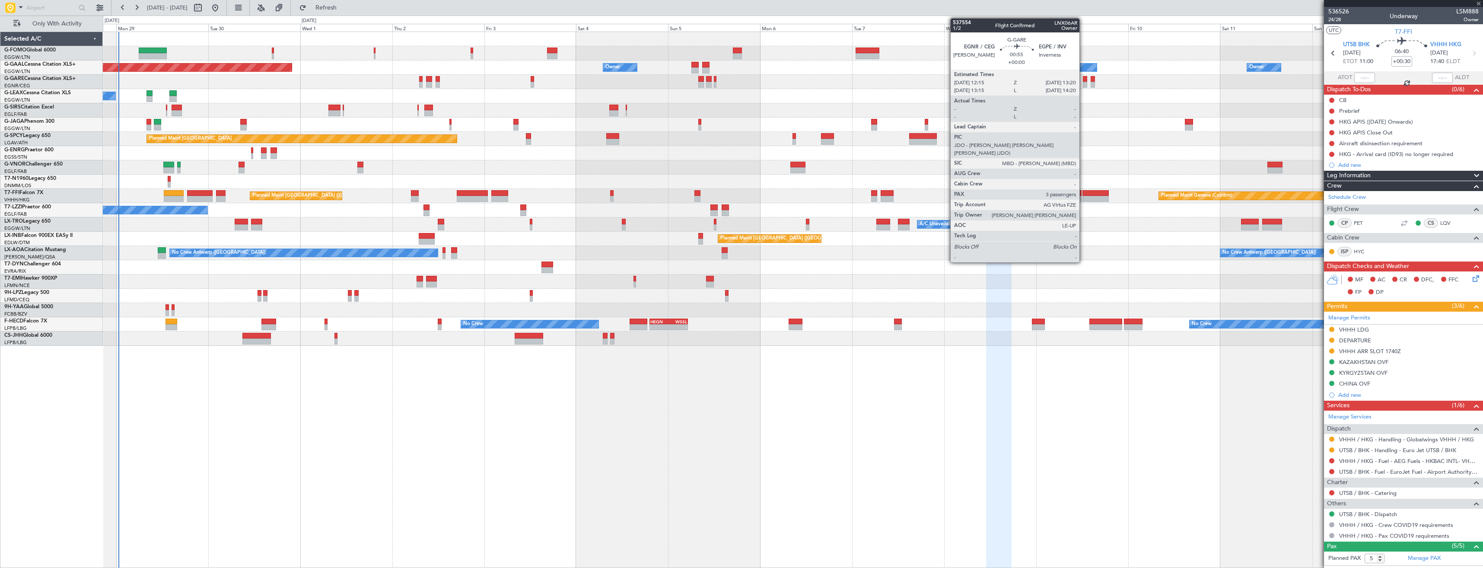
type input "+00:20"
type input "1"
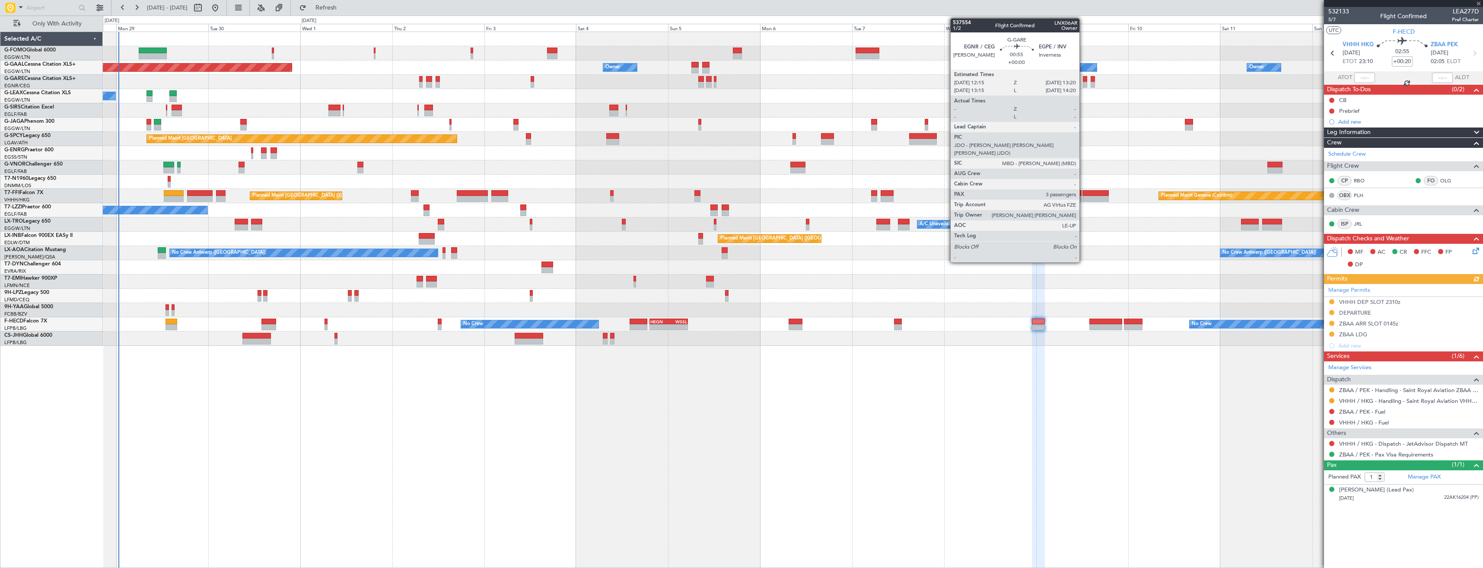
click at [1083, 83] on div at bounding box center [1085, 85] width 4 height 6
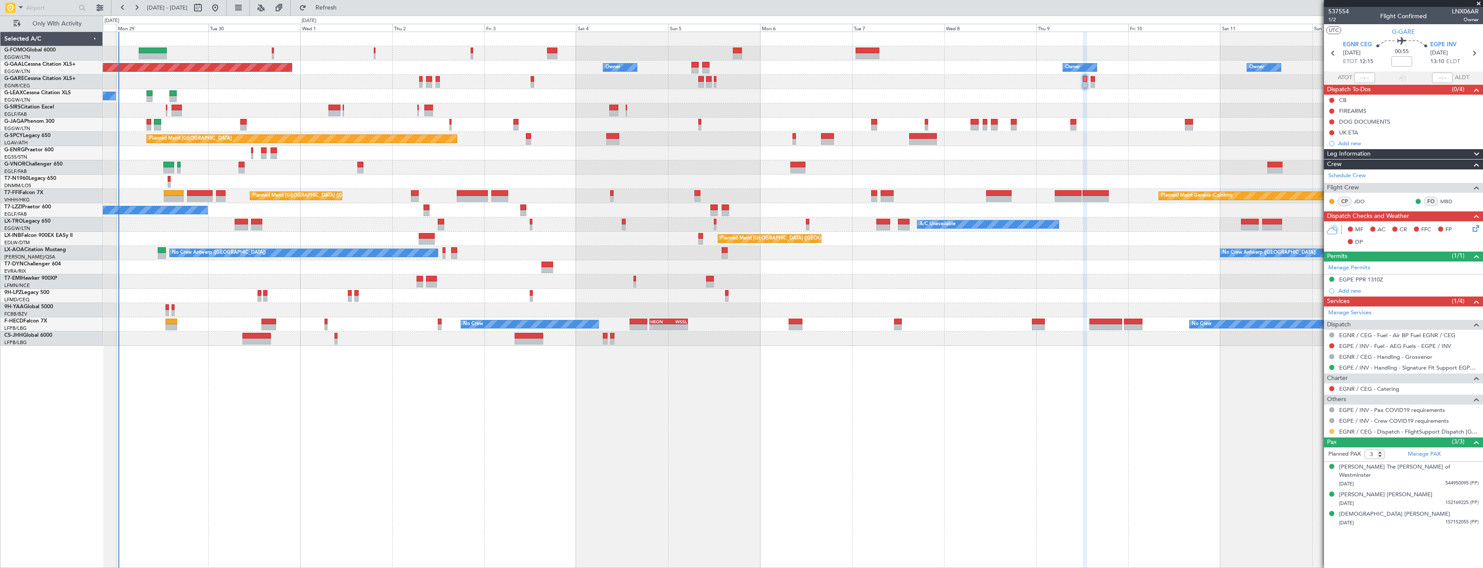
click at [1333, 431] on button at bounding box center [1331, 431] width 5 height 5
click at [1303, 535] on span "Confirmed" at bounding box center [1307, 534] width 27 height 9
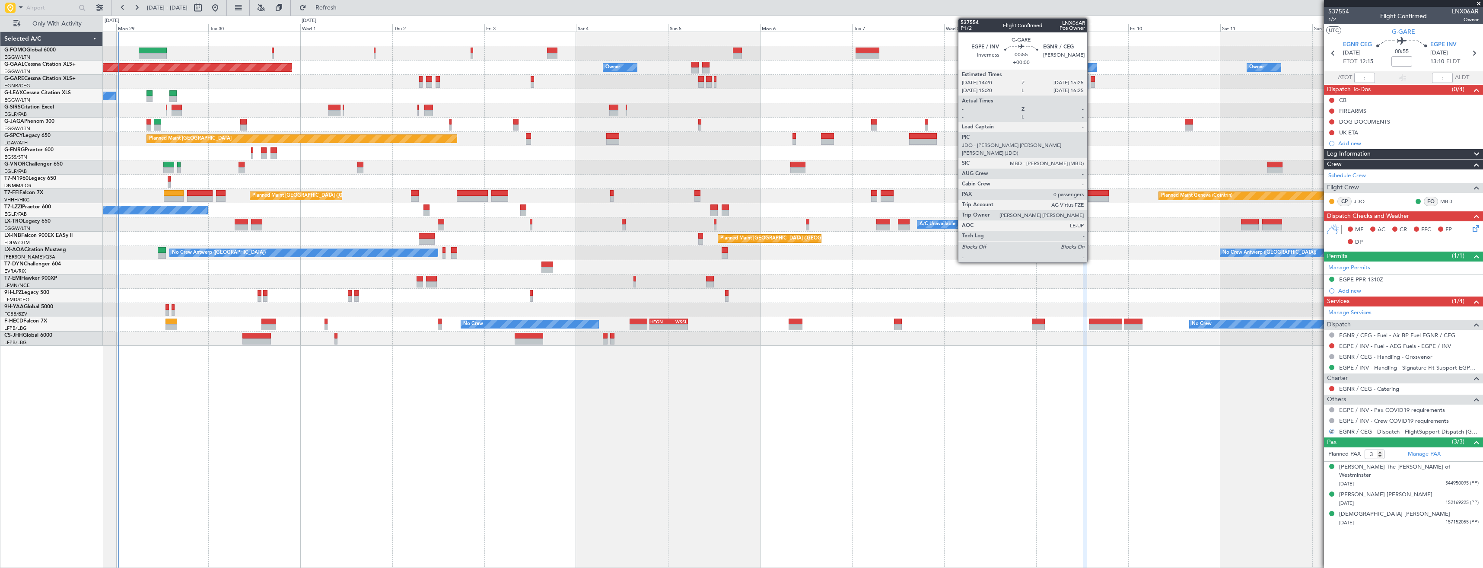
click at [1091, 80] on div at bounding box center [1093, 79] width 4 height 6
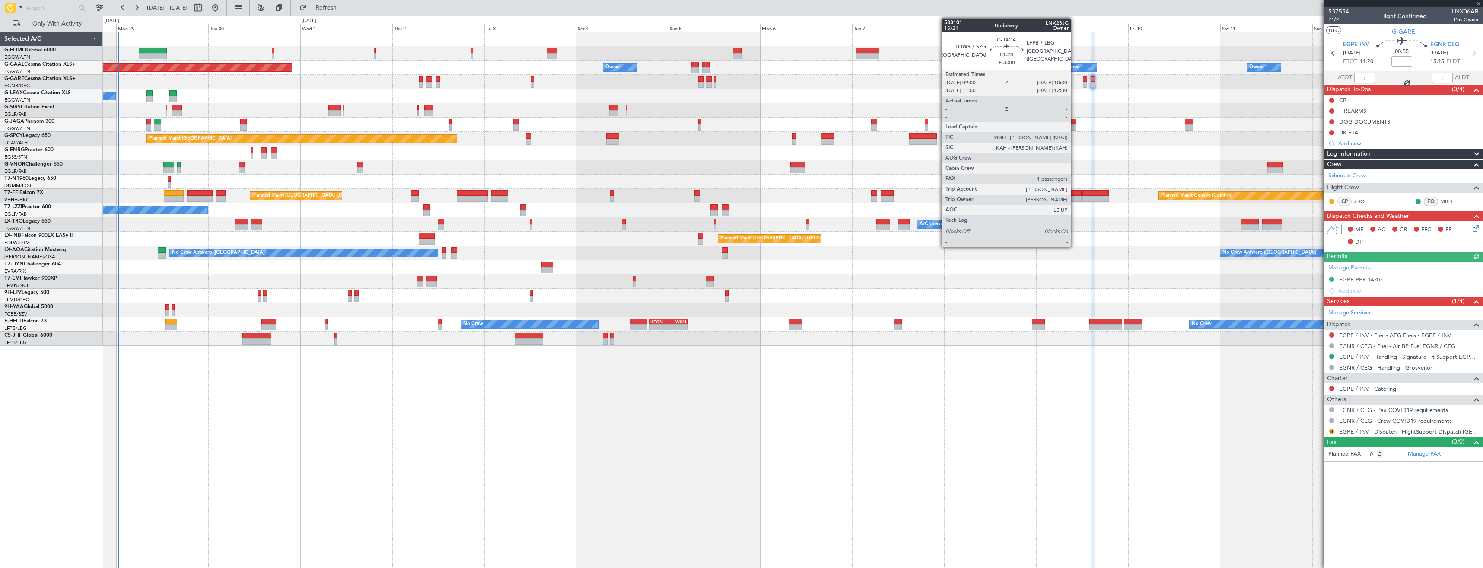
click at [1075, 124] on div at bounding box center [1073, 122] width 6 height 6
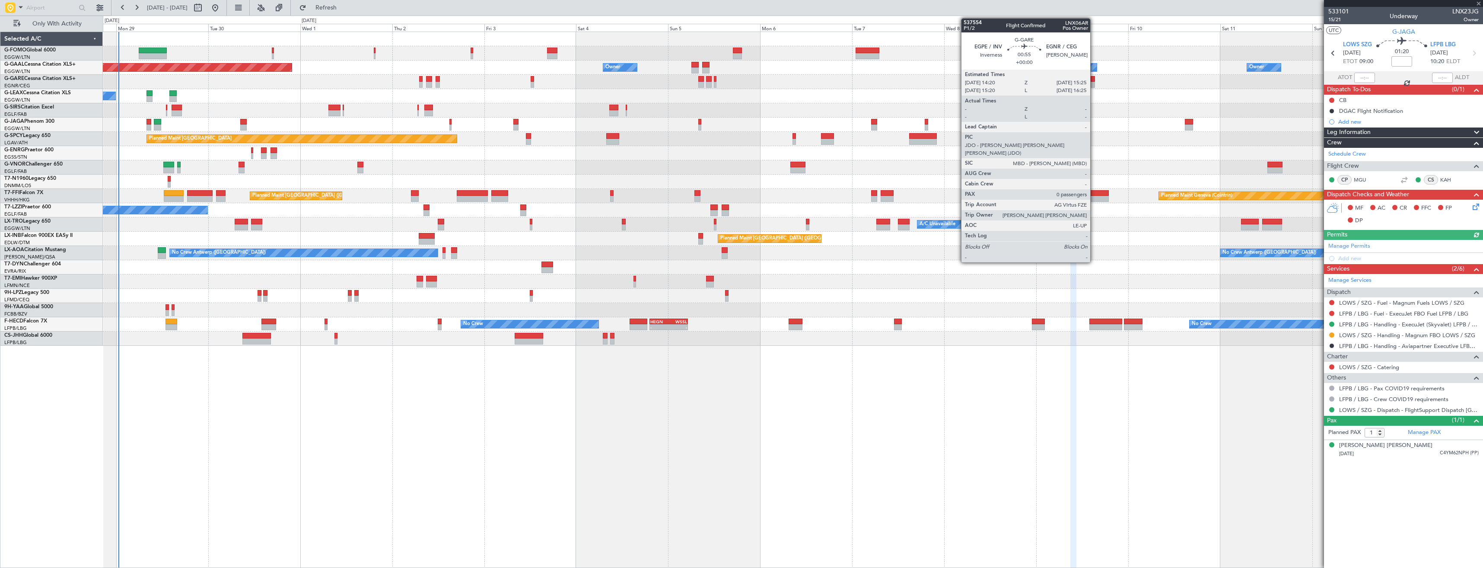
click at [1094, 81] on div at bounding box center [1093, 79] width 4 height 6
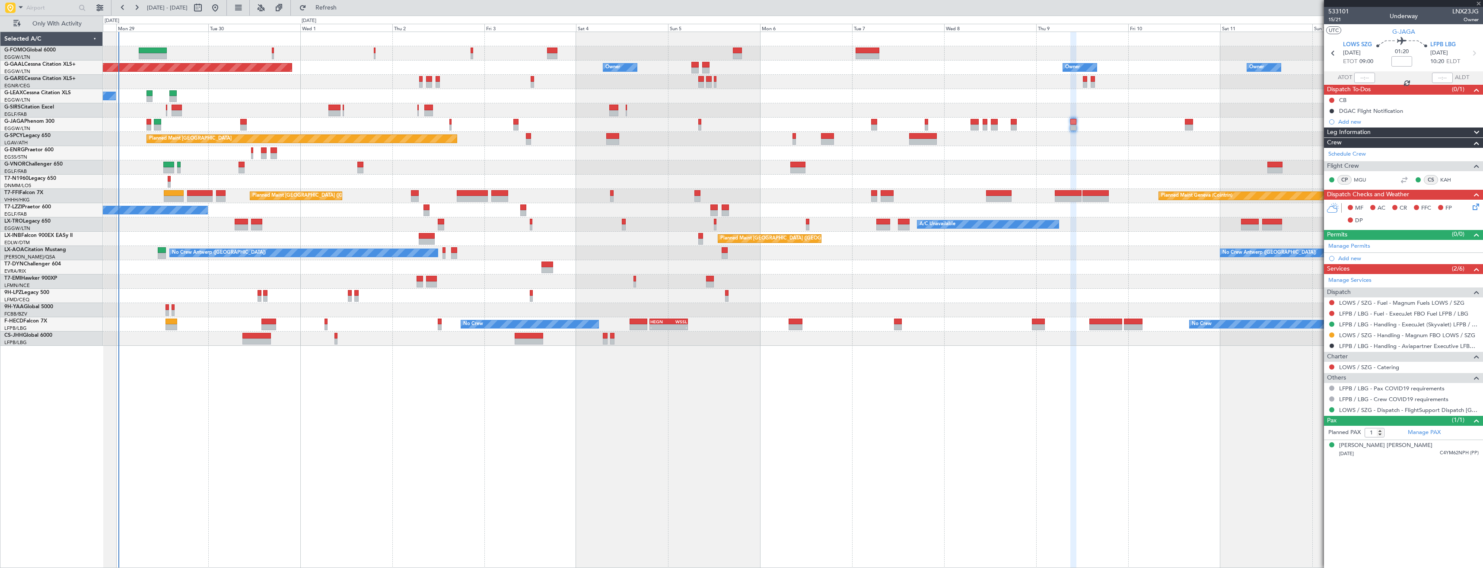
type input "0"
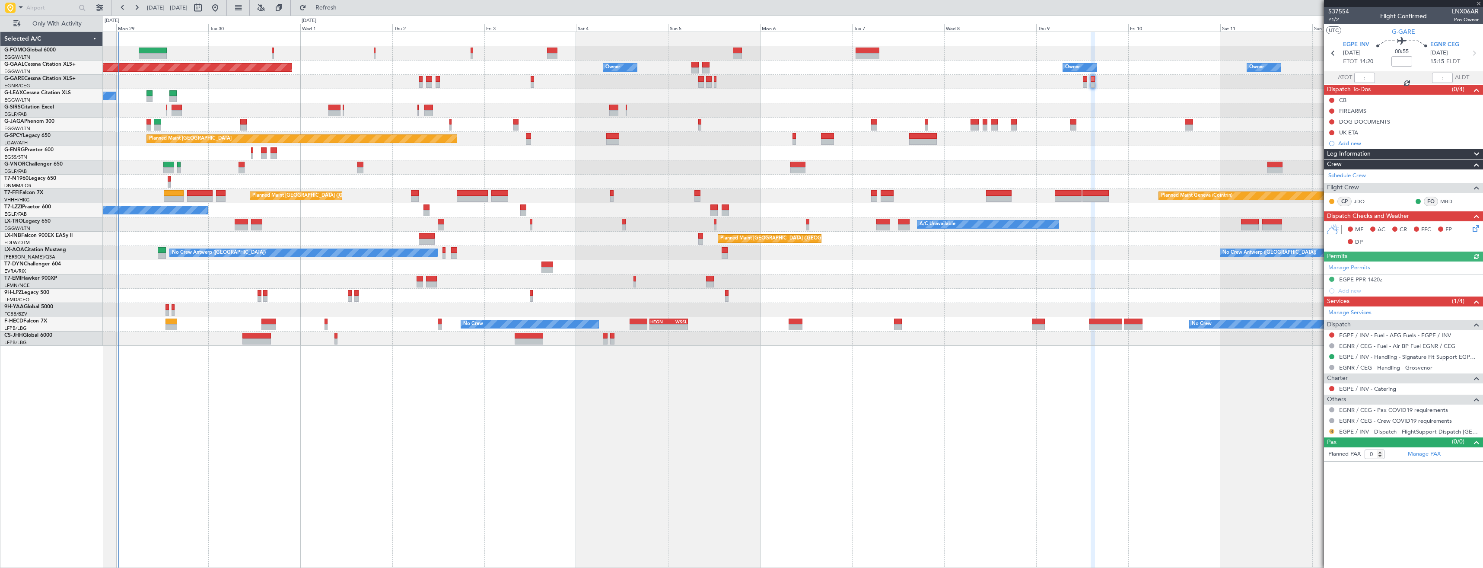
click at [1331, 431] on button "R" at bounding box center [1331, 431] width 5 height 5
click at [1310, 535] on span "Confirmed" at bounding box center [1307, 534] width 27 height 9
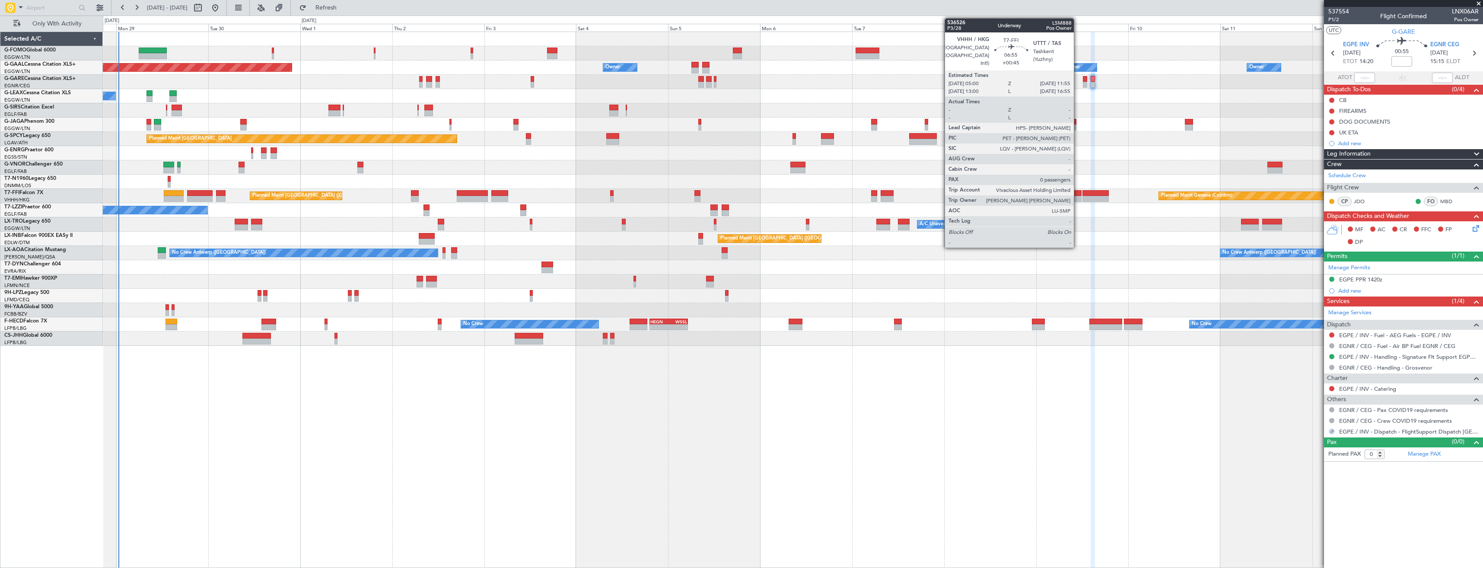
click at [1078, 199] on div at bounding box center [1068, 199] width 27 height 6
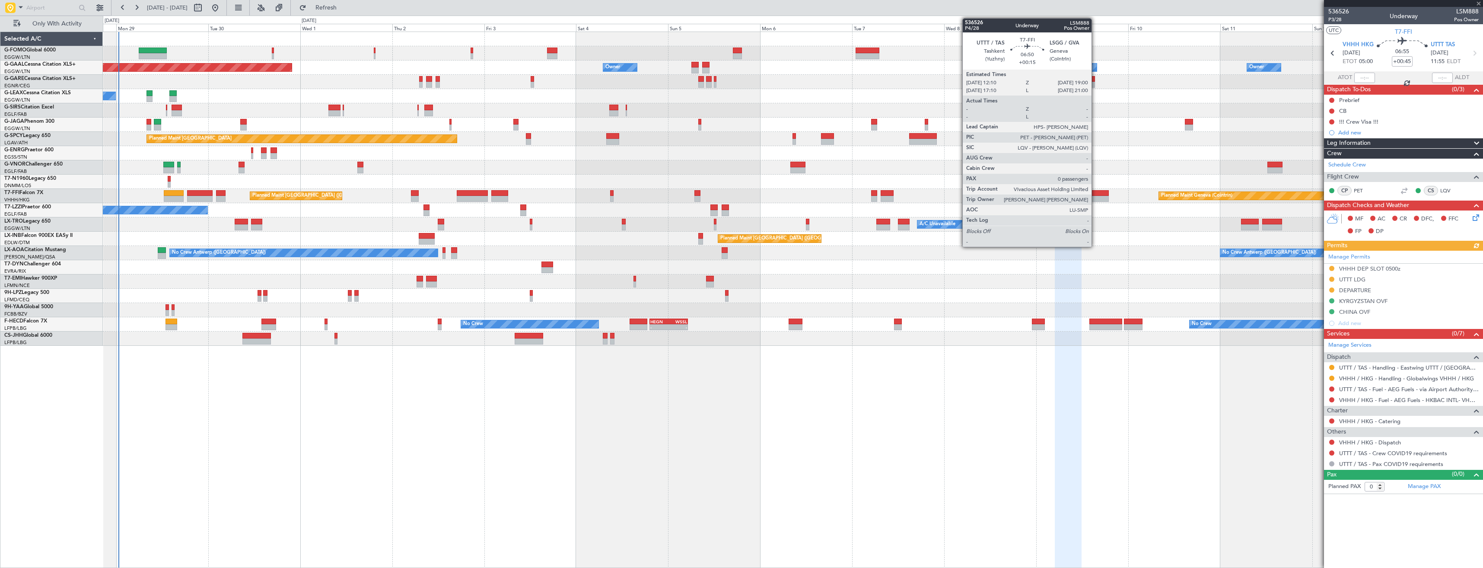
click at [1095, 197] on div at bounding box center [1095, 199] width 26 height 6
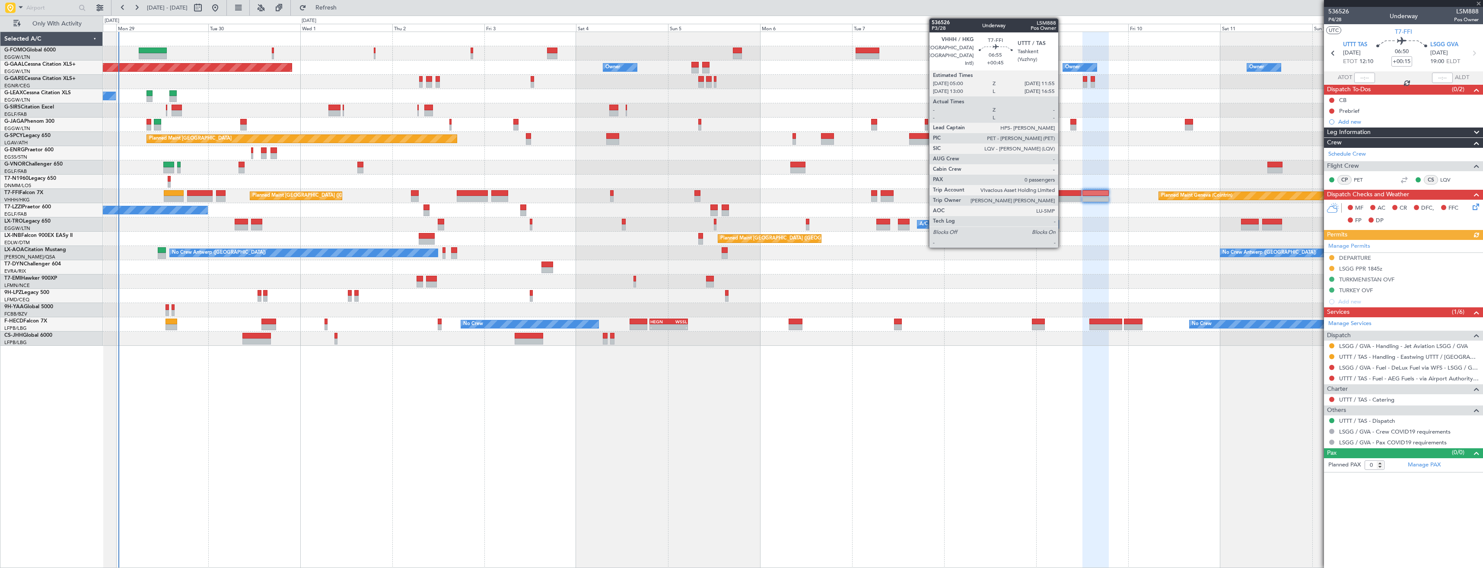
click at [1062, 196] on div at bounding box center [1068, 199] width 27 height 6
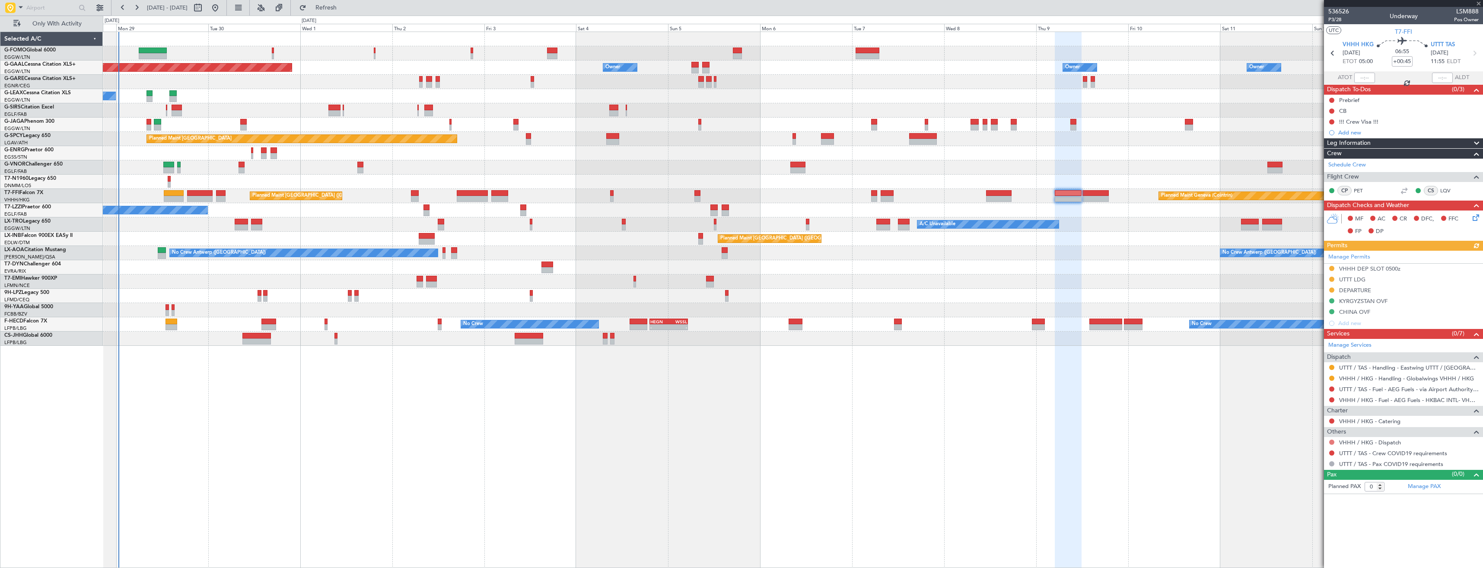
click at [1333, 442] on button at bounding box center [1331, 441] width 5 height 5
drag, startPoint x: 1315, startPoint y: 544, endPoint x: 1323, endPoint y: 471, distance: 73.9
click at [1315, 544] on span "Confirmed" at bounding box center [1307, 545] width 27 height 9
click at [1331, 454] on button at bounding box center [1331, 452] width 5 height 5
click at [1320, 462] on div "Not Requested" at bounding box center [1332, 466] width 37 height 11
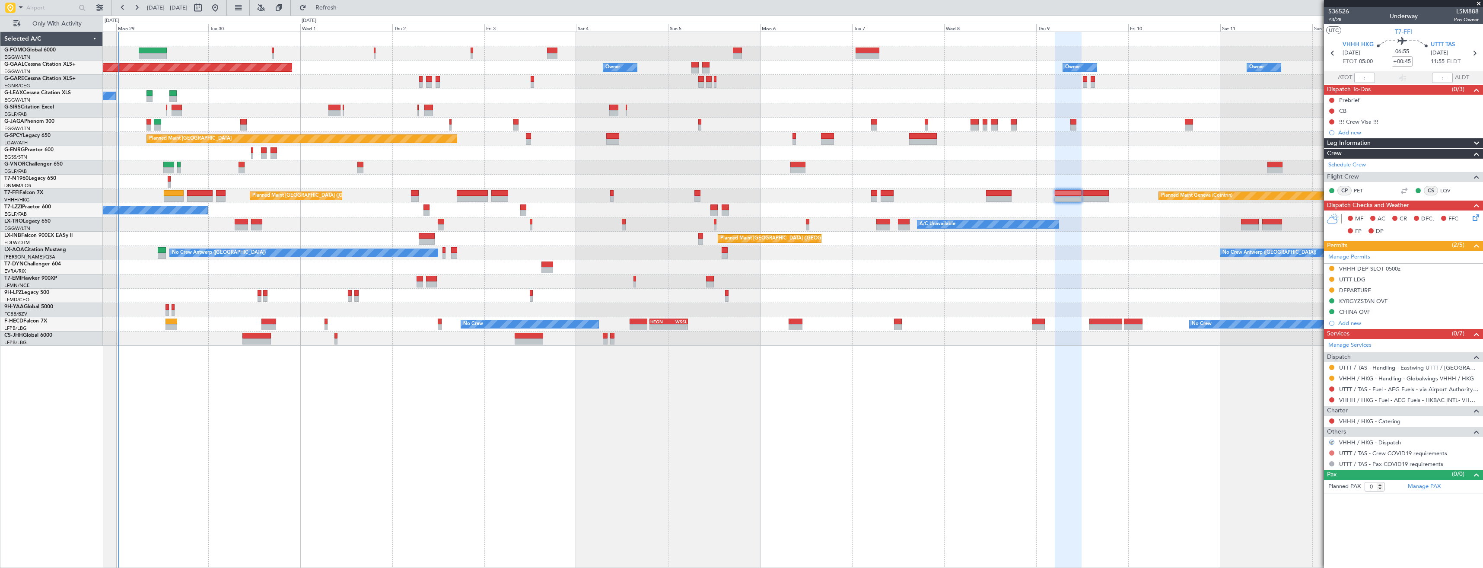
click at [1332, 452] on button at bounding box center [1331, 452] width 5 height 5
click at [1312, 462] on span "Not Required" at bounding box center [1311, 465] width 35 height 9
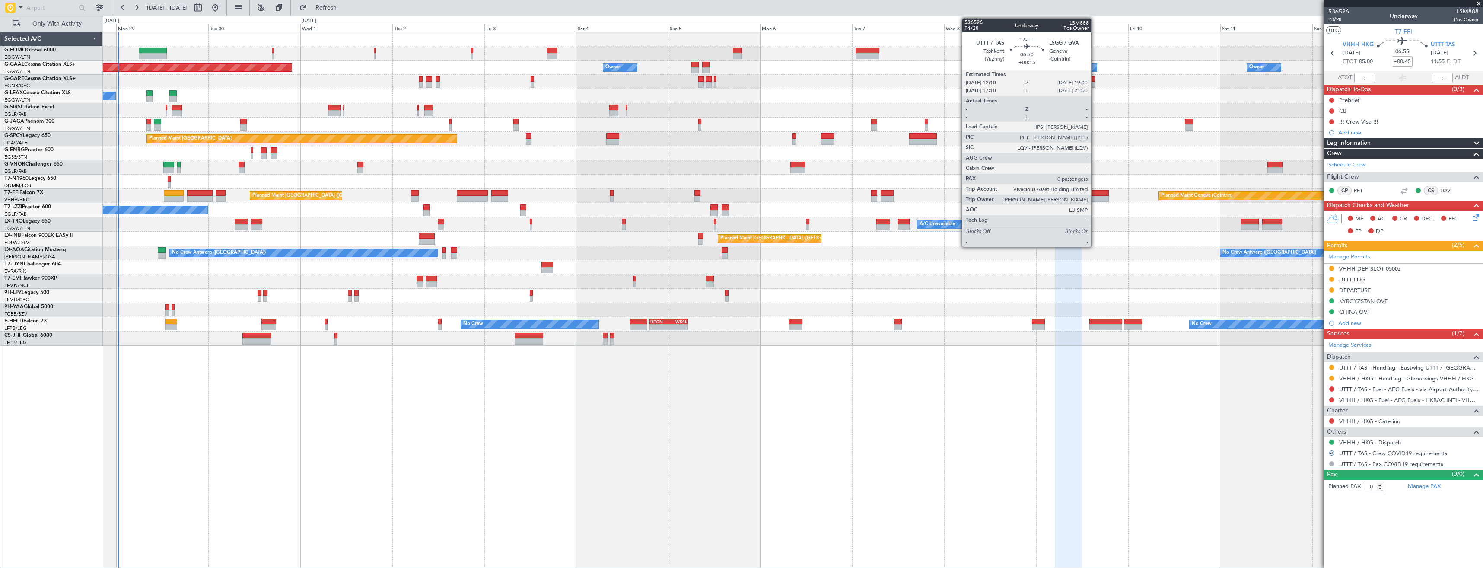
click at [1095, 197] on div at bounding box center [1095, 199] width 26 height 6
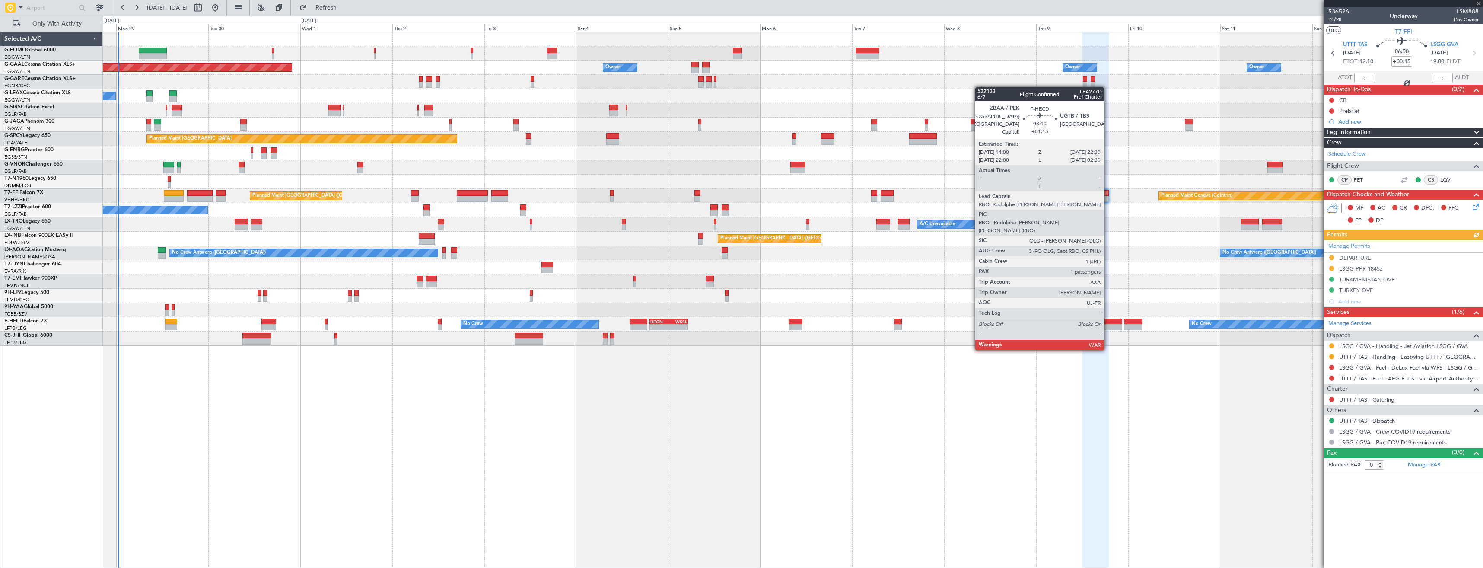
click at [1108, 325] on div at bounding box center [1105, 327] width 33 height 6
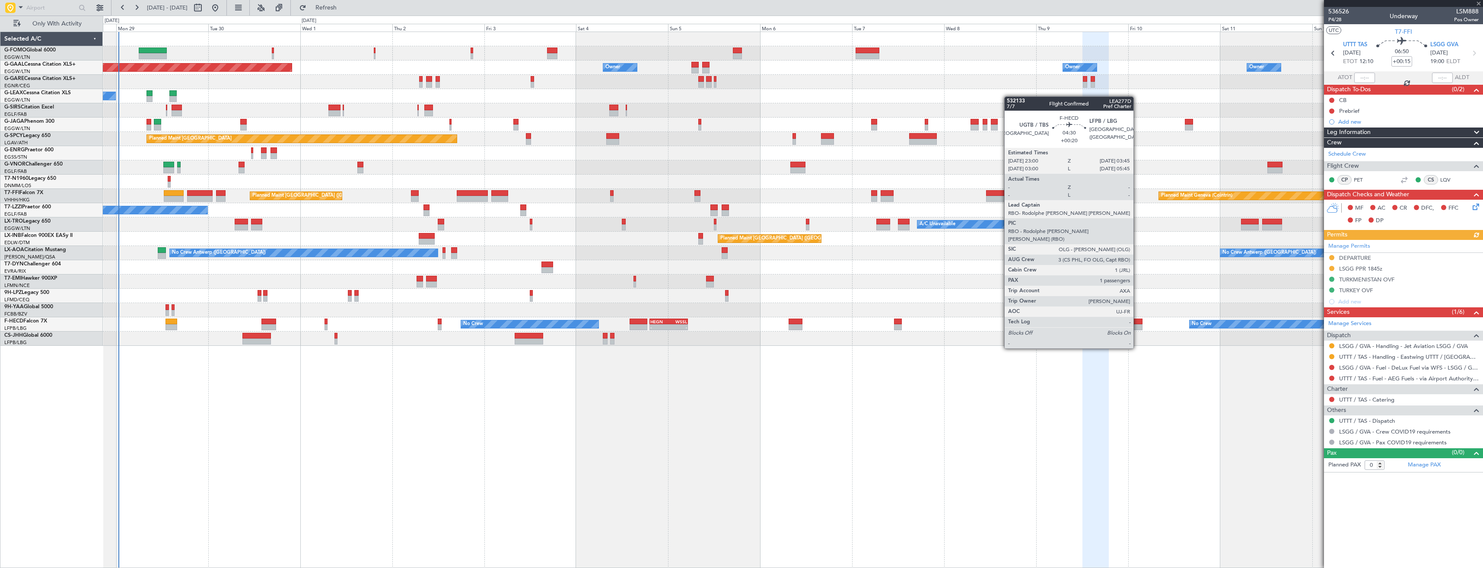
type input "+01:15"
type input "1"
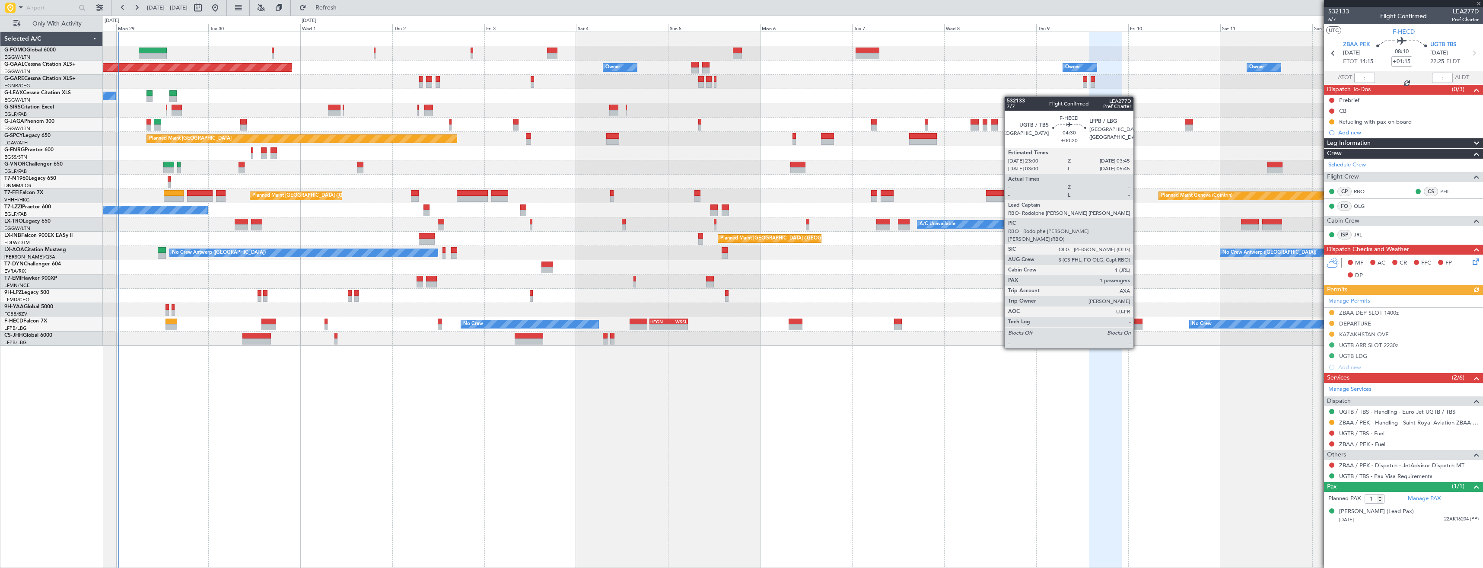
click at [1137, 324] on div at bounding box center [1133, 327] width 19 height 6
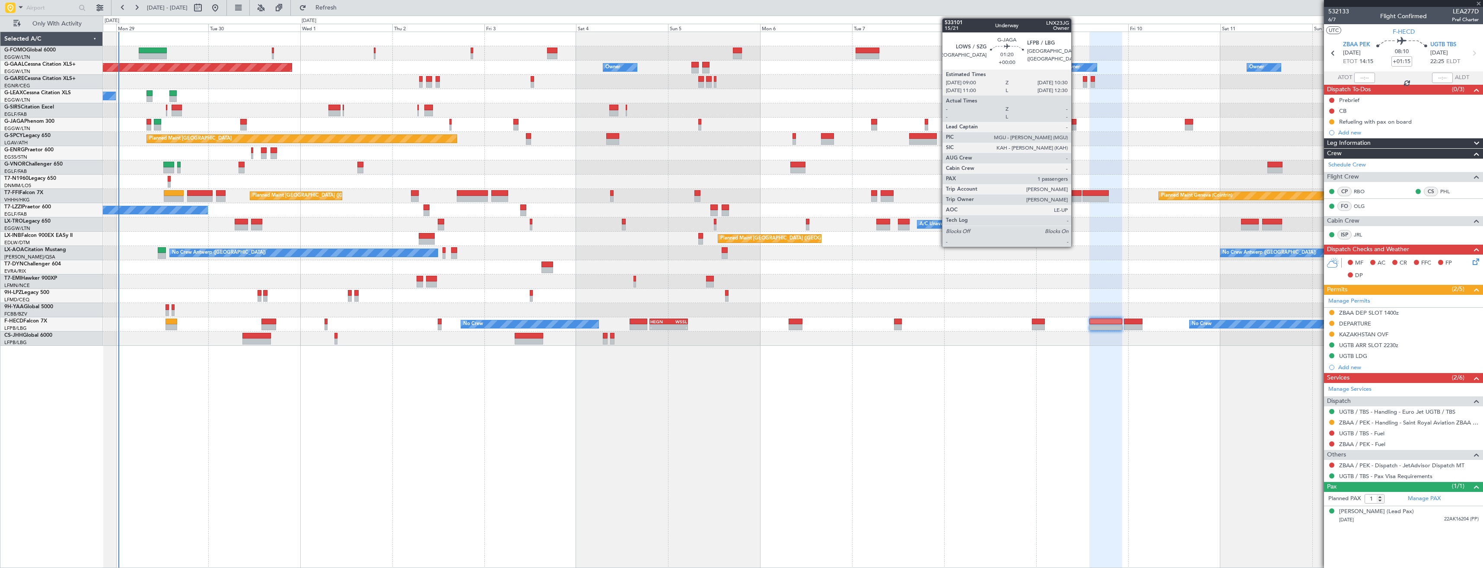
type input "+00:20"
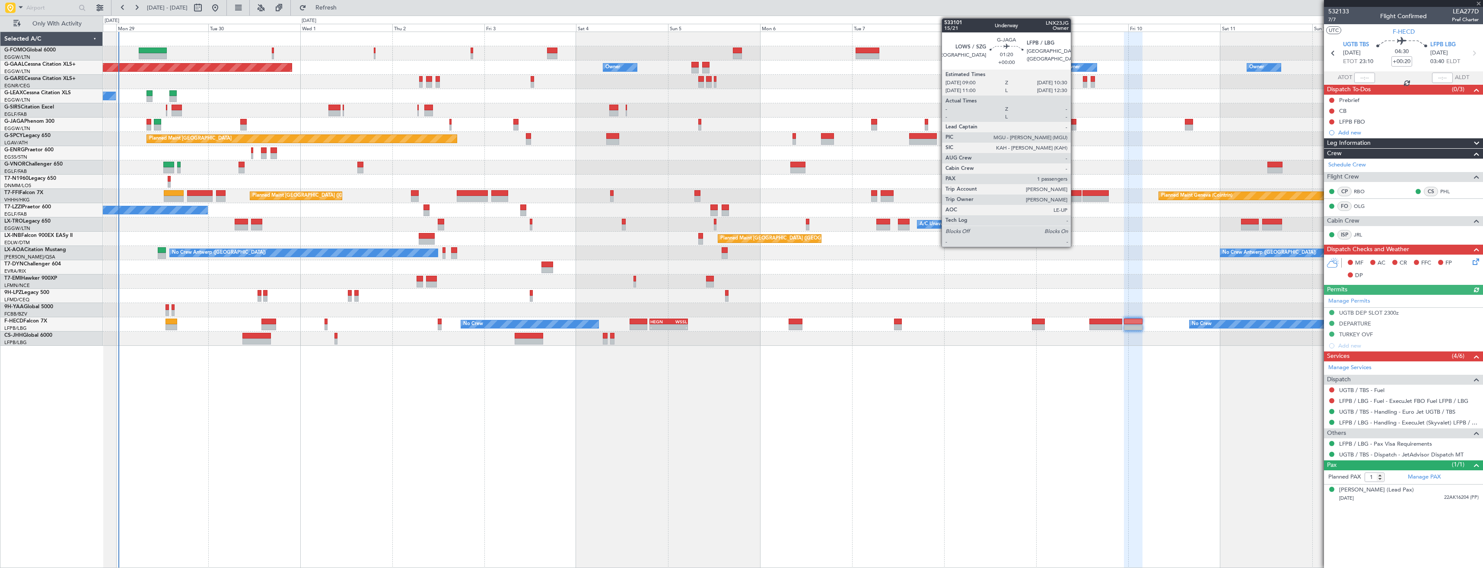
click at [1075, 125] on div at bounding box center [1073, 127] width 6 height 6
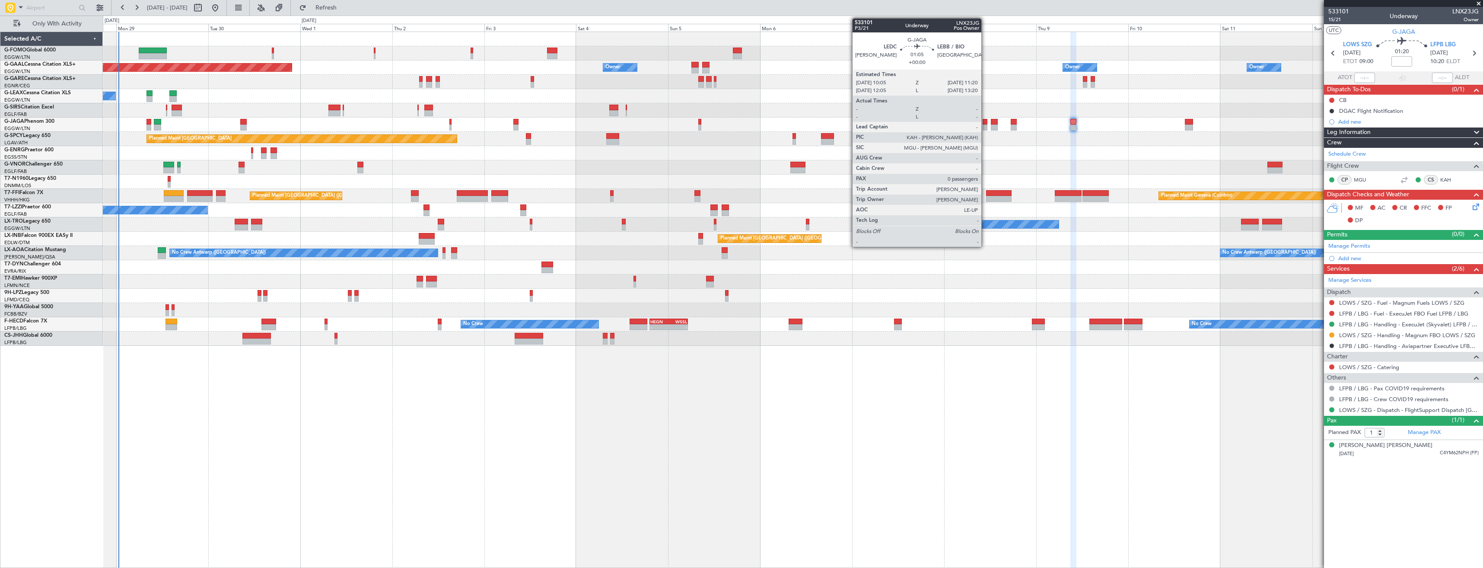
click at [985, 127] on div at bounding box center [985, 127] width 5 height 6
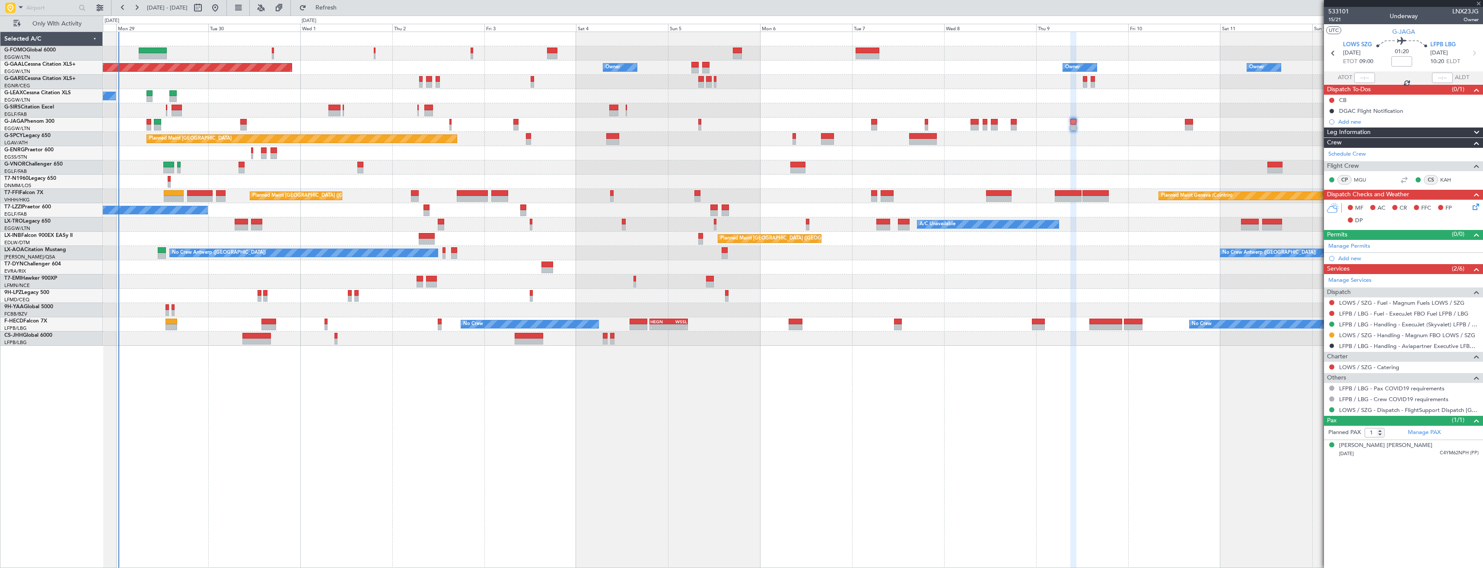
type input "0"
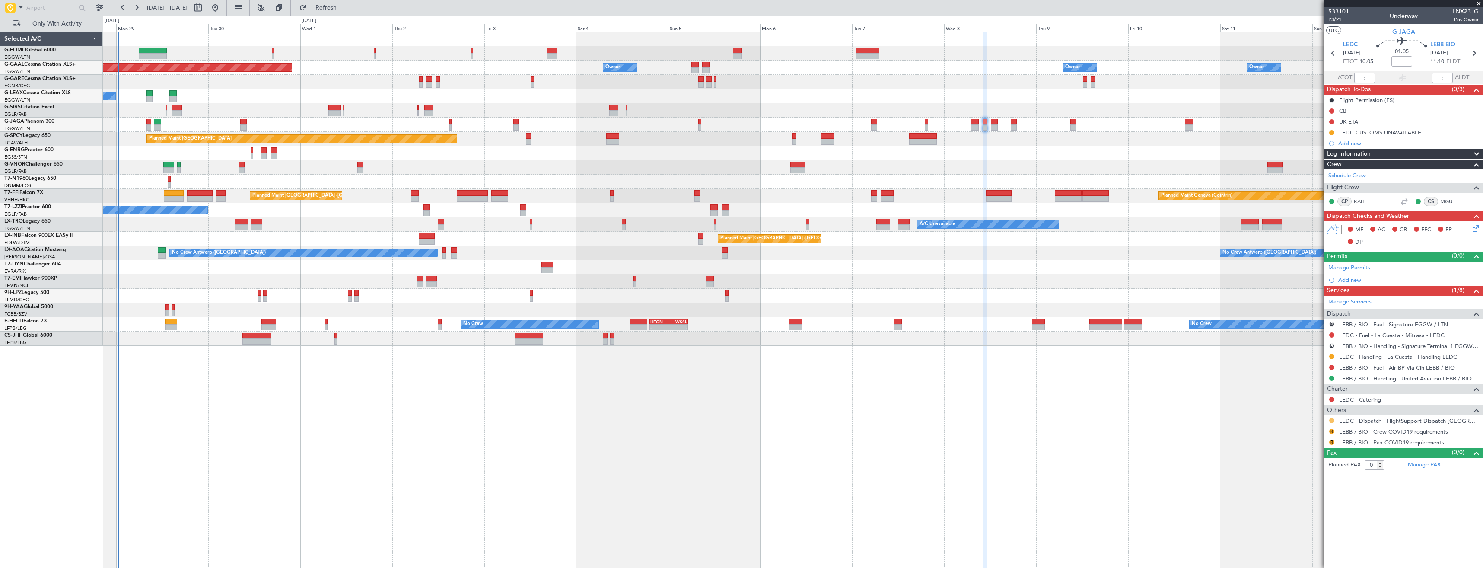
click at [1331, 420] on button at bounding box center [1331, 420] width 5 height 5
click at [1322, 522] on li "Confirmed" at bounding box center [1332, 523] width 100 height 13
click at [1330, 431] on button "R" at bounding box center [1331, 431] width 5 height 5
click at [1312, 443] on span "Not Required" at bounding box center [1311, 443] width 35 height 9
click at [1332, 442] on button "R" at bounding box center [1331, 441] width 5 height 5
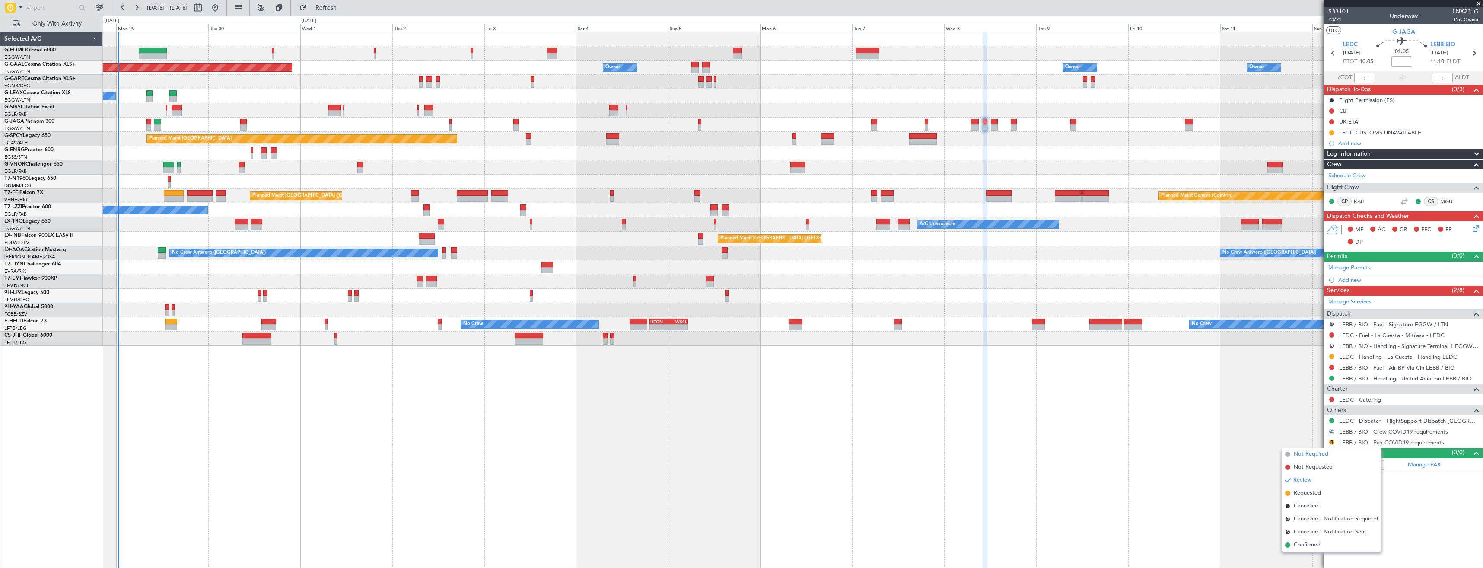
click at [1308, 454] on span "Not Required" at bounding box center [1311, 454] width 35 height 9
click at [1331, 345] on button "R" at bounding box center [1331, 345] width 5 height 5
click at [1306, 406] on span "Cancelled" at bounding box center [1306, 409] width 25 height 9
click at [1330, 325] on button "R" at bounding box center [1331, 323] width 5 height 5
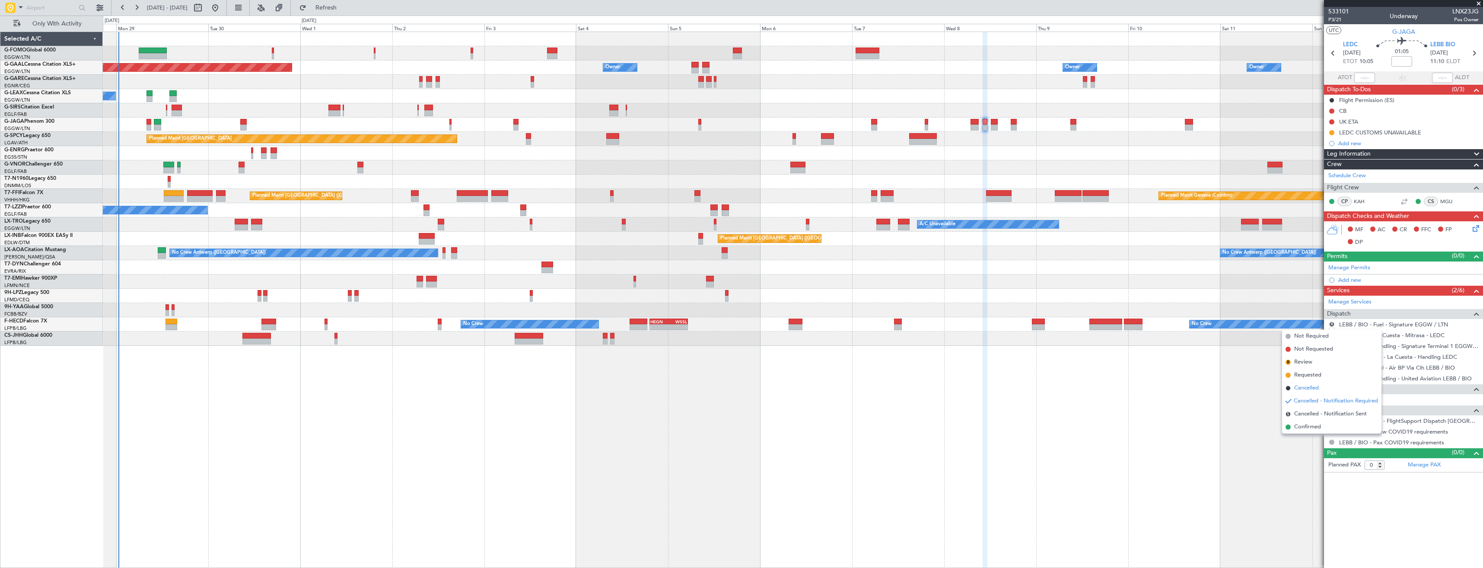
click at [1308, 385] on span "Cancelled" at bounding box center [1306, 388] width 25 height 9
click at [1434, 133] on div "LEDC CUSTOMS UNAVAILABLE" at bounding box center [1403, 132] width 159 height 11
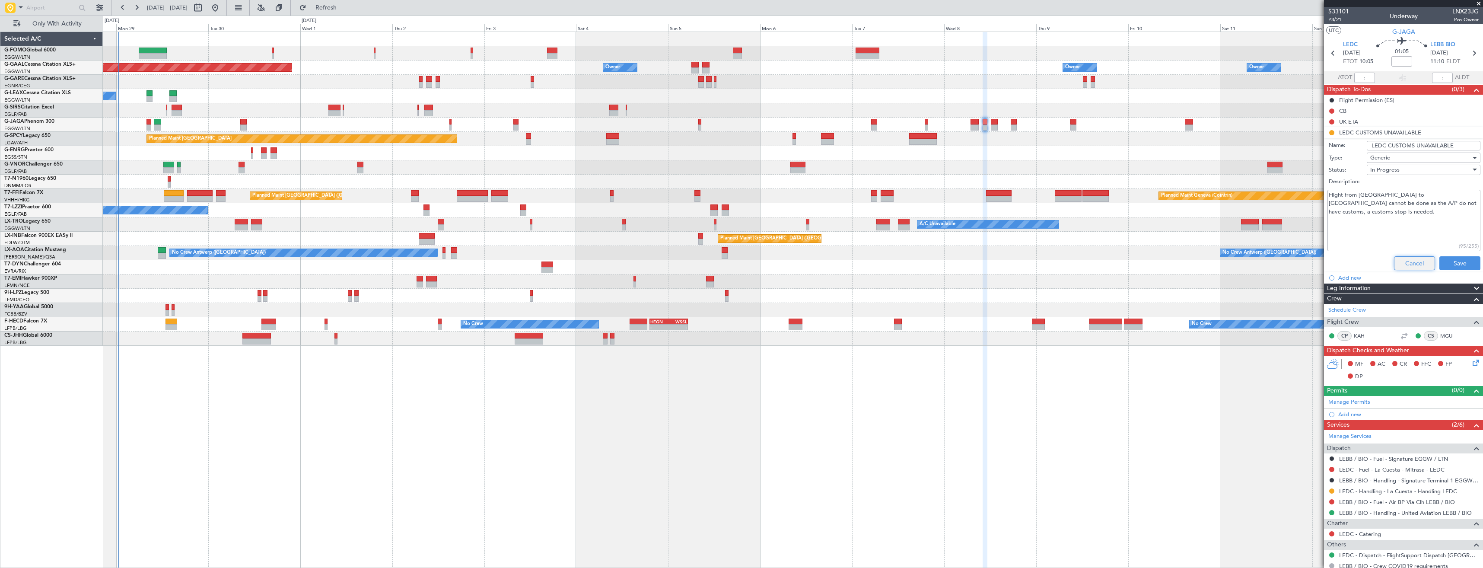
click at [1416, 258] on button "Cancel" at bounding box center [1414, 263] width 41 height 14
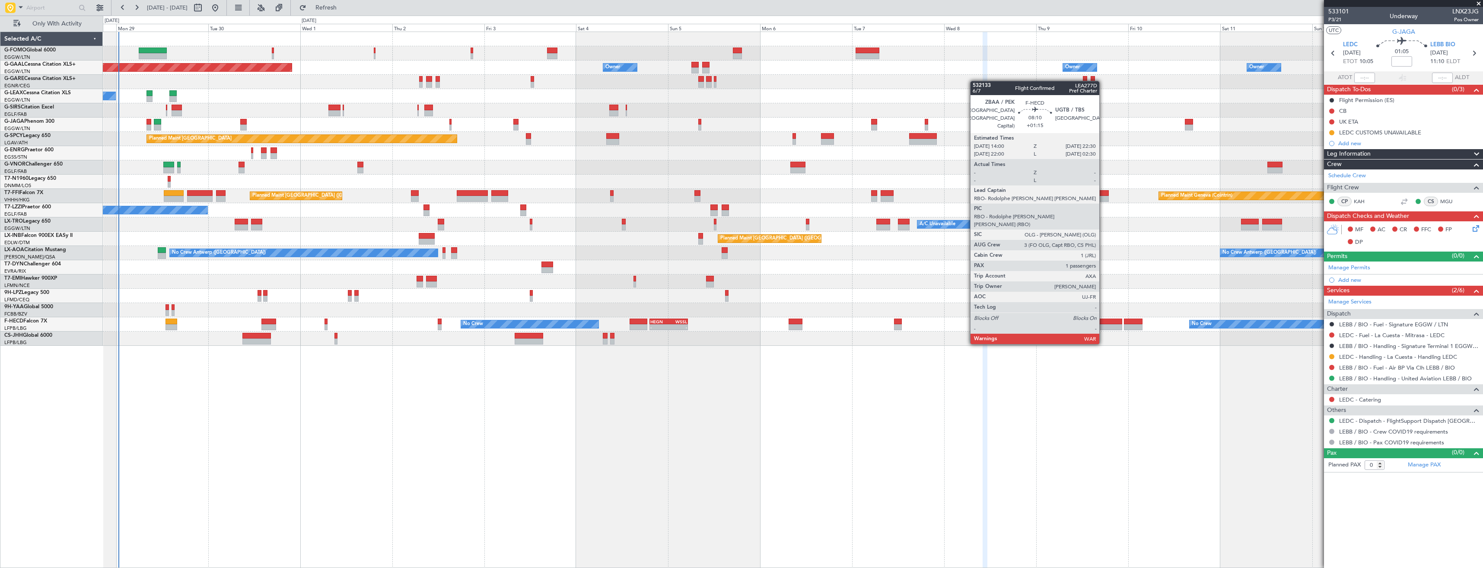
click at [1103, 319] on div at bounding box center [1105, 321] width 33 height 6
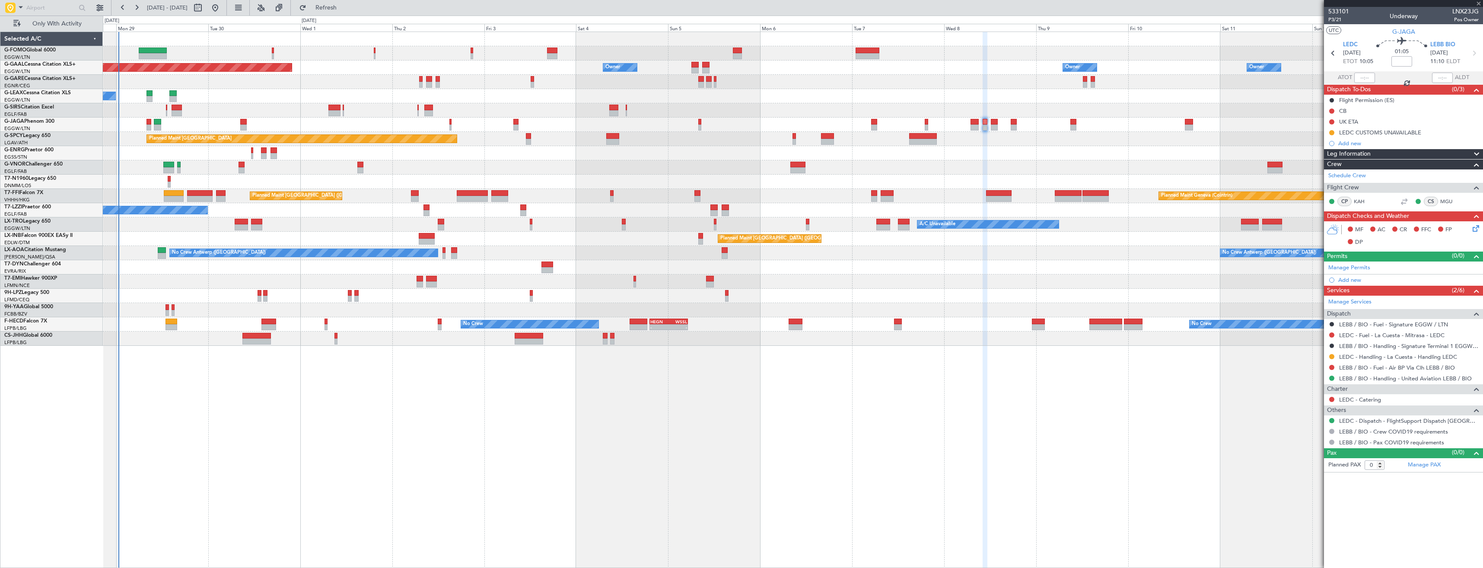
type input "+01:15"
type input "1"
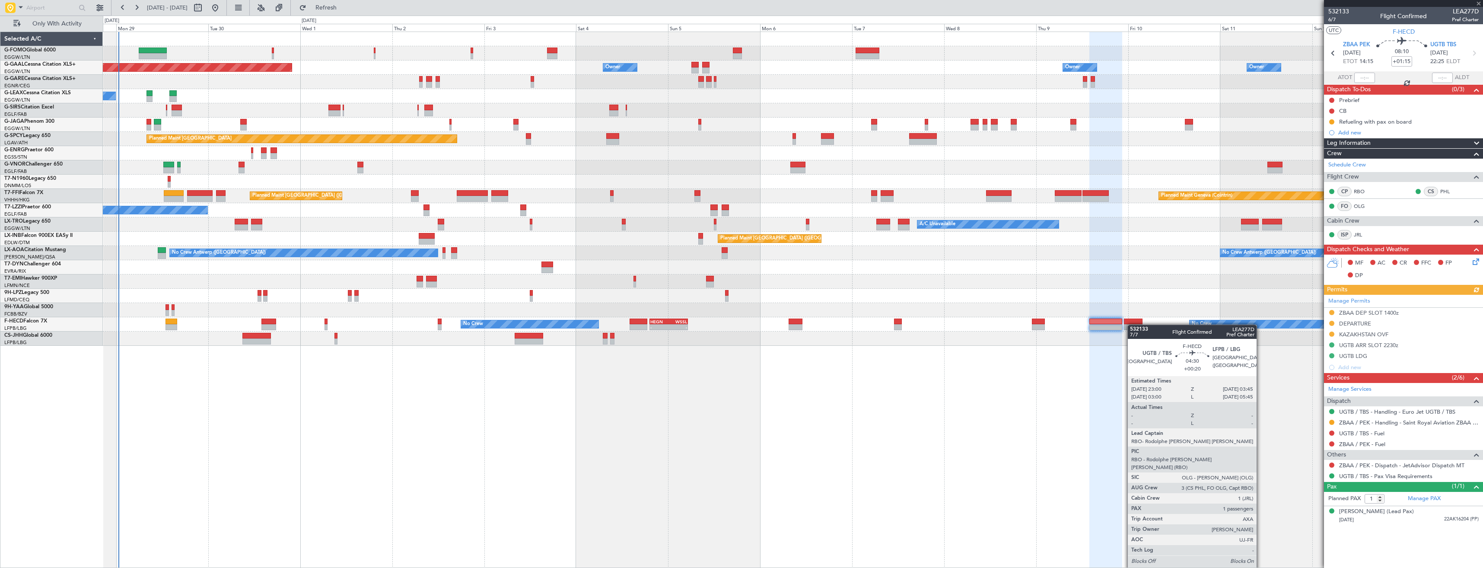
click at [1132, 325] on div at bounding box center [1133, 327] width 19 height 6
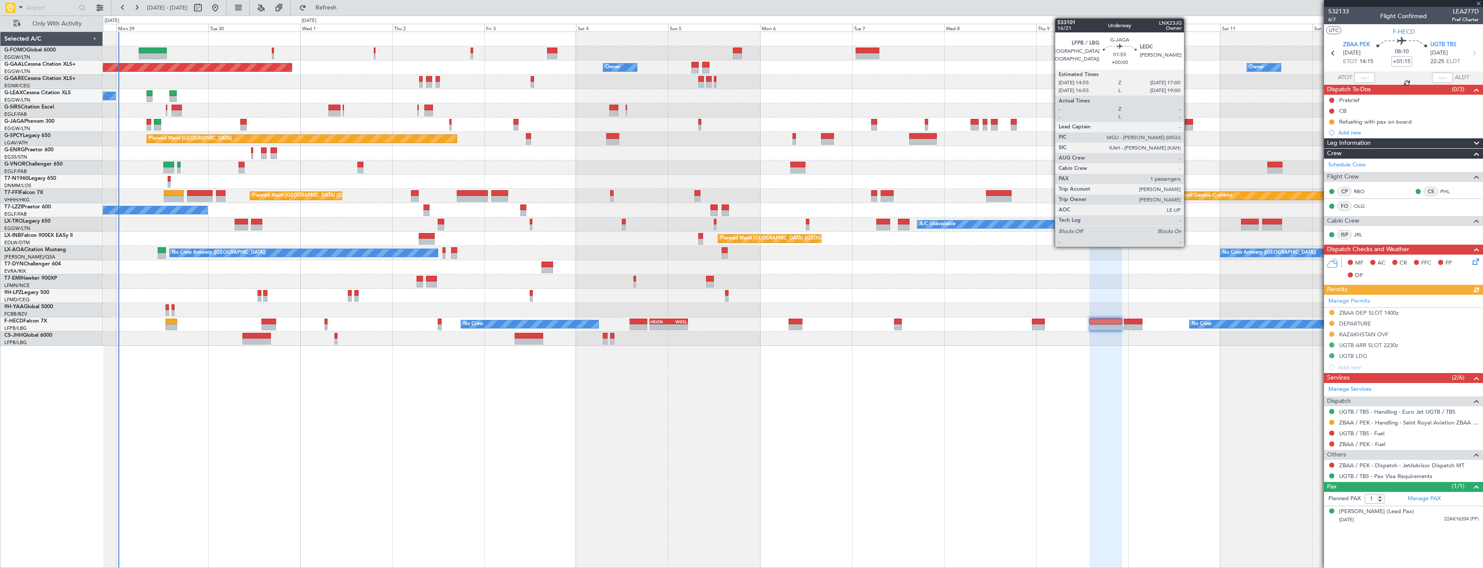
type input "+00:20"
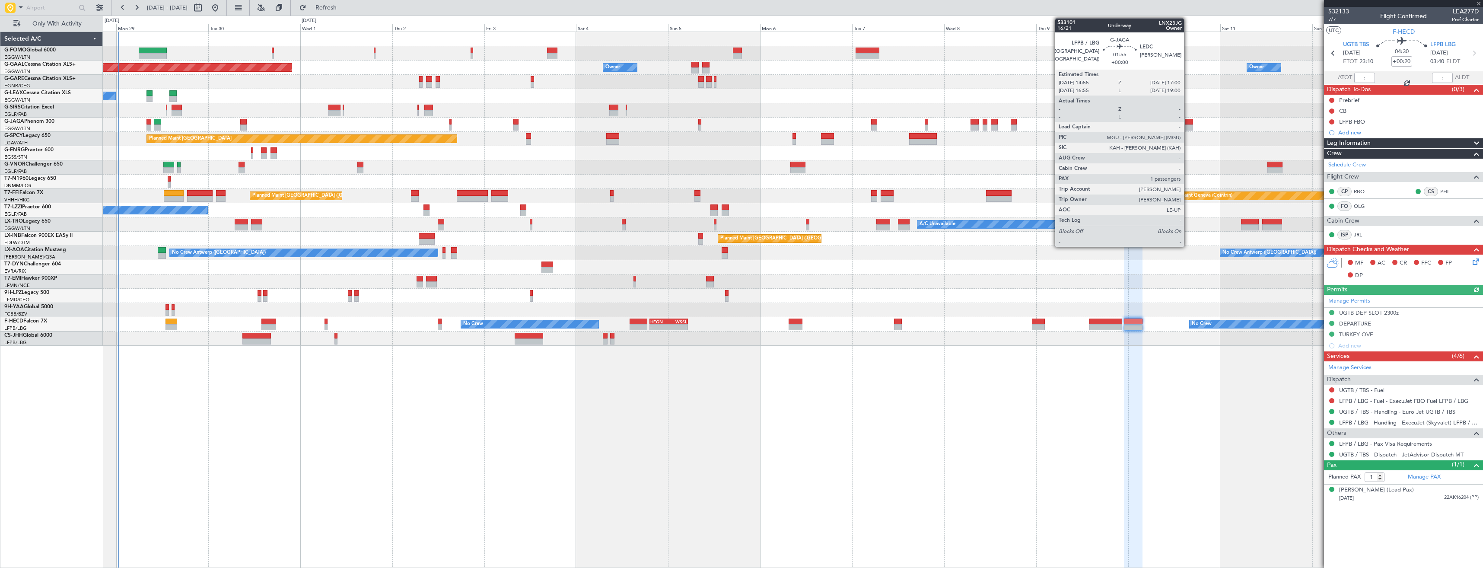
click at [1188, 121] on div at bounding box center [1189, 122] width 8 height 6
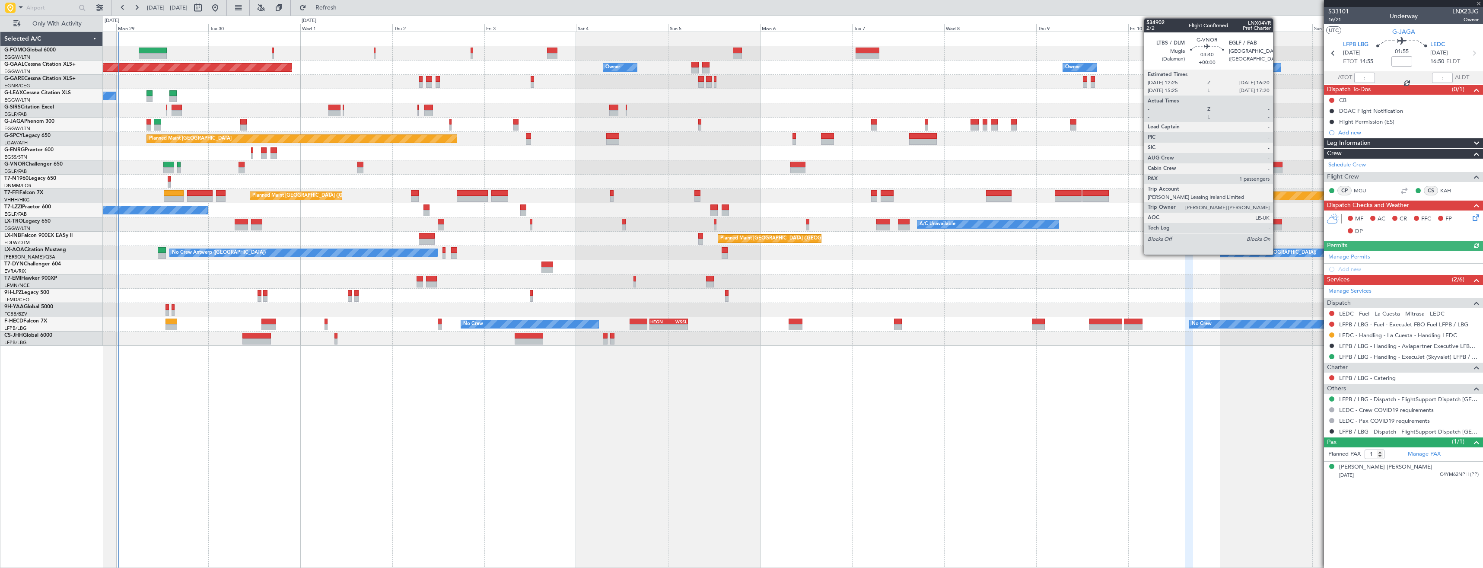
click at [1277, 165] on div at bounding box center [1274, 165] width 15 height 6
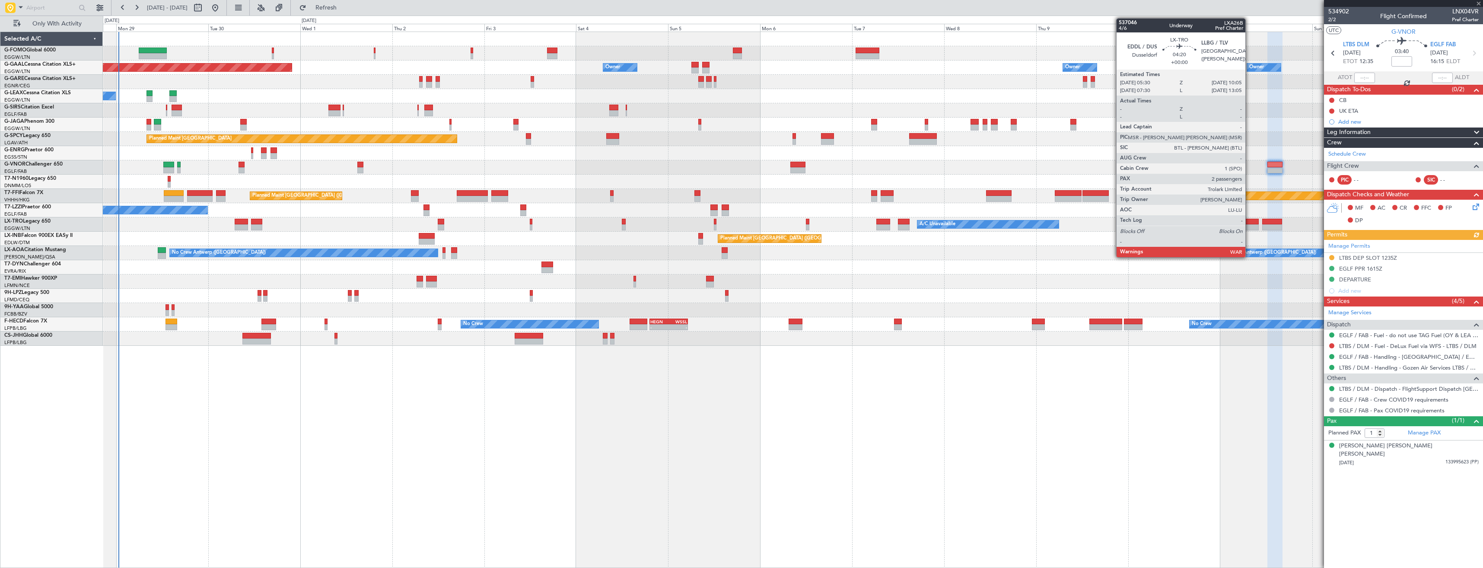
click at [1249, 228] on div at bounding box center [1250, 227] width 18 height 6
click at [1255, 226] on div at bounding box center [1250, 227] width 18 height 6
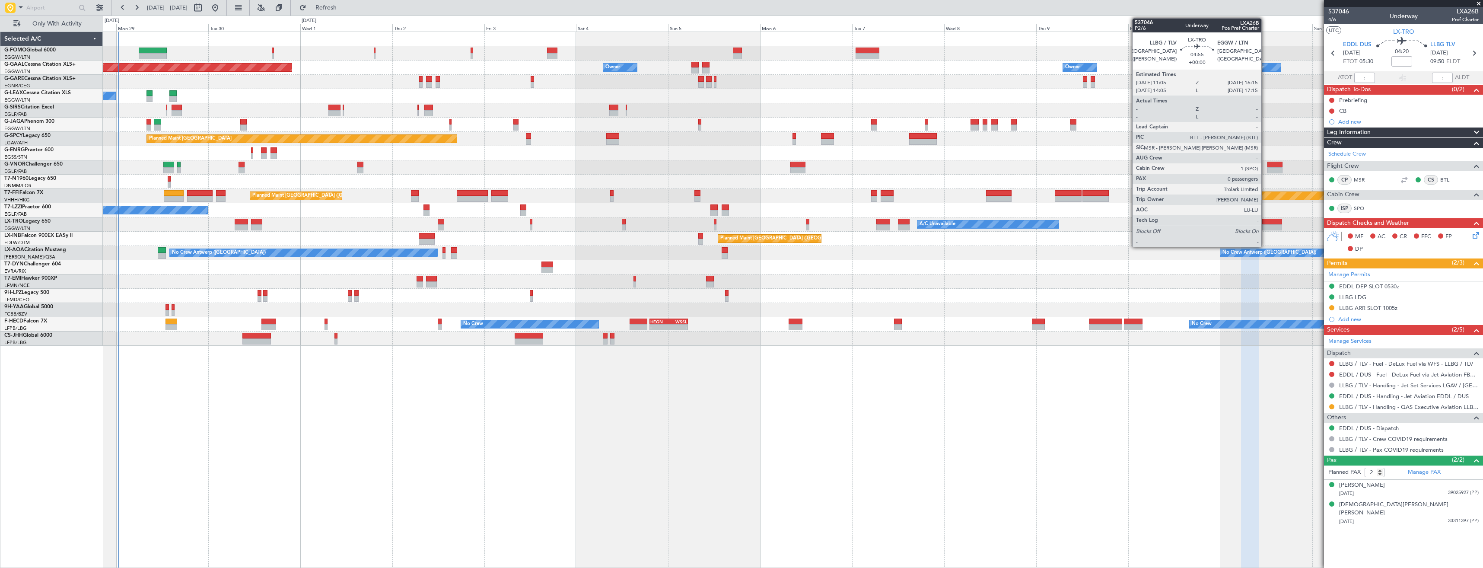
click at [1265, 223] on div at bounding box center [1272, 222] width 20 height 6
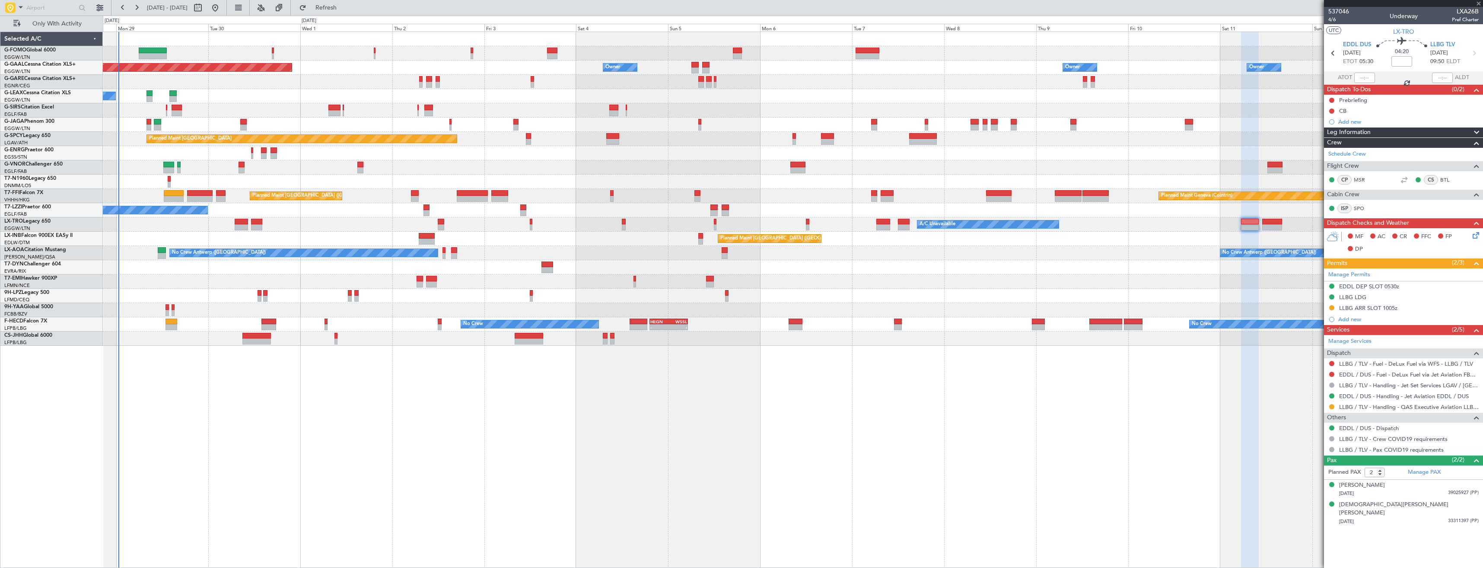
type input "0"
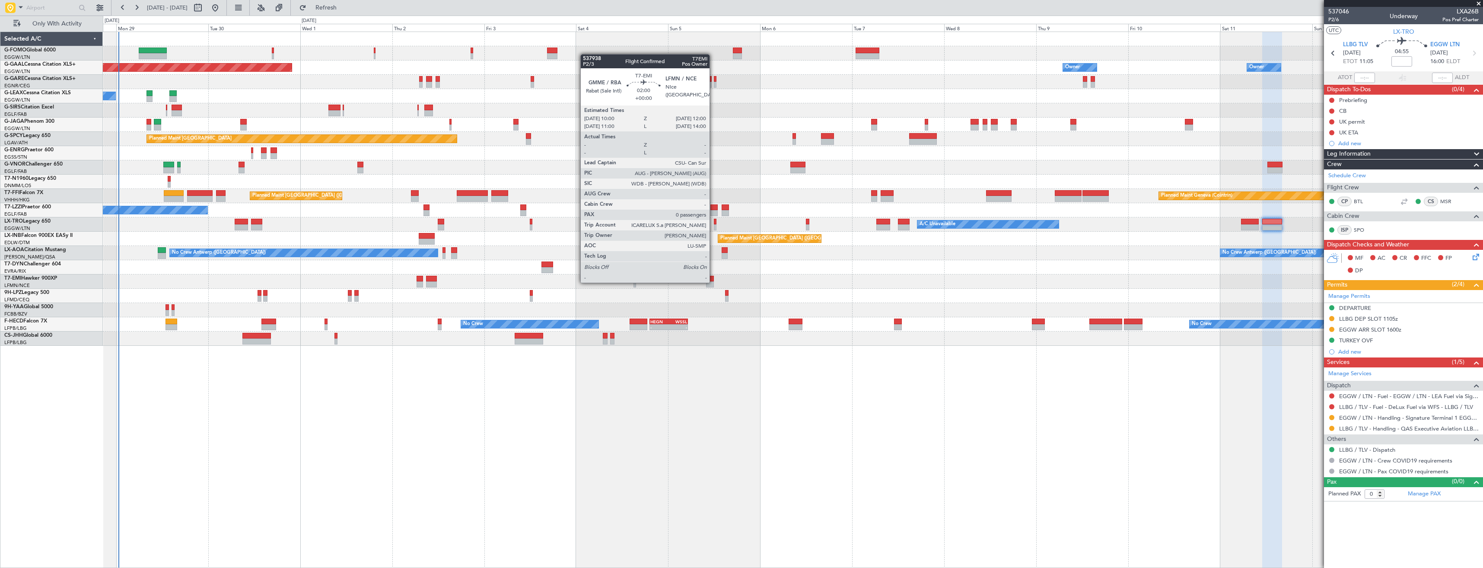
click at [713, 282] on div at bounding box center [710, 284] width 8 height 6
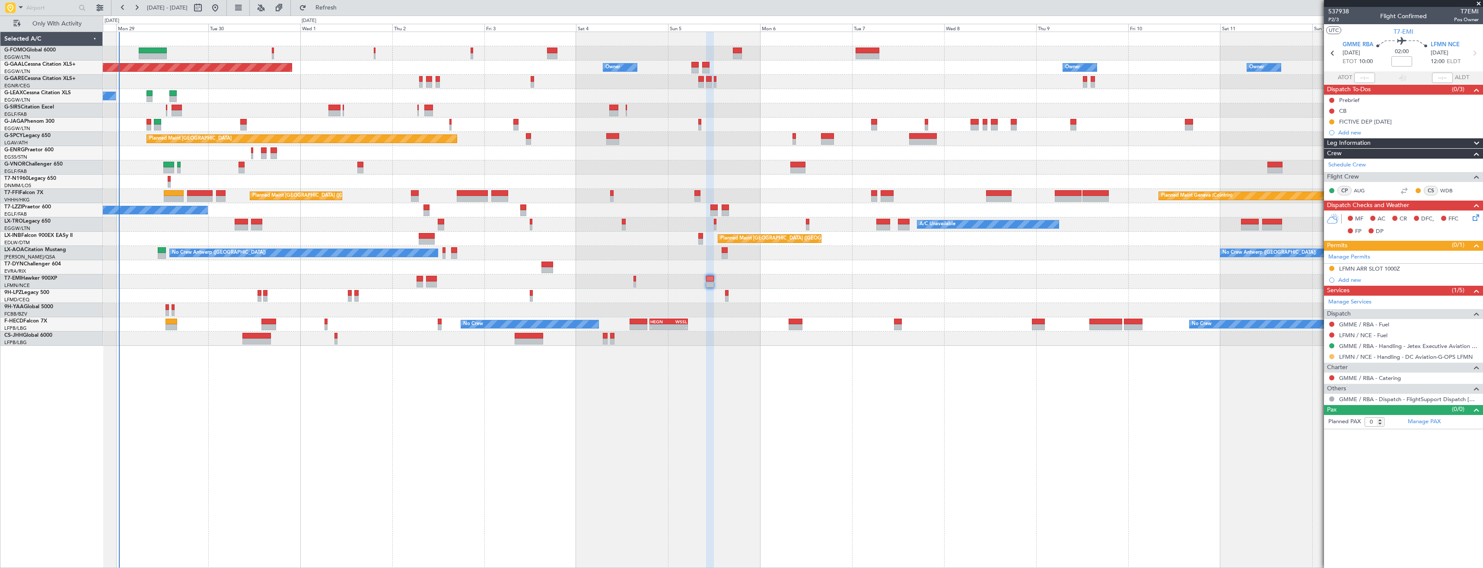
click at [1332, 356] on button at bounding box center [1331, 356] width 5 height 5
click at [1312, 458] on span "Confirmed" at bounding box center [1307, 459] width 27 height 9
click at [1425, 265] on div "LFMN ARR SLOT 1000Z" at bounding box center [1403, 269] width 159 height 11
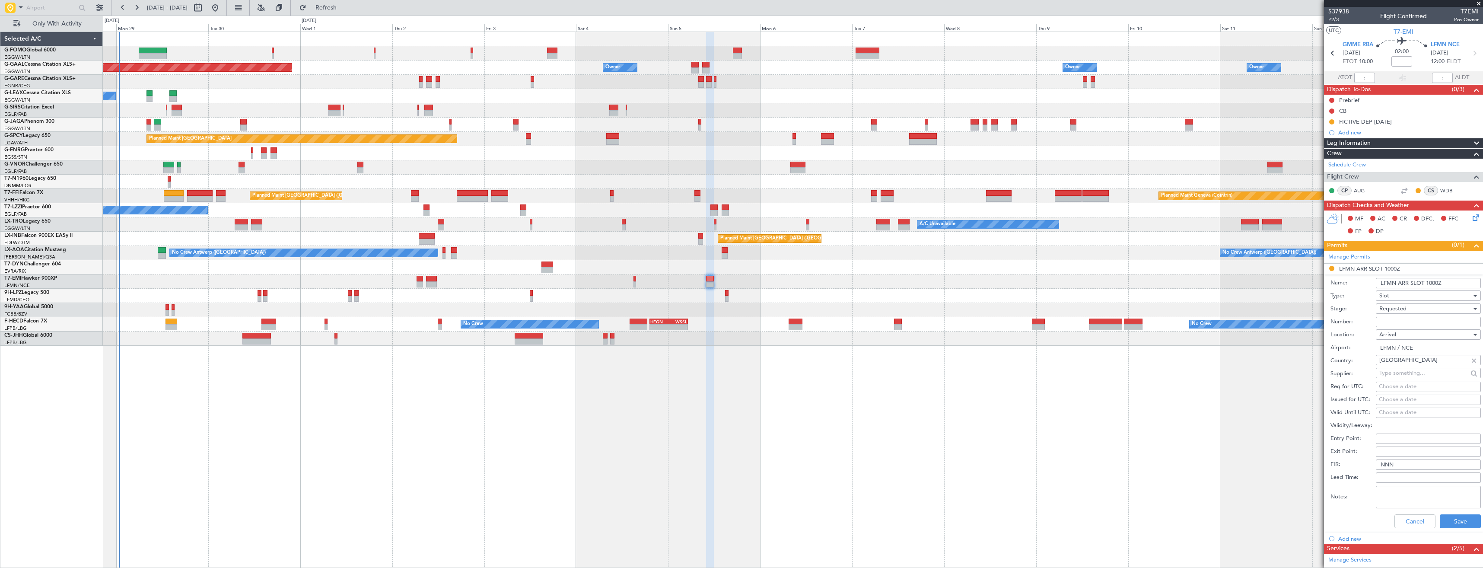
click at [1430, 282] on input "LFMN ARR SLOT 1000Z" at bounding box center [1428, 283] width 105 height 10
type input "LFMN ARR SLOT 2000Z"
click at [1434, 320] on input "Number:" at bounding box center [1428, 322] width 105 height 10
paste input "LFMNA000093159"
type input "LFMNA000093159"
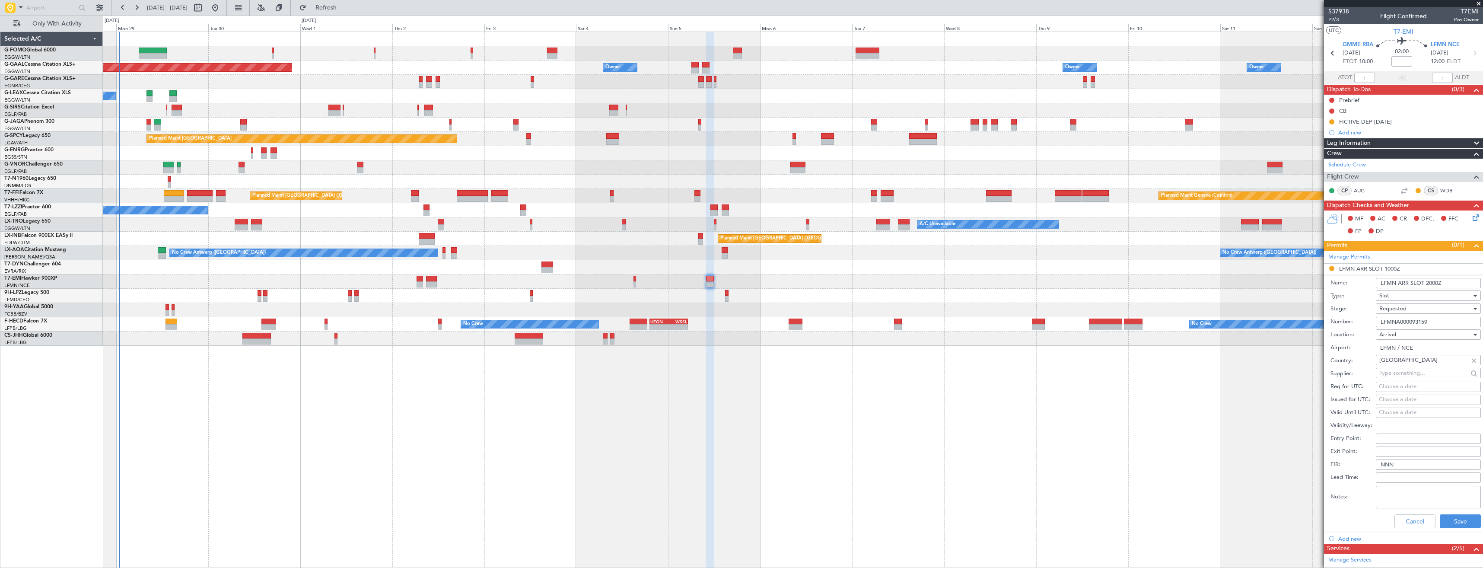
drag, startPoint x: 1433, startPoint y: 320, endPoint x: 1417, endPoint y: 310, distance: 18.8
click at [1417, 310] on div "Requested" at bounding box center [1425, 308] width 92 height 13
click at [1413, 372] on span "Received OK" at bounding box center [1425, 374] width 91 height 13
click at [1446, 518] on button "Save" at bounding box center [1460, 521] width 41 height 14
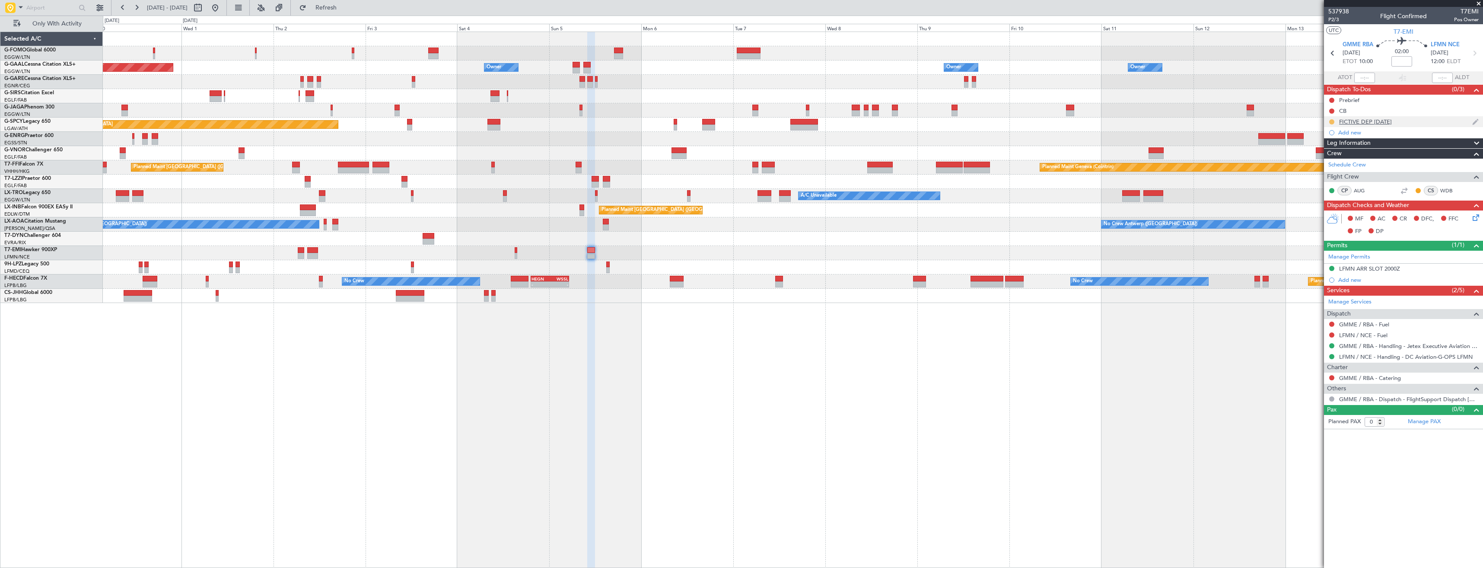
click at [1332, 122] on button at bounding box center [1331, 121] width 5 height 5
click at [1324, 159] on span "Completed" at bounding box center [1335, 160] width 29 height 9
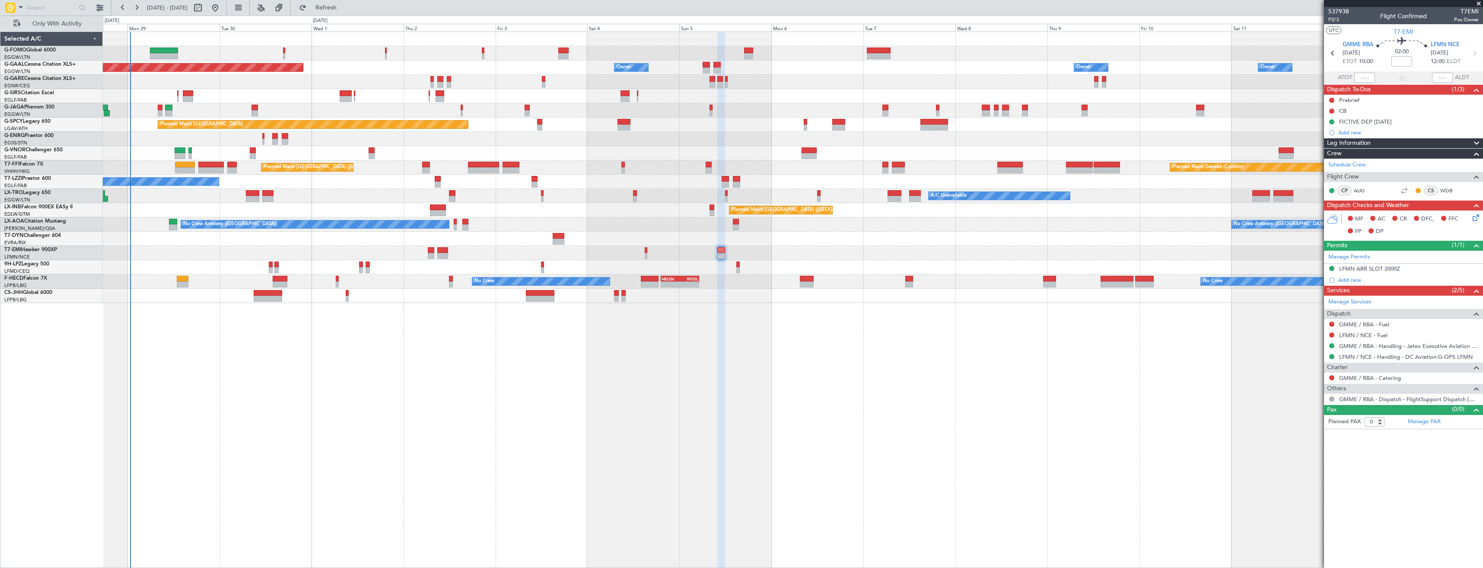
click at [1185, 186] on div "Owner Owner Owner Planned [GEOGRAPHIC_DATA] Owner Owner No Crew Planned Maint […" at bounding box center [793, 167] width 1380 height 271
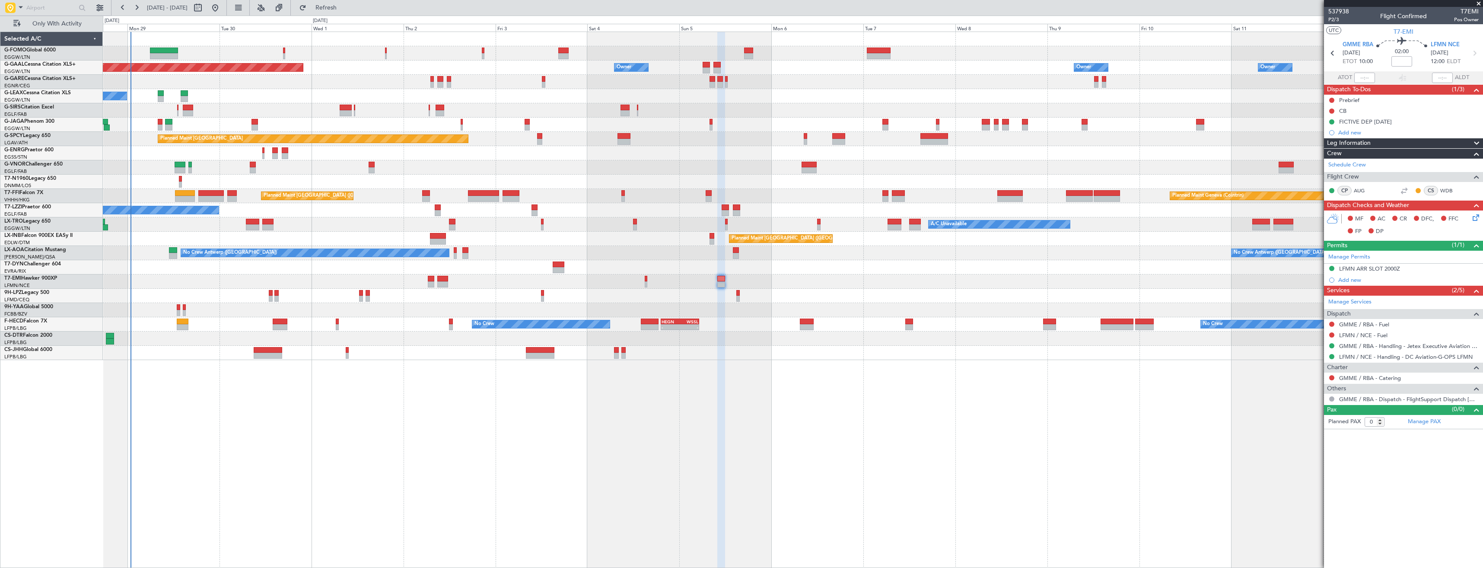
click at [1477, 3] on span at bounding box center [1478, 4] width 9 height 8
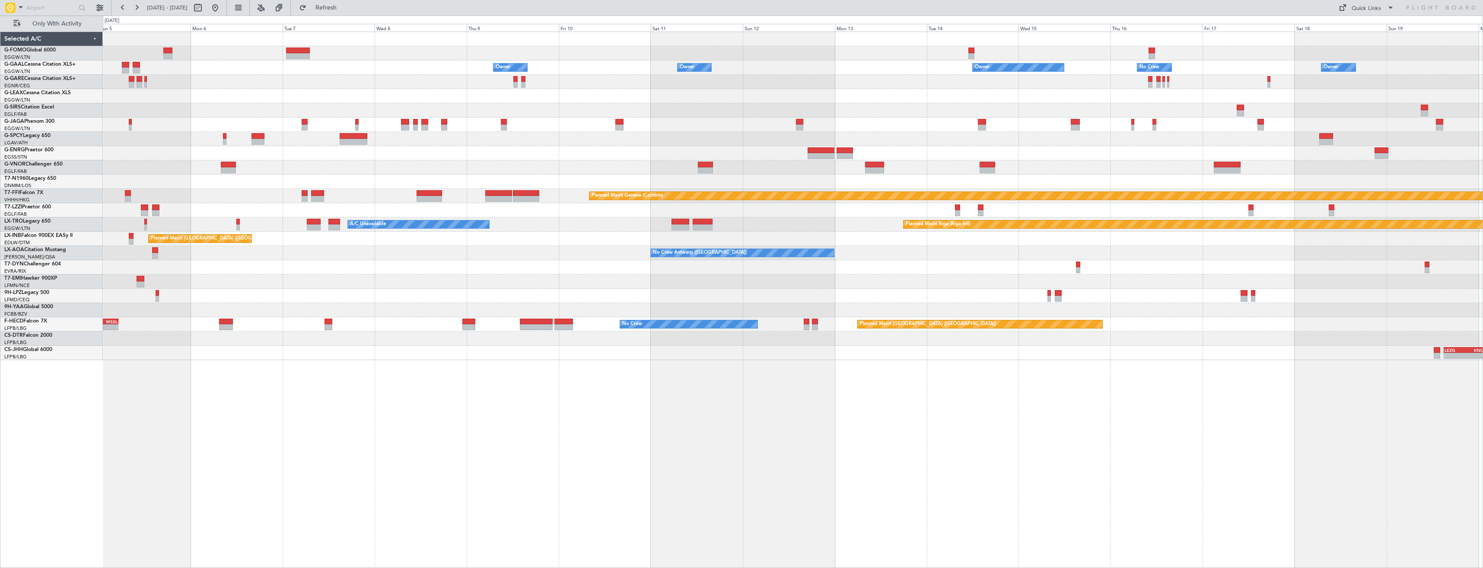
click at [423, 96] on div "Owner Owner Owner Owner No Crew Owner Owner Planned Maint [GEOGRAPHIC_DATA] ([G…" at bounding box center [793, 196] width 1380 height 328
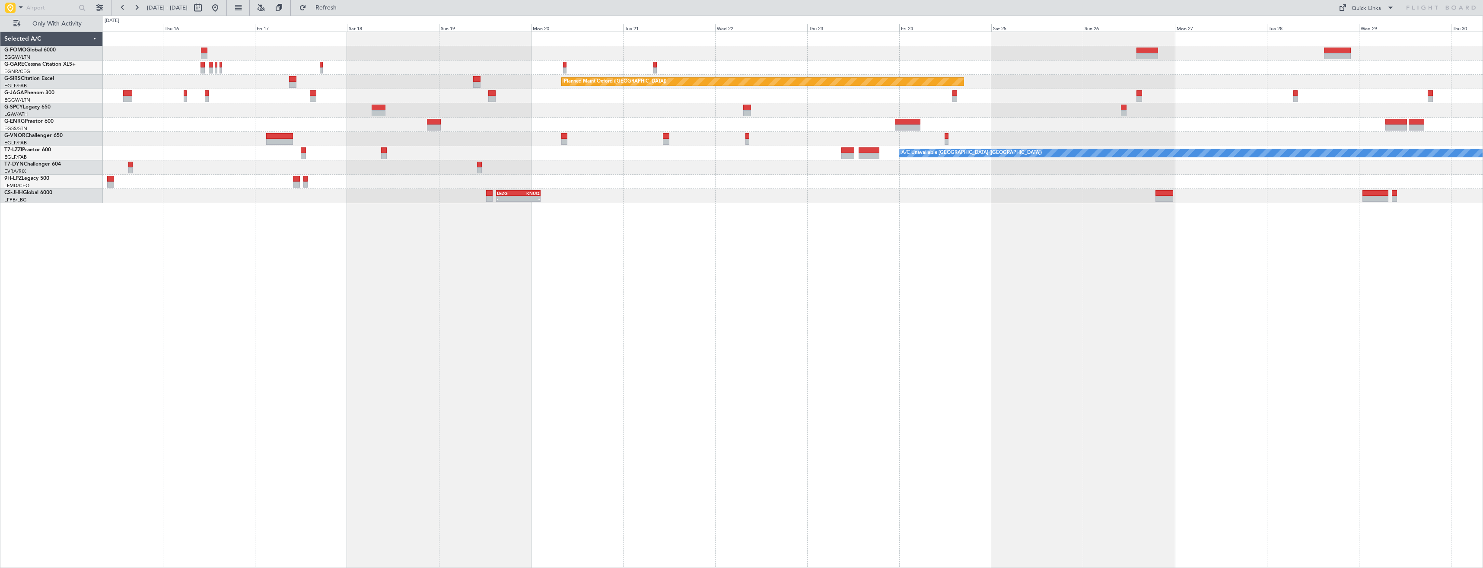
click at [1357, 89] on div at bounding box center [793, 96] width 1380 height 14
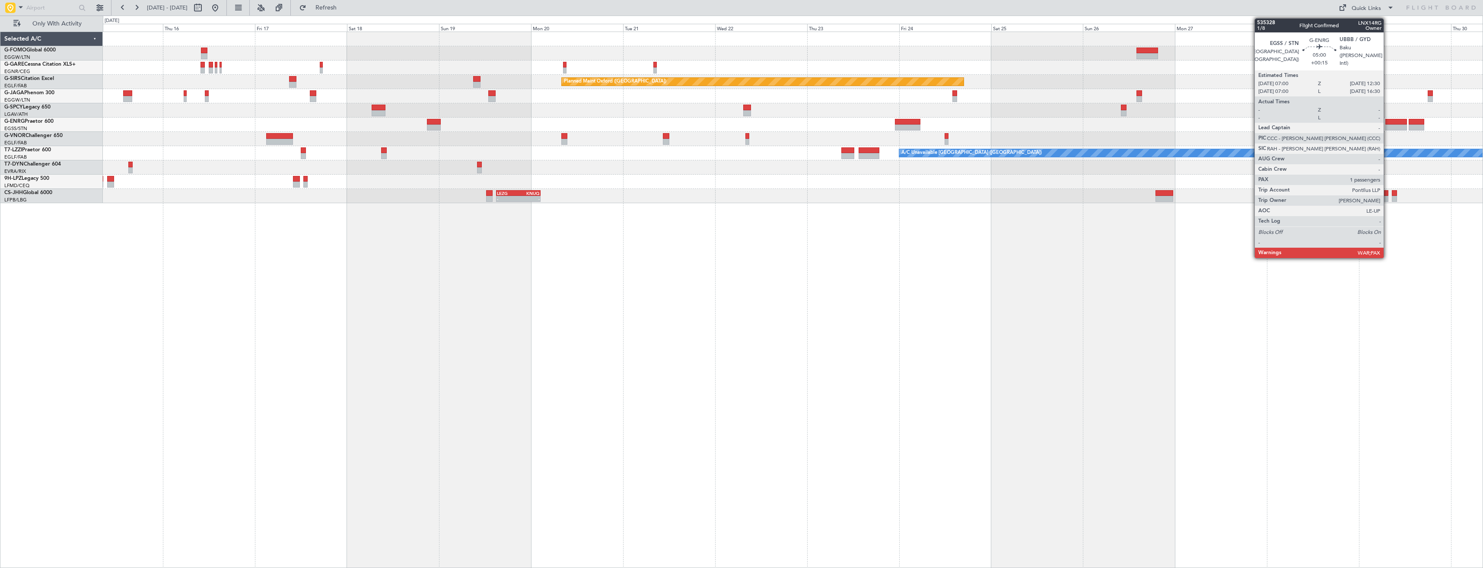
click at [1388, 123] on div at bounding box center [1395, 122] width 21 height 6
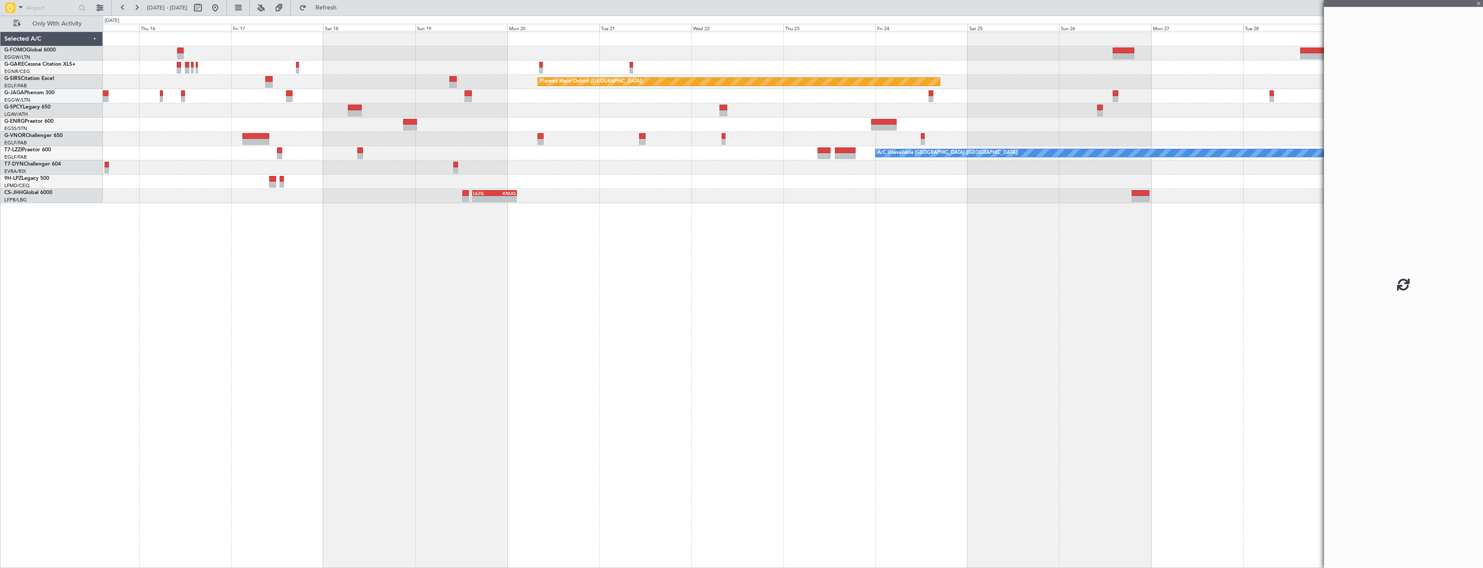
click at [1072, 141] on div at bounding box center [793, 139] width 1380 height 14
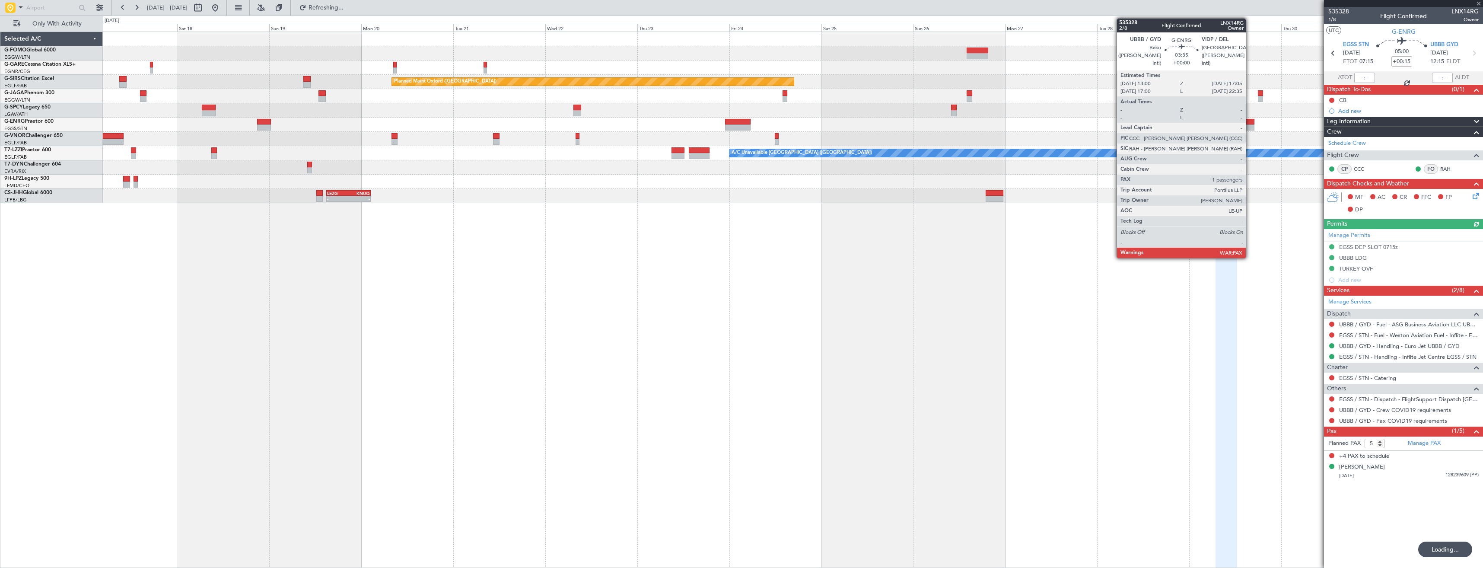
click at [1250, 124] on div at bounding box center [1247, 122] width 16 height 6
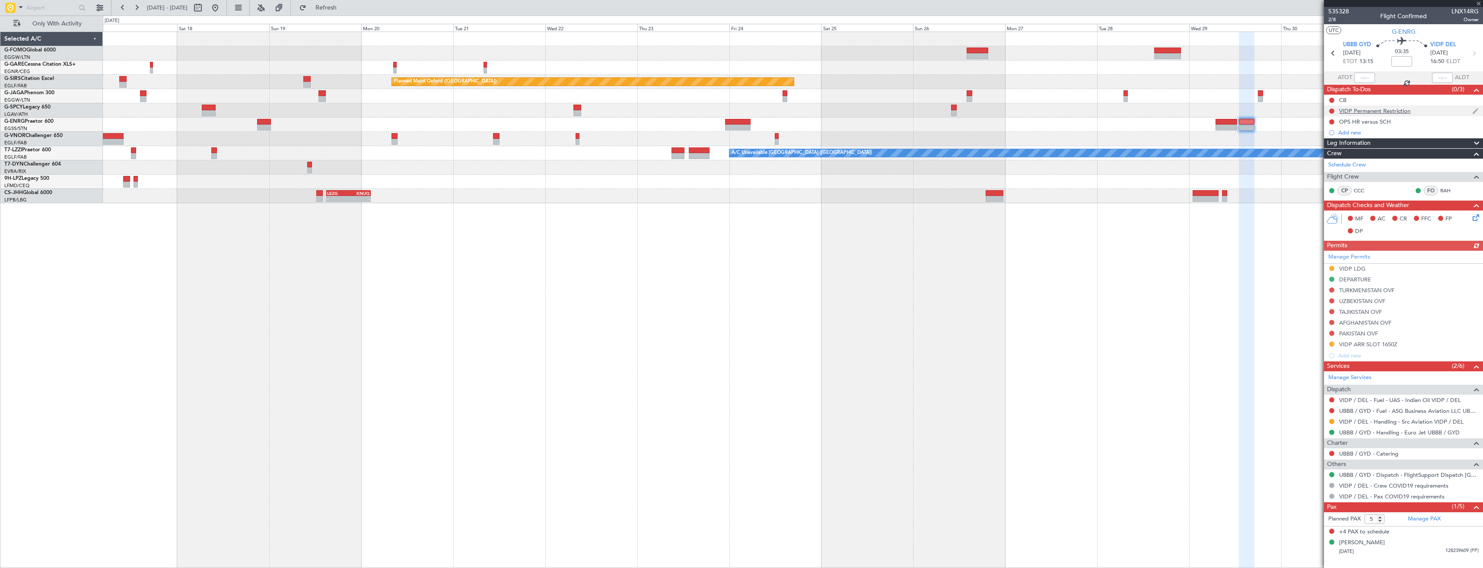
click at [1442, 114] on div "VIDP Permanent Restriction" at bounding box center [1403, 110] width 159 height 11
click at [1432, 108] on div "VIDP Permanent Restriction" at bounding box center [1403, 110] width 159 height 11
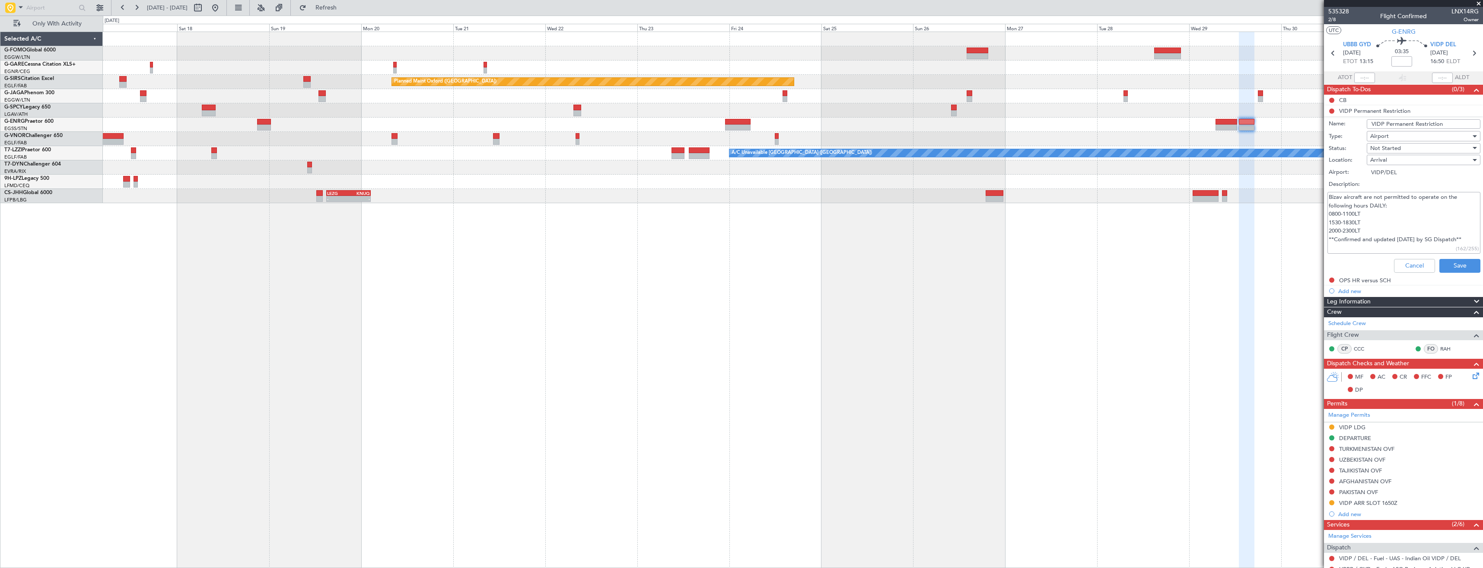
drag, startPoint x: 1365, startPoint y: 230, endPoint x: 1328, endPoint y: 215, distance: 39.6
click at [1328, 215] on textarea "Bizav aircraft are not permitted to operate on the following hours DAILY: 0800-…" at bounding box center [1403, 223] width 153 height 62
click at [1411, 263] on button "Cancel" at bounding box center [1414, 266] width 41 height 14
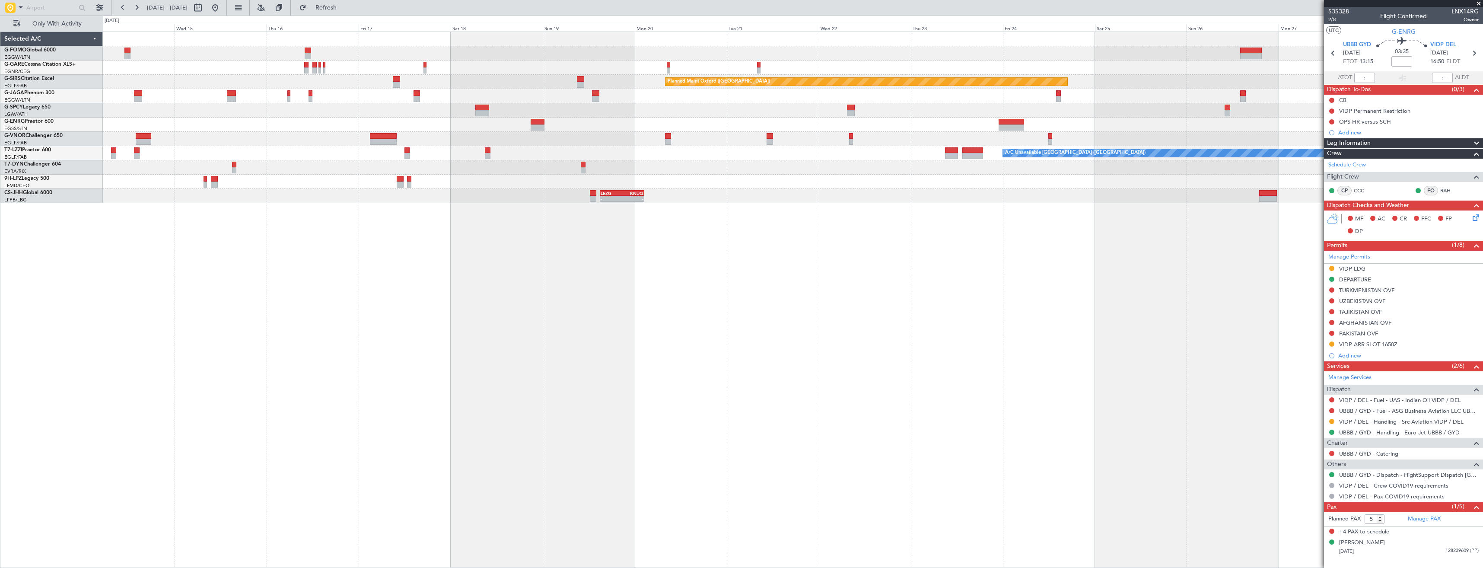
click at [1143, 255] on div "Planned Maint Oxford ([GEOGRAPHIC_DATA]) A/C Unavailable [GEOGRAPHIC_DATA] ([GE…" at bounding box center [793, 300] width 1380 height 536
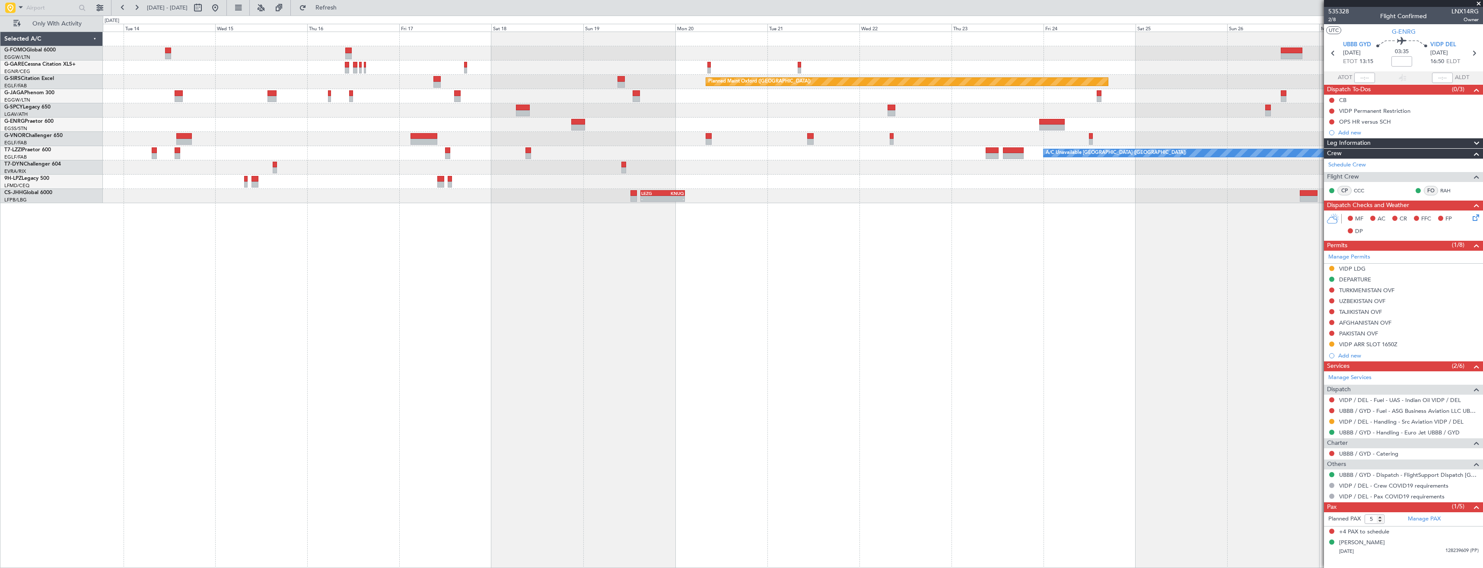
click at [969, 261] on div "Planned Maint Oxford ([GEOGRAPHIC_DATA]) A/C Unavailable [GEOGRAPHIC_DATA] ([GE…" at bounding box center [793, 300] width 1380 height 536
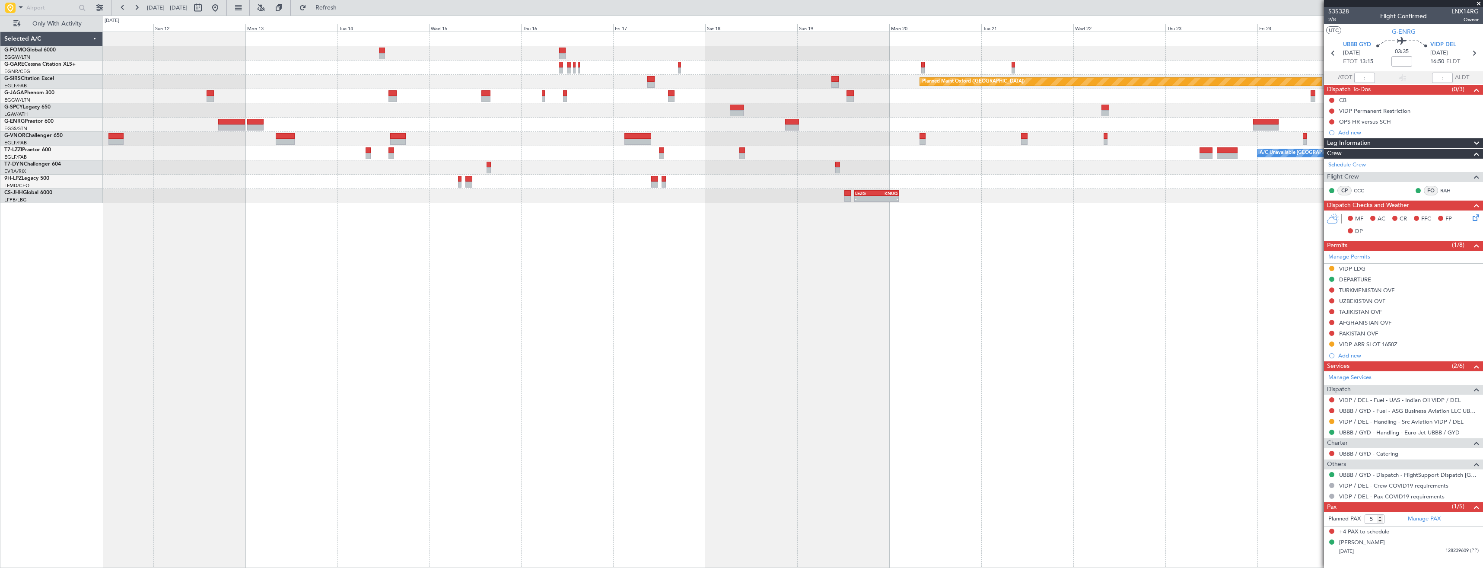
click at [831, 290] on div "Planned Maint Oxford ([GEOGRAPHIC_DATA]) A/C Unavailable [GEOGRAPHIC_DATA] ([GE…" at bounding box center [793, 300] width 1380 height 536
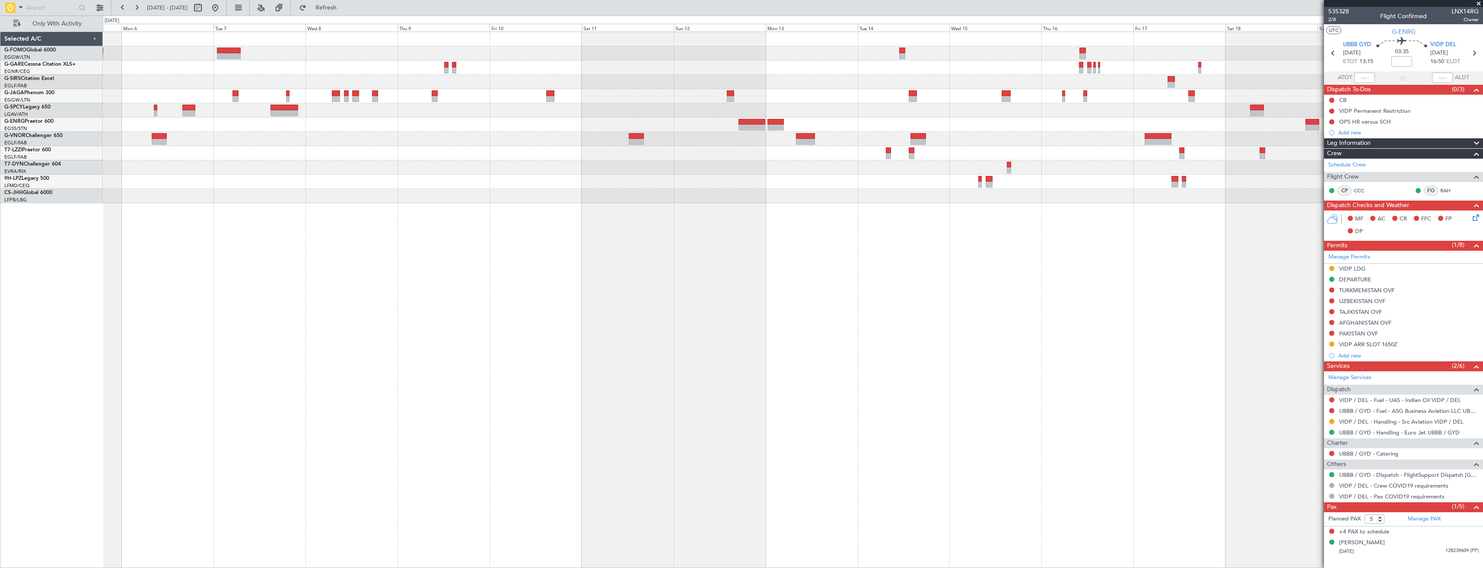
click at [753, 274] on div "Planned Maint Oxford ([GEOGRAPHIC_DATA]) Planned Maint [GEOGRAPHIC_DATA] A/C Un…" at bounding box center [793, 300] width 1380 height 536
click at [686, 283] on div "Planned Maint Oxford ([GEOGRAPHIC_DATA]) Planned Maint [GEOGRAPHIC_DATA] A/C Un…" at bounding box center [793, 300] width 1380 height 536
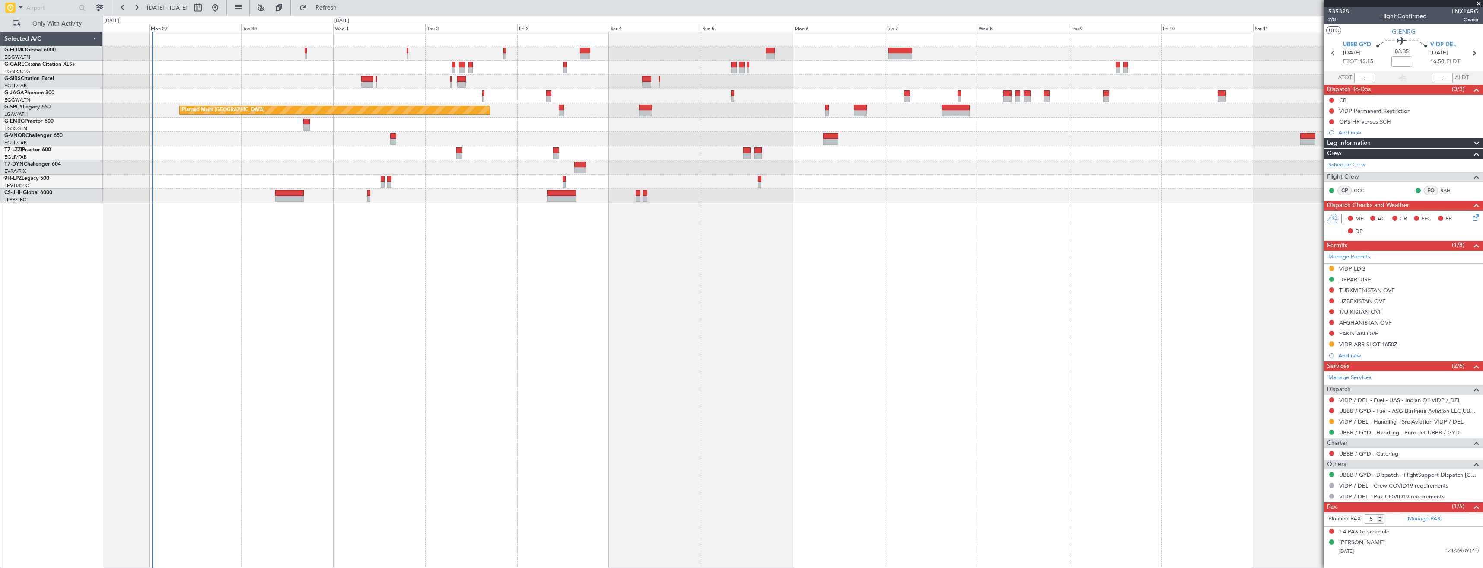
click at [945, 277] on div "Planned Maint [GEOGRAPHIC_DATA] Unplanned Maint [GEOGRAPHIC_DATA] ([GEOGRAPHIC_…" at bounding box center [793, 300] width 1380 height 536
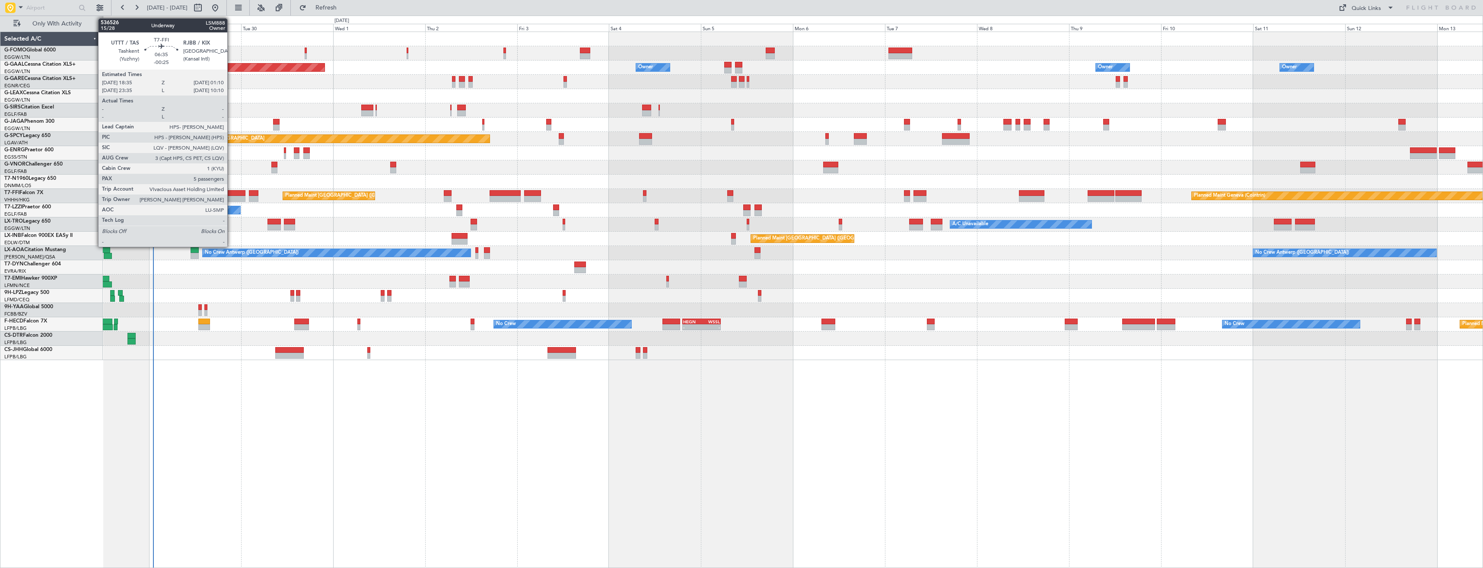
click at [231, 193] on div at bounding box center [232, 193] width 25 height 6
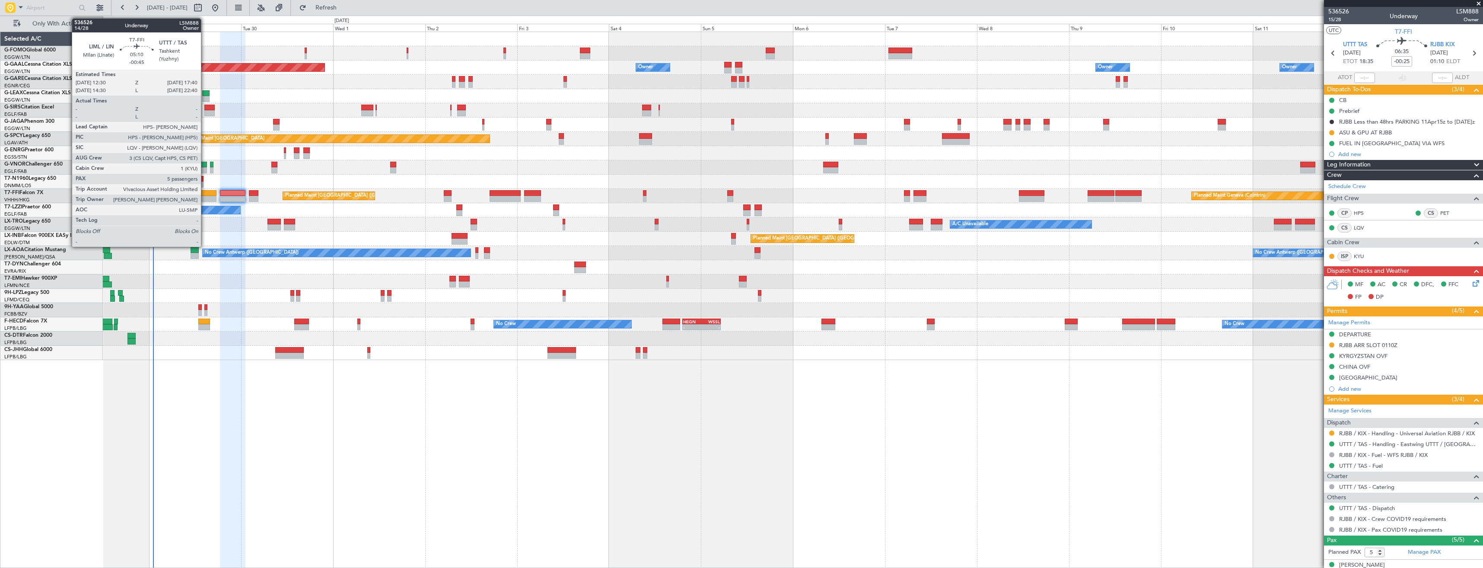
click at [205, 196] on div at bounding box center [207, 199] width 20 height 6
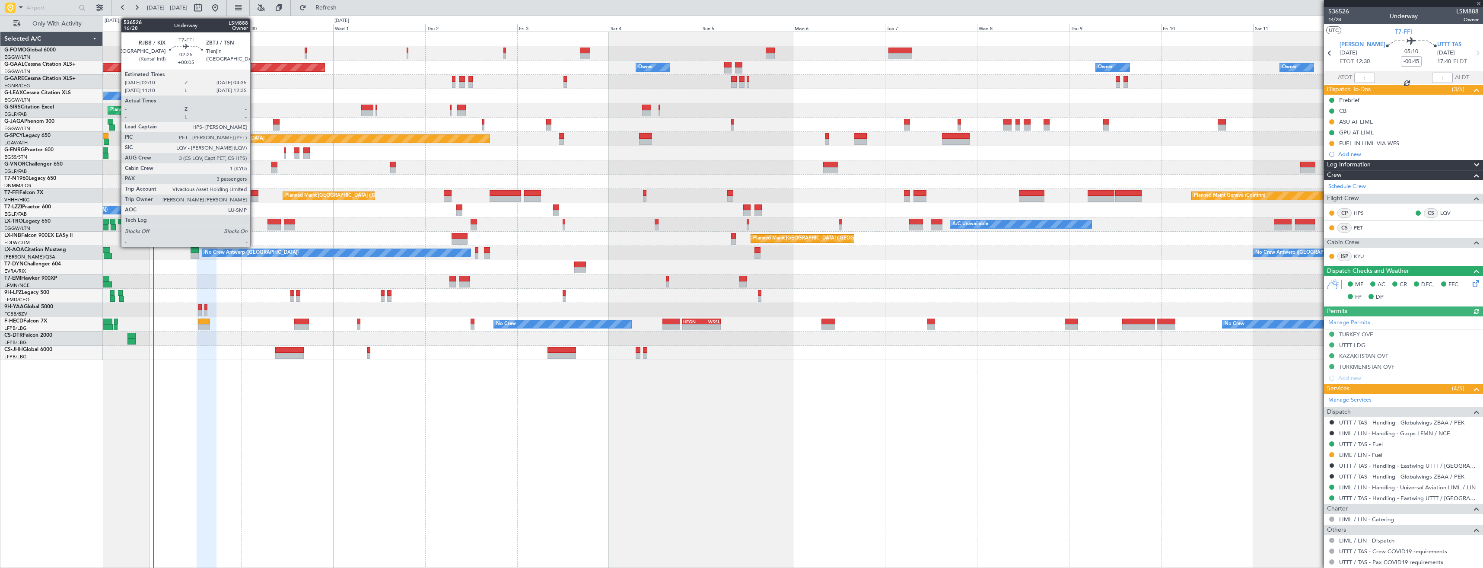
click at [254, 198] on div at bounding box center [254, 199] width 10 height 6
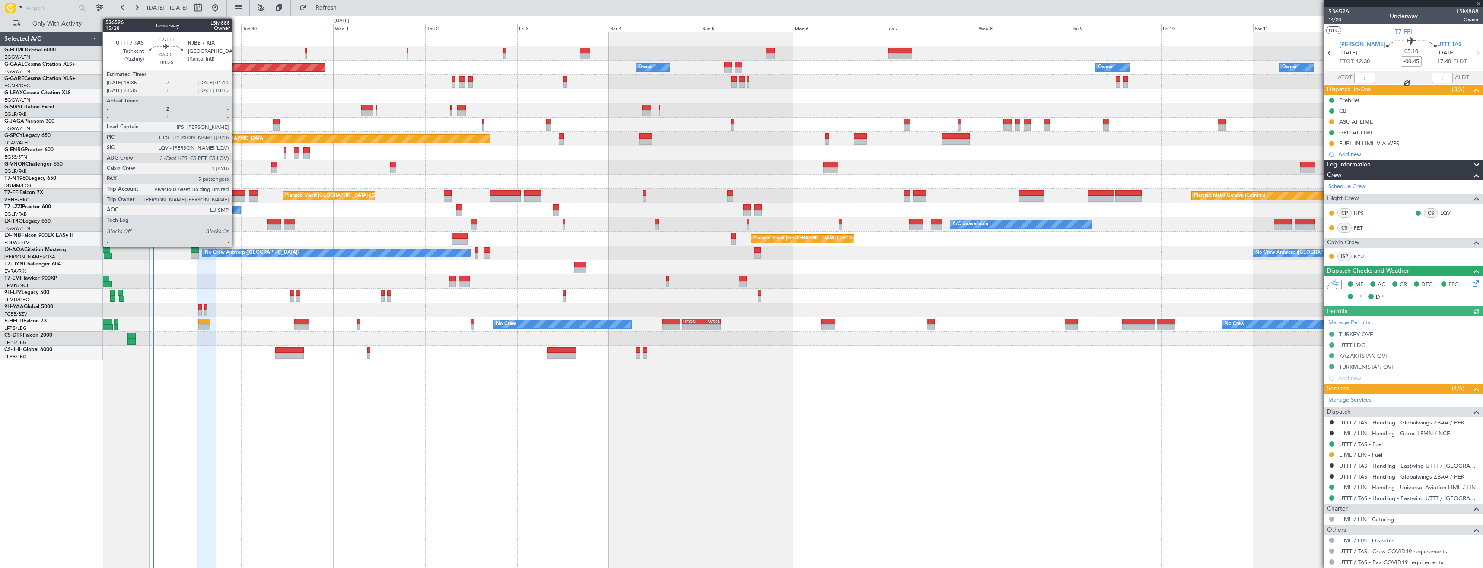
type input "+00:05"
type input "3"
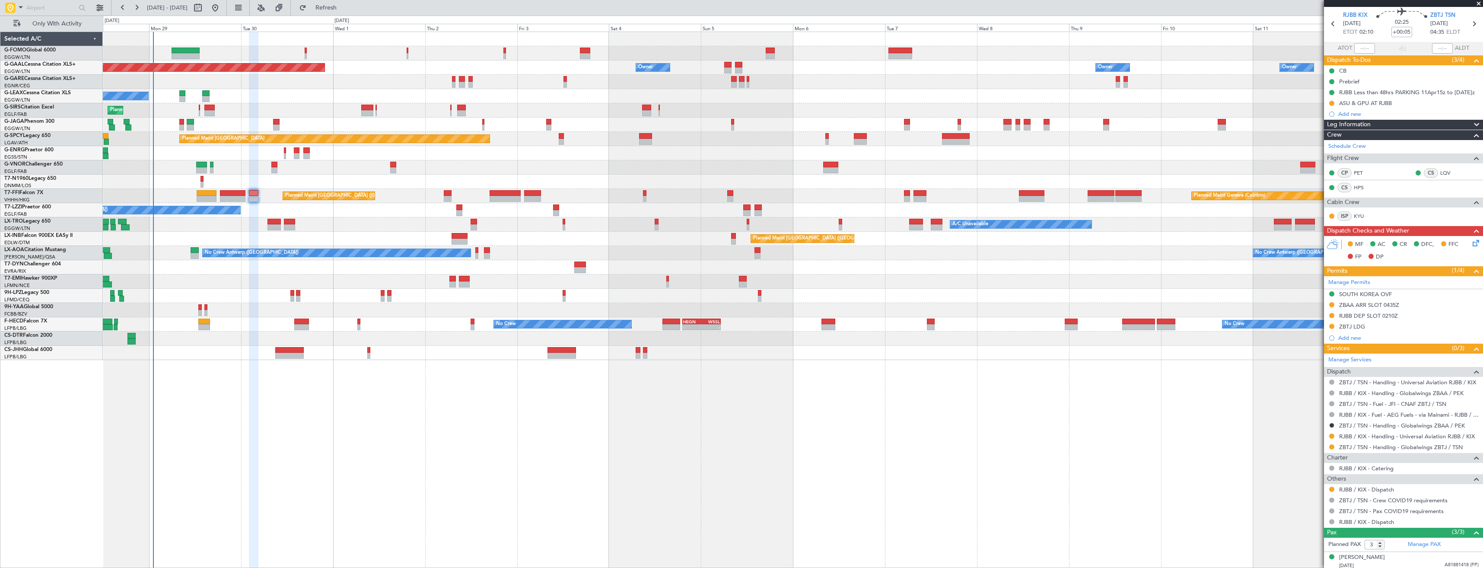
scroll to position [0, 0]
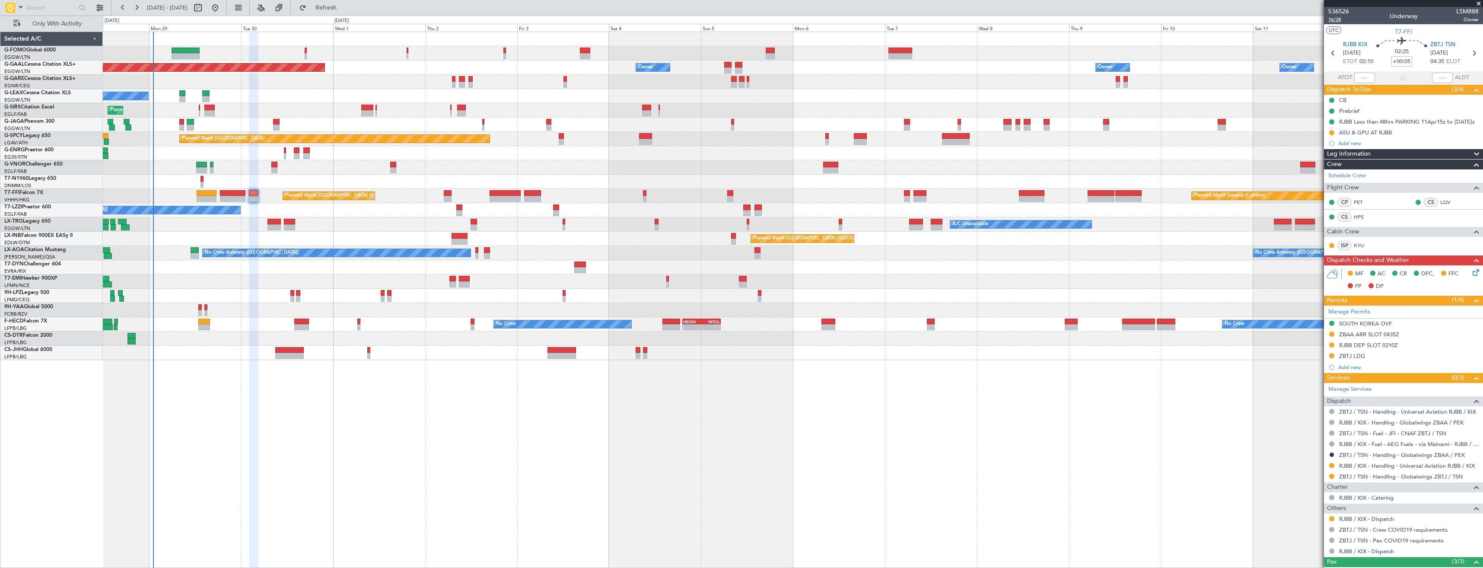
click at [1331, 19] on span "16/28" at bounding box center [1338, 19] width 21 height 7
click at [1471, 274] on icon at bounding box center [1474, 270] width 7 height 7
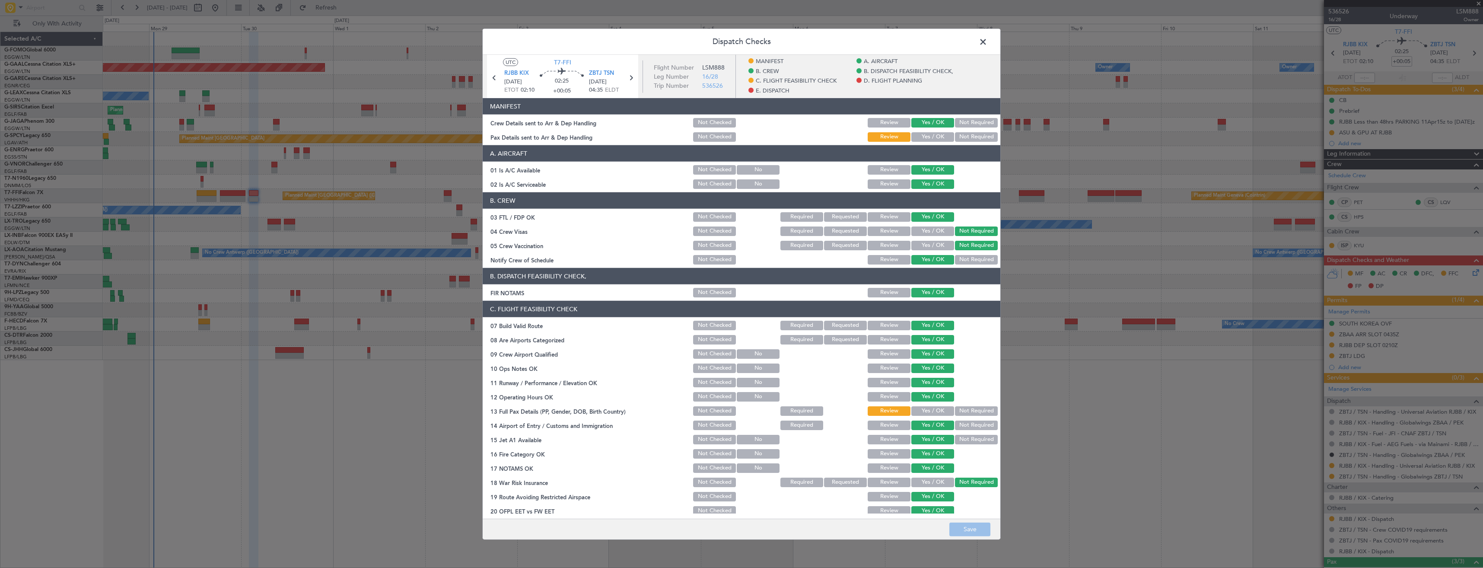
click at [911, 139] on button "Yes / OK" at bounding box center [932, 137] width 43 height 10
click at [972, 527] on button "Save" at bounding box center [969, 529] width 41 height 14
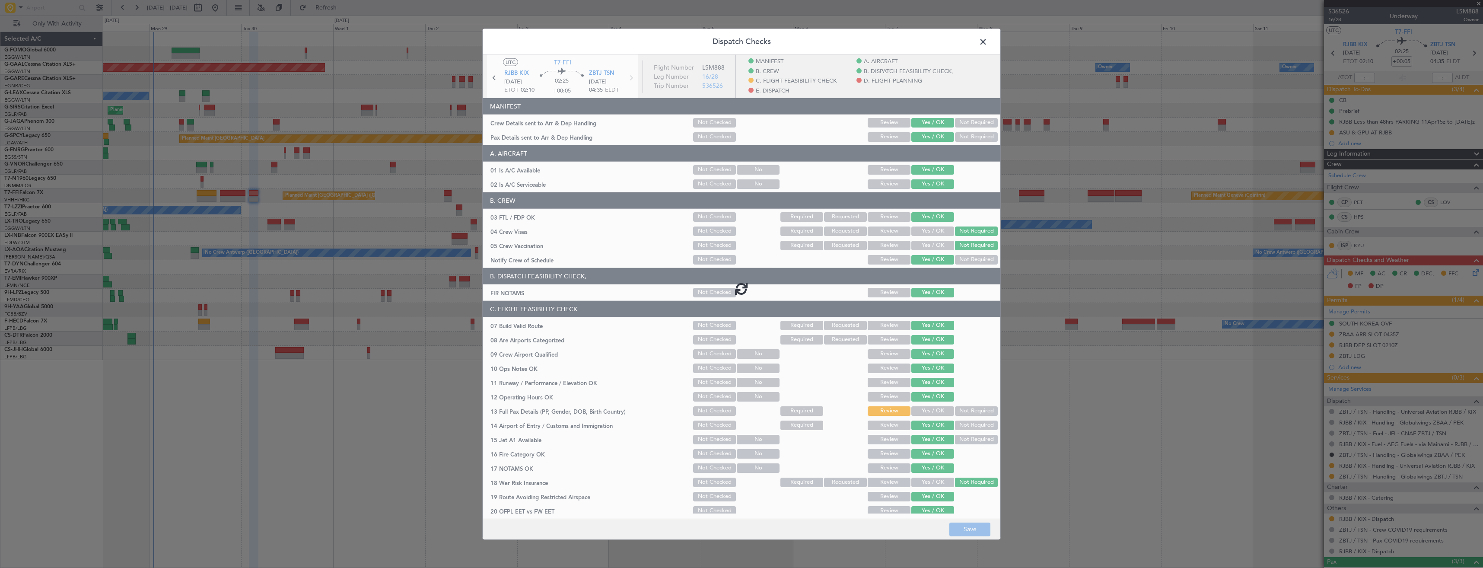
click at [987, 40] on span at bounding box center [987, 43] width 0 height 17
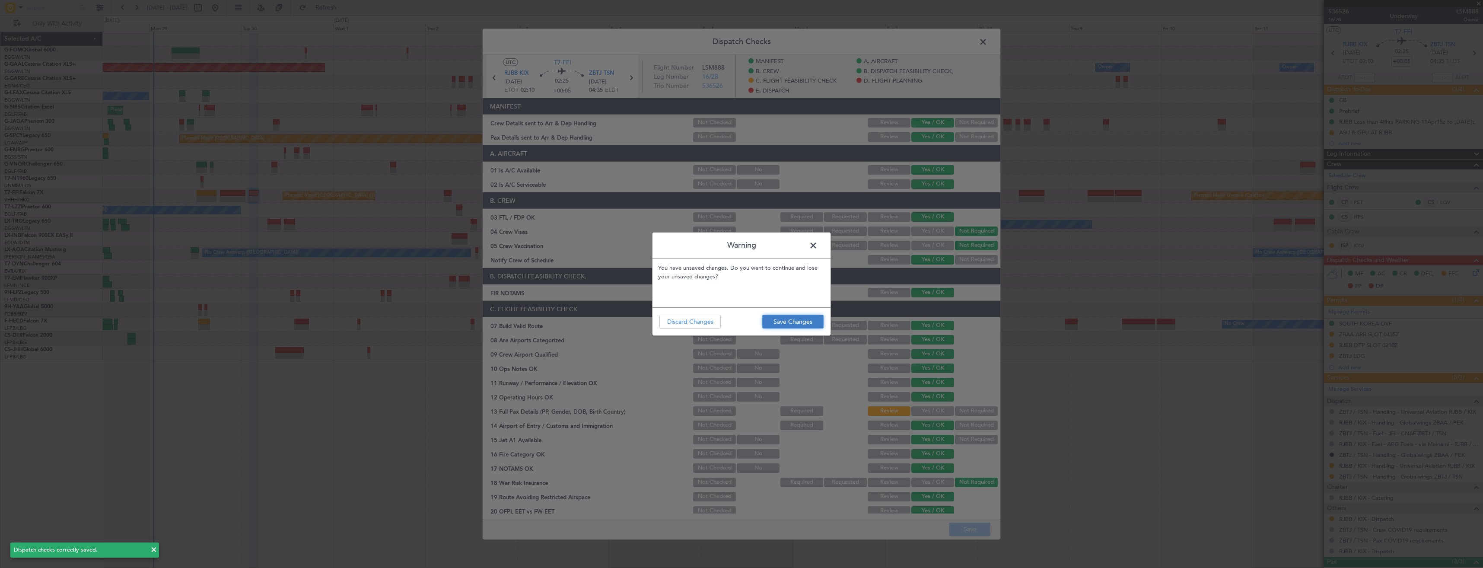
click at [786, 322] on button "Save Changes" at bounding box center [792, 322] width 61 height 14
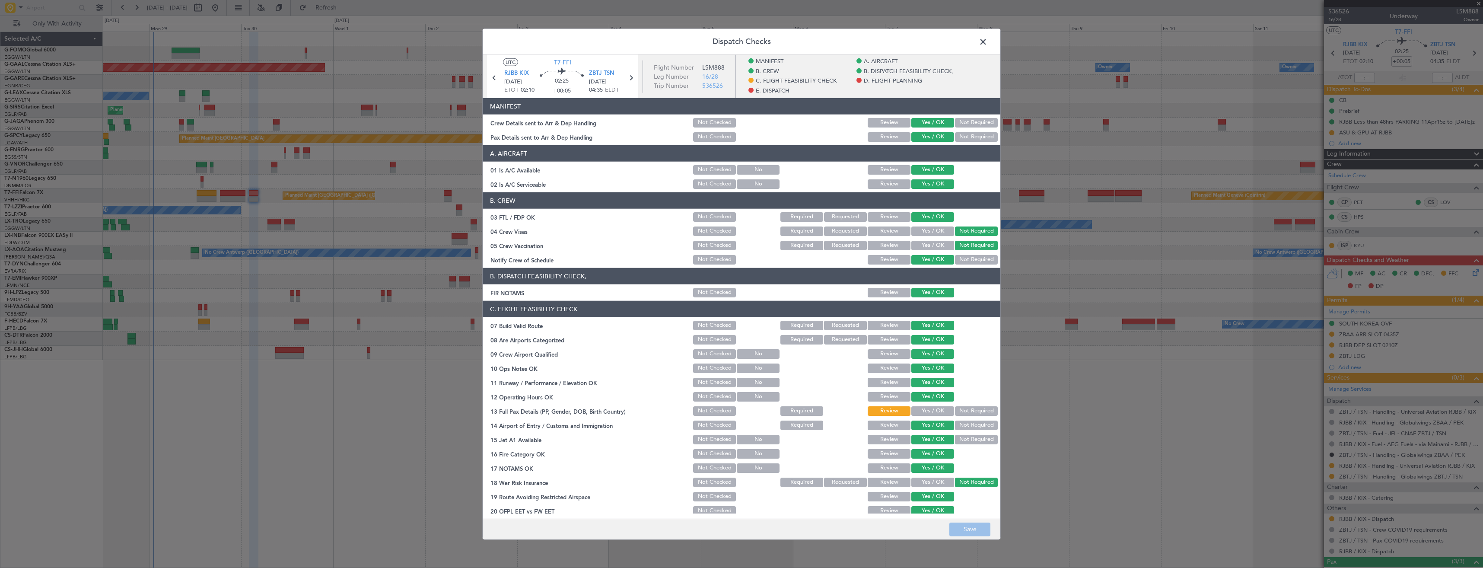
click at [987, 42] on span at bounding box center [987, 43] width 0 height 17
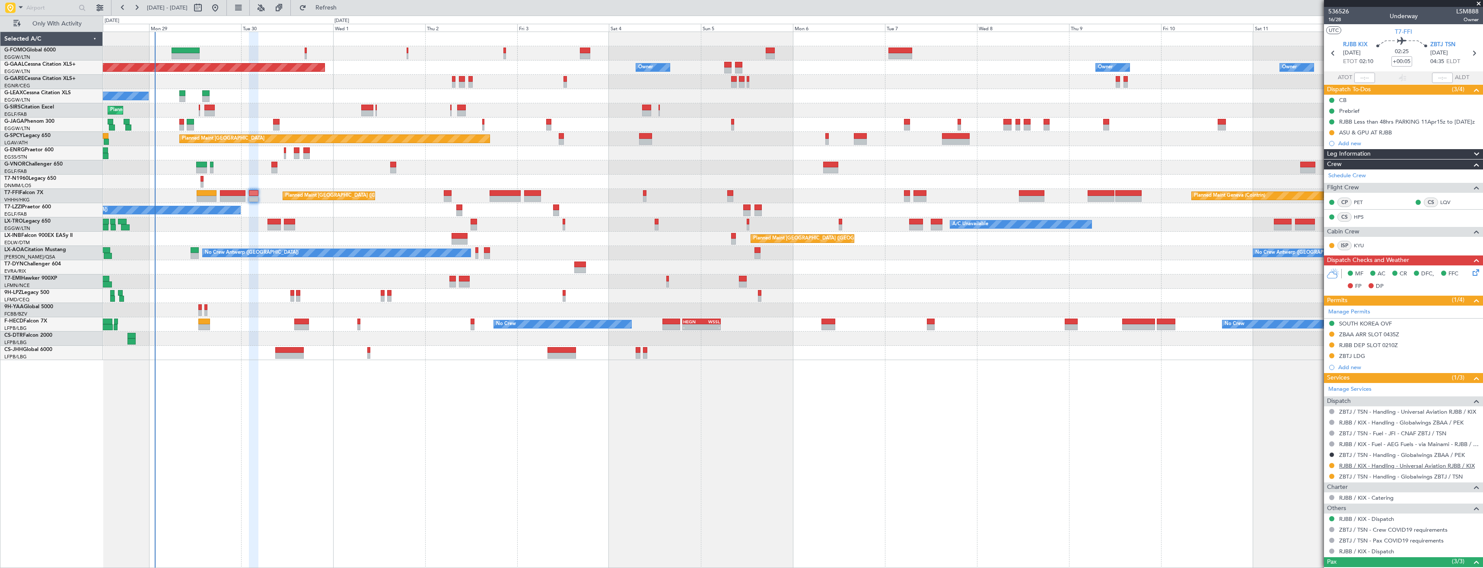
click at [1375, 468] on link "RJBB / KIX - Handling - Universal Aviation RJBB / KIX" at bounding box center [1407, 465] width 136 height 7
click at [1334, 132] on div at bounding box center [1331, 132] width 7 height 7
click at [1331, 133] on button at bounding box center [1331, 132] width 5 height 5
click at [1328, 169] on span "Completed" at bounding box center [1335, 170] width 29 height 9
